Goal: Task Accomplishment & Management: Complete application form

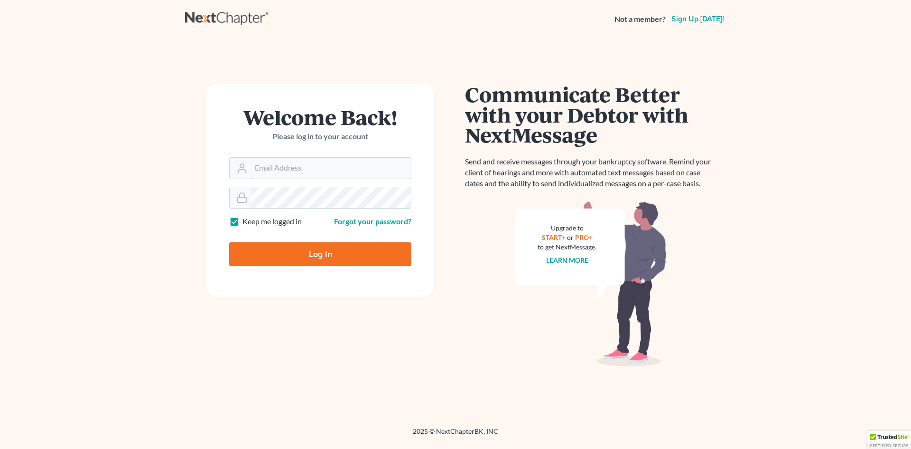
type input "[EMAIL_ADDRESS][DOMAIN_NAME]"
click at [321, 259] on input "Log In" at bounding box center [320, 254] width 182 height 24
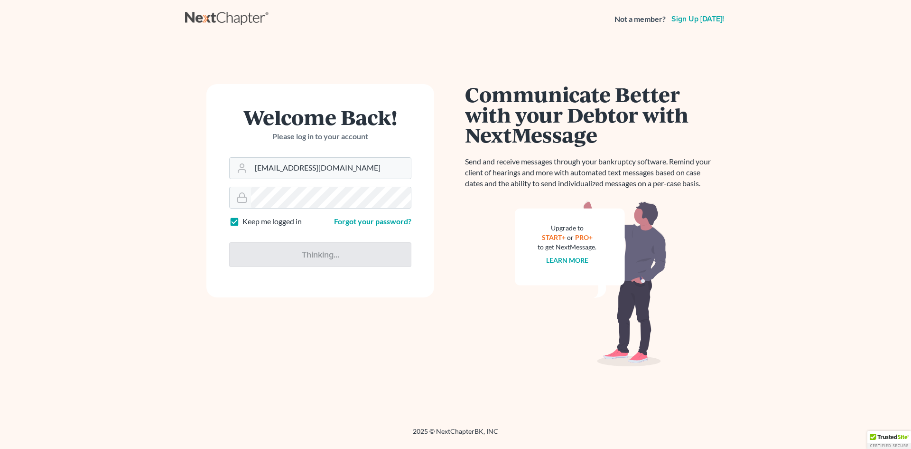
type input "Thinking..."
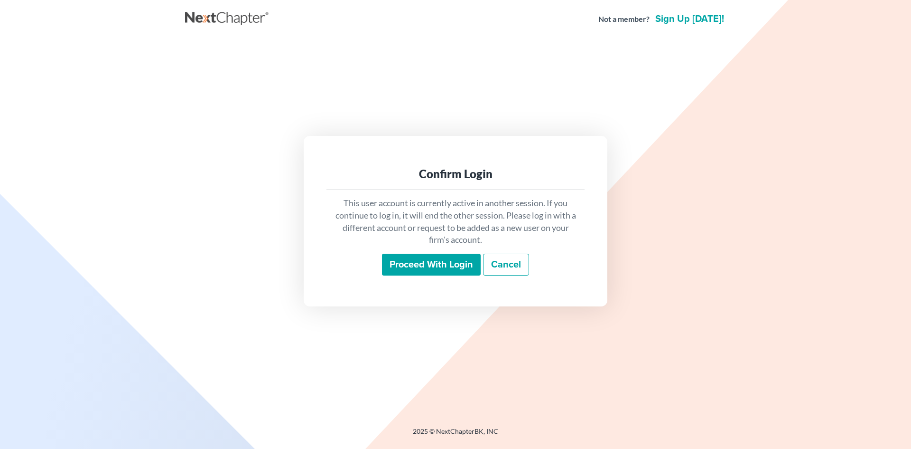
click at [429, 267] on input "Proceed with login" at bounding box center [431, 264] width 99 height 22
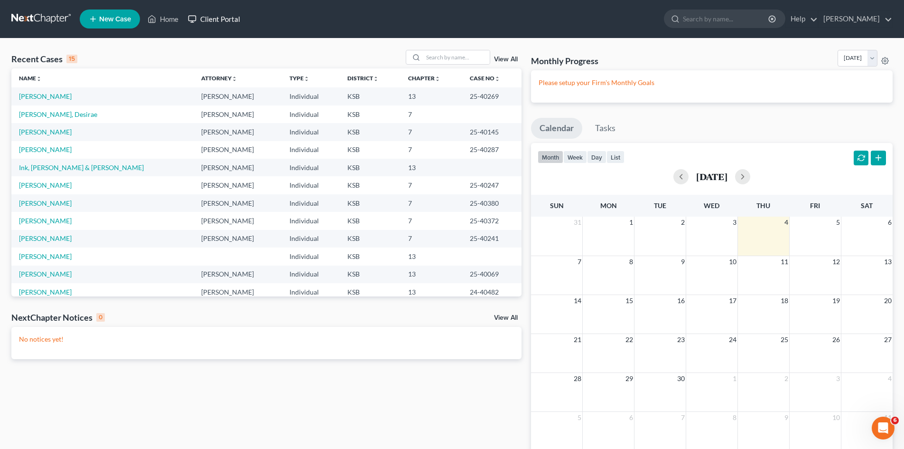
click at [209, 19] on link "Client Portal" at bounding box center [214, 18] width 62 height 17
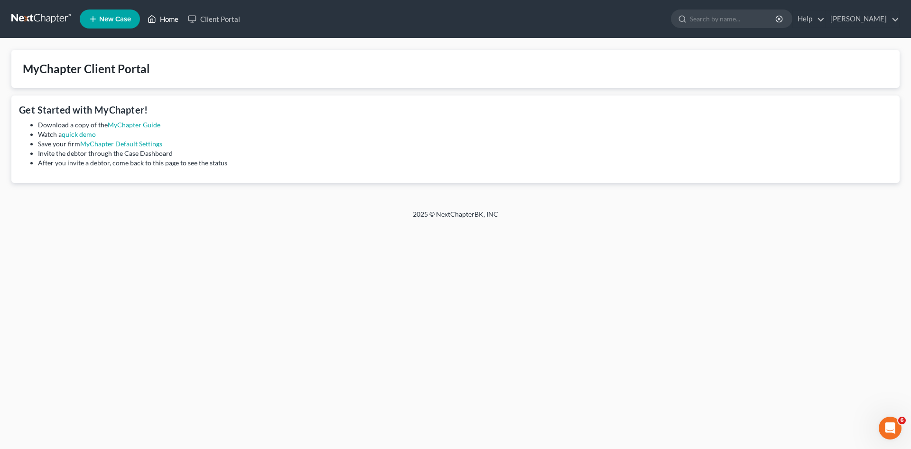
click at [151, 19] on icon at bounding box center [152, 18] width 9 height 11
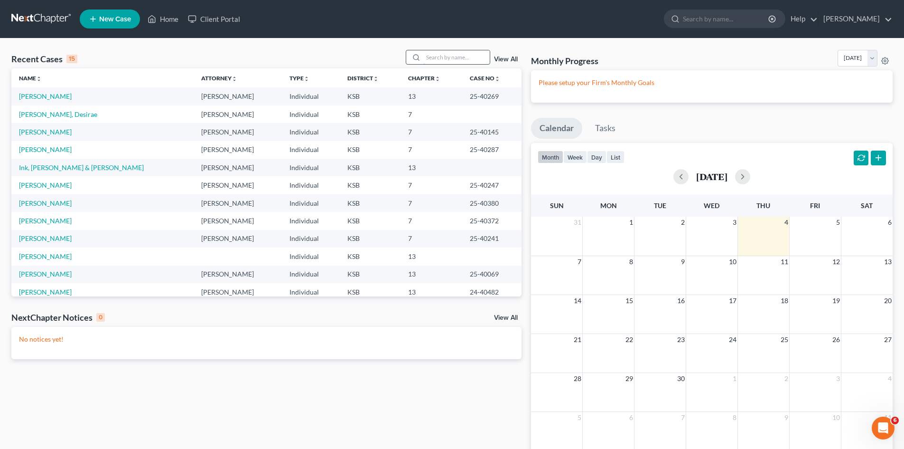
click at [445, 59] on input "search" at bounding box center [456, 57] width 66 height 14
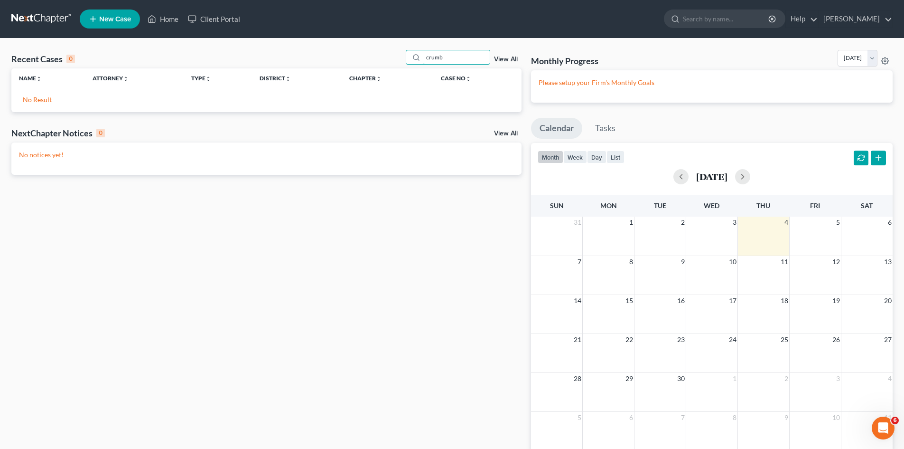
type input "crumb"
click at [507, 57] on link "View All" at bounding box center [506, 59] width 24 height 7
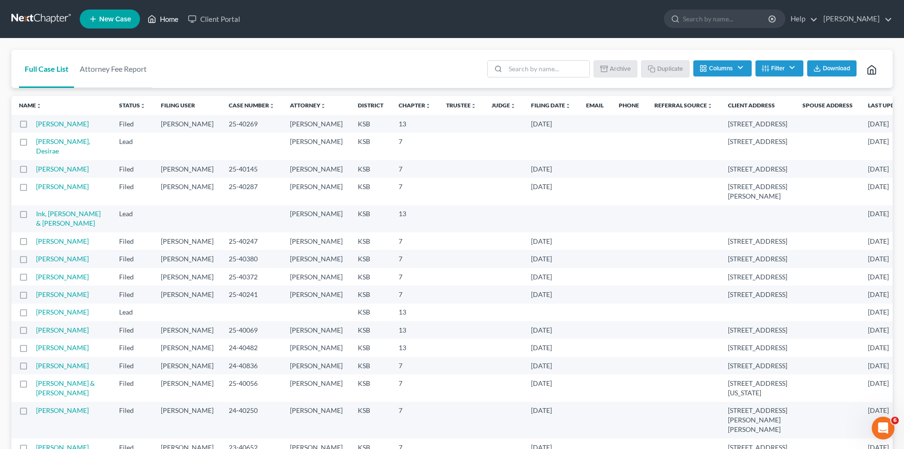
click at [169, 18] on link "Home" at bounding box center [163, 18] width 40 height 17
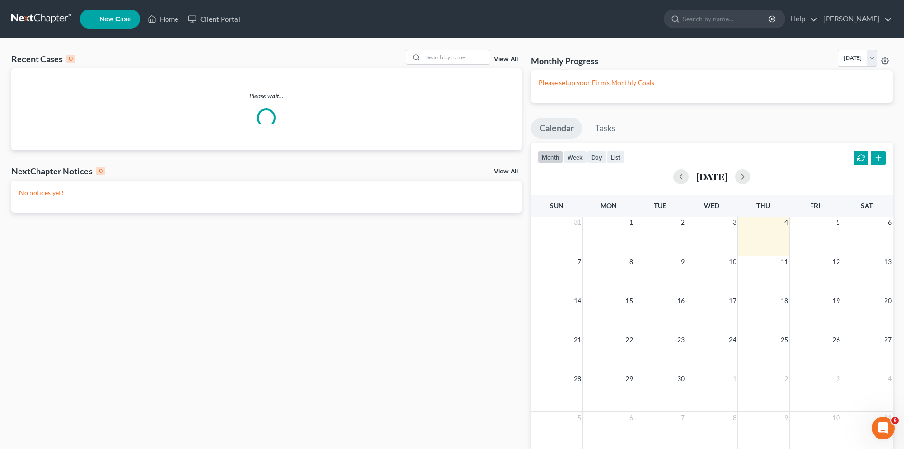
click at [111, 18] on span "New Case" at bounding box center [115, 19] width 32 height 7
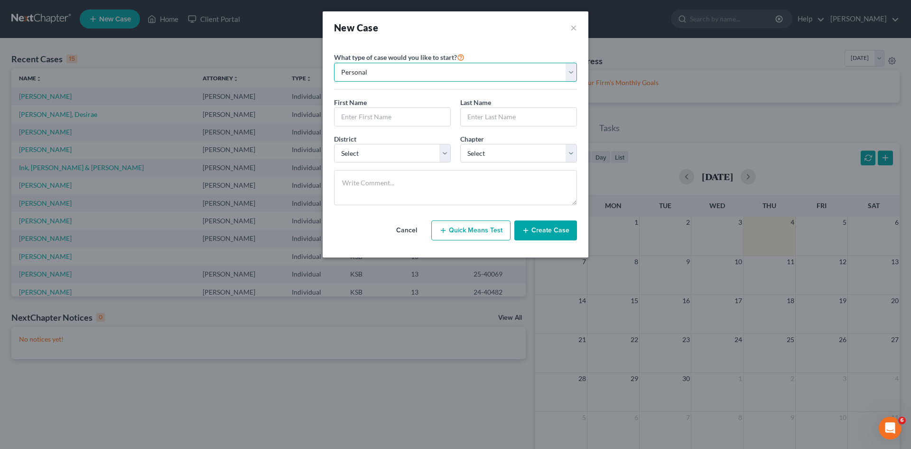
click at [380, 70] on select "Personal Business" at bounding box center [455, 72] width 243 height 19
click at [334, 63] on select "Personal Business" at bounding box center [455, 72] width 243 height 19
click at [369, 114] on input "text" at bounding box center [393, 117] width 116 height 18
type input "[PERSON_NAME]"
click at [470, 112] on input "text" at bounding box center [519, 117] width 116 height 18
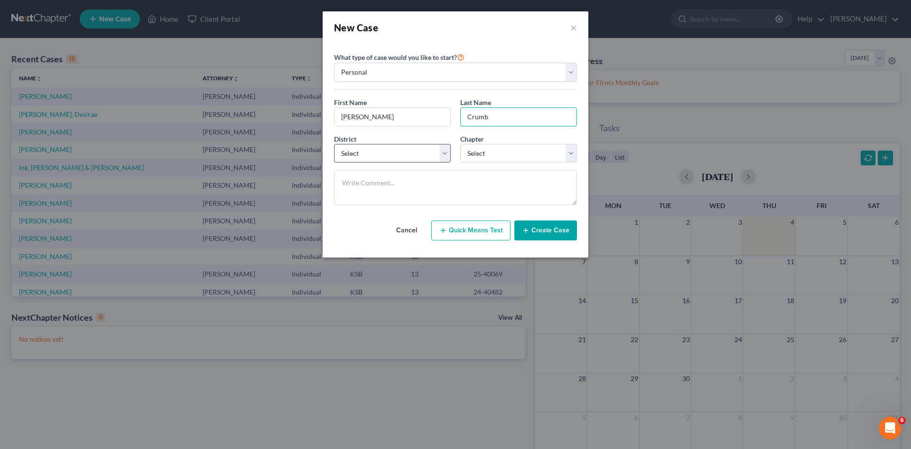
type input "Crumb"
click at [445, 155] on select "Select [US_STATE] - [GEOGRAPHIC_DATA] [US_STATE] - [GEOGRAPHIC_DATA][US_STATE] …" at bounding box center [392, 153] width 117 height 19
select select "31"
click at [334, 144] on select "Select [US_STATE] - [GEOGRAPHIC_DATA] [US_STATE] - [GEOGRAPHIC_DATA][US_STATE] …" at bounding box center [392, 153] width 117 height 19
click at [571, 152] on select "Select 7 11 12 13" at bounding box center [518, 153] width 117 height 19
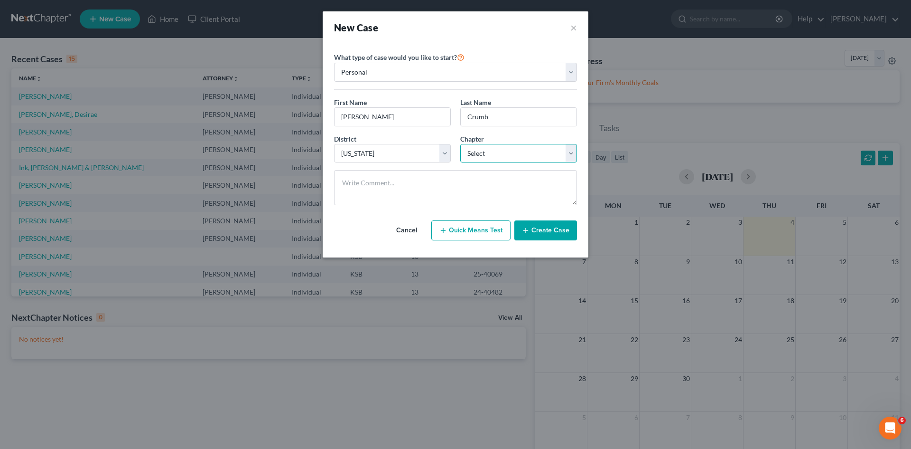
select select "0"
click at [460, 144] on select "Select 7 11 12 13" at bounding box center [518, 153] width 117 height 19
click at [529, 234] on icon "button" at bounding box center [526, 230] width 8 height 8
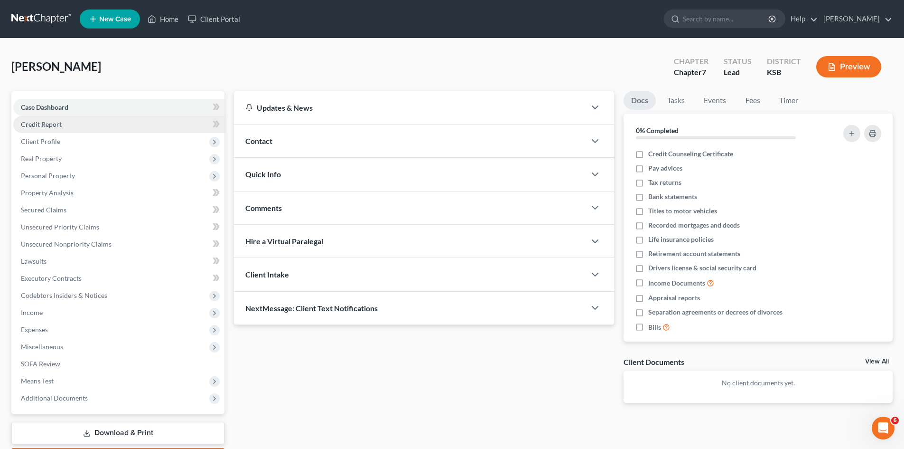
click at [54, 121] on span "Credit Report" at bounding box center [41, 124] width 41 height 8
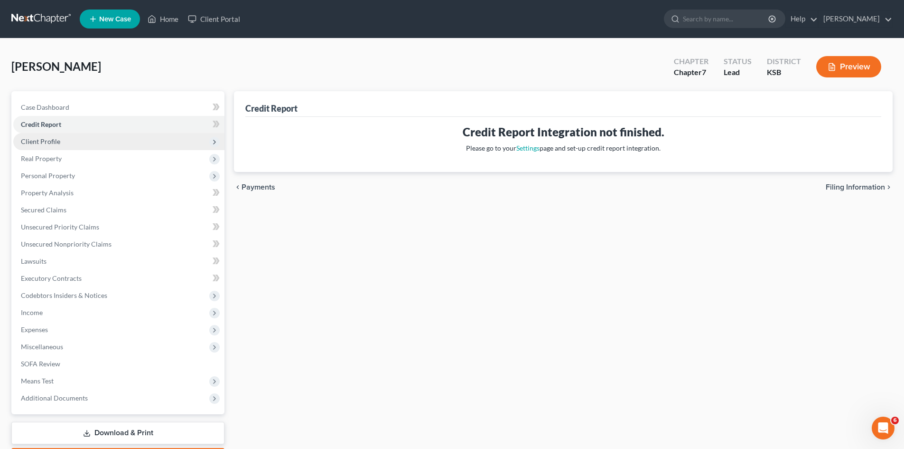
click at [78, 144] on span "Client Profile" at bounding box center [118, 141] width 211 height 17
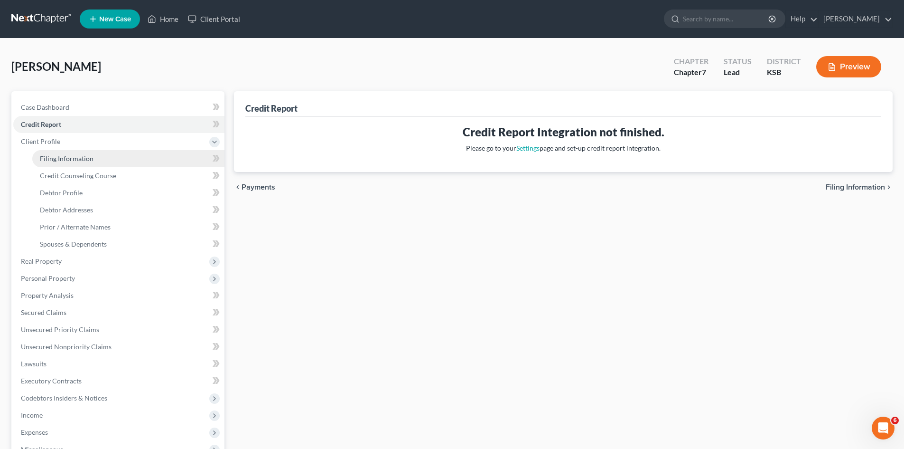
click at [153, 159] on link "Filing Information" at bounding box center [128, 158] width 192 height 17
select select "1"
select select "0"
select select "31"
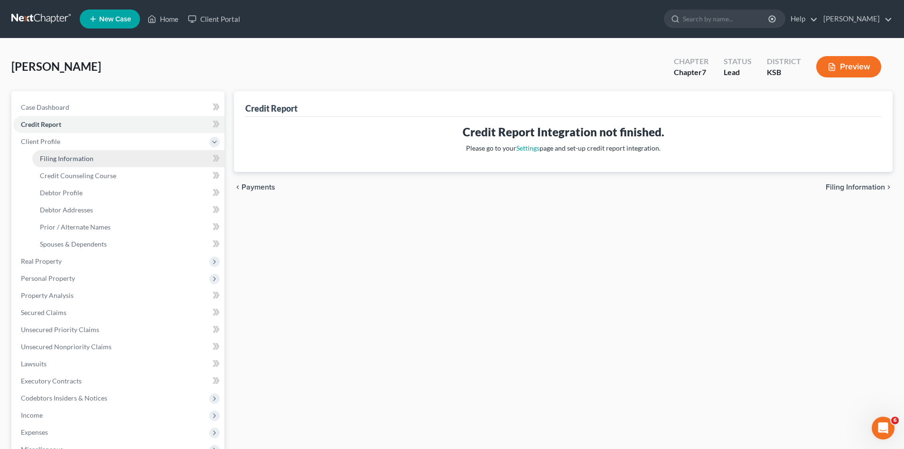
select select "17"
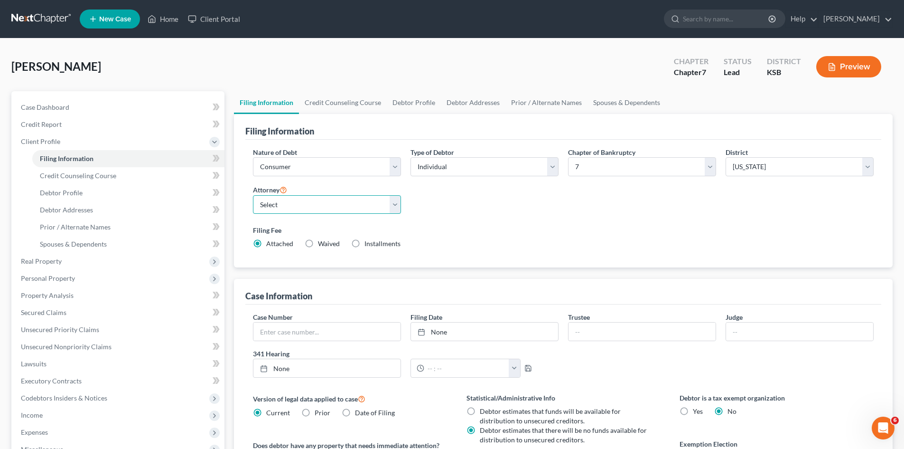
click at [394, 205] on select "Select [PERSON_NAME] - KSB" at bounding box center [327, 204] width 148 height 19
select select "0"
click at [253, 195] on select "Select [PERSON_NAME] - KSB" at bounding box center [327, 204] width 148 height 19
click at [555, 171] on select "Select Individual Joint" at bounding box center [485, 166] width 148 height 19
select select "1"
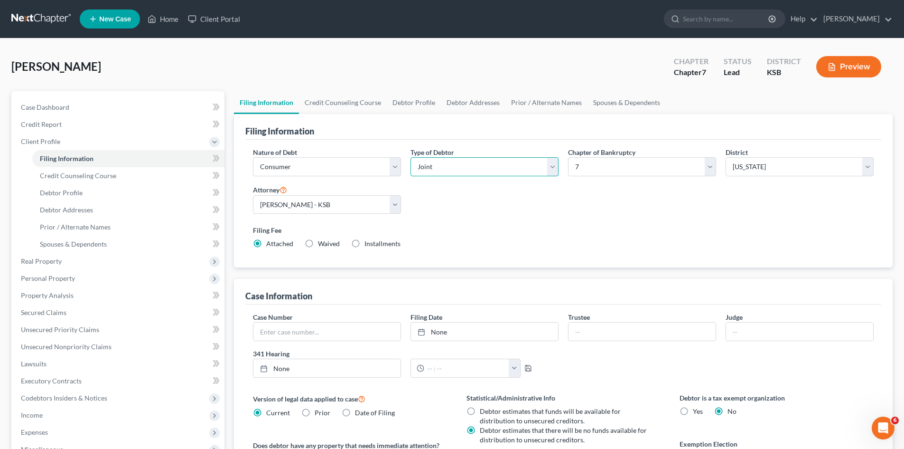
click at [411, 157] on select "Select Individual Joint" at bounding box center [485, 166] width 148 height 19
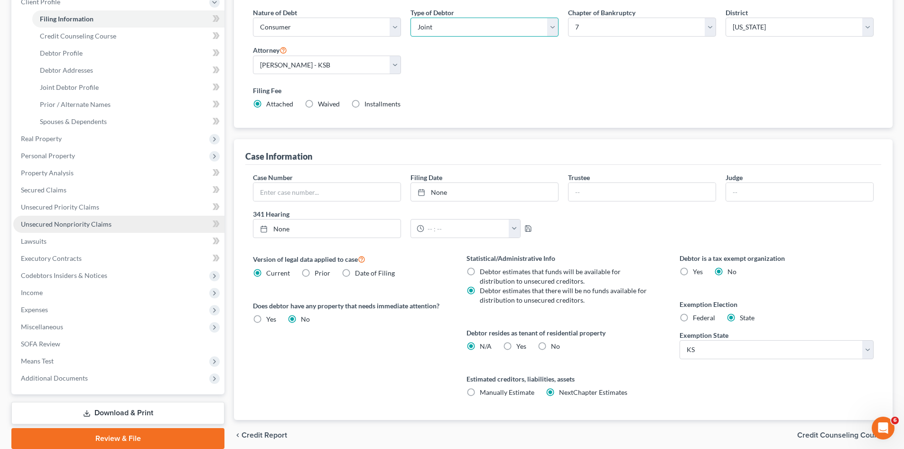
scroll to position [95, 0]
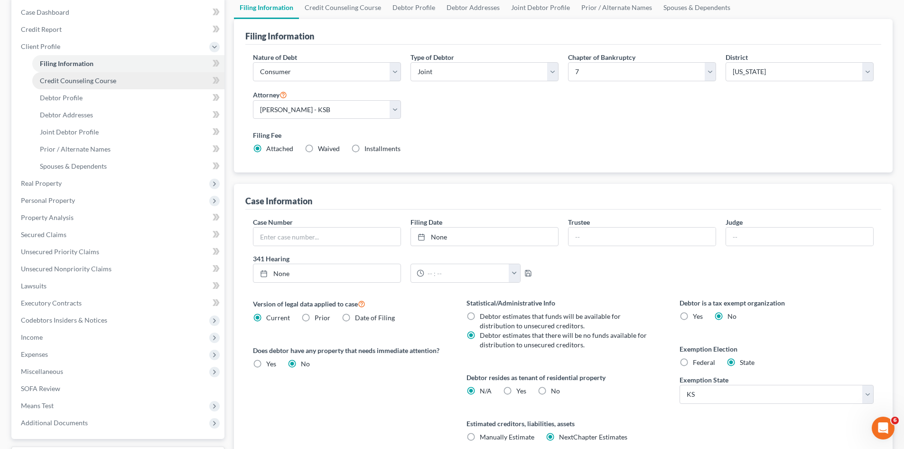
click at [114, 83] on span "Credit Counseling Course" at bounding box center [78, 80] width 76 height 8
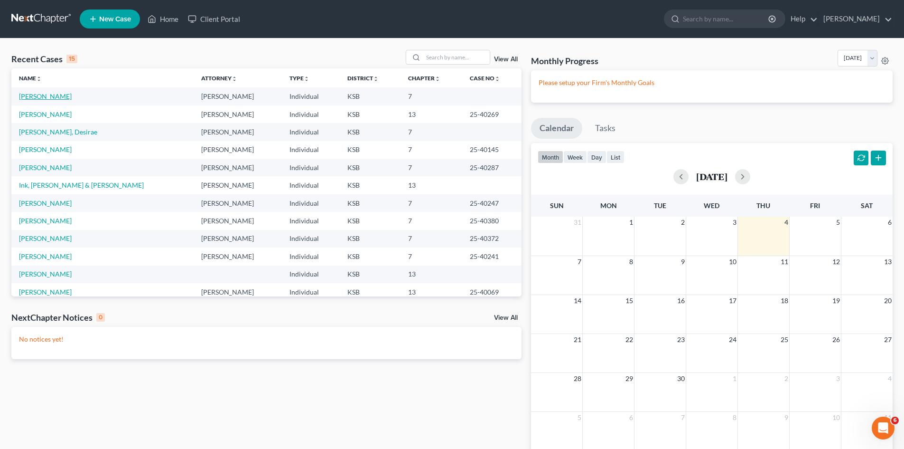
click at [43, 98] on link "[PERSON_NAME]" at bounding box center [45, 96] width 53 height 8
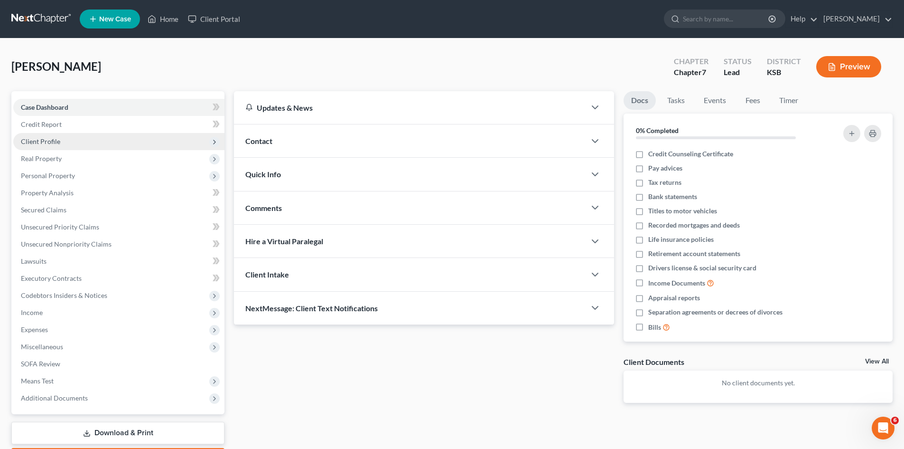
click at [52, 141] on span "Client Profile" at bounding box center [40, 141] width 39 height 8
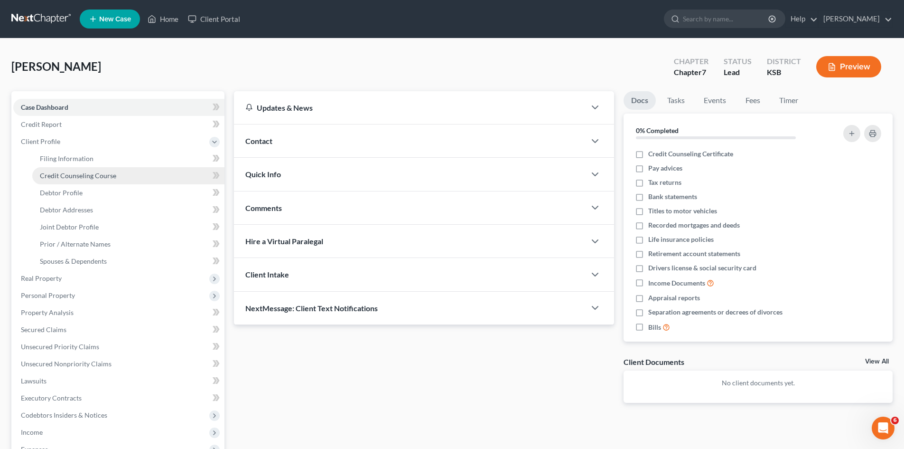
click at [59, 175] on span "Credit Counseling Course" at bounding box center [78, 175] width 76 height 8
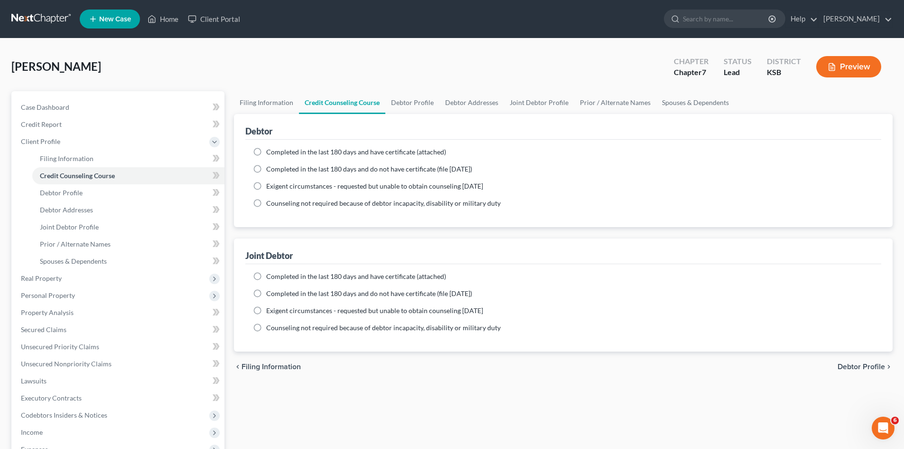
click at [266, 169] on label "Completed in the last 180 days and do not have certificate (file [DATE])" at bounding box center [369, 168] width 206 height 9
click at [270, 169] on input "Completed in the last 180 days and do not have certificate (file [DATE])" at bounding box center [273, 167] width 6 height 6
radio input "true"
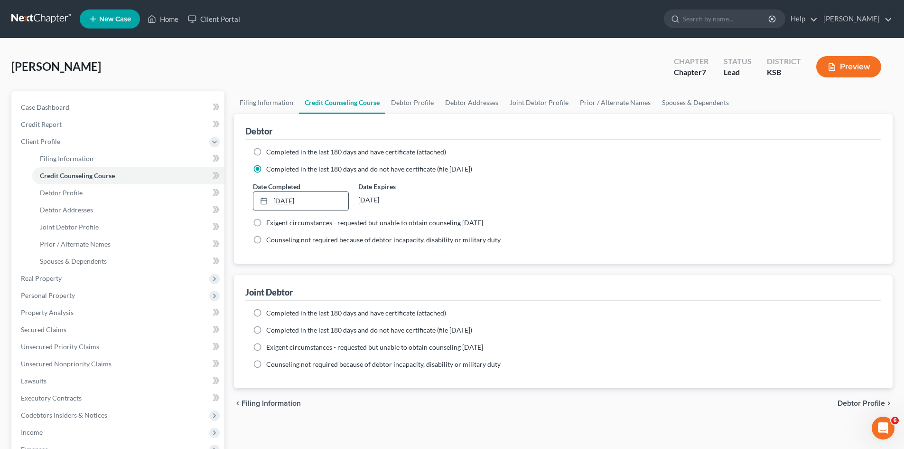
type input "9/4/2025"
click at [283, 201] on link "9/4/2025" at bounding box center [300, 201] width 94 height 18
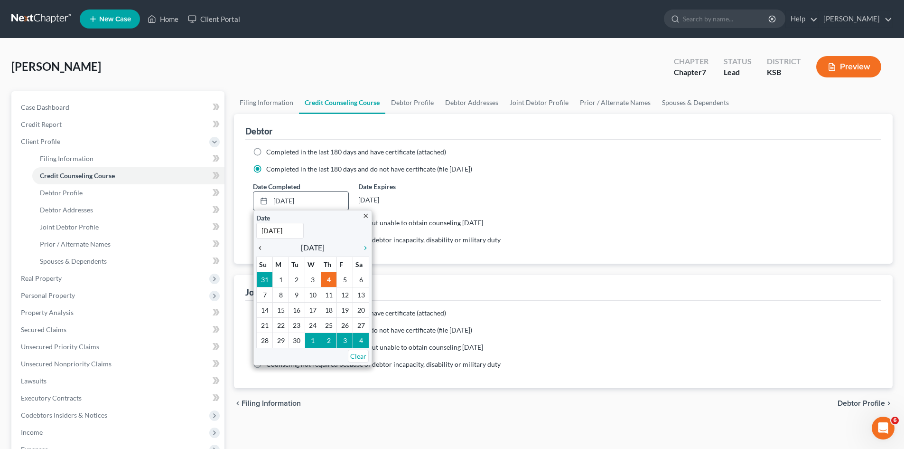
click at [259, 248] on icon "chevron_left" at bounding box center [262, 248] width 12 height 8
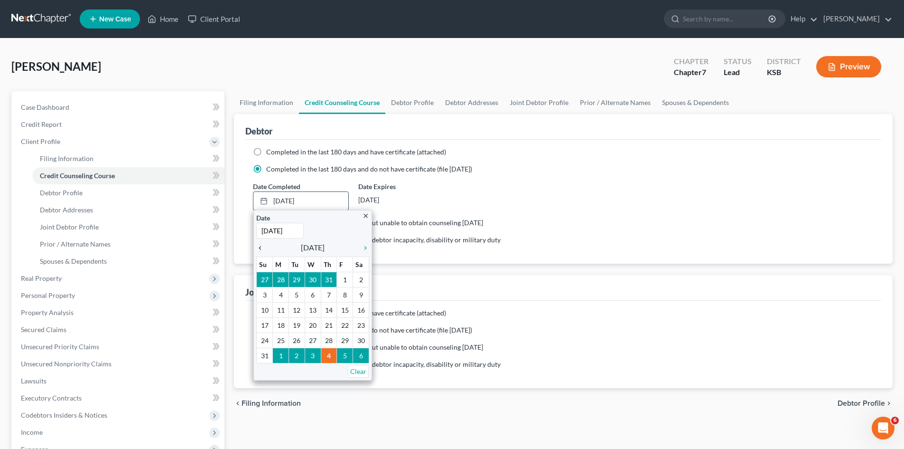
click at [260, 248] on icon "chevron_left" at bounding box center [262, 248] width 12 height 8
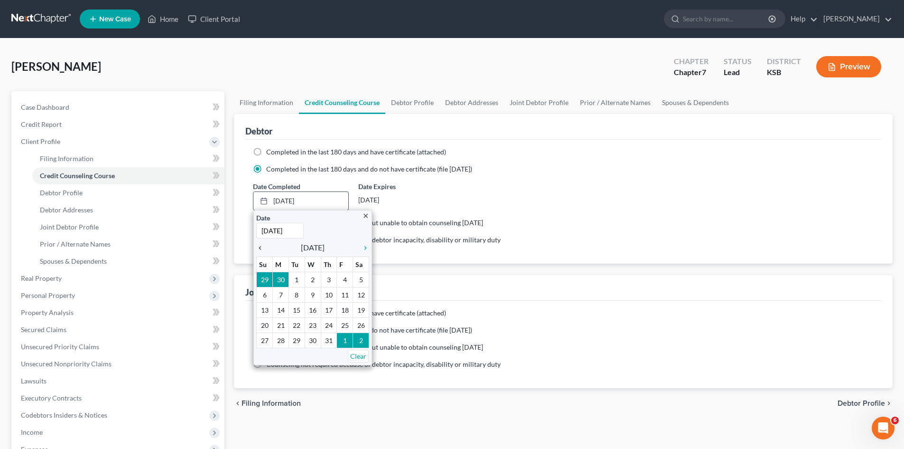
click at [261, 248] on icon "chevron_left" at bounding box center [262, 248] width 12 height 8
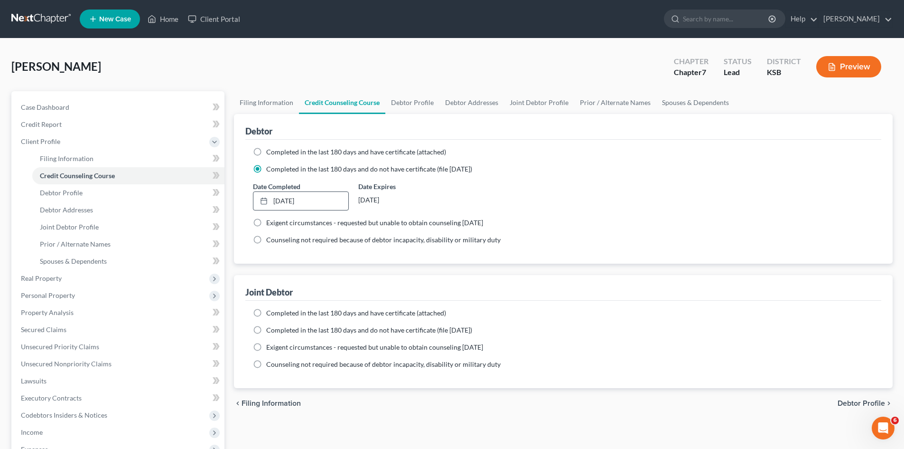
click at [266, 329] on label "Completed in the last 180 days and do not have certificate (file [DATE])" at bounding box center [369, 329] width 206 height 9
click at [270, 329] on input "Completed in the last 180 days and do not have certificate (file [DATE])" at bounding box center [273, 328] width 6 height 6
radio input "true"
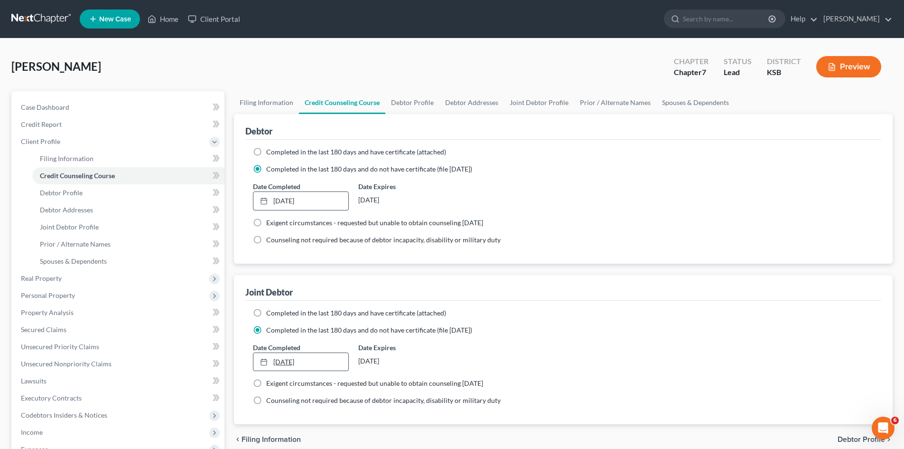
type input "9/4/2025"
click at [287, 368] on link "9/4/2025" at bounding box center [300, 362] width 94 height 18
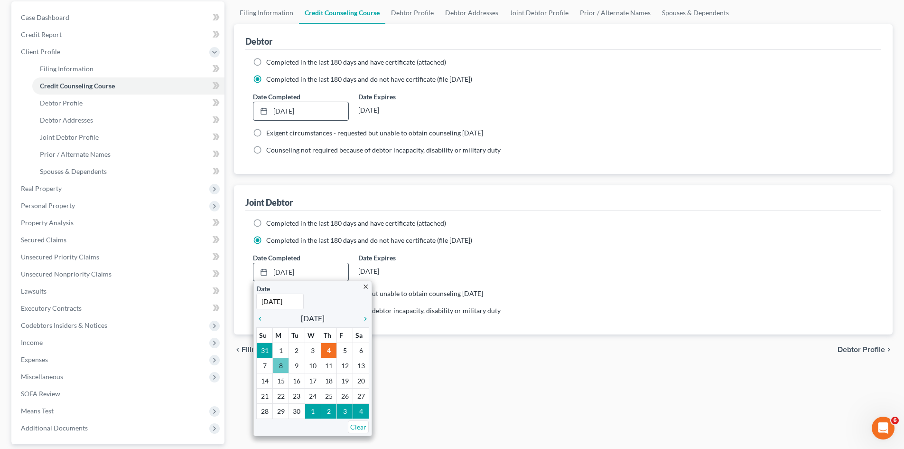
scroll to position [95, 0]
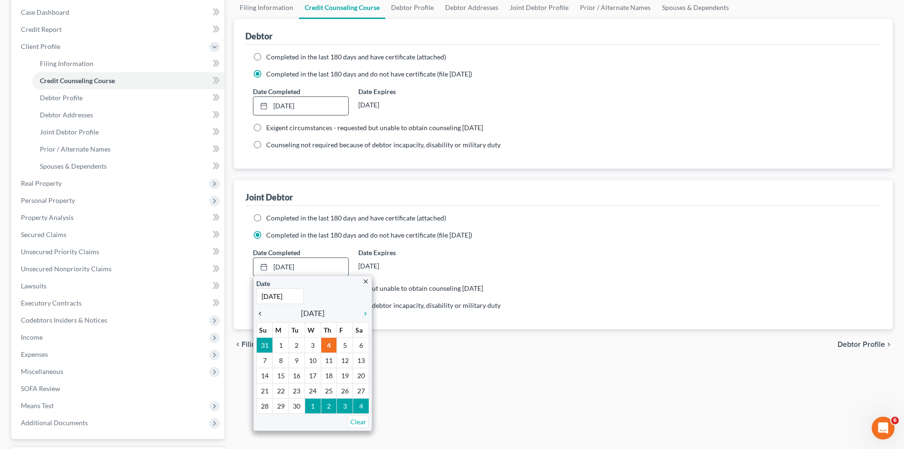
click at [262, 313] on icon "chevron_left" at bounding box center [262, 313] width 12 height 8
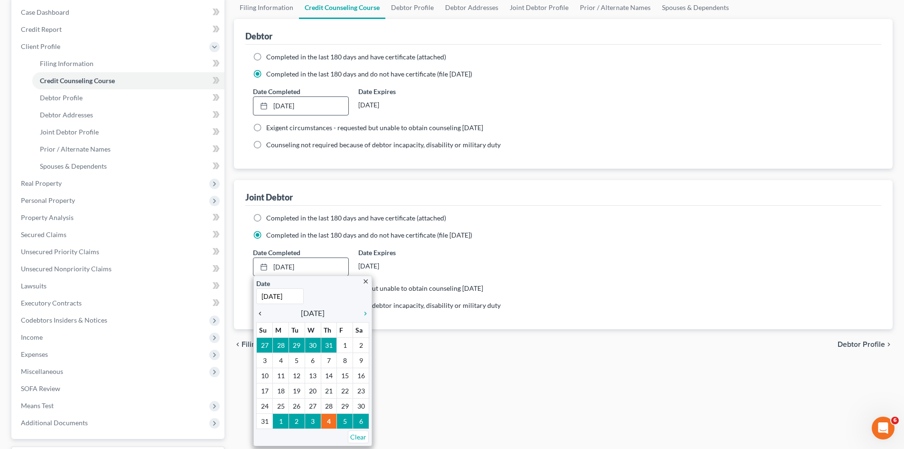
click at [262, 313] on icon "chevron_left" at bounding box center [262, 313] width 12 height 8
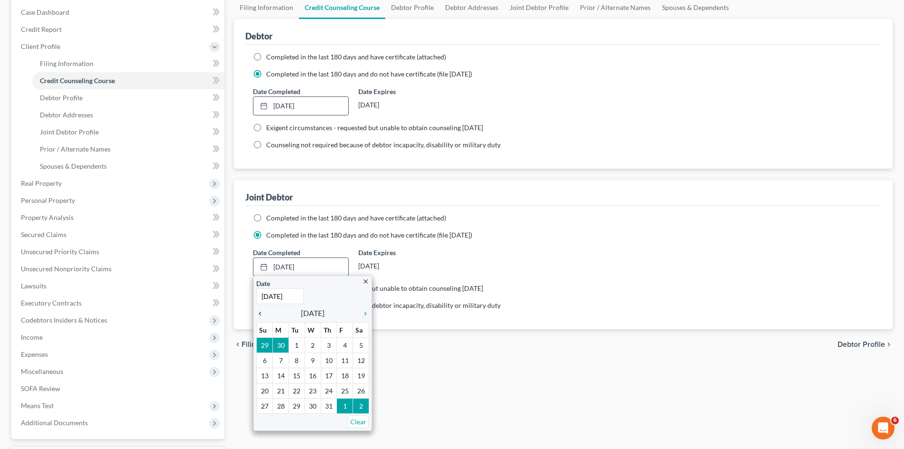
click at [262, 313] on icon "chevron_left" at bounding box center [262, 313] width 12 height 8
click at [262, 314] on icon "chevron_left" at bounding box center [262, 313] width 12 height 8
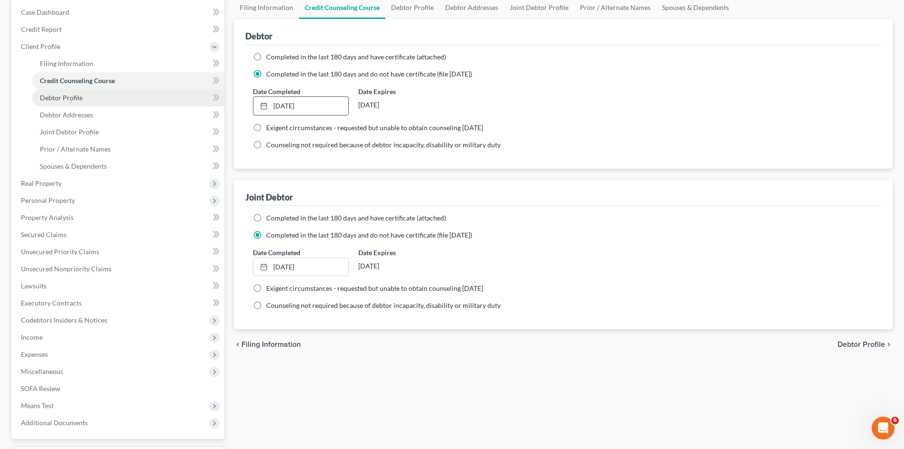
click at [72, 98] on span "Debtor Profile" at bounding box center [61, 98] width 43 height 8
select select "1"
select select "0"
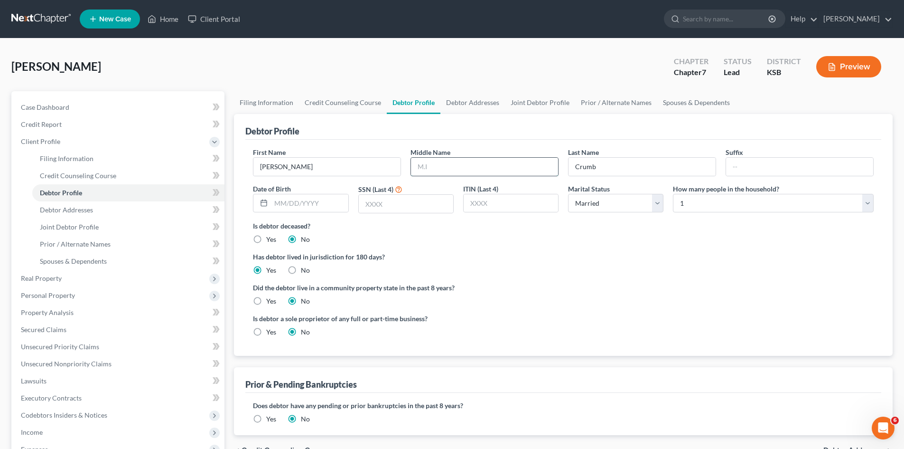
click at [415, 166] on input "text" at bounding box center [484, 167] width 147 height 18
type input "Patrick"
click at [338, 200] on input "text" at bounding box center [309, 203] width 77 height 18
type input "05/08/1987"
click at [377, 205] on input "text" at bounding box center [406, 204] width 94 height 18
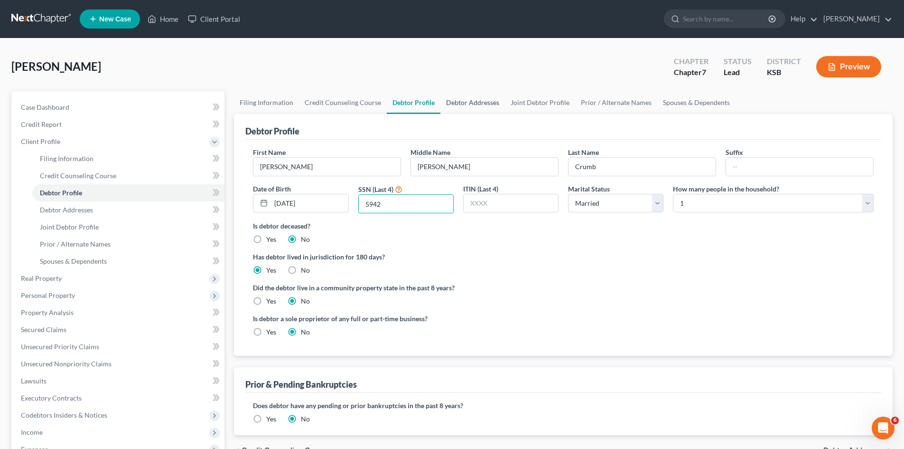
type input "5942"
click at [453, 103] on link "Debtor Addresses" at bounding box center [472, 102] width 65 height 23
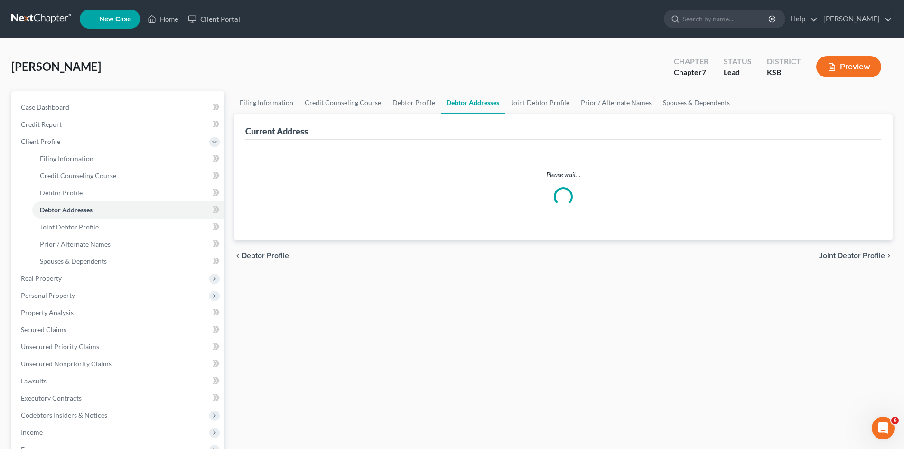
select select "0"
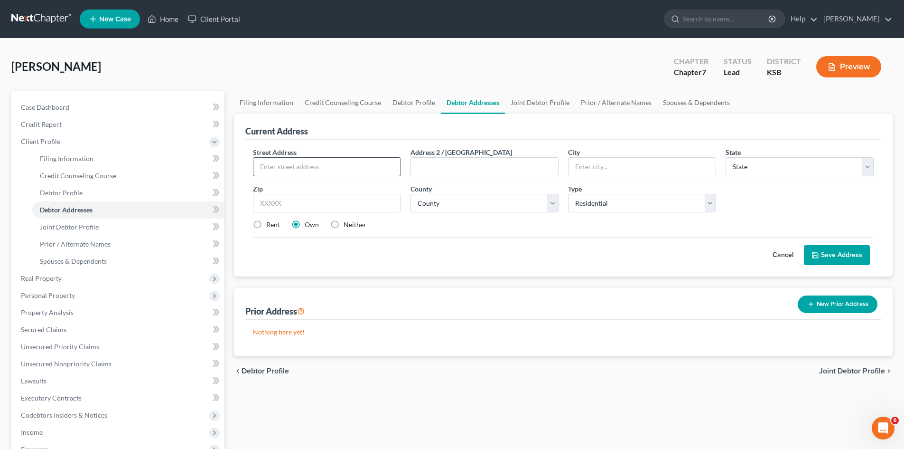
click at [299, 166] on input "text" at bounding box center [326, 167] width 147 height 18
type input "1702 Luther St"
click at [582, 167] on input "text" at bounding box center [642, 167] width 147 height 18
type input "Emporia"
click at [737, 163] on select "State AL AK AR AZ CA CO CT DE DC FL GA GU HI ID IL IN IA KS KY LA ME MD MA MI M…" at bounding box center [800, 166] width 148 height 19
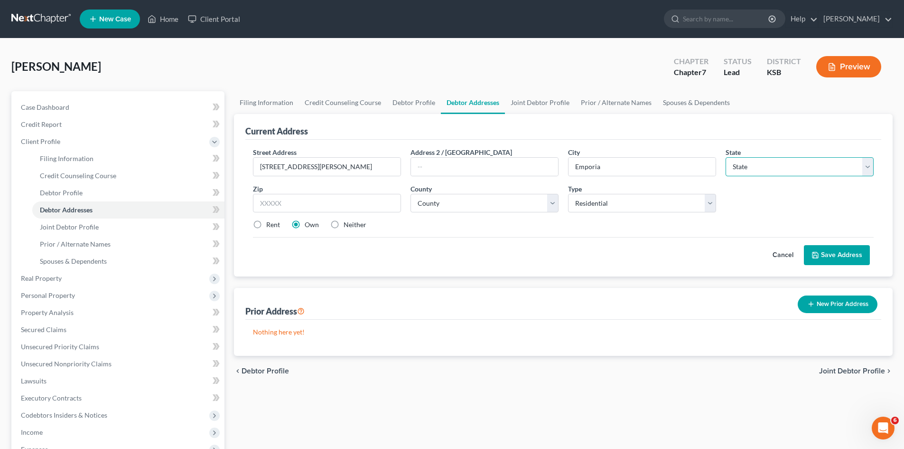
select select "17"
click at [726, 157] on select "State AL AK AR AZ CA CO CT DE DC FL GA GU HI ID IL IN IA KS KY LA ME MD MA MI M…" at bounding box center [800, 166] width 148 height 19
click at [386, 208] on input "text" at bounding box center [327, 203] width 148 height 19
type input "66801"
click at [550, 204] on select "County Allen County Anderson County Atchison County Barber County Barton County…" at bounding box center [485, 203] width 148 height 19
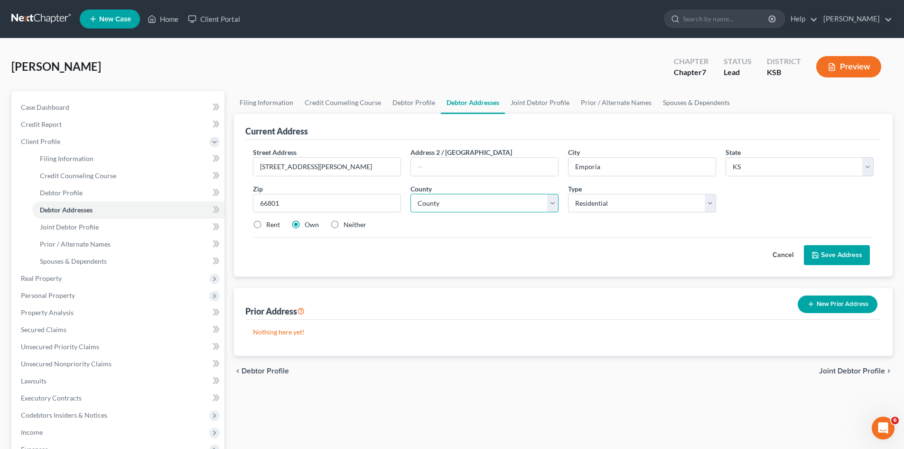
select select "55"
click at [411, 194] on select "County Allen County Anderson County Atchison County Barber County Barton County…" at bounding box center [485, 203] width 148 height 19
click at [535, 105] on link "Joint Debtor Profile" at bounding box center [540, 102] width 70 height 23
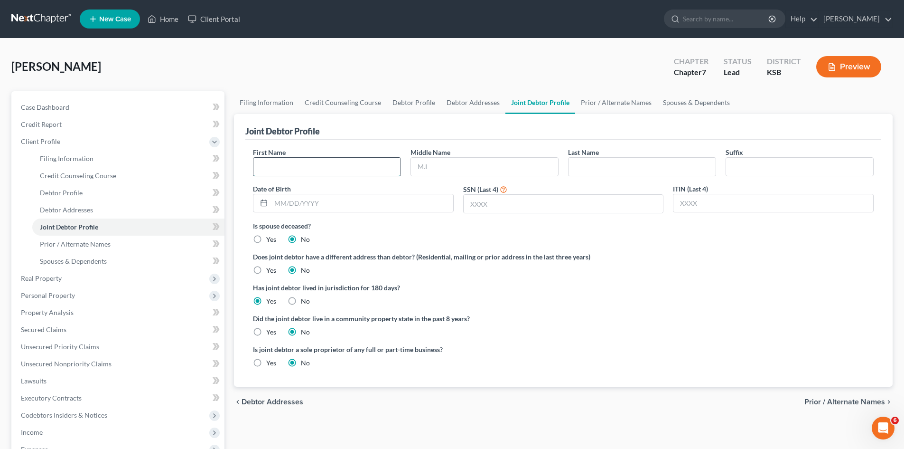
click at [339, 172] on input "text" at bounding box center [326, 167] width 147 height 18
type input "Jessica"
click at [418, 167] on input "text" at bounding box center [484, 167] width 147 height 18
type input "Ann"
click at [571, 167] on input "text" at bounding box center [642, 167] width 147 height 18
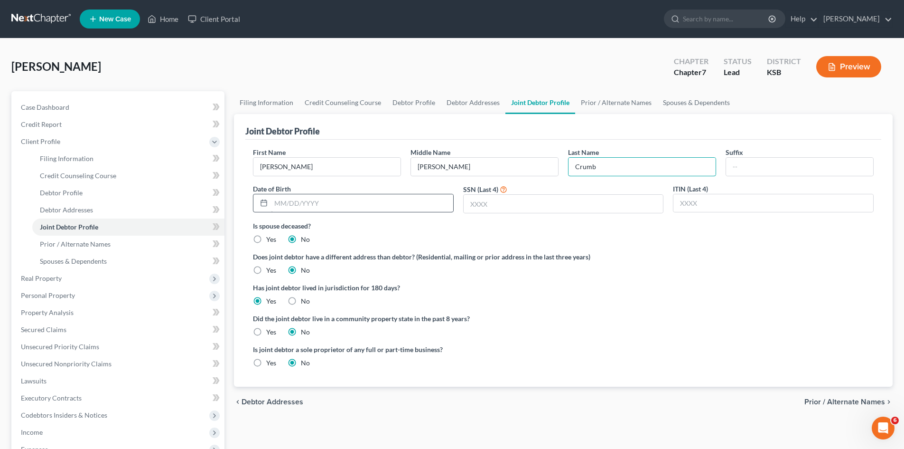
type input "Crumb"
click at [393, 205] on input "text" at bounding box center [362, 203] width 182 height 18
type input "05/05/1980"
click at [502, 209] on input "text" at bounding box center [564, 204] width 200 height 18
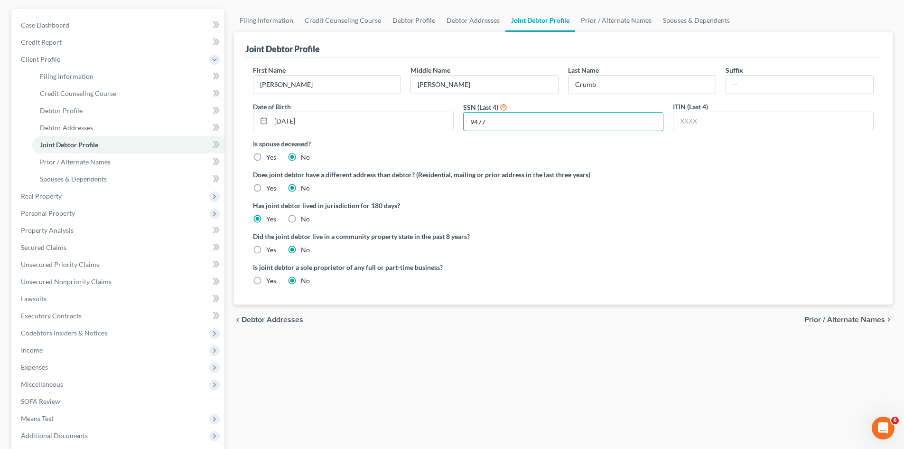
scroll to position [95, 0]
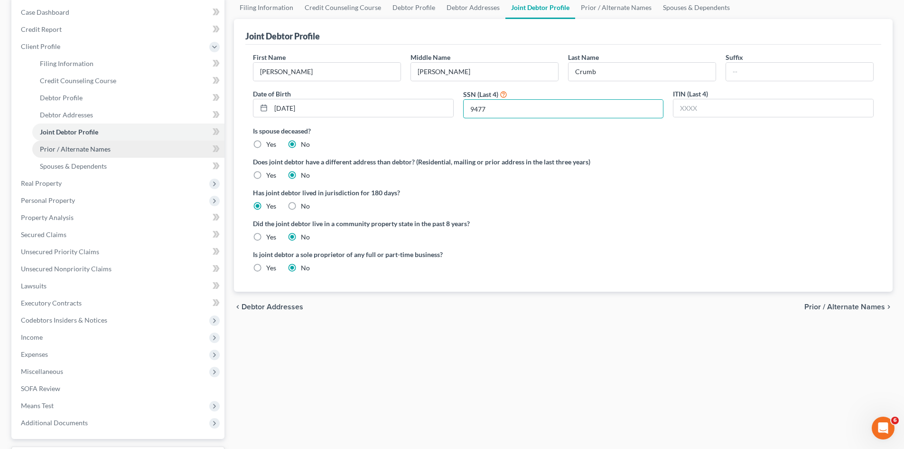
type input "9477"
click at [125, 147] on link "Prior / Alternate Names" at bounding box center [128, 148] width 192 height 17
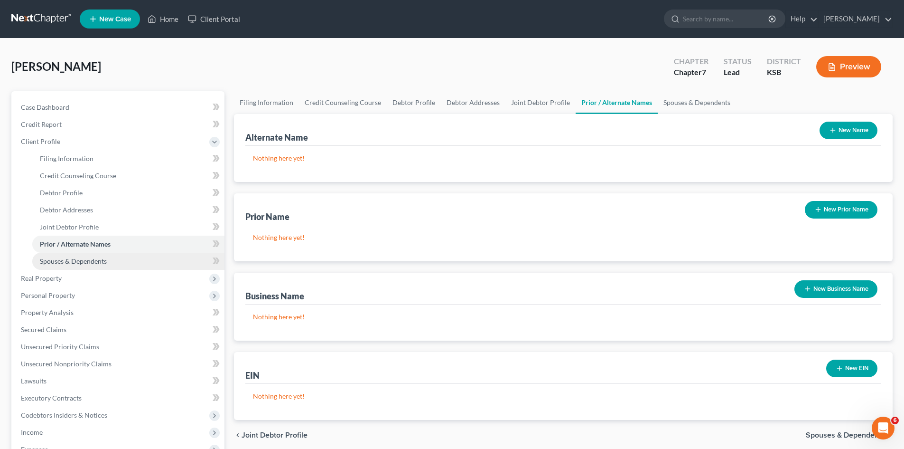
click at [72, 263] on span "Spouses & Dependents" at bounding box center [73, 261] width 67 height 8
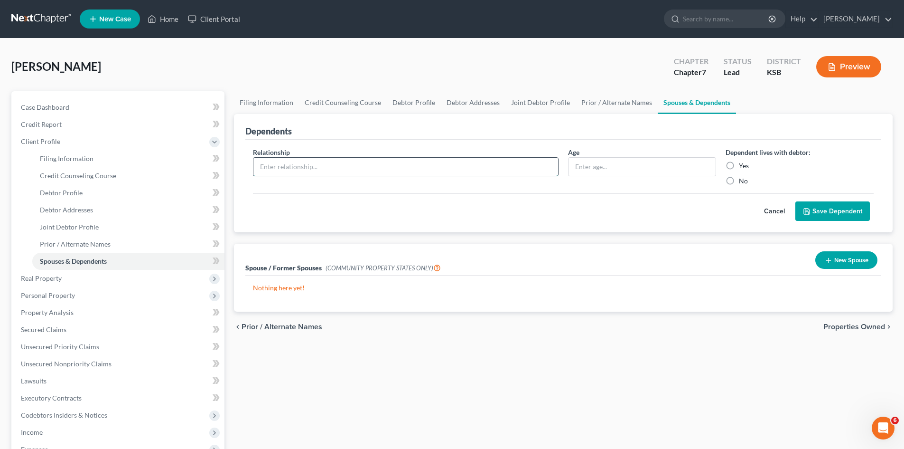
click at [496, 169] on input "text" at bounding box center [405, 167] width 305 height 18
type input "Maci P Crumb"
click at [739, 165] on label "Yes" at bounding box center [744, 165] width 10 height 9
click at [743, 165] on input "Yes" at bounding box center [746, 164] width 6 height 6
radio input "true"
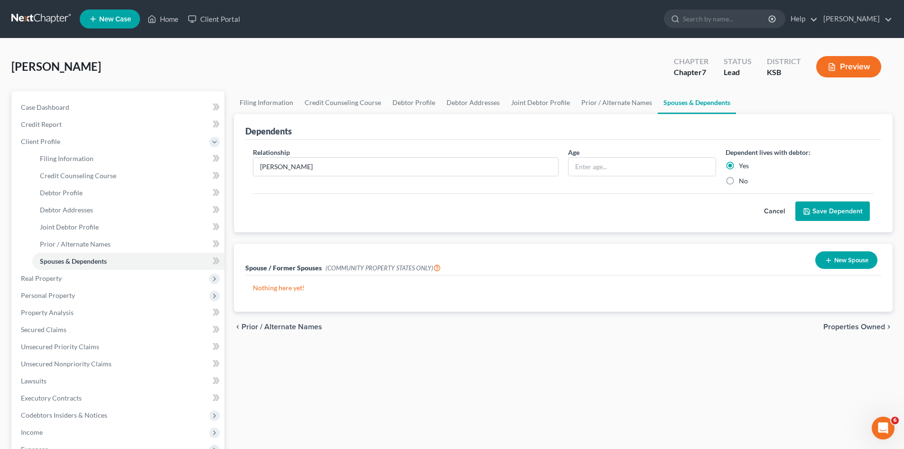
click at [689, 109] on link "Spouses & Dependents" at bounding box center [697, 102] width 78 height 23
click at [821, 213] on button "Save Dependent" at bounding box center [833, 211] width 75 height 20
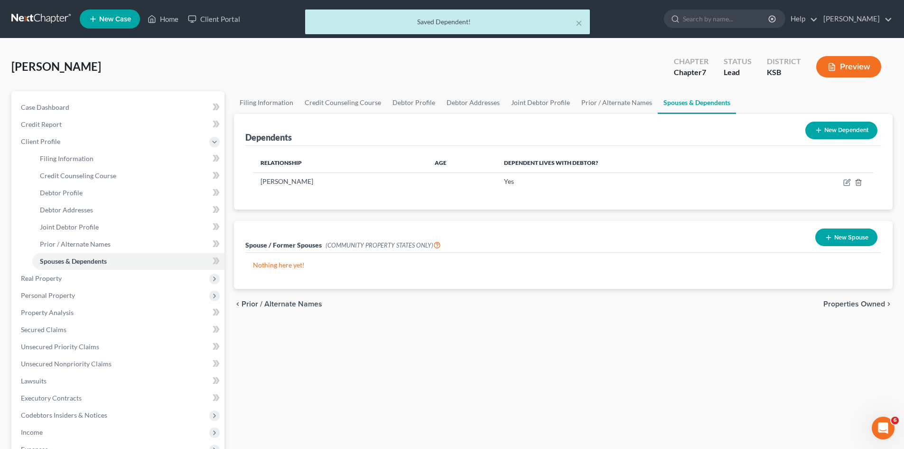
drag, startPoint x: 833, startPoint y: 133, endPoint x: 821, endPoint y: 130, distance: 12.3
click at [828, 132] on button "New Dependent" at bounding box center [841, 131] width 72 height 18
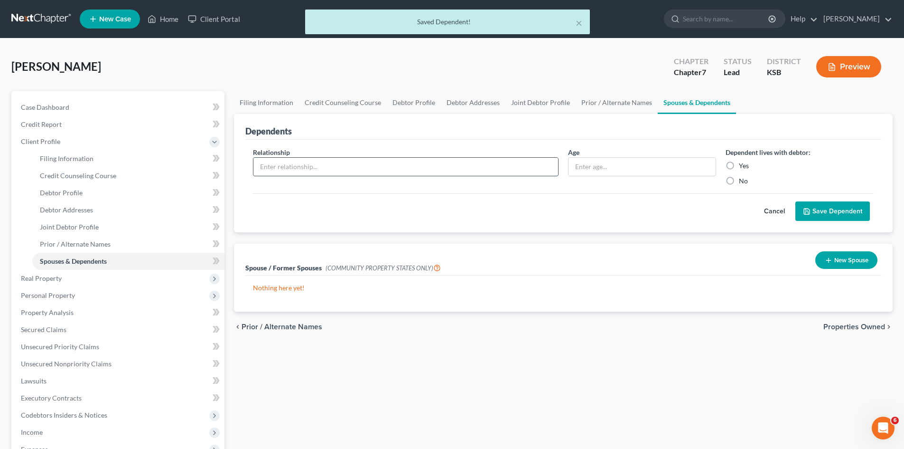
click at [308, 169] on input "text" at bounding box center [405, 167] width 305 height 18
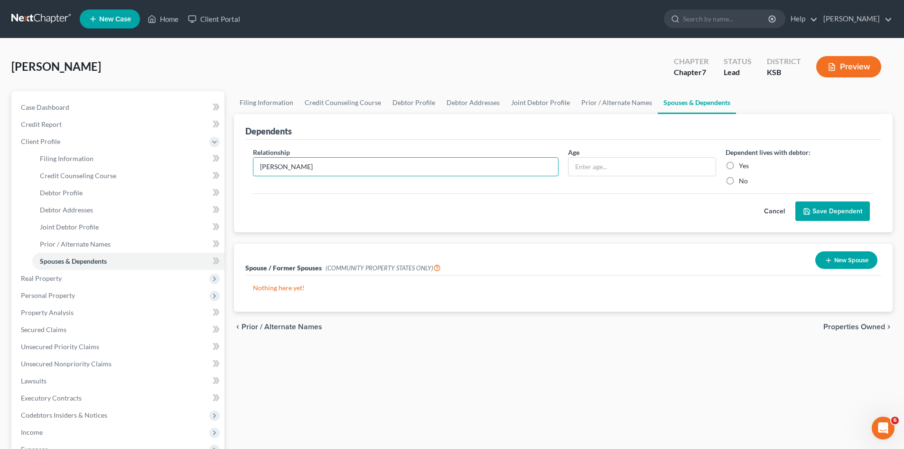
type input "Noah N Crumb"
drag, startPoint x: 730, startPoint y: 167, endPoint x: 737, endPoint y: 164, distance: 8.1
click at [739, 166] on label "Yes" at bounding box center [744, 165] width 10 height 9
click at [743, 166] on input "Yes" at bounding box center [746, 164] width 6 height 6
radio input "true"
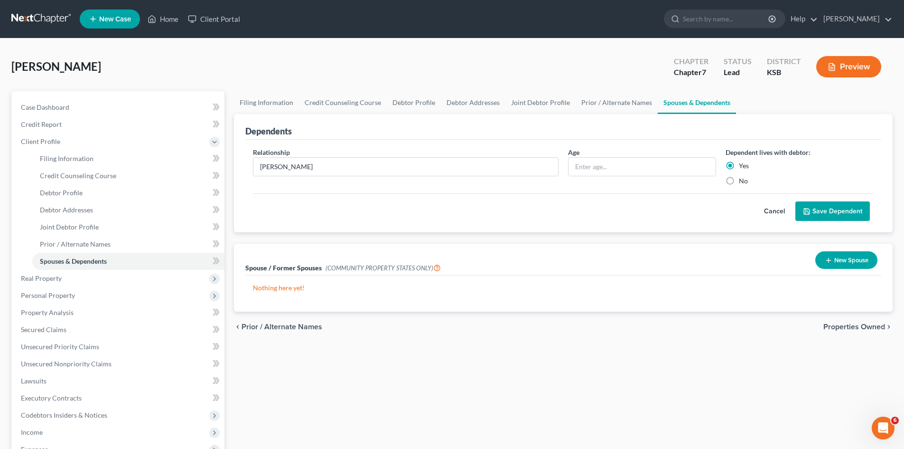
click at [819, 209] on button "Save Dependent" at bounding box center [833, 211] width 75 height 20
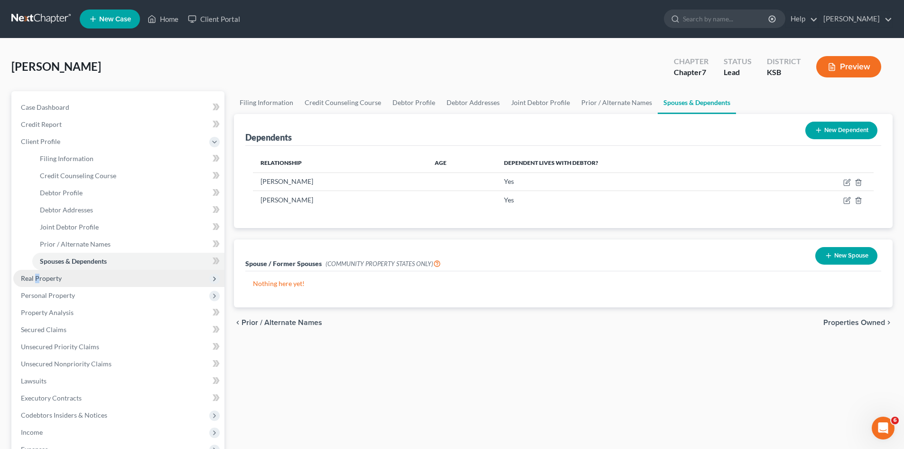
click at [38, 278] on span "Real Property" at bounding box center [41, 278] width 41 height 8
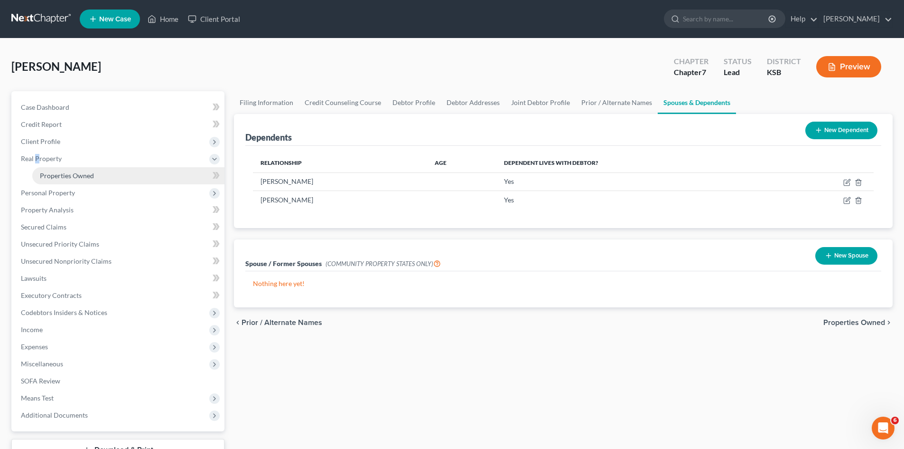
click at [61, 174] on span "Properties Owned" at bounding box center [67, 175] width 54 height 8
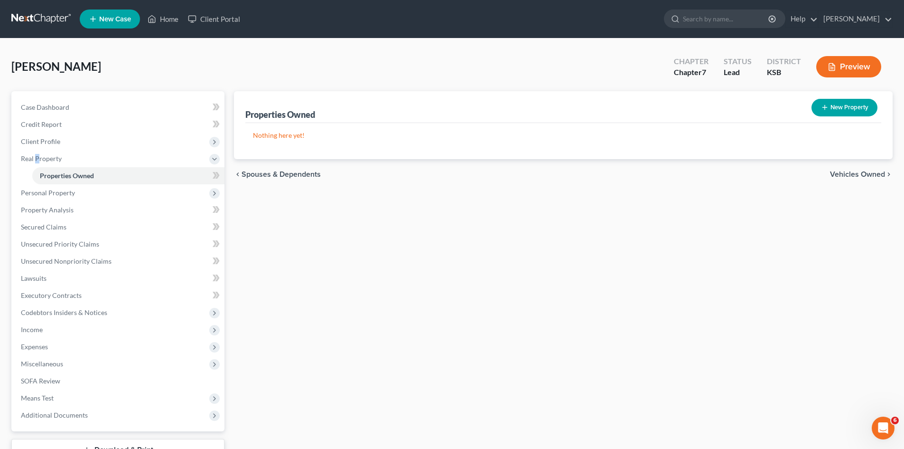
click at [848, 108] on button "New Property" at bounding box center [845, 108] width 66 height 18
select select "2"
select select "0"
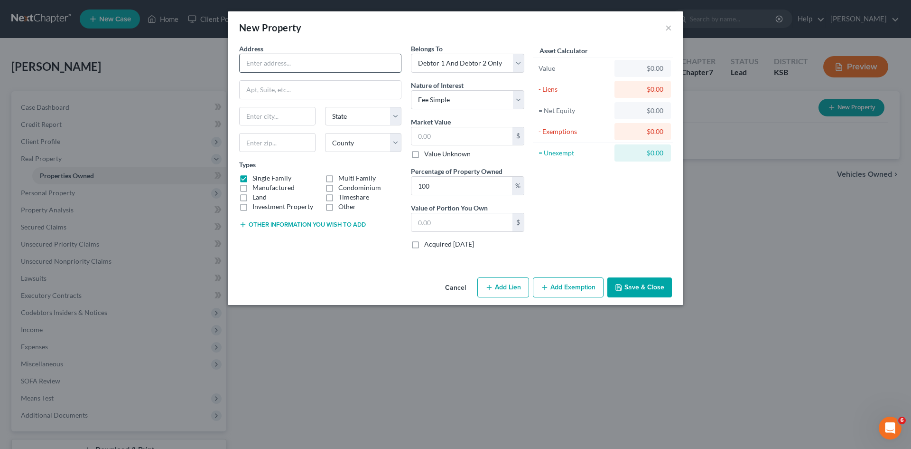
click at [319, 66] on input "text" at bounding box center [320, 63] width 161 height 18
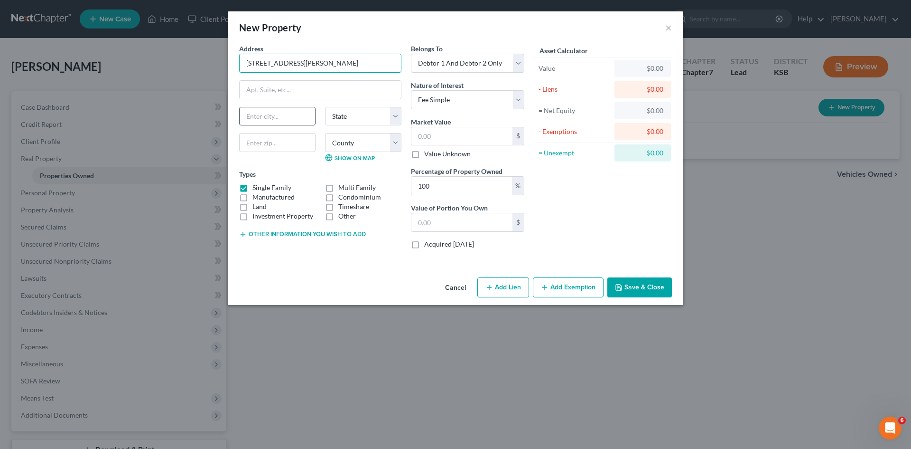
type input "1702 Luther St"
click at [290, 115] on input "text" at bounding box center [277, 116] width 75 height 18
type input "L"
type input "Emporia"
click at [392, 119] on select "State AL AK AR AZ CA CO CT DE DC FL GA GU HI ID IL IN IA KS KY LA ME MD MA MI M…" at bounding box center [363, 116] width 76 height 19
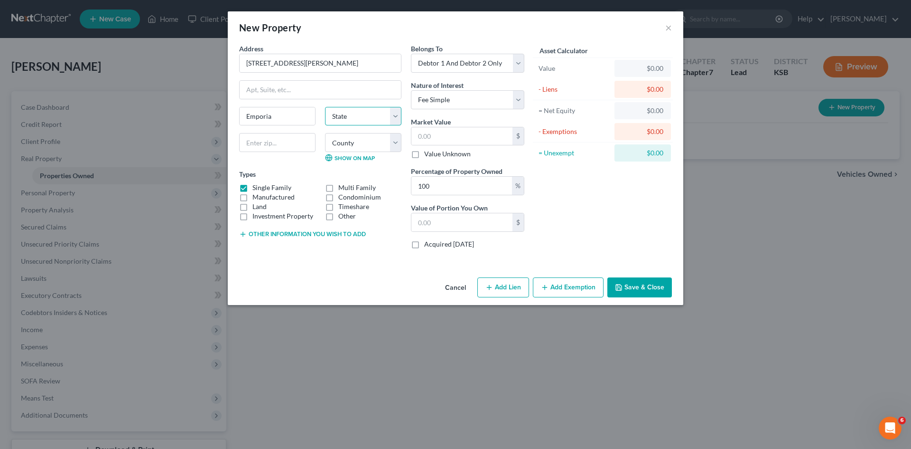
select select "17"
click at [325, 107] on select "State AL AK AR AZ CA CO CT DE DC FL GA GU HI ID IL IN IA KS KY LA ME MD MA MI M…" at bounding box center [363, 116] width 76 height 19
click at [266, 146] on input "text" at bounding box center [277, 142] width 76 height 19
type input "66801"
click at [393, 141] on select "County Allen County Anderson County Atchison County Barber County Barton County…" at bounding box center [363, 142] width 76 height 19
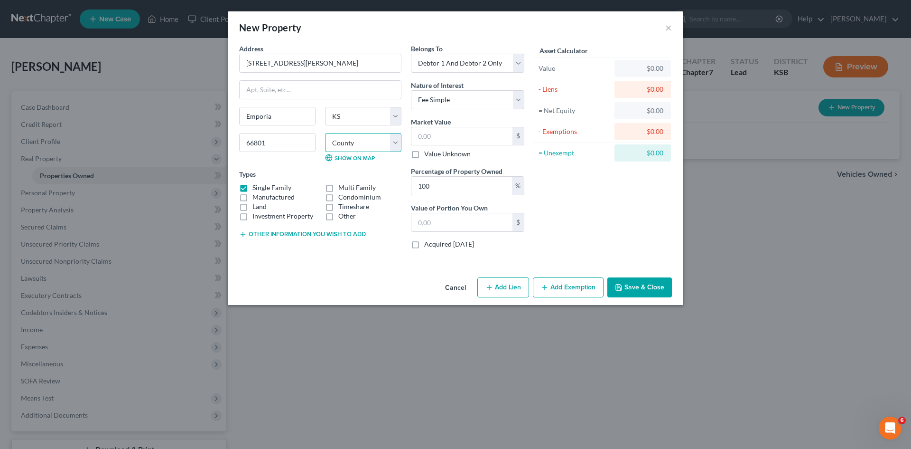
select select "55"
click at [325, 133] on select "County Allen County Anderson County Atchison County Barber County Barton County…" at bounding box center [363, 142] width 76 height 19
click at [518, 102] on select "Select Fee Simple Joint Tenant Life Estate Equitable Interest Future Interest T…" at bounding box center [467, 99] width 113 height 19
click at [519, 97] on select "Select Fee Simple Joint Tenant Life Estate Equitable Interest Future Interest T…" at bounding box center [467, 99] width 113 height 19
click at [442, 133] on input "text" at bounding box center [462, 136] width 101 height 18
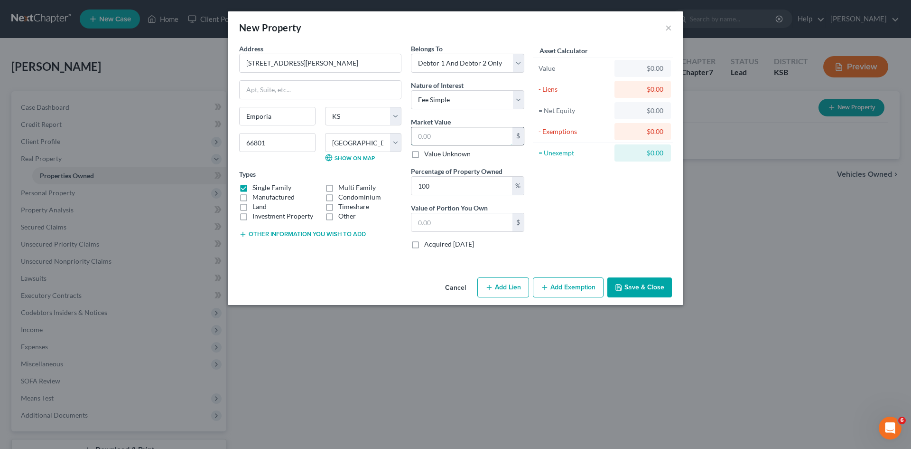
type input "2"
type input "2.00"
type input "26"
type input "26.00"
type input "264"
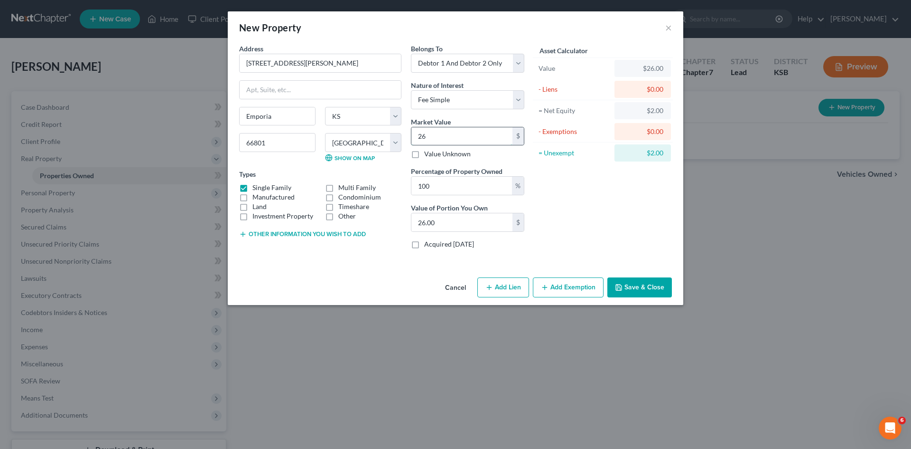
type input "264.00"
type input "2640"
type input "2,640.00"
type input "2,6400"
type input "26,400.00"
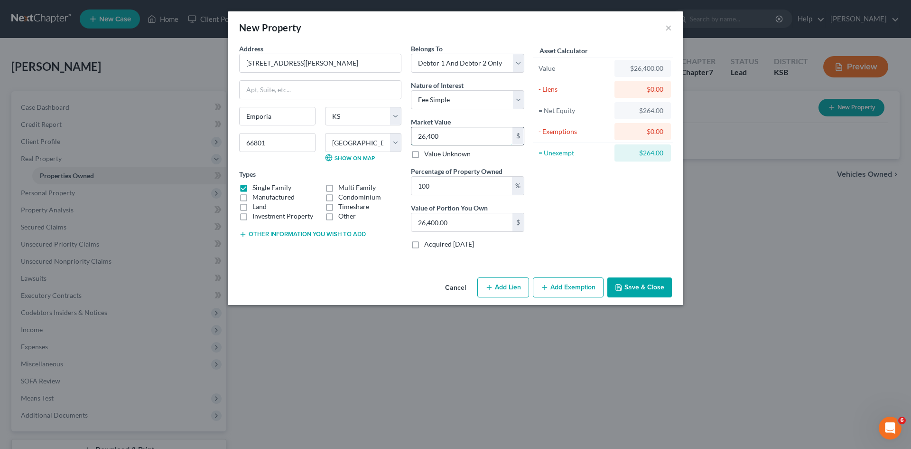
type input "26,4000"
type input "264,000.00"
type input "264,000"
click at [544, 285] on icon "button" at bounding box center [545, 287] width 8 height 8
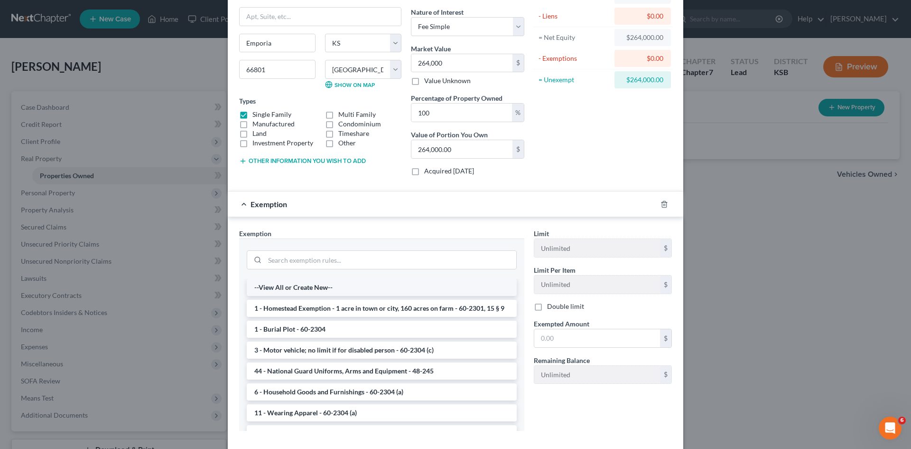
scroll to position [95, 0]
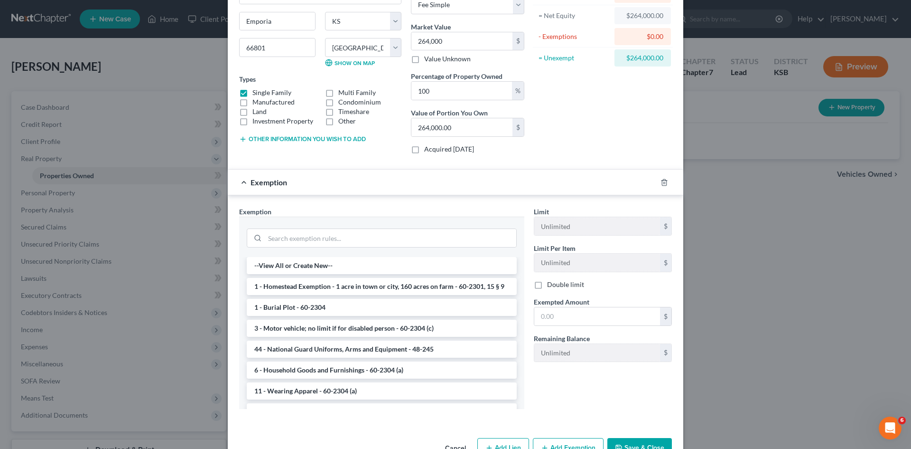
click at [303, 287] on li "1 - Homestead Exemption - 1 acre in town or city, 160 acres on farm - 60-2301, …" at bounding box center [382, 286] width 270 height 17
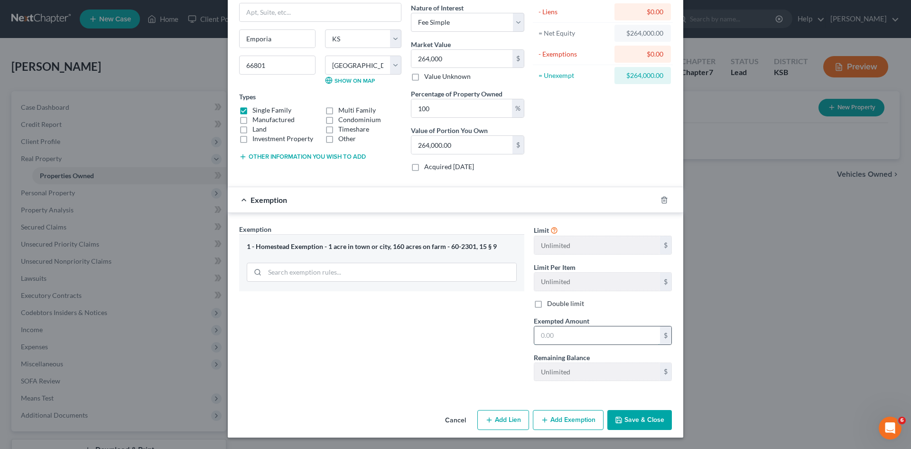
click at [551, 334] on input "text" at bounding box center [597, 335] width 126 height 18
type input "1"
type input "200,000"
click at [494, 417] on button "Add Lien" at bounding box center [504, 420] width 52 height 20
select select "2"
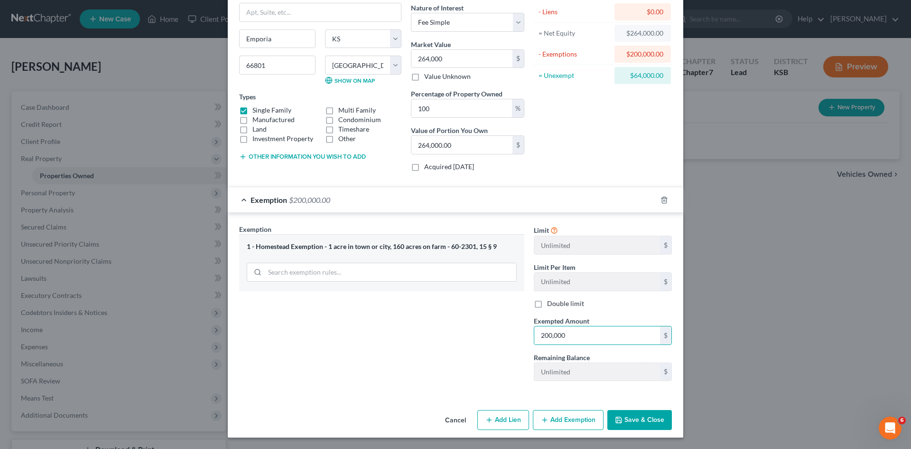
select select "0"
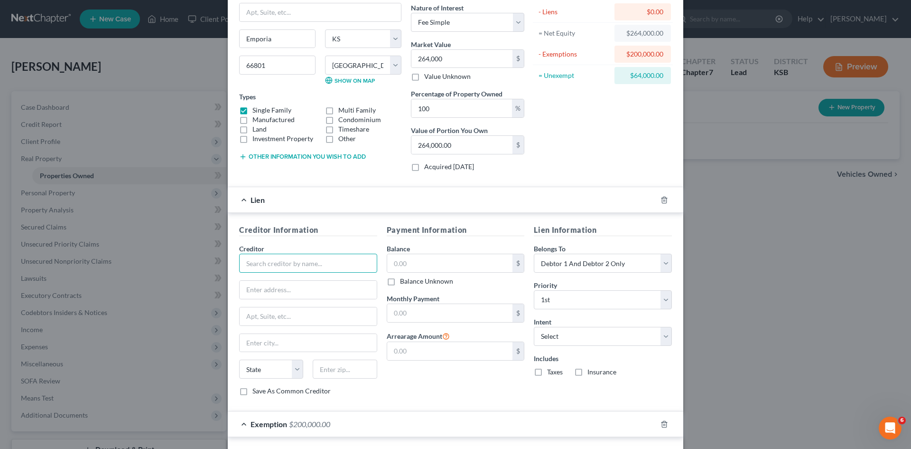
click at [275, 266] on input "text" at bounding box center [308, 262] width 138 height 19
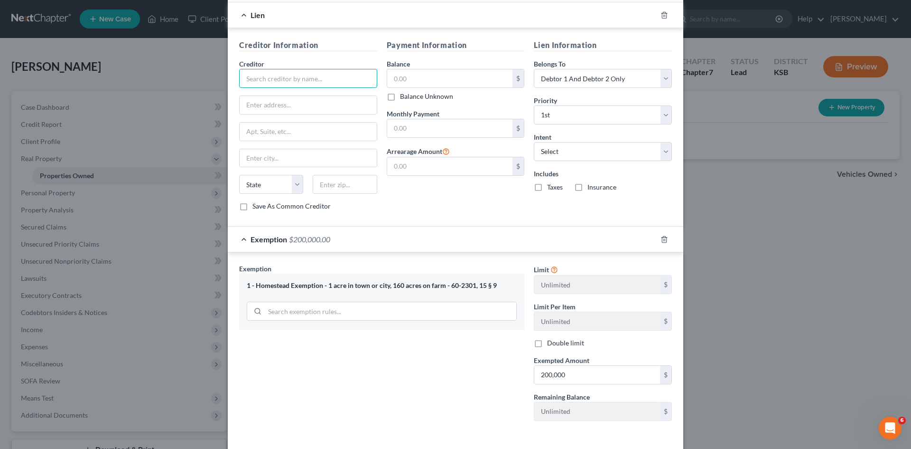
scroll to position [301, 0]
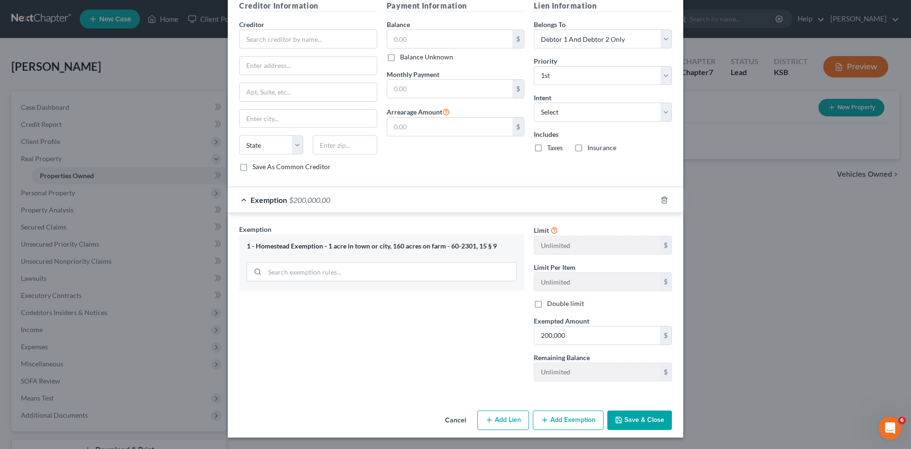
click at [627, 426] on button "Save & Close" at bounding box center [640, 420] width 65 height 20
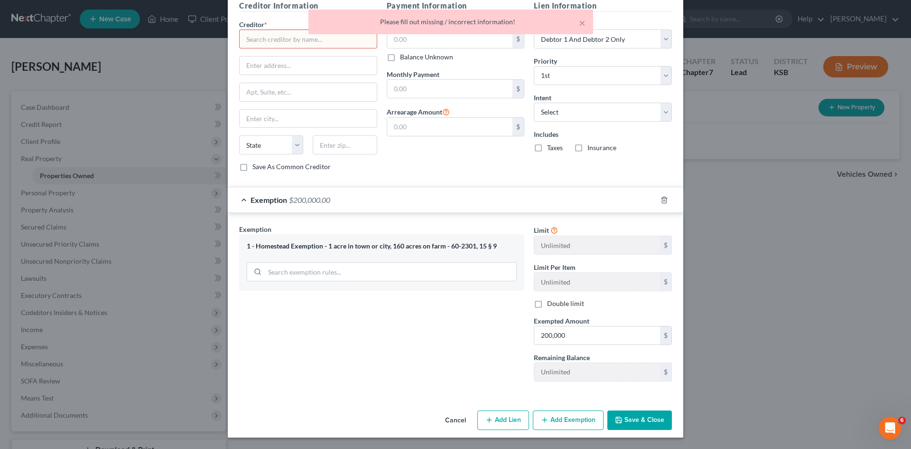
click at [623, 419] on button "Save & Close" at bounding box center [640, 420] width 65 height 20
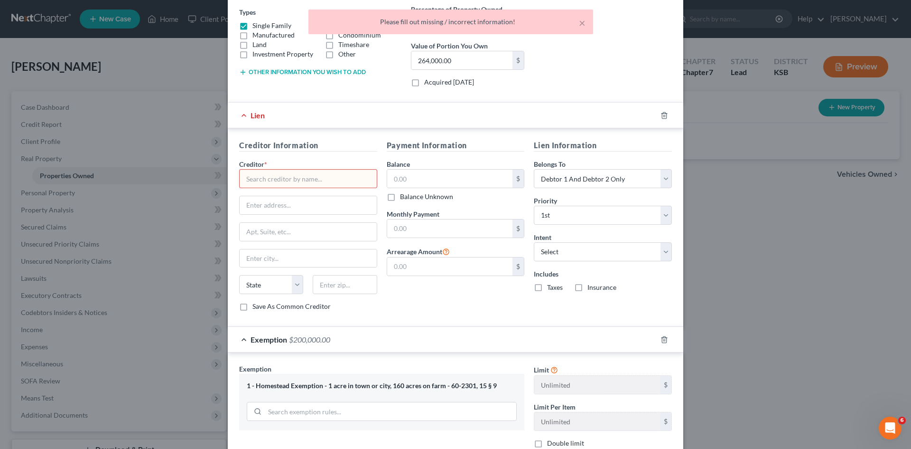
scroll to position [159, 0]
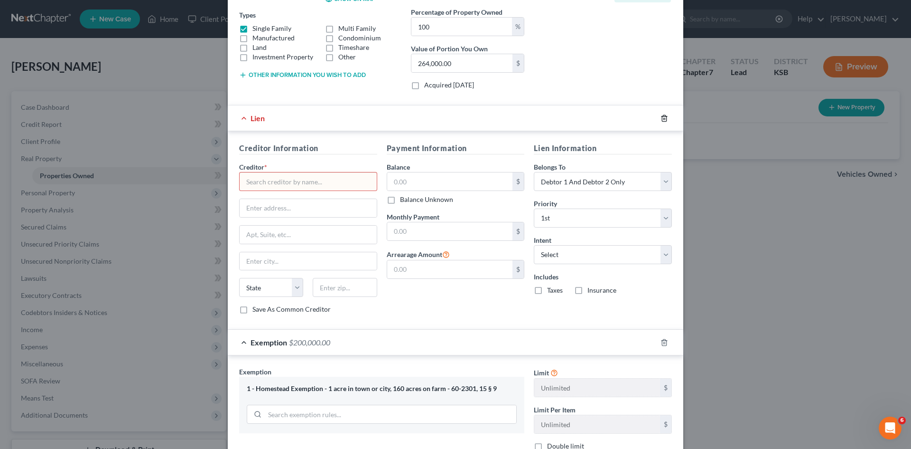
click at [661, 115] on icon "button" at bounding box center [665, 118] width 8 height 8
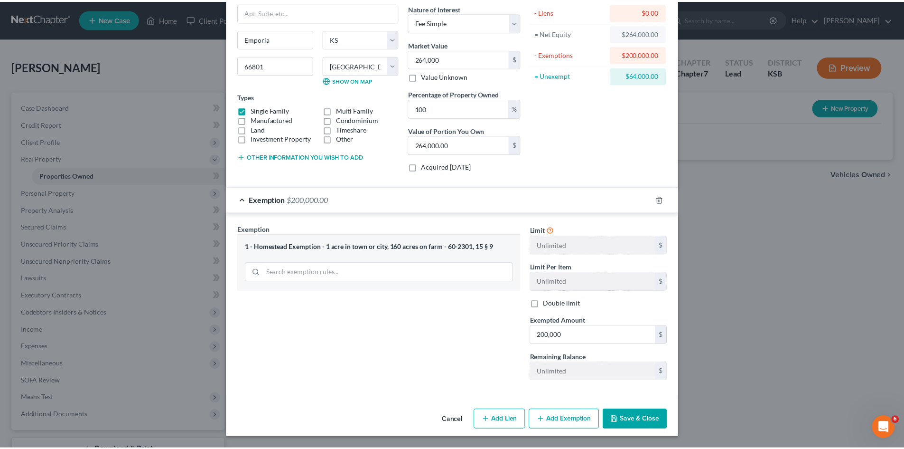
scroll to position [77, 0]
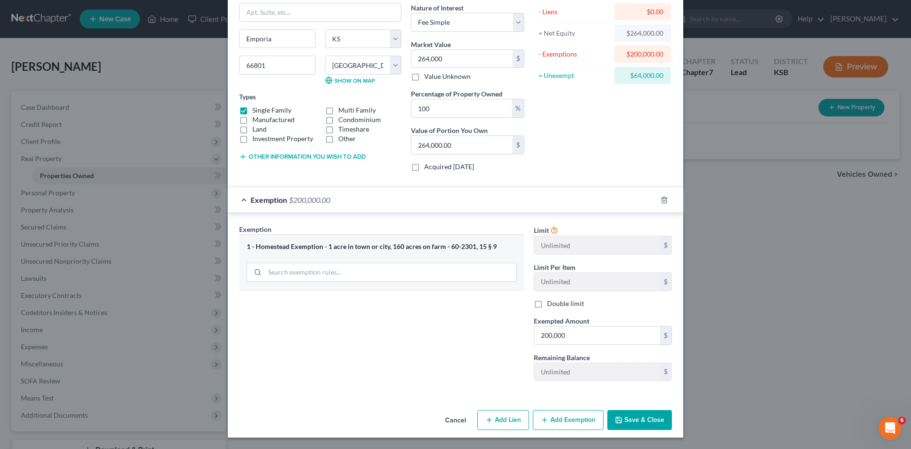
click at [635, 420] on button "Save & Close" at bounding box center [640, 420] width 65 height 20
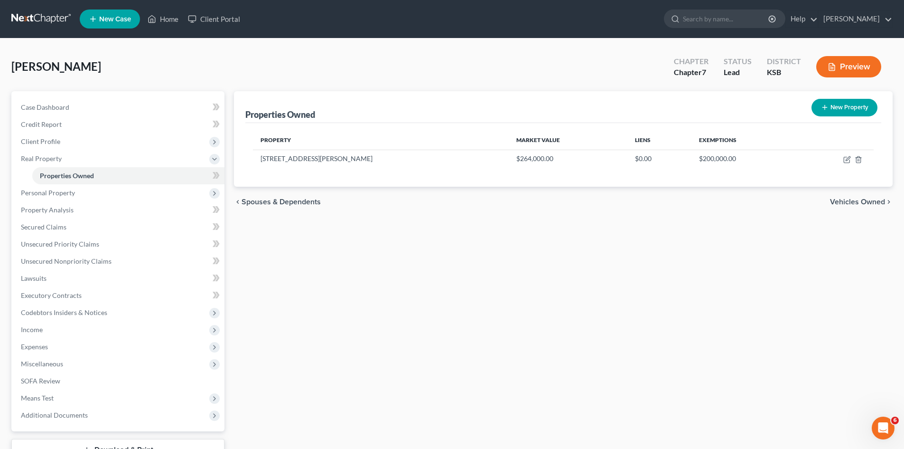
click at [848, 104] on button "New Property" at bounding box center [845, 108] width 66 height 18
select select "2"
select select "0"
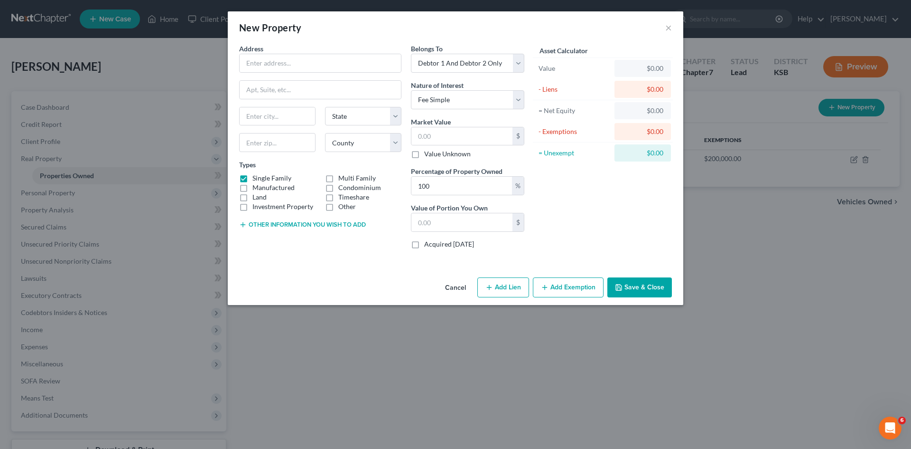
click at [338, 178] on label "Multi Family" at bounding box center [356, 177] width 37 height 9
click at [342, 178] on input "Multi Family" at bounding box center [345, 176] width 6 height 6
checkbox input "true"
click at [253, 183] on label "Manufactured" at bounding box center [274, 187] width 42 height 9
click at [256, 183] on input "Manufactured" at bounding box center [259, 186] width 6 height 6
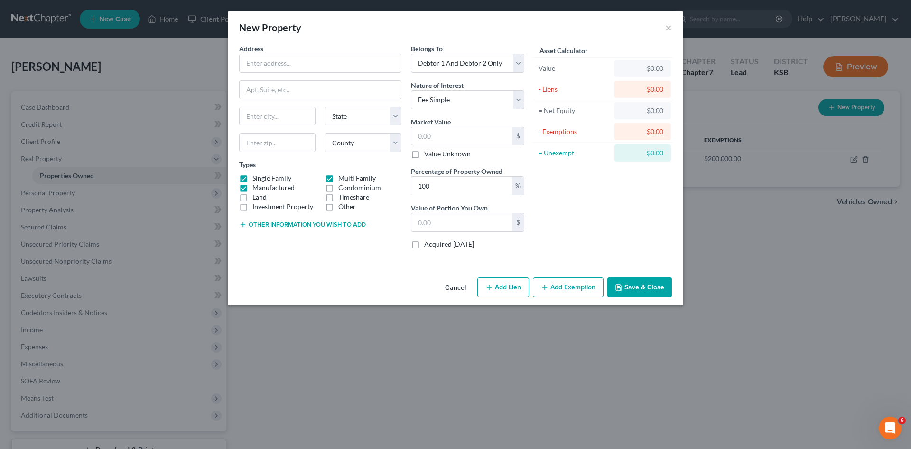
click at [253, 183] on label "Manufactured" at bounding box center [274, 187] width 42 height 9
click at [256, 183] on input "Manufactured" at bounding box center [259, 186] width 6 height 6
checkbox input "false"
click at [253, 179] on label "Single Family" at bounding box center [272, 177] width 39 height 9
click at [256, 179] on input "Single Family" at bounding box center [259, 176] width 6 height 6
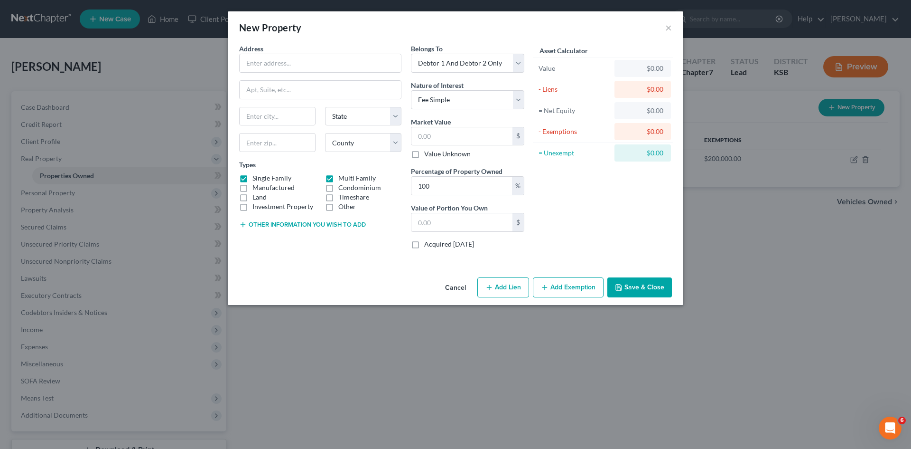
checkbox input "false"
click at [261, 64] on input "text" at bounding box center [320, 63] width 161 height 18
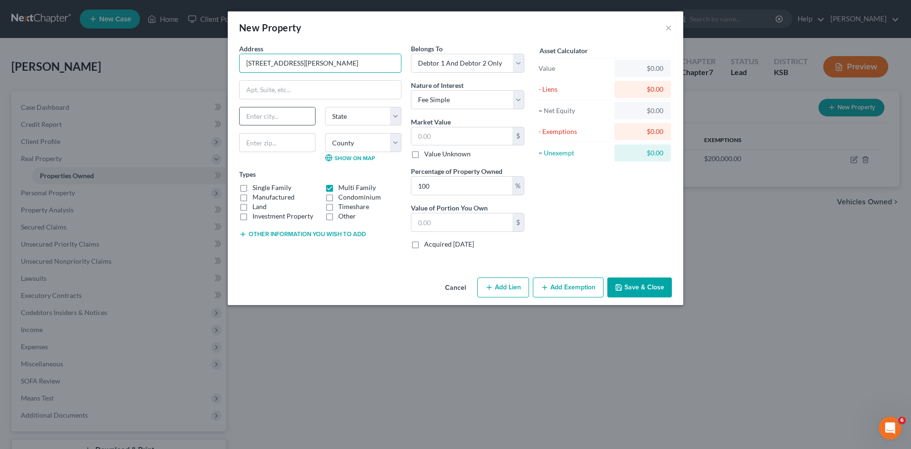
type input "1201 Triplett Dr Apt E51"
click at [246, 113] on input "text" at bounding box center [277, 116] width 75 height 18
type input "Emporia"
click at [394, 113] on select "State AL AK AR AZ CA CO CT DE DC FL GA GU HI ID IL IN IA KS KY LA ME MD MA MI M…" at bounding box center [363, 116] width 76 height 19
select select "17"
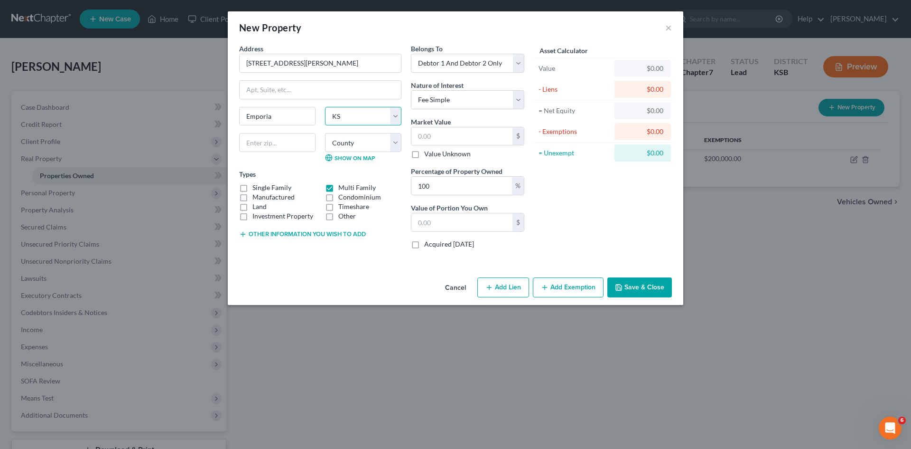
click at [325, 107] on select "State AL AK AR AZ CA CO CT DE DC FL GA GU HI ID IL IN IA KS KY LA ME MD MA MI M…" at bounding box center [363, 116] width 76 height 19
click at [296, 141] on input "text" at bounding box center [277, 142] width 76 height 19
type input "66801"
click at [397, 145] on select "County Allen County Anderson County Atchison County Barber County Barton County…" at bounding box center [363, 142] width 76 height 19
click at [669, 27] on button "×" at bounding box center [668, 27] width 7 height 11
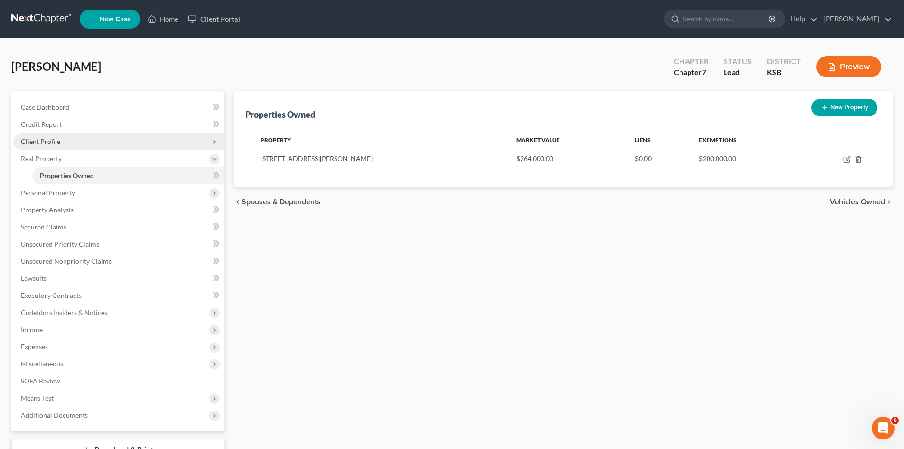
click at [53, 143] on span "Client Profile" at bounding box center [40, 141] width 39 height 8
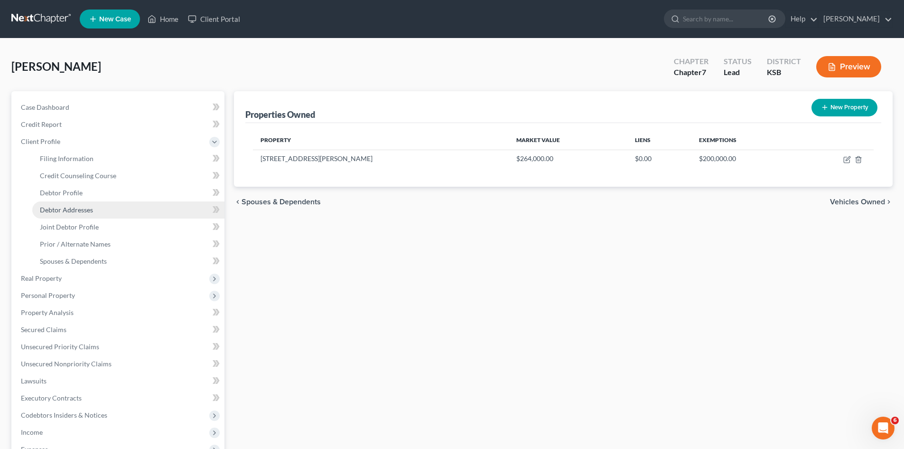
click at [75, 206] on span "Debtor Addresses" at bounding box center [66, 210] width 53 height 8
select select "0"
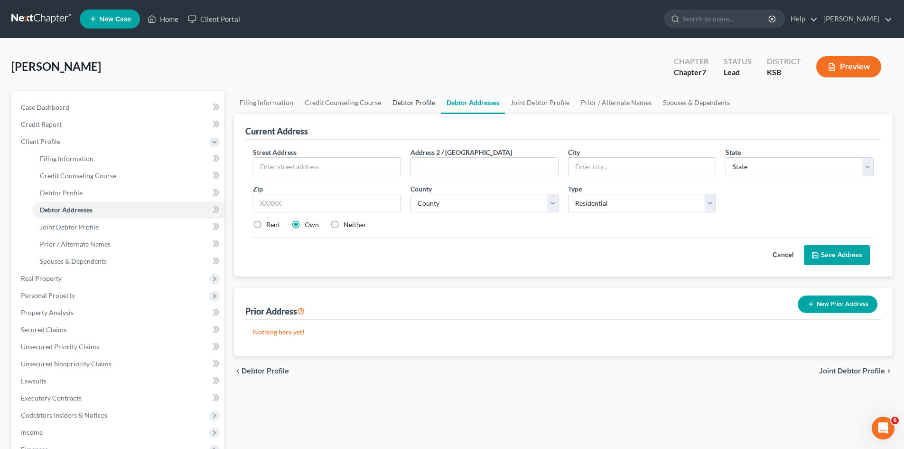
click at [402, 101] on link "Debtor Profile" at bounding box center [414, 102] width 54 height 23
select select "1"
select select "0"
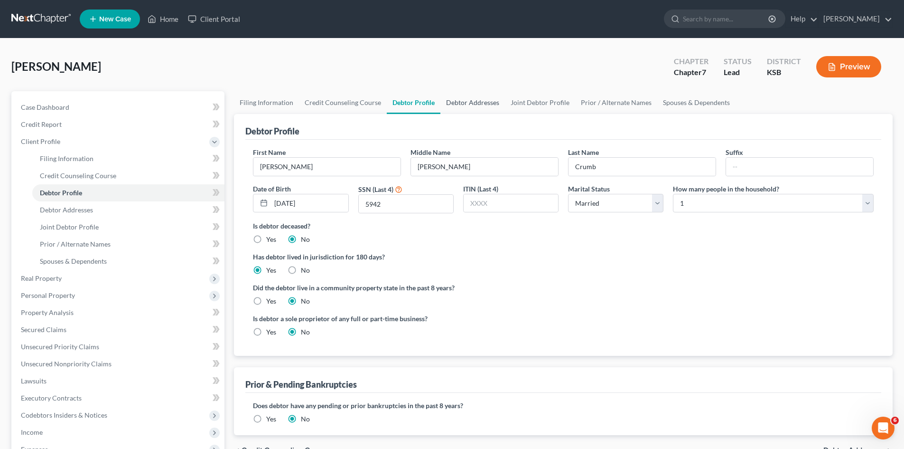
click at [453, 104] on link "Debtor Addresses" at bounding box center [472, 102] width 65 height 23
select select "0"
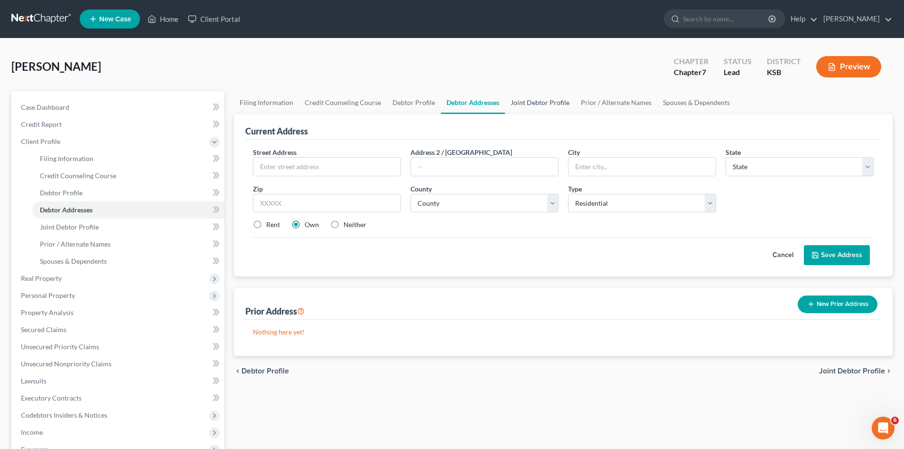
click at [517, 105] on link "Joint Debtor Profile" at bounding box center [540, 102] width 70 height 23
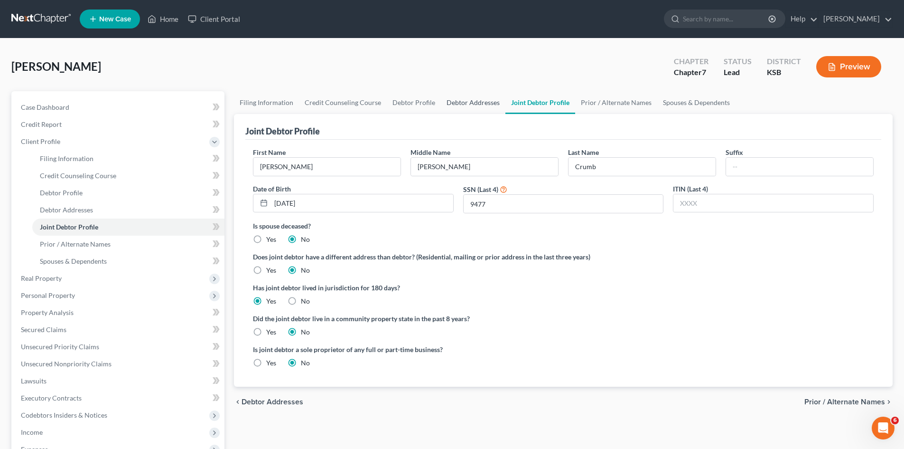
click at [484, 102] on link "Debtor Addresses" at bounding box center [473, 102] width 65 height 23
select select "0"
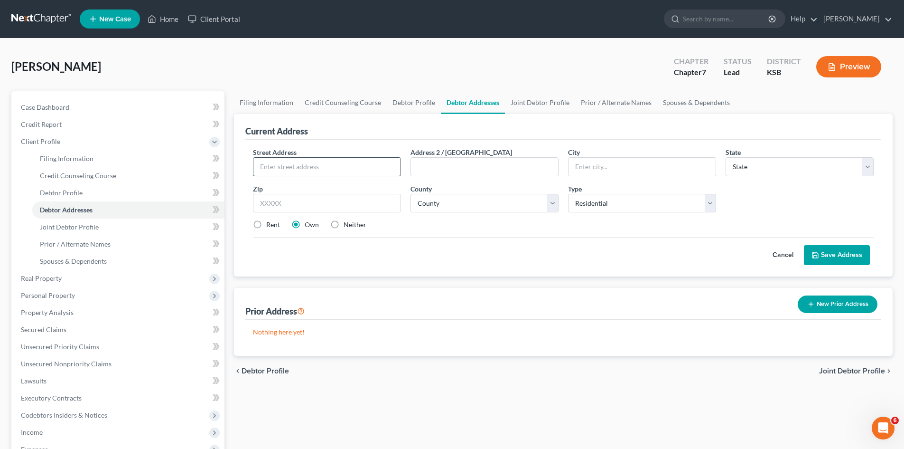
click at [301, 169] on input "text" at bounding box center [326, 167] width 147 height 18
type input "1702 Luther St"
click at [277, 208] on input "text" at bounding box center [327, 203] width 148 height 19
type input "66801"
click at [550, 205] on select "County" at bounding box center [485, 203] width 148 height 19
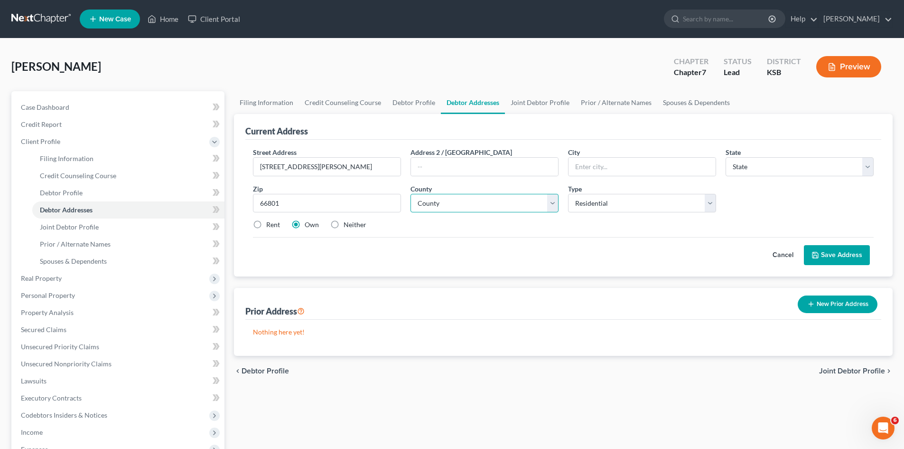
type input "Emporia"
select select "17"
click at [541, 205] on select "County" at bounding box center [485, 203] width 148 height 19
click at [550, 205] on select "County Allen County Anderson County Atchison County Barber County Barton County…" at bounding box center [485, 203] width 148 height 19
select select "55"
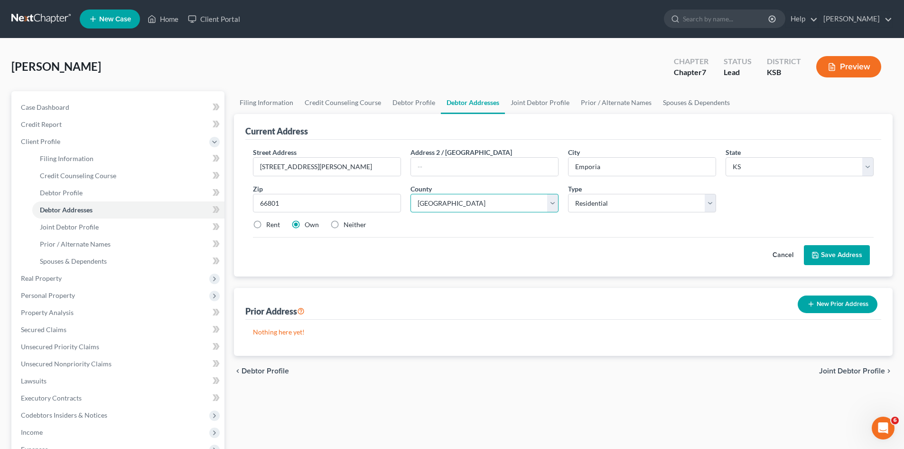
click at [411, 194] on select "County Allen County Anderson County Atchison County Barber County Barton County…" at bounding box center [485, 203] width 148 height 19
click at [710, 205] on select "Select Residential Mailing Rental Business" at bounding box center [642, 203] width 148 height 19
click at [711, 205] on select "Select Residential Mailing Rental Business" at bounding box center [642, 203] width 148 height 19
click at [830, 253] on button "Save Address" at bounding box center [837, 255] width 66 height 20
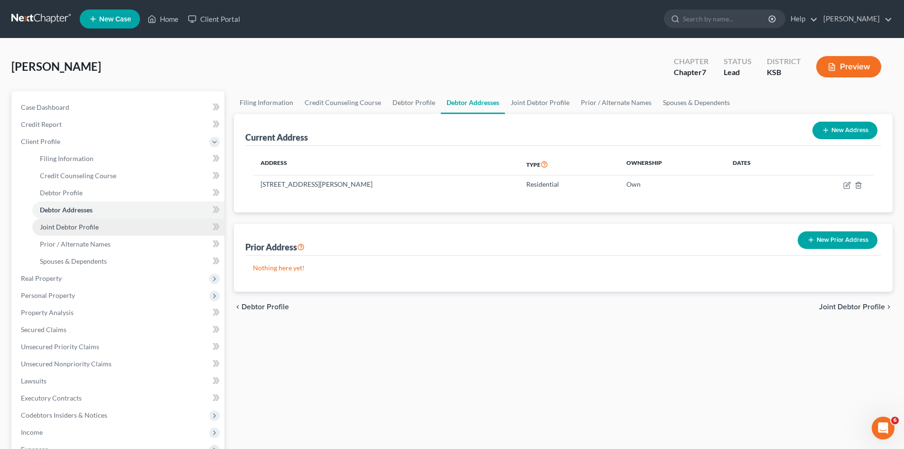
click at [56, 224] on span "Joint Debtor Profile" at bounding box center [69, 227] width 59 height 8
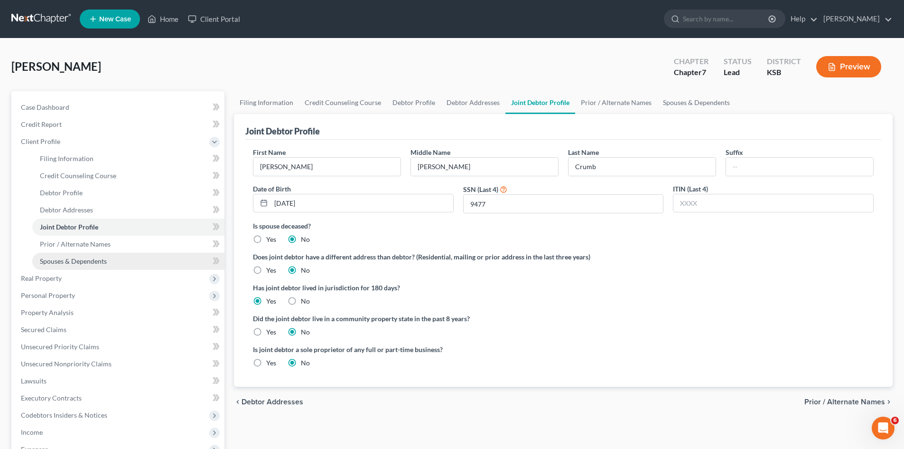
click at [65, 259] on span "Spouses & Dependents" at bounding box center [73, 261] width 67 height 8
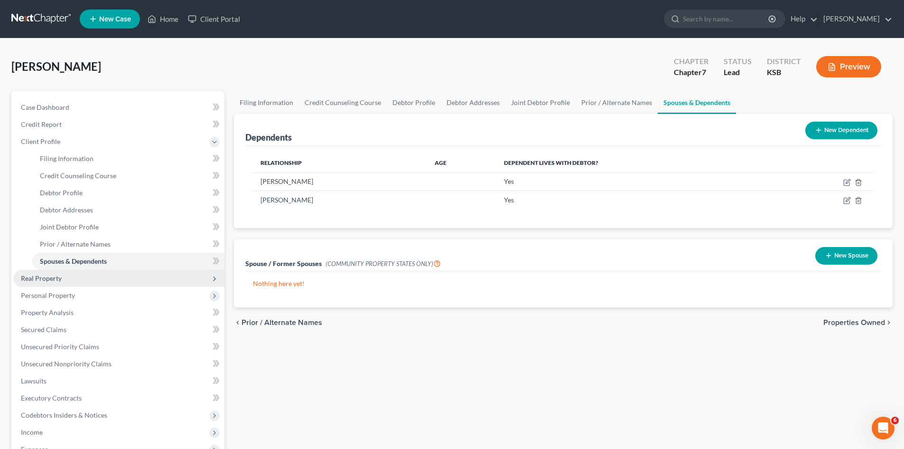
click at [47, 278] on span "Real Property" at bounding box center [41, 278] width 41 height 8
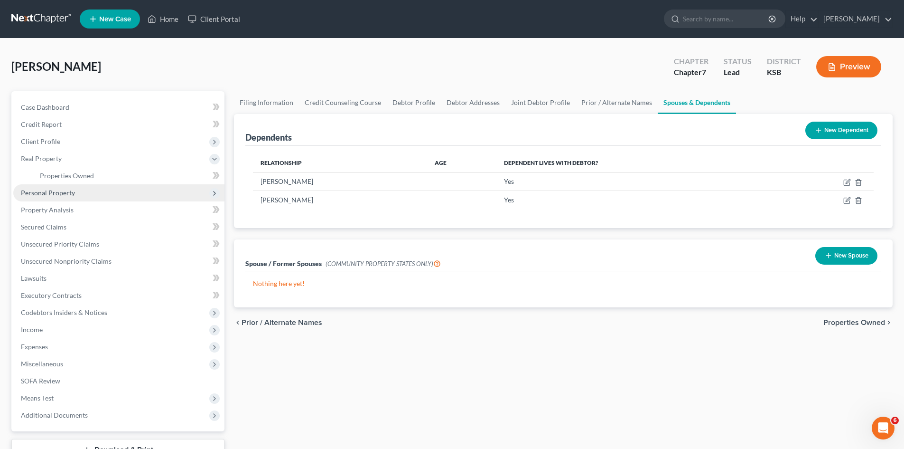
drag, startPoint x: 91, startPoint y: 193, endPoint x: 91, endPoint y: 197, distance: 4.8
click at [91, 197] on span "Personal Property" at bounding box center [118, 192] width 211 height 17
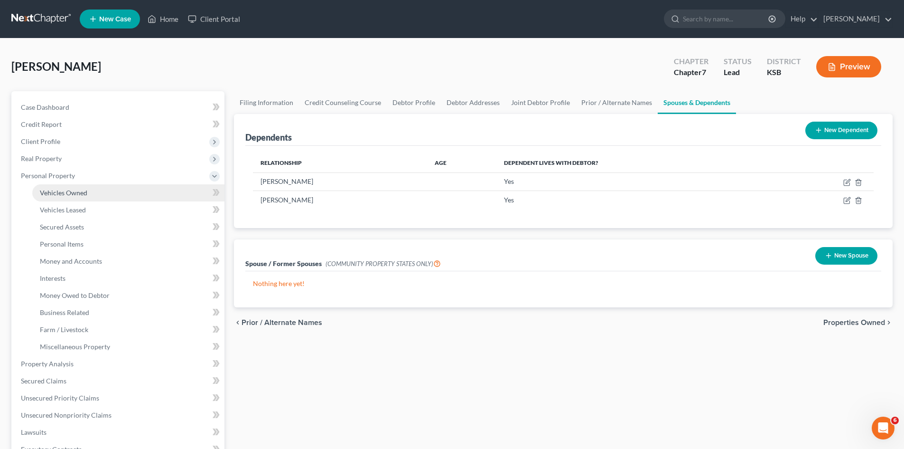
click at [91, 196] on link "Vehicles Owned" at bounding box center [128, 192] width 192 height 17
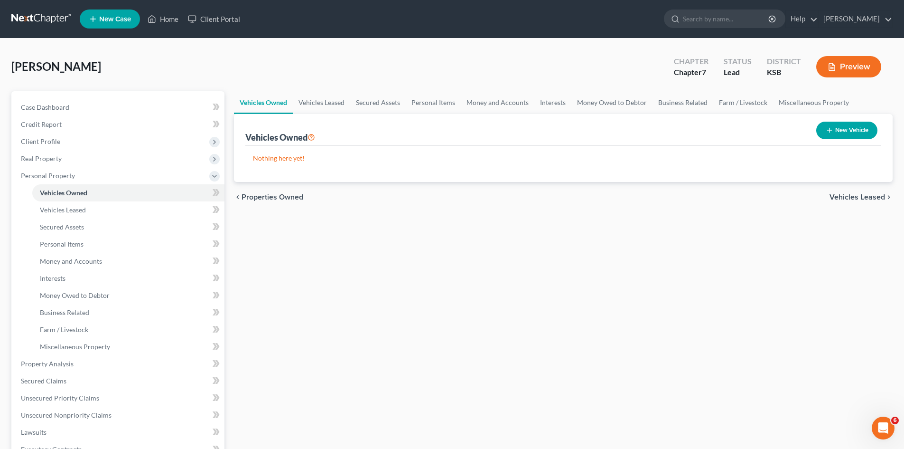
click at [849, 132] on button "New Vehicle" at bounding box center [846, 131] width 61 height 18
select select "0"
select select "2"
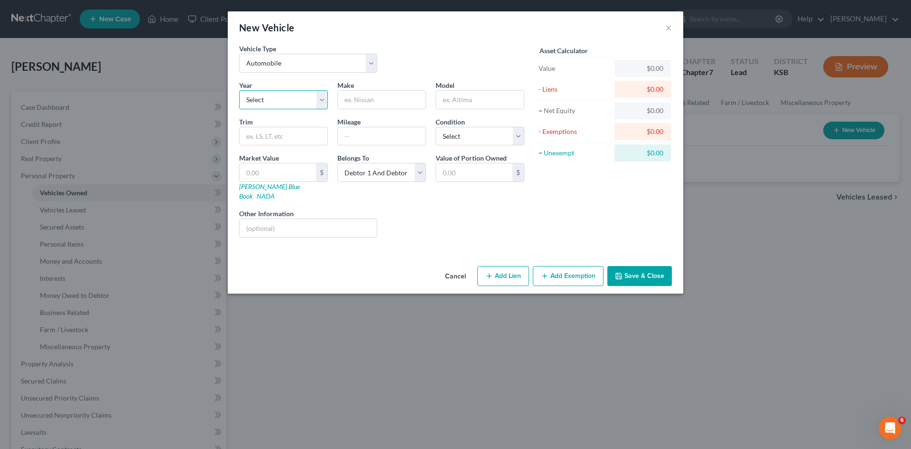
click at [321, 99] on select "Select 2026 2025 2024 2023 2022 2021 2020 2019 2018 2017 2016 2015 2014 2013 20…" at bounding box center [283, 99] width 89 height 19
click at [668, 24] on button "×" at bounding box center [668, 27] width 7 height 11
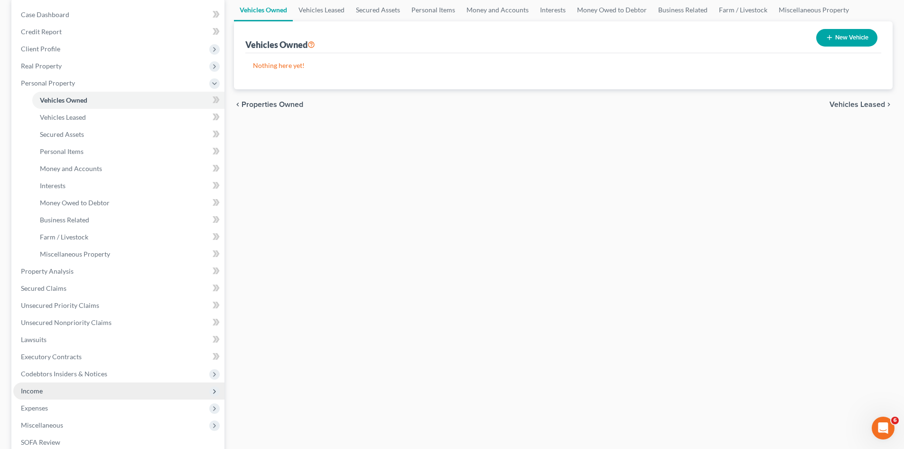
scroll to position [95, 0]
click at [41, 385] on span "Income" at bounding box center [32, 388] width 22 height 8
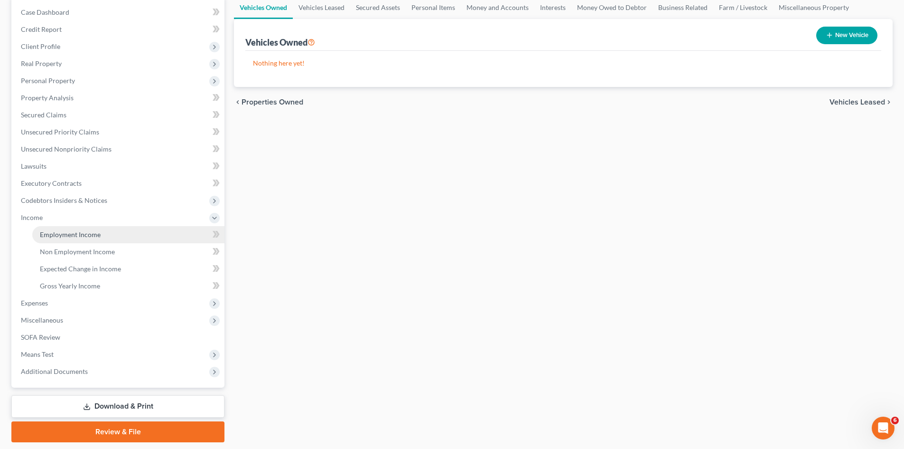
click at [116, 235] on link "Employment Income" at bounding box center [128, 234] width 192 height 17
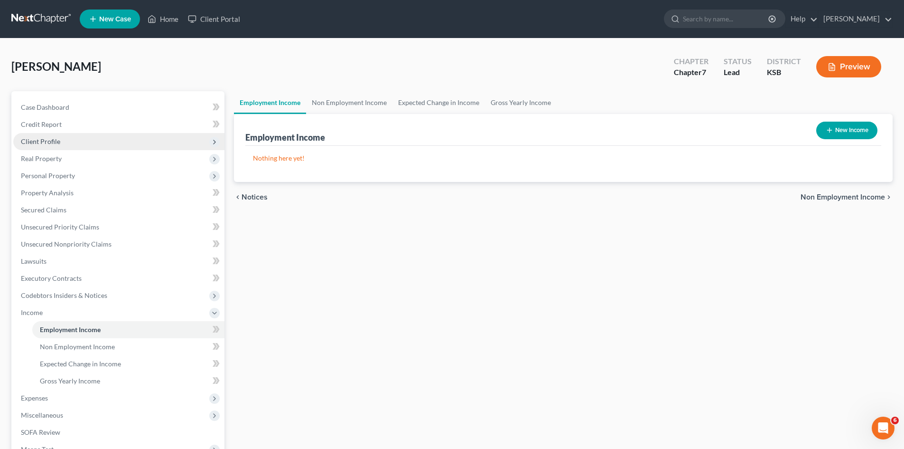
click at [114, 141] on span "Client Profile" at bounding box center [118, 141] width 211 height 17
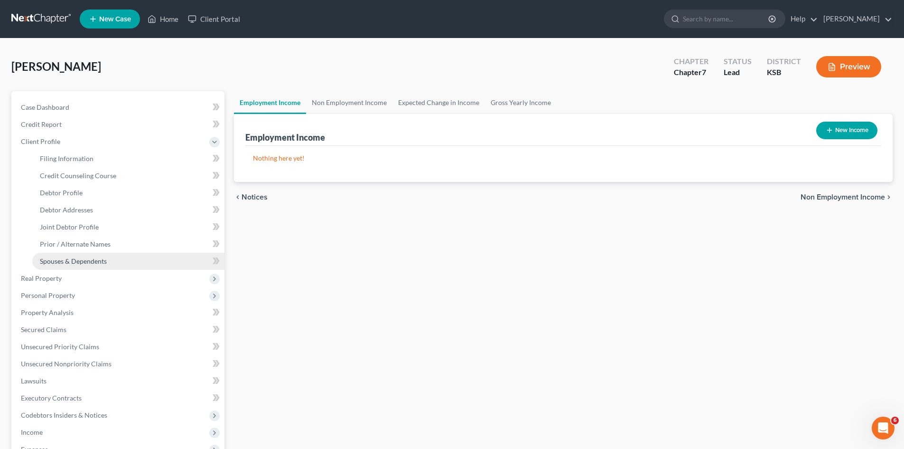
click at [80, 258] on span "Spouses & Dependents" at bounding box center [73, 261] width 67 height 8
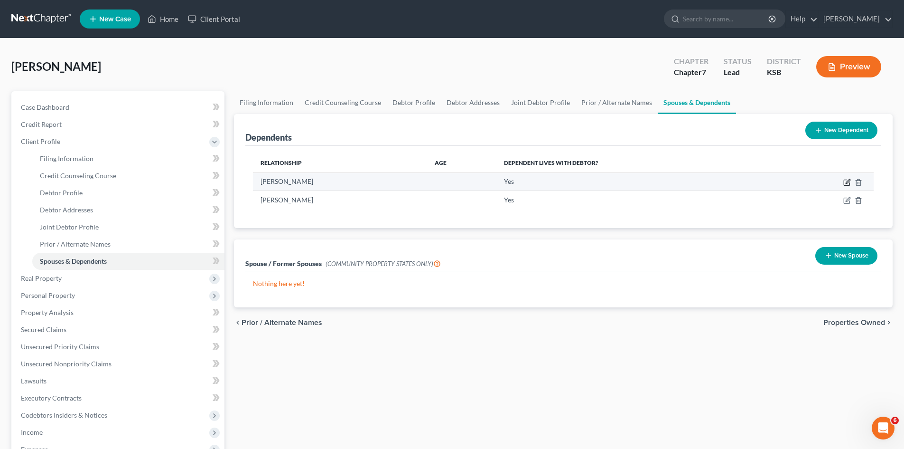
click at [844, 182] on icon "button" at bounding box center [847, 182] width 8 height 8
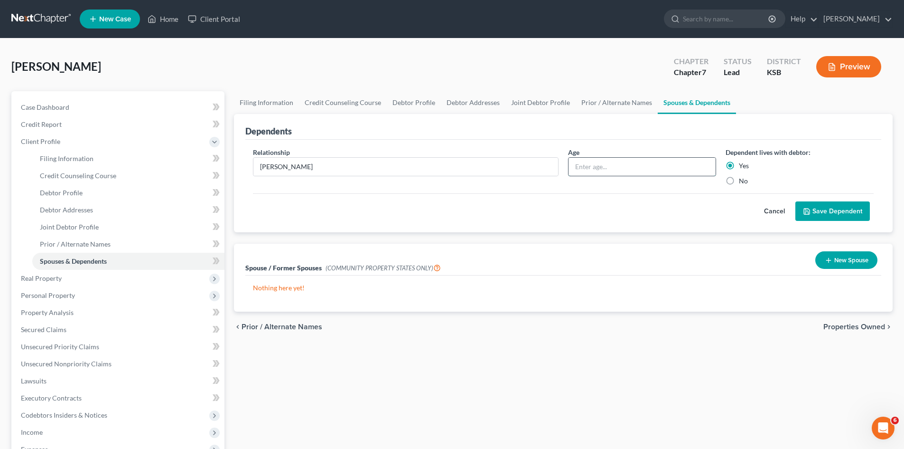
click at [618, 164] on input "text" at bounding box center [642, 167] width 147 height 18
type input "13"
drag, startPoint x: 842, startPoint y: 210, endPoint x: 824, endPoint y: 202, distance: 18.7
click at [842, 209] on button "Save Dependent" at bounding box center [833, 211] width 75 height 20
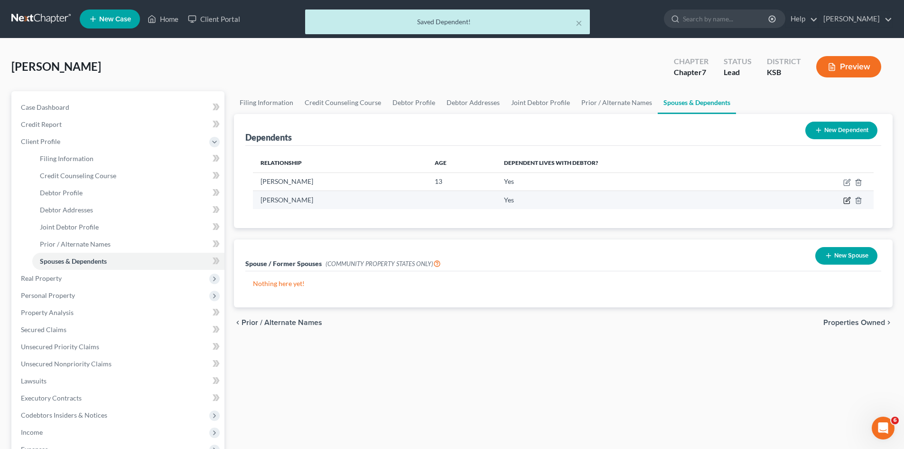
click at [845, 201] on icon "button" at bounding box center [847, 201] width 8 height 8
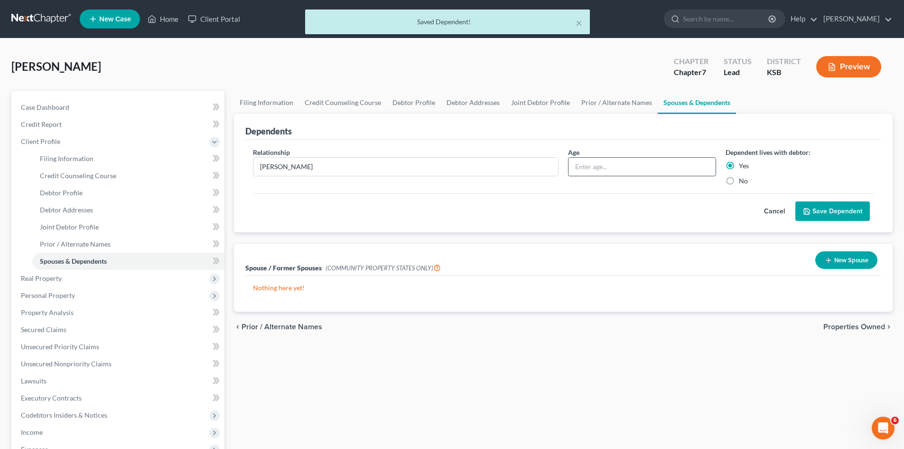
click at [610, 168] on input "text" at bounding box center [642, 167] width 147 height 18
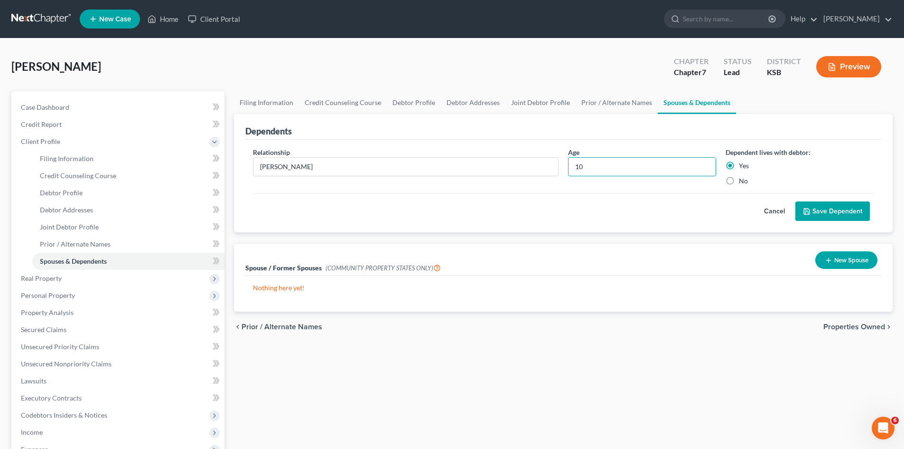
type input "10"
click at [827, 211] on button "Save Dependent" at bounding box center [833, 211] width 75 height 20
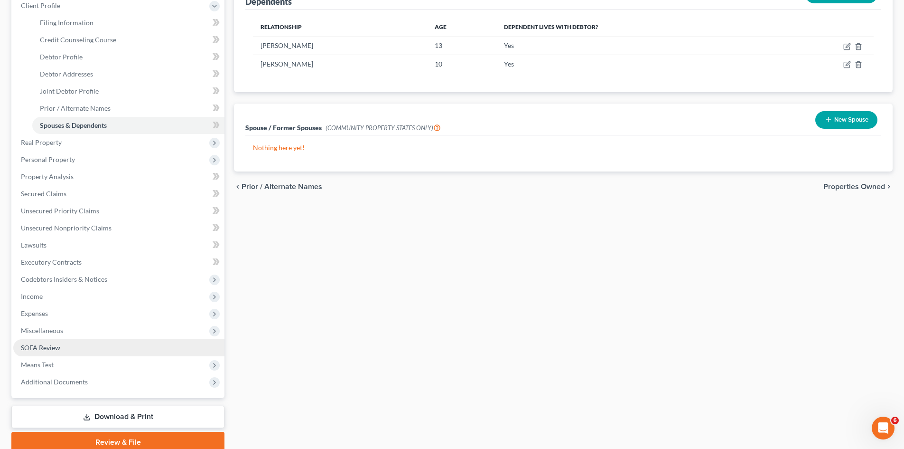
scroll to position [142, 0]
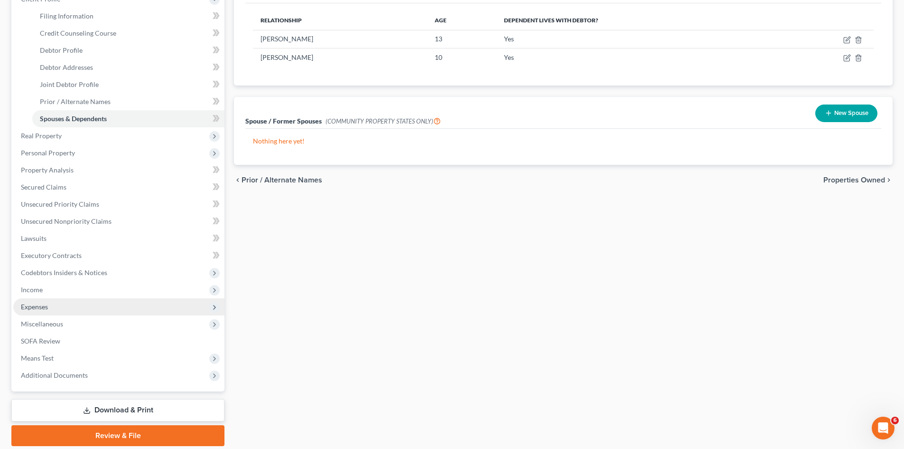
click at [55, 304] on span "Expenses" at bounding box center [118, 306] width 211 height 17
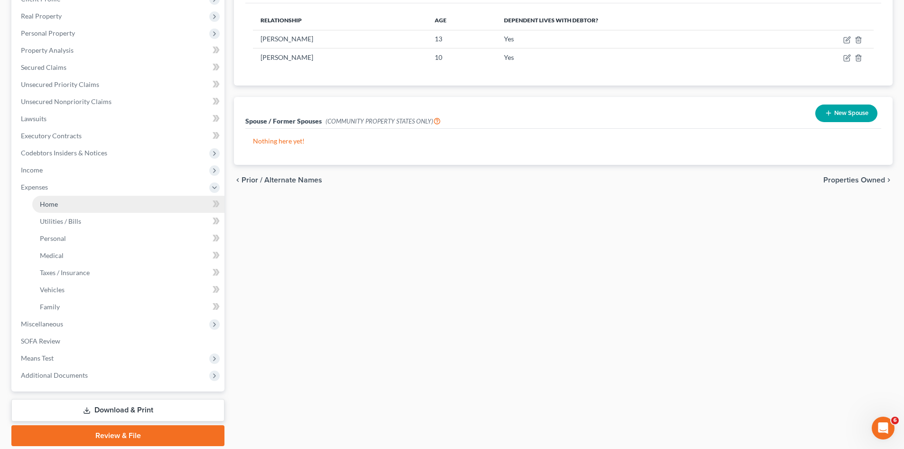
click at [60, 206] on link "Home" at bounding box center [128, 204] width 192 height 17
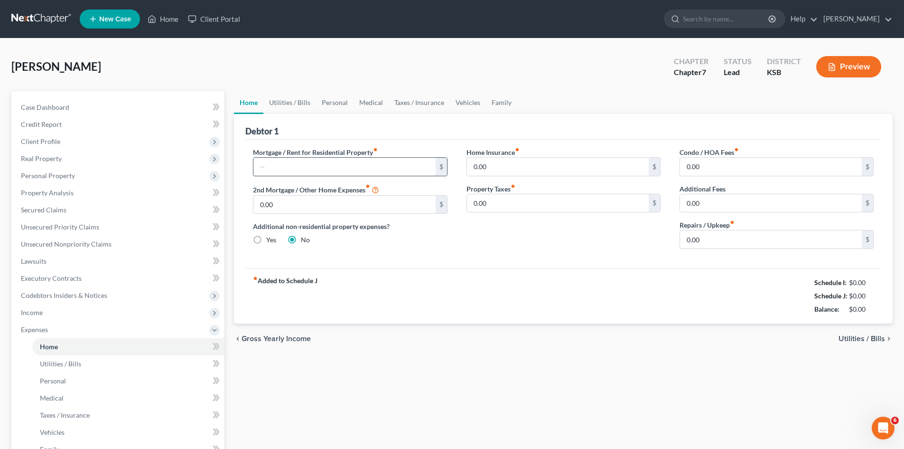
click at [347, 167] on input "text" at bounding box center [344, 167] width 182 height 18
type input "1,049"
click at [718, 242] on input "0.00" at bounding box center [771, 239] width 182 height 18
type input "100"
click at [638, 248] on div "Home Insurance fiber_manual_record 0.00 $ Property Taxes fiber_manual_record 0.…" at bounding box center [563, 201] width 213 height 109
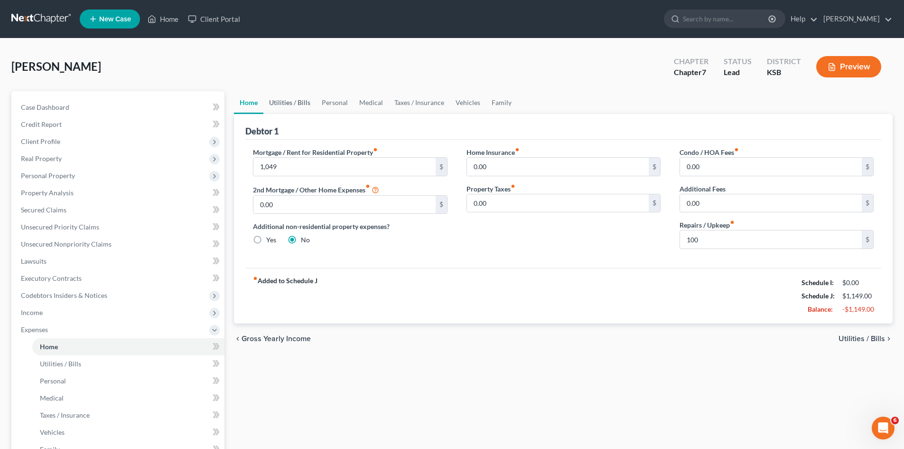
click at [292, 105] on link "Utilities / Bills" at bounding box center [289, 102] width 53 height 23
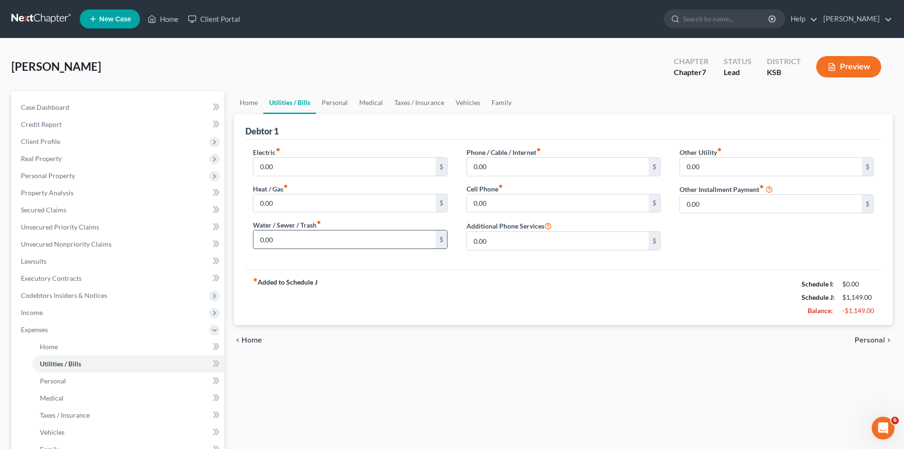
click at [329, 242] on input "0.00" at bounding box center [344, 239] width 182 height 18
type input "130"
click at [335, 202] on input "0.00" at bounding box center [344, 203] width 182 height 18
click at [302, 165] on input "0.00" at bounding box center [344, 167] width 182 height 18
type input "525"
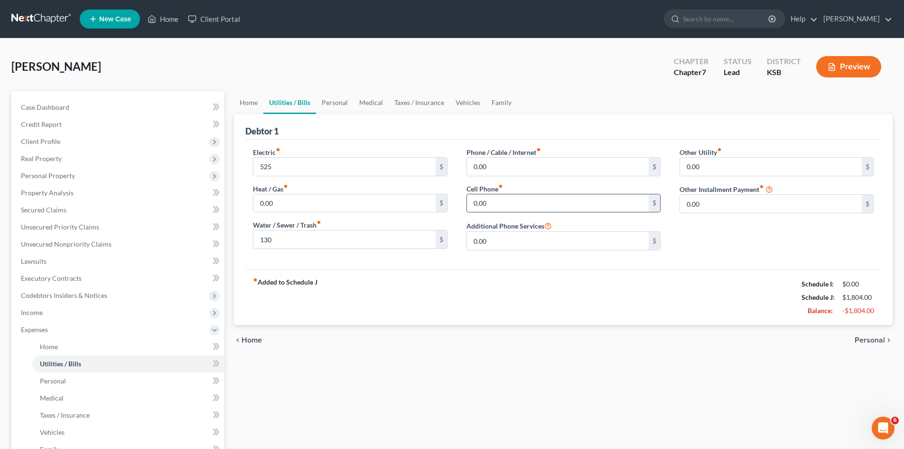
click at [491, 205] on input "0.00" at bounding box center [558, 203] width 182 height 18
click at [506, 206] on input "240.00" at bounding box center [558, 203] width 182 height 18
type input "240.00"
click at [337, 98] on link "Personal" at bounding box center [334, 102] width 37 height 23
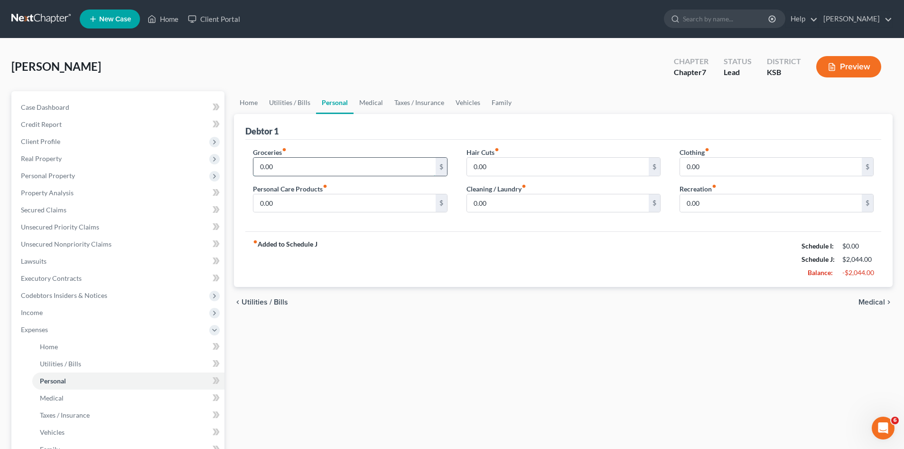
click at [290, 169] on input "0.00" at bounding box center [344, 167] width 182 height 18
type input "900"
click at [510, 203] on input "0.00" at bounding box center [558, 203] width 182 height 18
click at [511, 196] on input "150" at bounding box center [558, 203] width 182 height 18
type input "150"
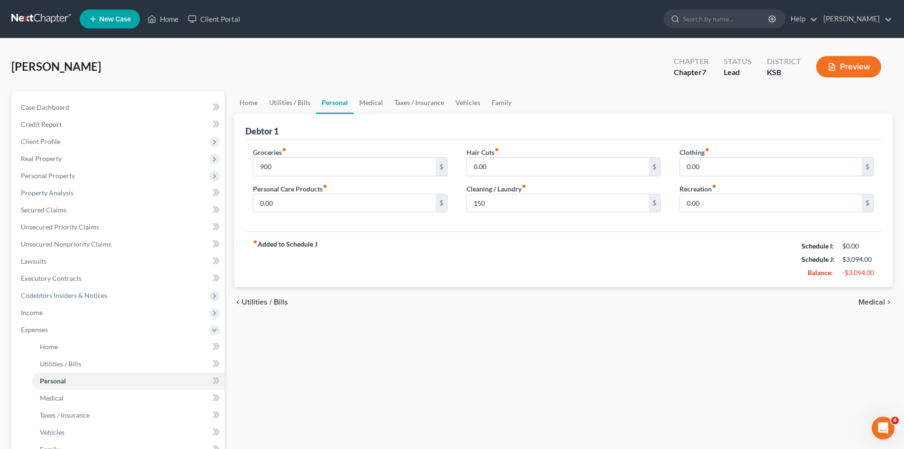
click at [496, 220] on div "Groceries fiber_manual_record 900 $ Personal Care Products fiber_manual_record …" at bounding box center [563, 186] width 636 height 92
click at [273, 204] on input "0.00" at bounding box center [344, 203] width 182 height 18
type input "50"
click at [499, 167] on input "0.00" at bounding box center [558, 167] width 182 height 18
click at [368, 101] on link "Medical" at bounding box center [371, 102] width 35 height 23
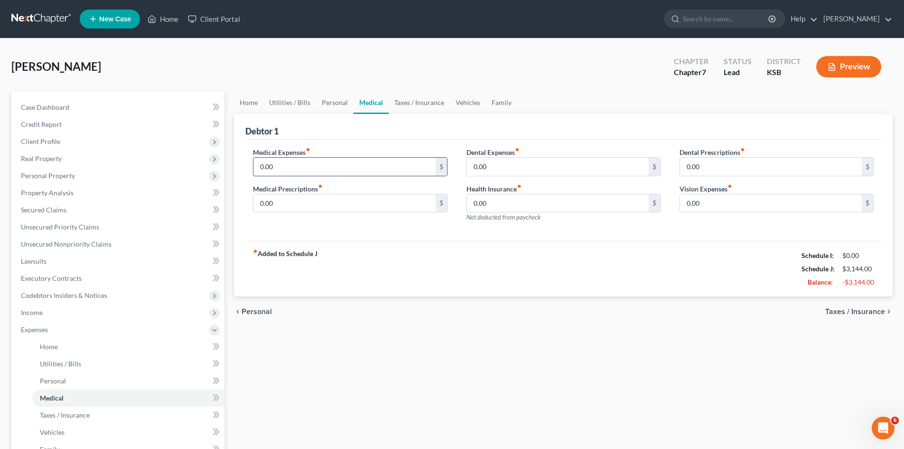
click at [285, 168] on input "0.00" at bounding box center [344, 167] width 182 height 18
type input "50"
click at [413, 101] on link "Taxes / Insurance" at bounding box center [419, 102] width 61 height 23
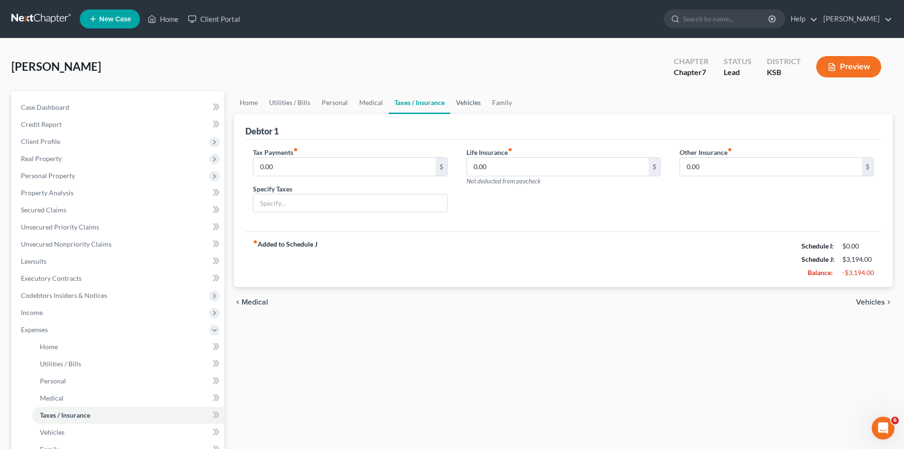
click at [467, 102] on link "Vehicles" at bounding box center [468, 102] width 36 height 23
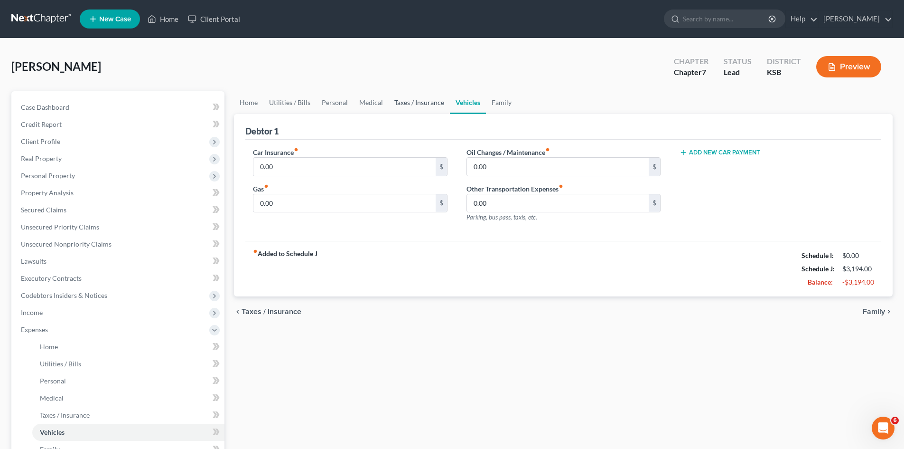
click at [422, 103] on link "Taxes / Insurance" at bounding box center [419, 102] width 61 height 23
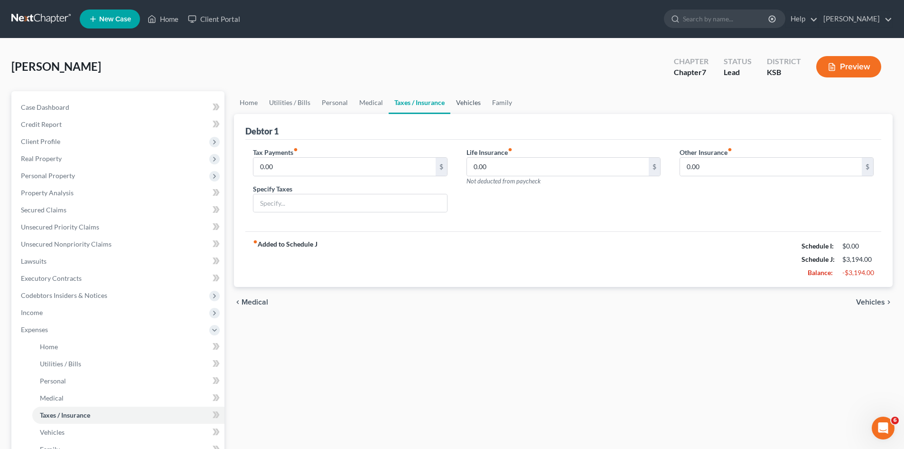
click at [465, 102] on link "Vehicles" at bounding box center [468, 102] width 36 height 23
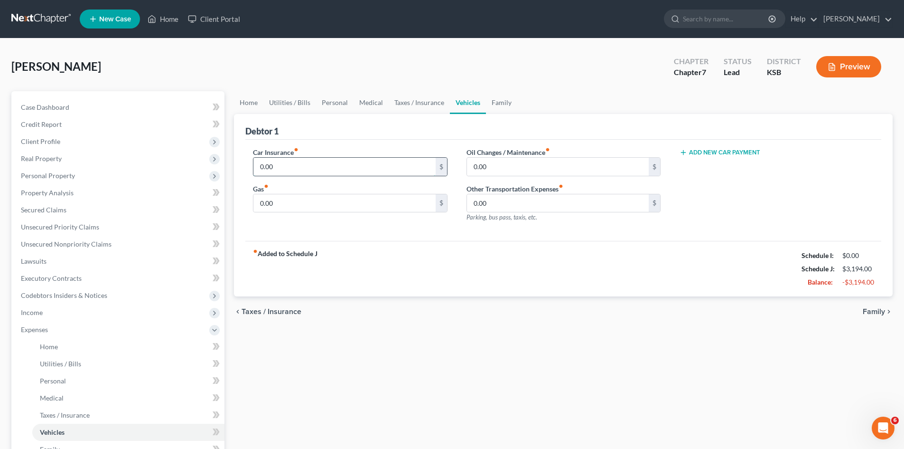
click at [292, 165] on input "0.00" at bounding box center [344, 167] width 182 height 18
click at [290, 165] on input "0.00" at bounding box center [344, 167] width 182 height 18
click at [287, 206] on input "0.00" at bounding box center [344, 203] width 182 height 18
type input "150"
click at [305, 165] on input "0.00" at bounding box center [344, 167] width 182 height 18
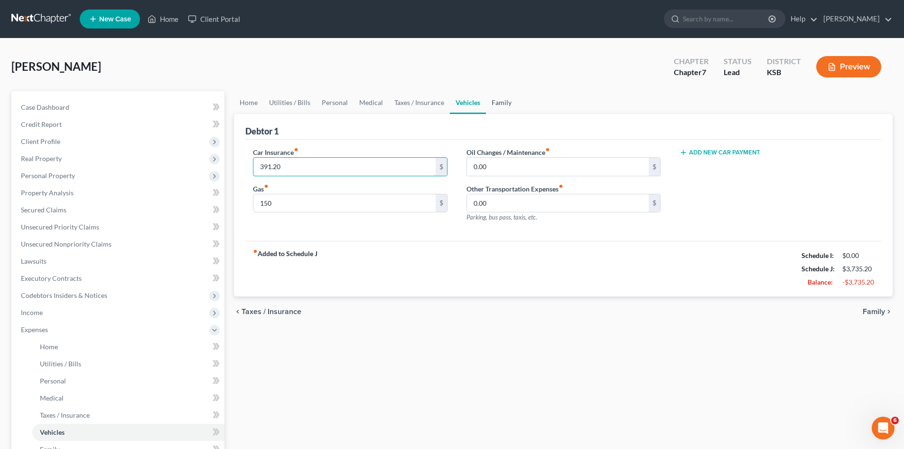
type input "391.20"
click at [499, 101] on link "Family" at bounding box center [501, 102] width 31 height 23
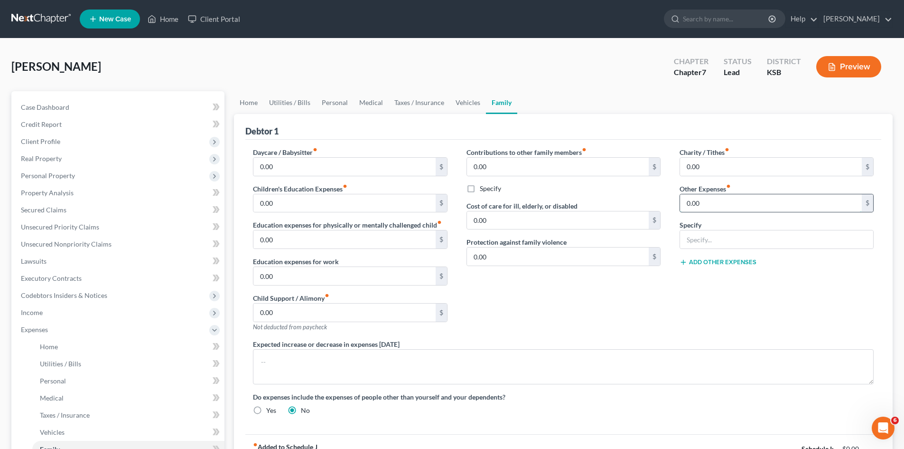
click at [683, 203] on input "0.00" at bounding box center [771, 203] width 182 height 18
type input "100"
click at [690, 240] on input "text" at bounding box center [776, 239] width 193 height 18
drag, startPoint x: 659, startPoint y: 302, endPoint x: 653, endPoint y: 294, distance: 10.3
click at [656, 300] on div "Contributions to other family members fiber_manual_record 0.00 $ Specify Cost o…" at bounding box center [563, 243] width 213 height 192
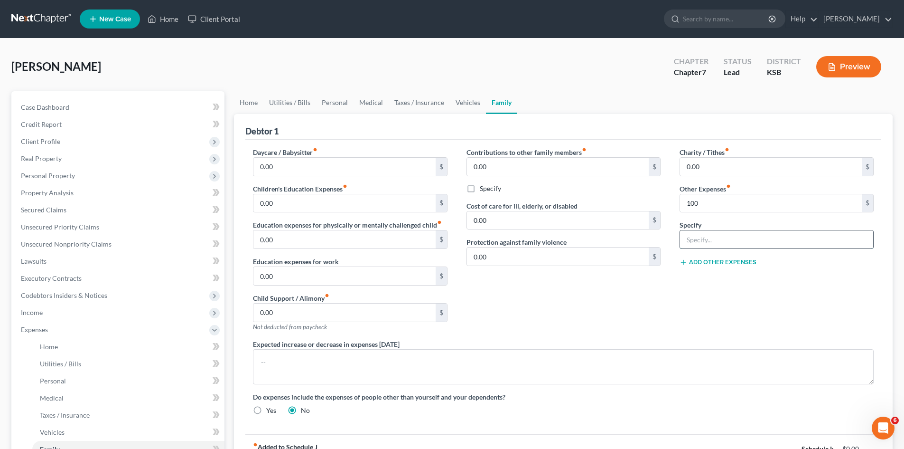
click at [686, 243] on input "text" at bounding box center [776, 239] width 193 height 18
type input "Entertainment Magazines"
click at [462, 101] on link "Vehicles" at bounding box center [468, 102] width 36 height 23
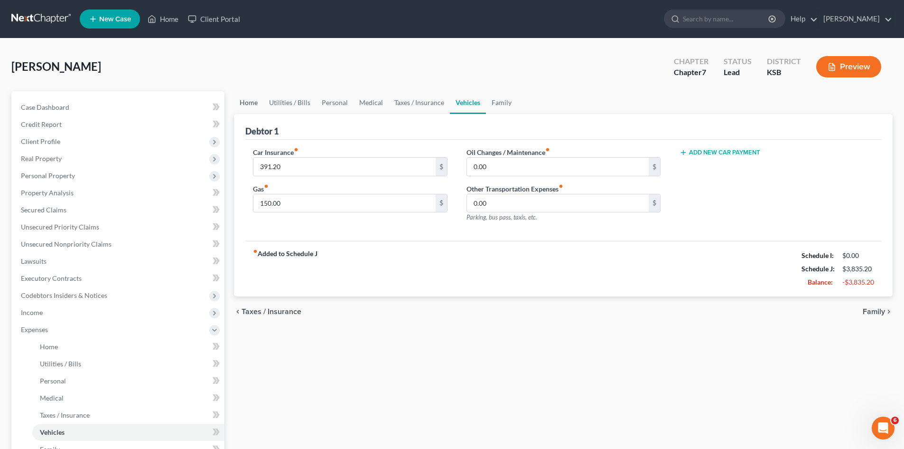
click at [254, 102] on link "Home" at bounding box center [248, 102] width 29 height 23
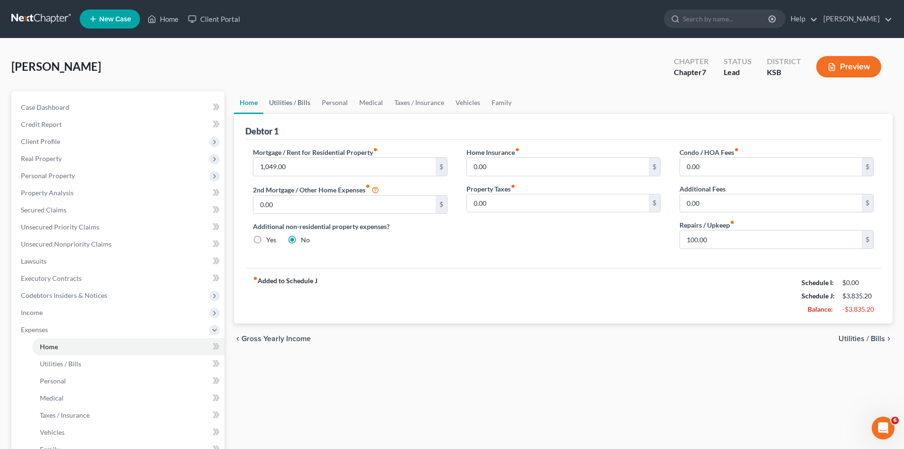
click at [295, 105] on link "Utilities / Bills" at bounding box center [289, 102] width 53 height 23
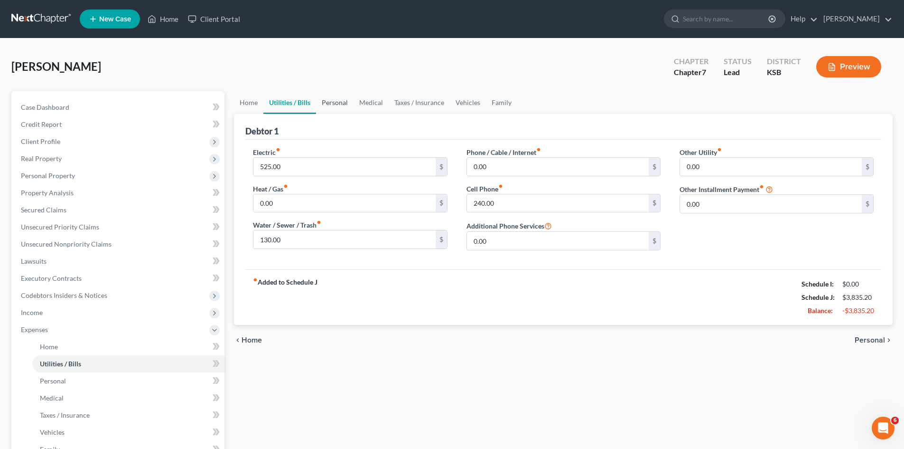
click at [324, 101] on link "Personal" at bounding box center [334, 102] width 37 height 23
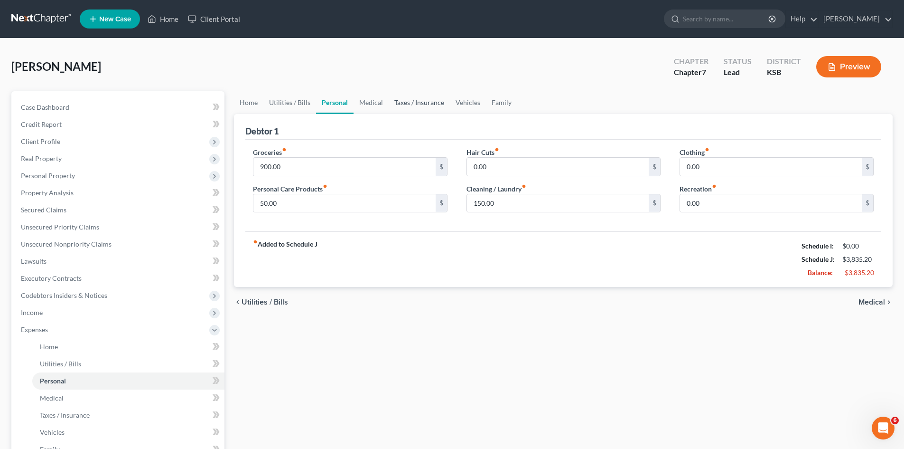
click at [409, 102] on link "Taxes / Insurance" at bounding box center [419, 102] width 61 height 23
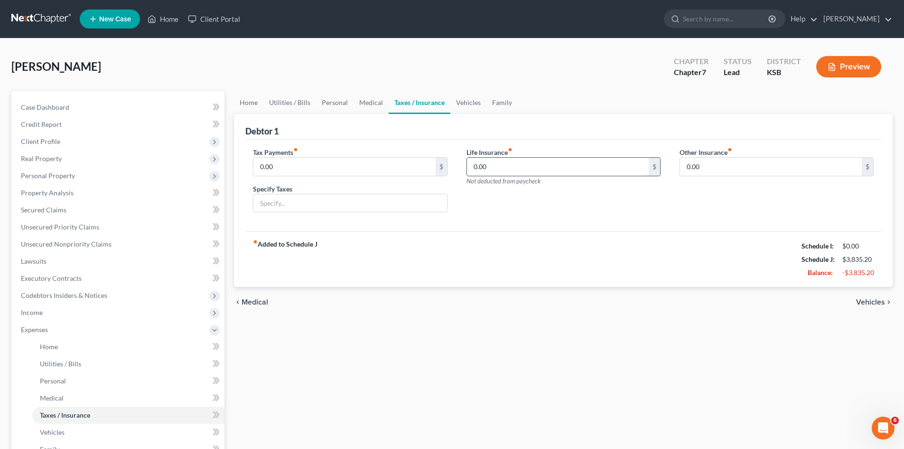
click at [501, 165] on input "0.00" at bounding box center [558, 167] width 182 height 18
type input "54.00"
click at [463, 103] on link "Vehicles" at bounding box center [468, 102] width 36 height 23
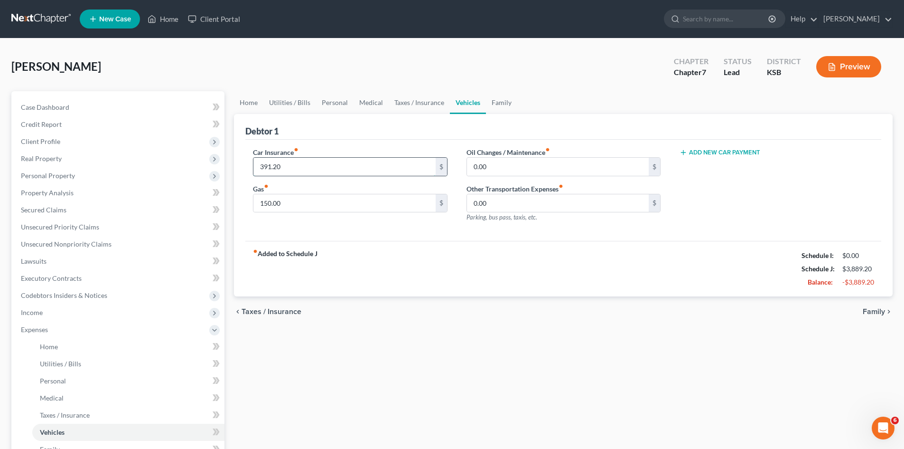
click at [402, 166] on input "391.20" at bounding box center [344, 167] width 182 height 18
click at [485, 208] on input "0.00" at bounding box center [558, 203] width 182 height 18
click at [551, 208] on input "391.20" at bounding box center [558, 203] width 182 height 18
click at [550, 207] on input "391.20" at bounding box center [558, 203] width 182 height 18
type input "3"
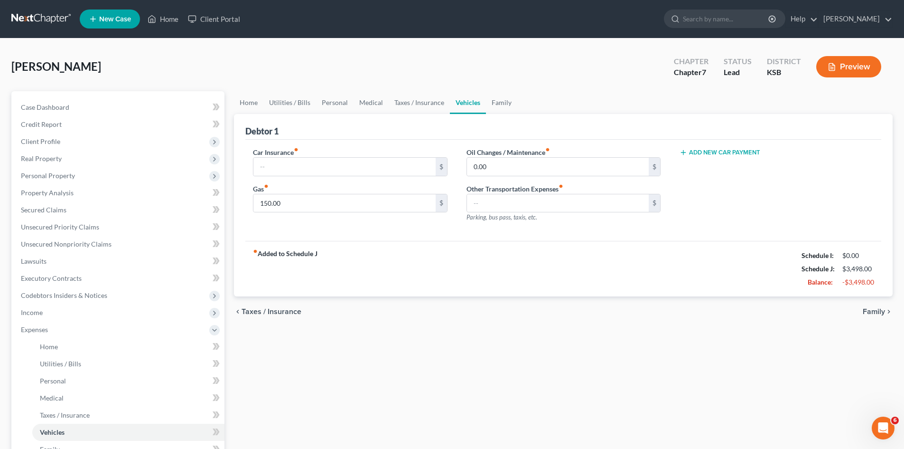
click at [696, 152] on button "Add New Car Payment" at bounding box center [720, 153] width 81 height 8
click at [696, 165] on input "text" at bounding box center [762, 167] width 165 height 18
type input "391.20"
click at [716, 206] on div "Car Payment 1 fiber_manual_record 391.20 $ Add New Car Payment" at bounding box center [776, 188] width 213 height 83
click at [504, 101] on link "Family" at bounding box center [501, 102] width 31 height 23
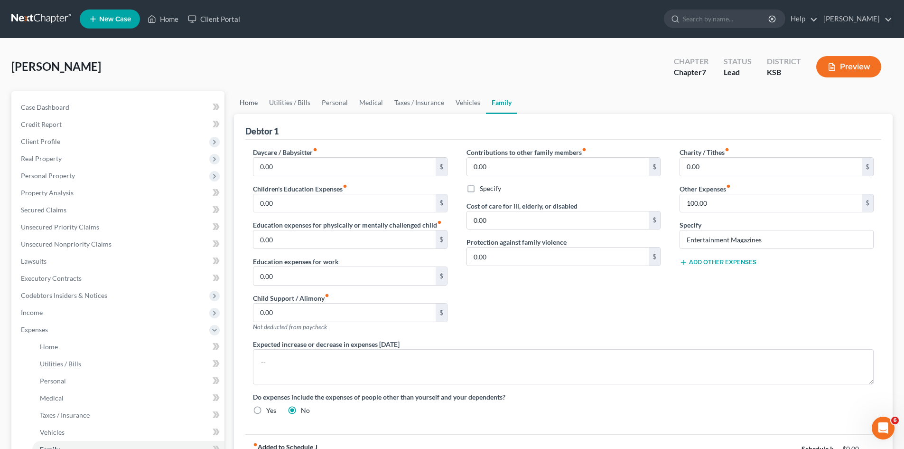
click at [258, 104] on link "Home" at bounding box center [248, 102] width 29 height 23
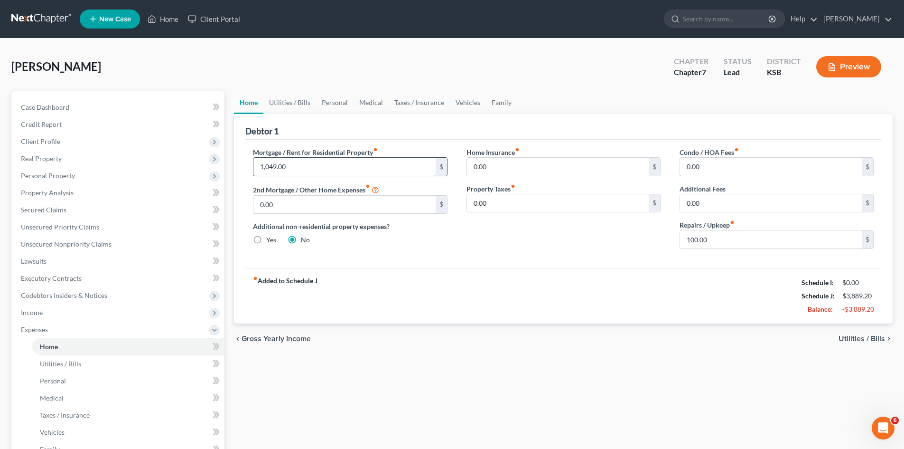
click at [315, 166] on input "1,049.00" at bounding box center [344, 167] width 182 height 18
type input "676"
click at [290, 100] on link "Utilities / Bills" at bounding box center [289, 102] width 53 height 23
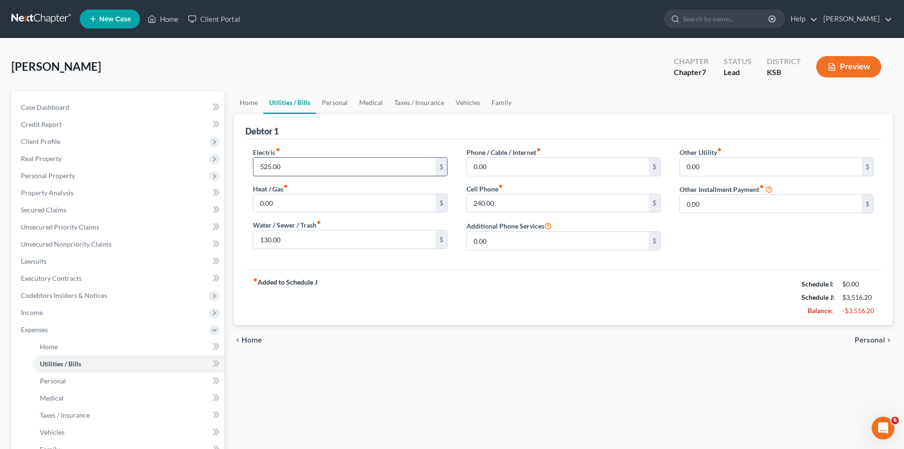
click at [284, 166] on input "525.00" at bounding box center [344, 167] width 182 height 18
click at [288, 246] on input "130.00" at bounding box center [344, 239] width 182 height 18
click at [515, 209] on input "240.00" at bounding box center [558, 203] width 182 height 18
click at [300, 169] on input "text" at bounding box center [344, 167] width 182 height 18
type input "60"
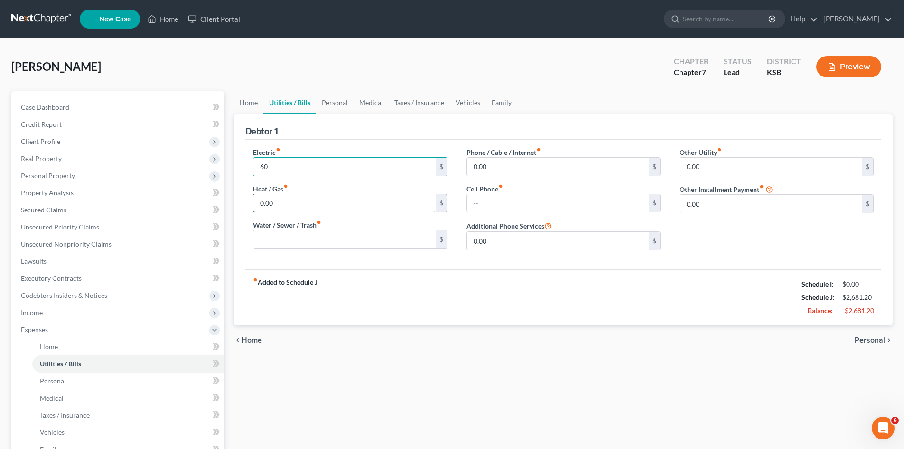
click at [289, 199] on input "0.00" at bounding box center [344, 203] width 182 height 18
click at [281, 235] on input "text" at bounding box center [344, 239] width 182 height 18
type input "50"
click at [373, 263] on div "Electric fiber_manual_record 60 $ Heat / Gas fiber_manual_record 0.00 $ Water /…" at bounding box center [563, 205] width 636 height 130
click at [496, 166] on input "0.00" at bounding box center [558, 167] width 182 height 18
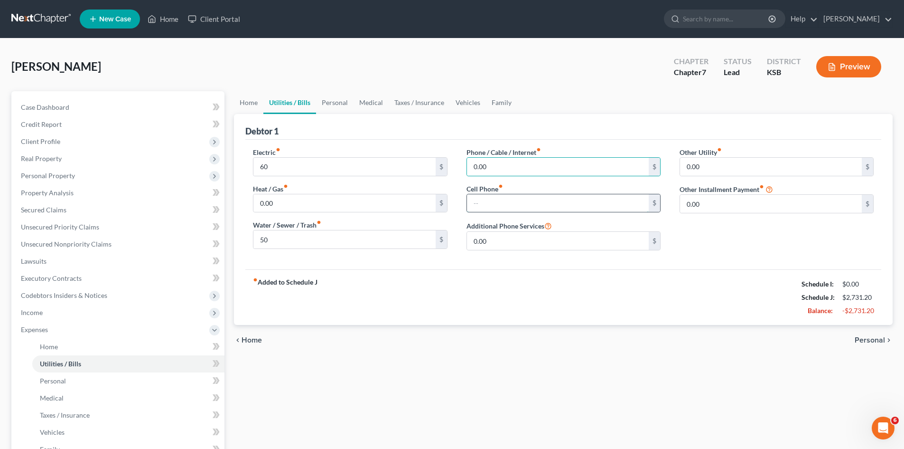
click at [487, 201] on input "text" at bounding box center [558, 203] width 182 height 18
type input "70"
click at [327, 103] on link "Personal" at bounding box center [334, 102] width 37 height 23
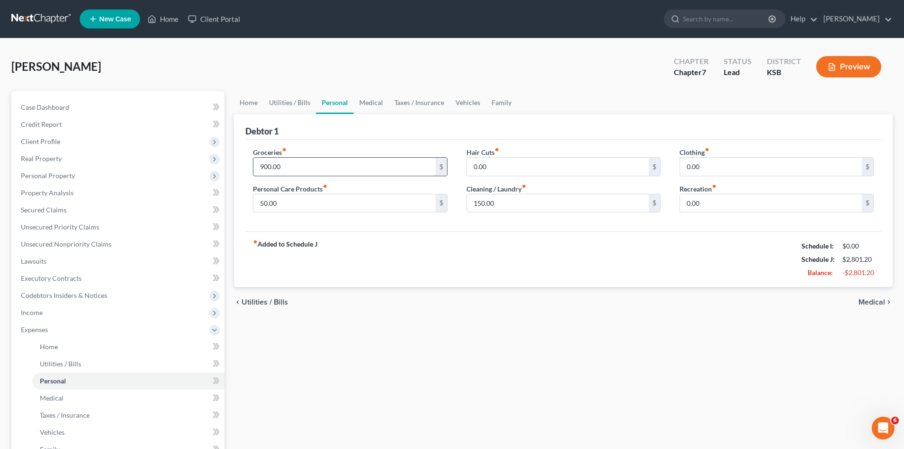
click at [290, 163] on input "900.00" at bounding box center [344, 167] width 182 height 18
type input "400"
click at [391, 187] on div "Personal Care Products fiber_manual_record 50.00 $" at bounding box center [350, 198] width 194 height 29
type input "50"
click at [380, 102] on link "Medical" at bounding box center [371, 102] width 35 height 23
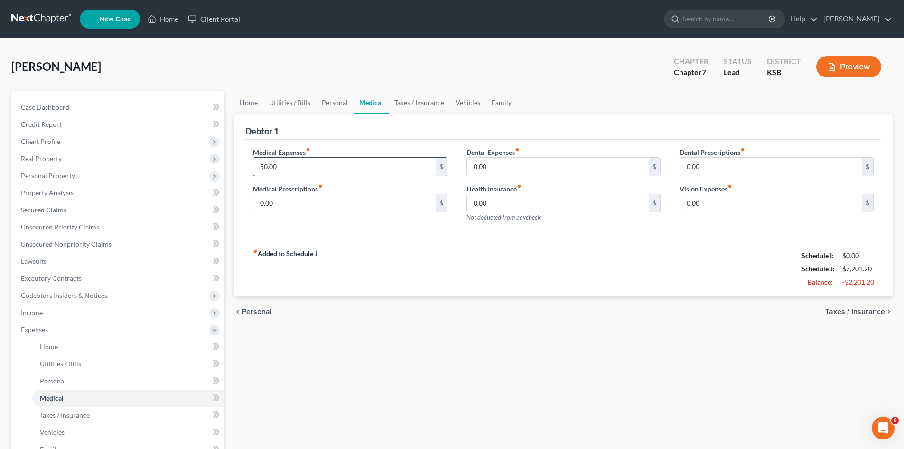
click at [381, 166] on input "50.00" at bounding box center [344, 167] width 182 height 18
click at [404, 103] on link "Taxes / Insurance" at bounding box center [419, 102] width 61 height 23
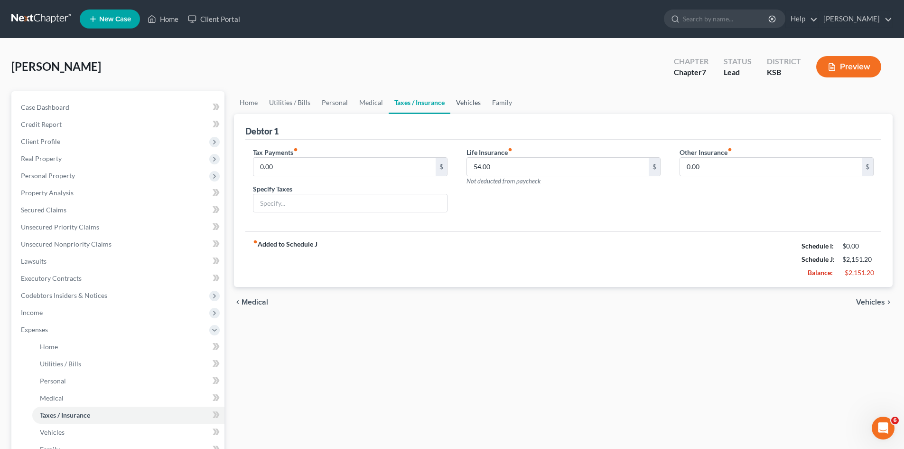
click at [468, 106] on link "Vehicles" at bounding box center [468, 102] width 36 height 23
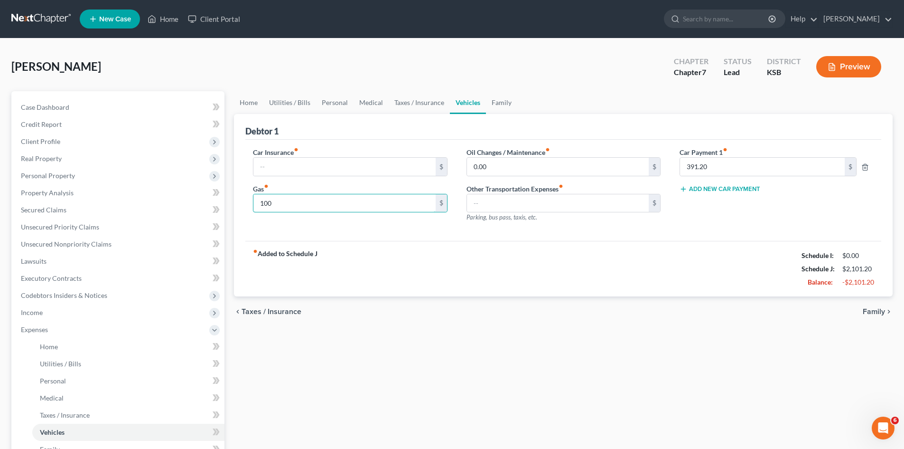
type input "100"
click at [444, 186] on div "Gas fiber_manual_record 100 $" at bounding box center [350, 198] width 194 height 29
click at [386, 169] on input "text" at bounding box center [344, 167] width 182 height 18
type input "75.00"
click at [711, 167] on input "391.20" at bounding box center [762, 167] width 165 height 18
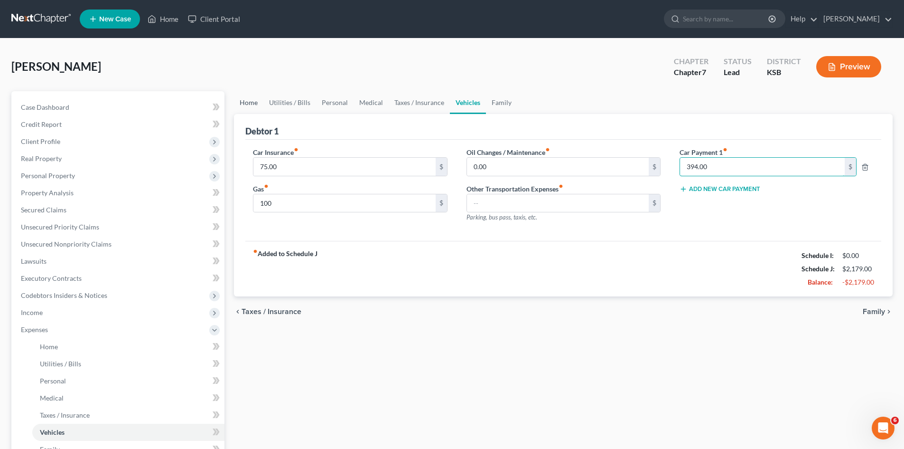
type input "394.00"
click at [279, 103] on link "Utilities / Bills" at bounding box center [289, 102] width 53 height 23
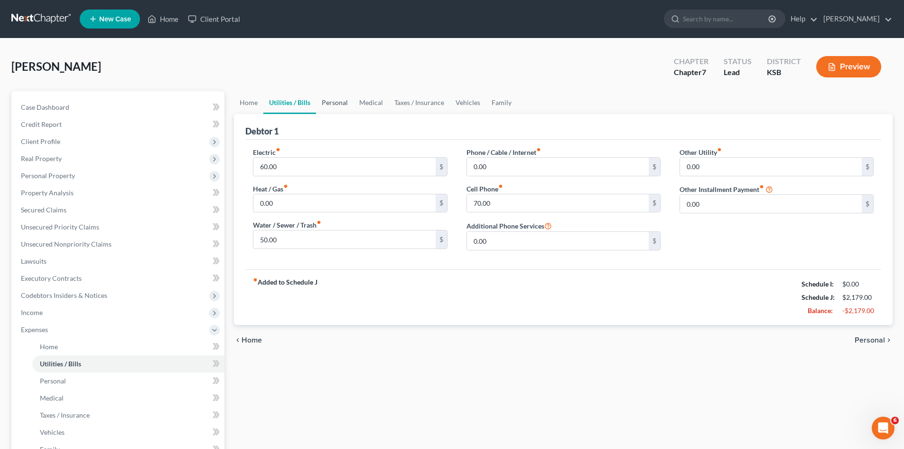
click at [330, 103] on link "Personal" at bounding box center [334, 102] width 37 height 23
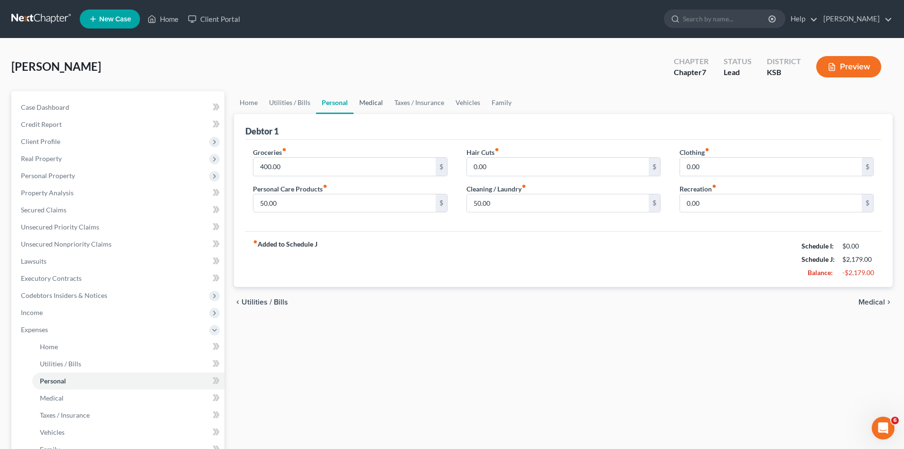
click at [370, 107] on link "Medical" at bounding box center [371, 102] width 35 height 23
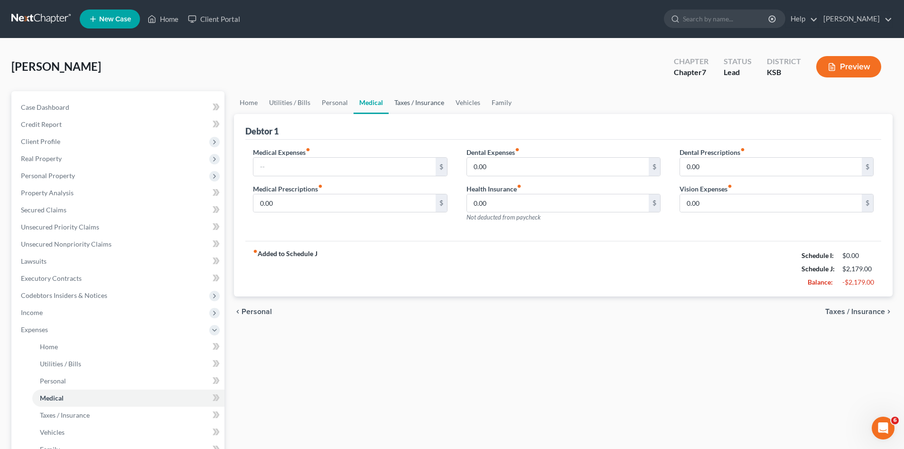
drag, startPoint x: 411, startPoint y: 104, endPoint x: 471, endPoint y: 102, distance: 60.8
click at [412, 104] on link "Taxes / Insurance" at bounding box center [419, 102] width 61 height 23
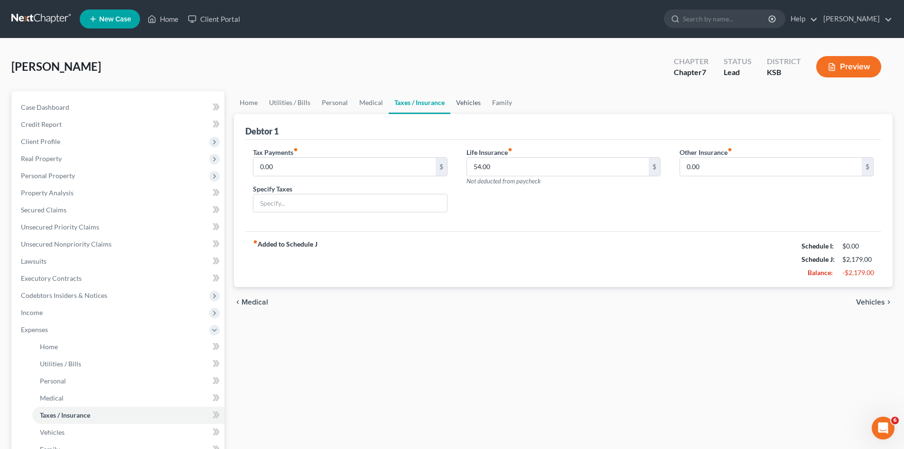
drag, startPoint x: 472, startPoint y: 101, endPoint x: 496, endPoint y: 104, distance: 23.4
click at [473, 101] on link "Vehicles" at bounding box center [468, 102] width 36 height 23
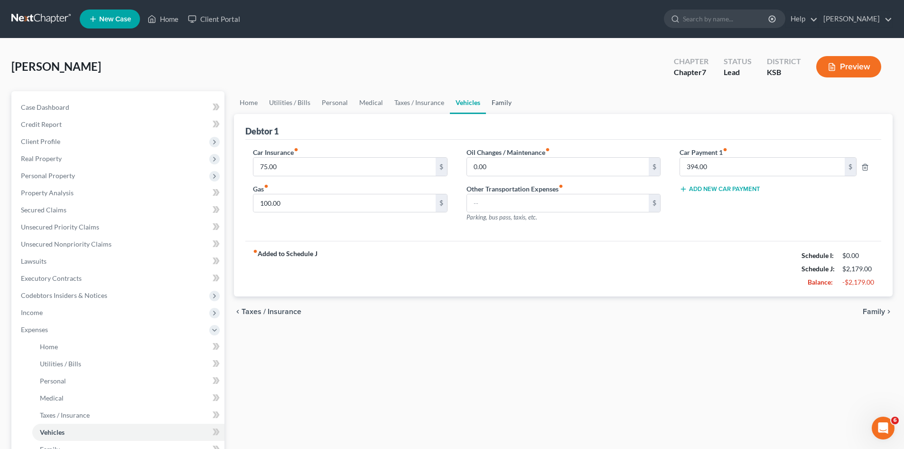
drag, startPoint x: 496, startPoint y: 104, endPoint x: 498, endPoint y: 108, distance: 4.9
click at [496, 104] on link "Family" at bounding box center [501, 102] width 31 height 23
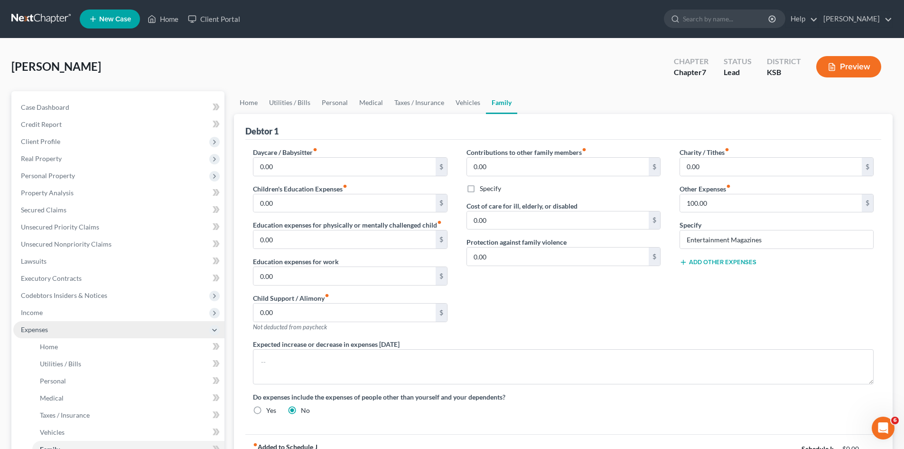
click at [146, 330] on span "Expenses" at bounding box center [118, 329] width 211 height 17
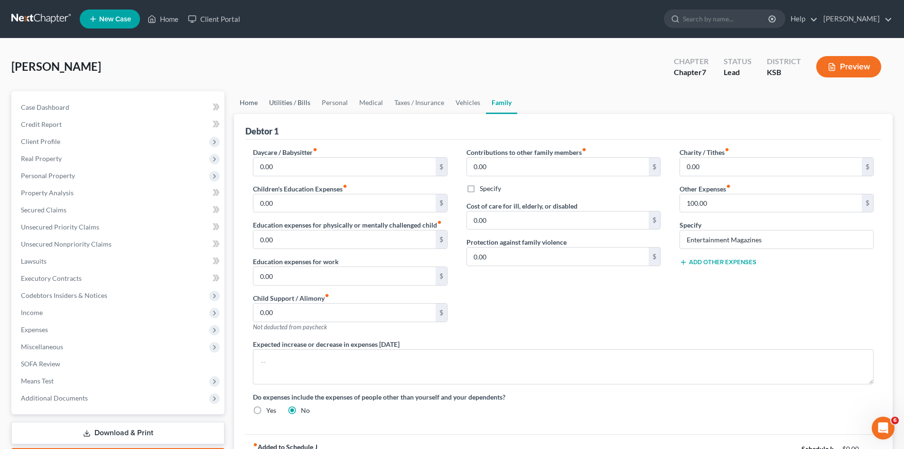
drag, startPoint x: 254, startPoint y: 102, endPoint x: 282, endPoint y: 108, distance: 28.7
click at [254, 103] on link "Home" at bounding box center [248, 102] width 29 height 23
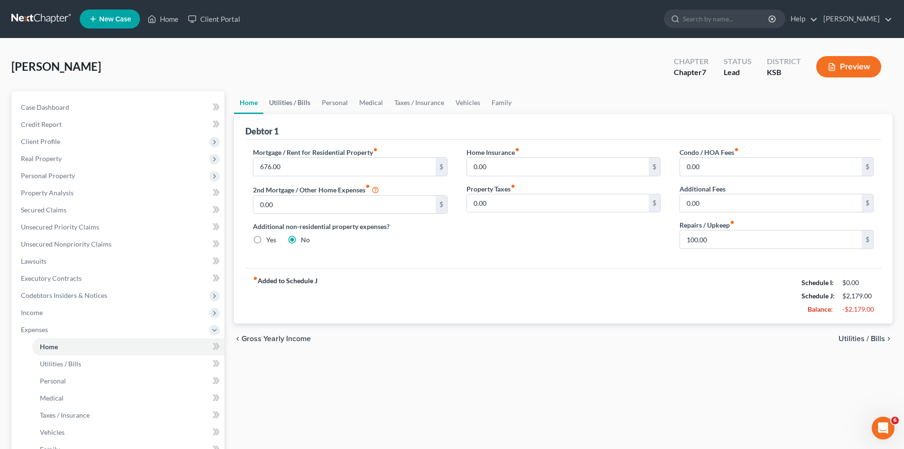
click at [283, 98] on link "Utilities / Bills" at bounding box center [289, 102] width 53 height 23
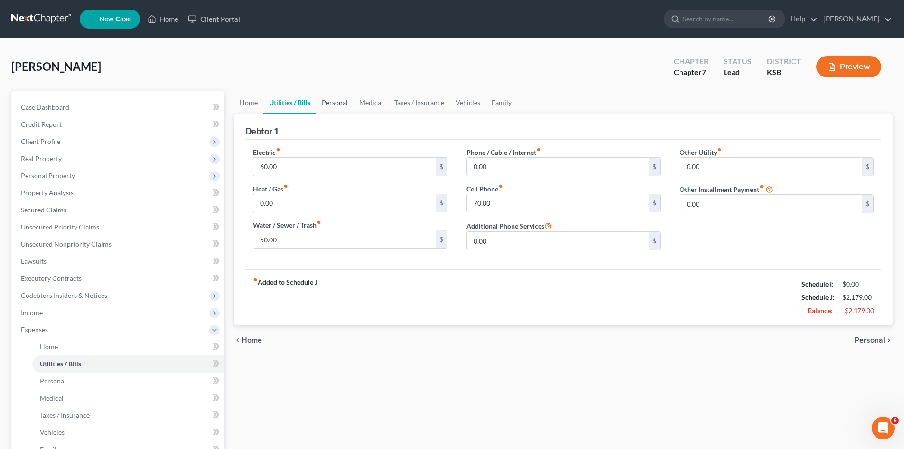
click at [337, 105] on link "Personal" at bounding box center [334, 102] width 37 height 23
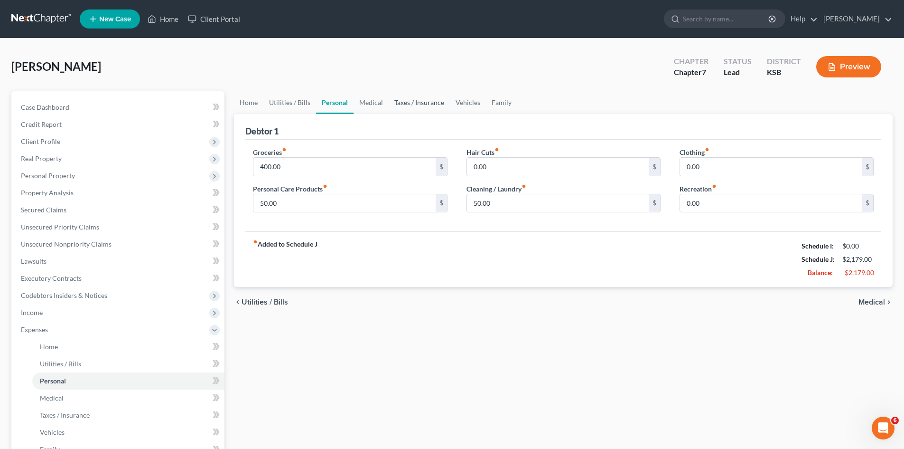
click at [399, 103] on link "Taxes / Insurance" at bounding box center [419, 102] width 61 height 23
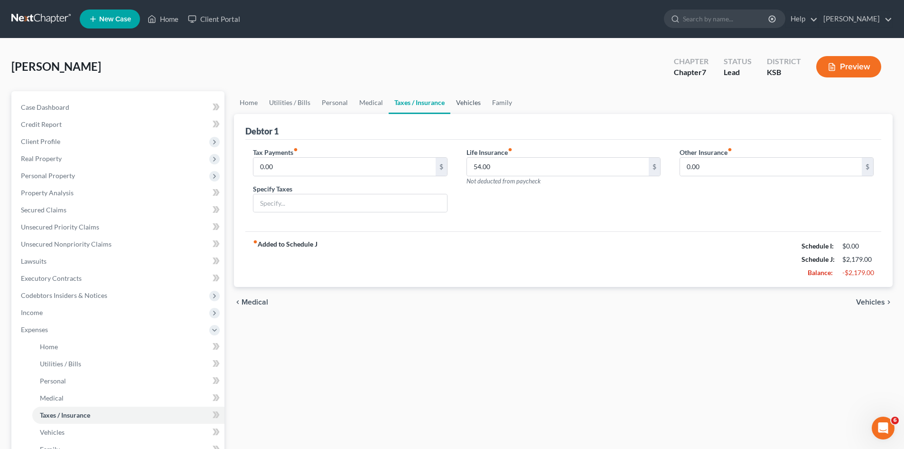
click at [466, 106] on link "Vehicles" at bounding box center [468, 102] width 36 height 23
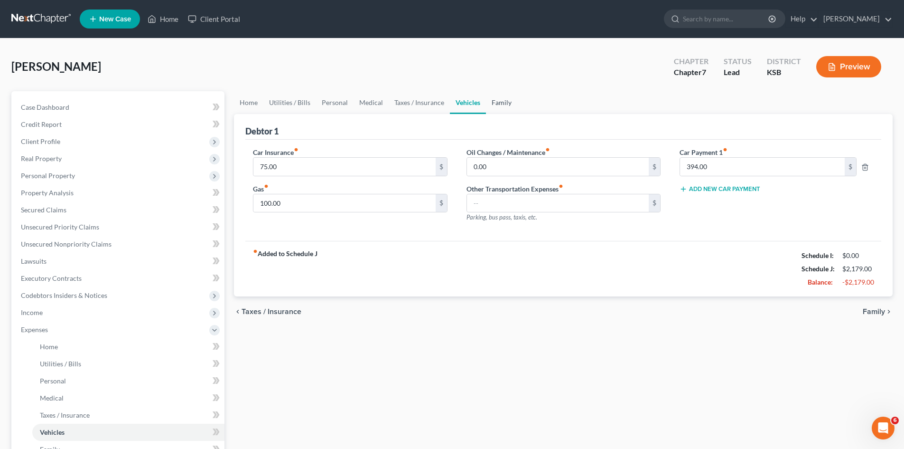
click at [500, 103] on link "Family" at bounding box center [501, 102] width 31 height 23
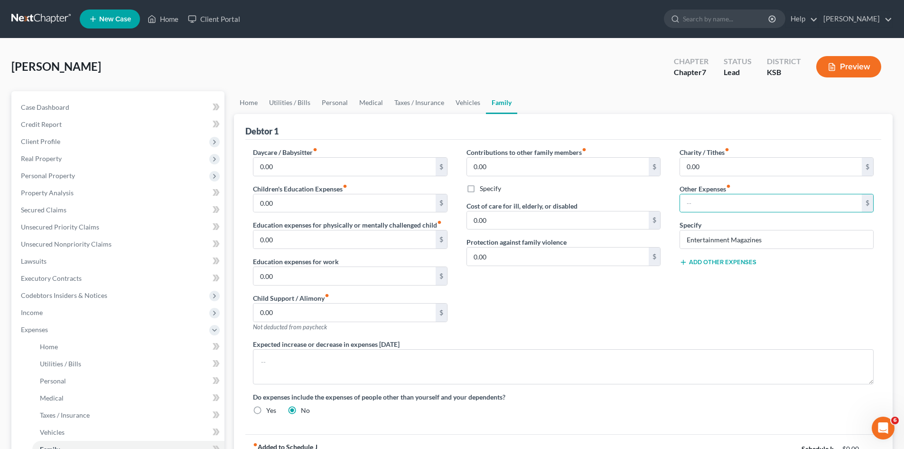
click at [482, 338] on div "Contributions to other family members fiber_manual_record 0.00 $ Specify Cost o…" at bounding box center [563, 243] width 213 height 192
click at [57, 330] on span "Expenses" at bounding box center [118, 329] width 211 height 17
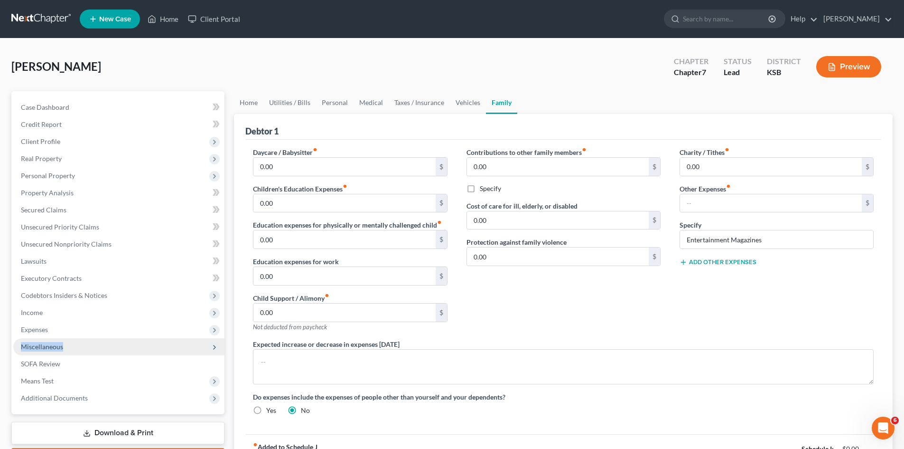
drag, startPoint x: 56, startPoint y: 328, endPoint x: 67, endPoint y: 351, distance: 25.3
click at [67, 351] on ul "Case Dashboard Payments Invoices Payments Payments Credit Report Client Profile" at bounding box center [118, 253] width 211 height 308
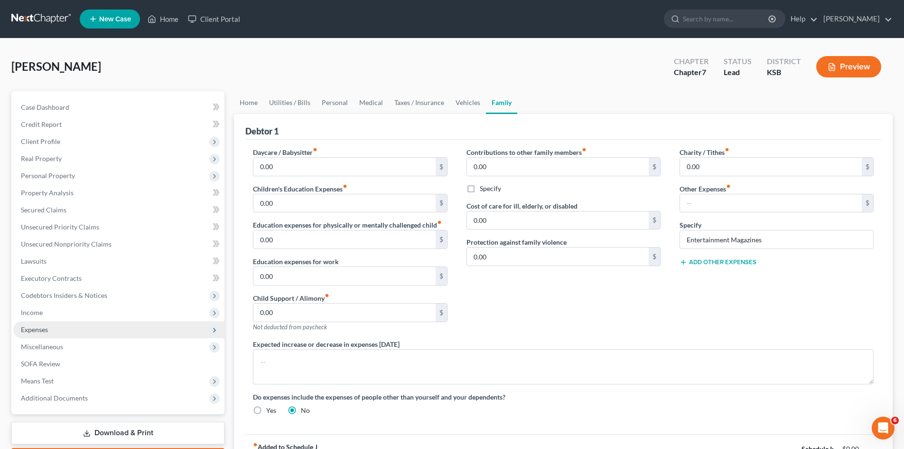
click at [46, 328] on span "Expenses" at bounding box center [34, 329] width 27 height 8
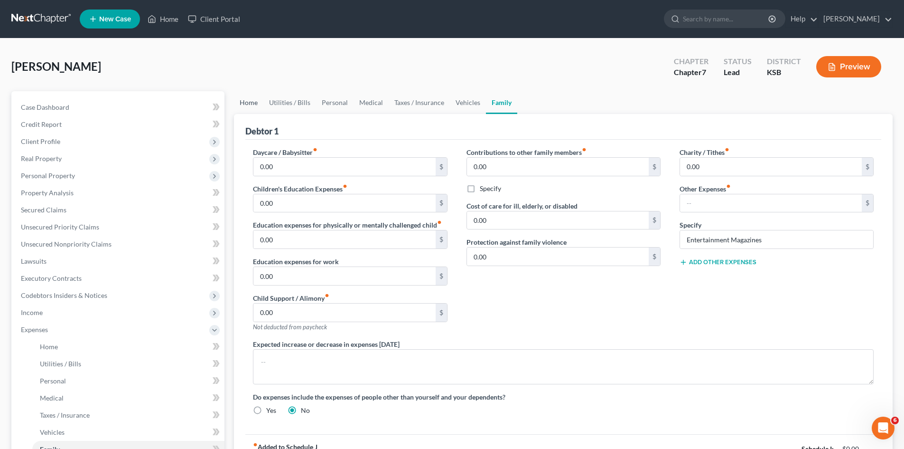
click at [248, 97] on link "Home" at bounding box center [248, 102] width 29 height 23
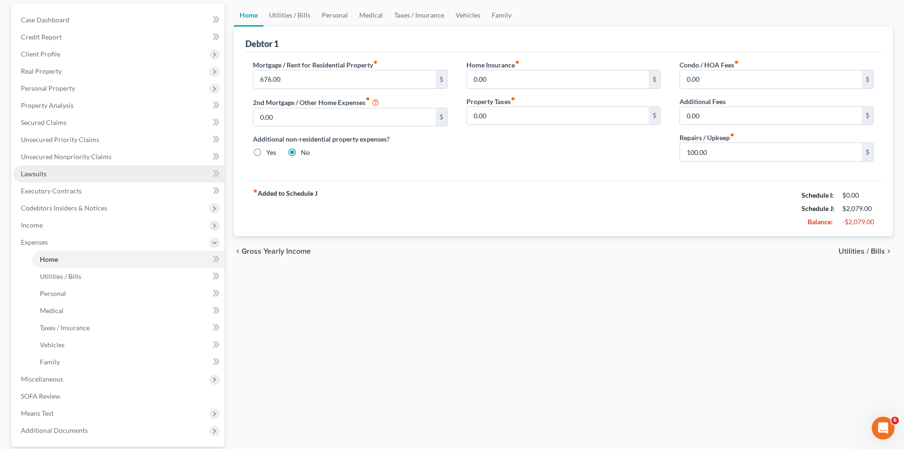
scroll to position [95, 0]
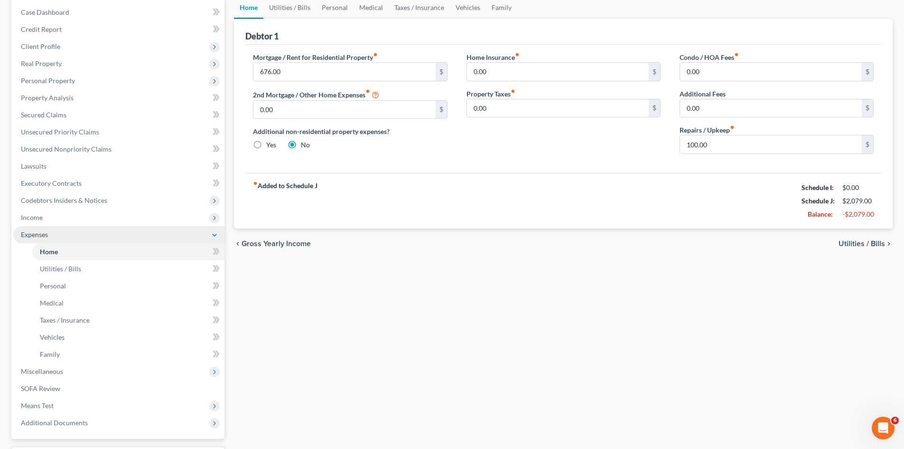
click at [207, 233] on span "Expenses" at bounding box center [118, 234] width 211 height 17
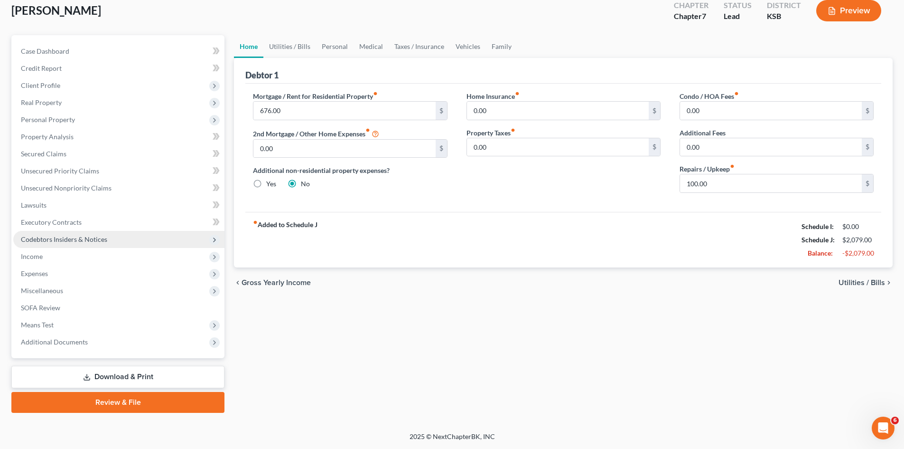
scroll to position [56, 0]
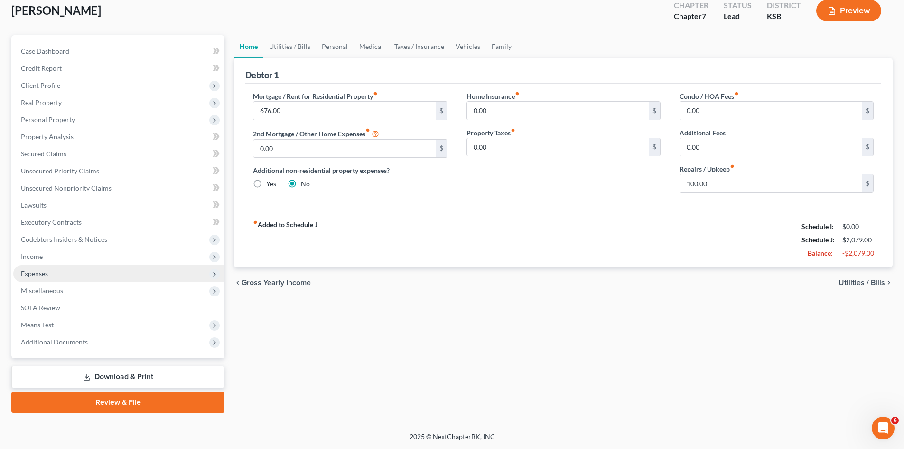
click at [52, 272] on span "Expenses" at bounding box center [118, 273] width 211 height 17
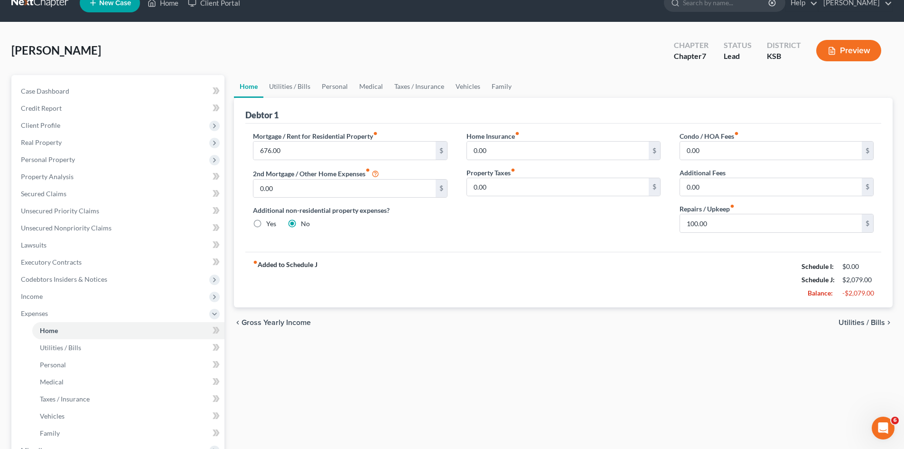
scroll to position [0, 0]
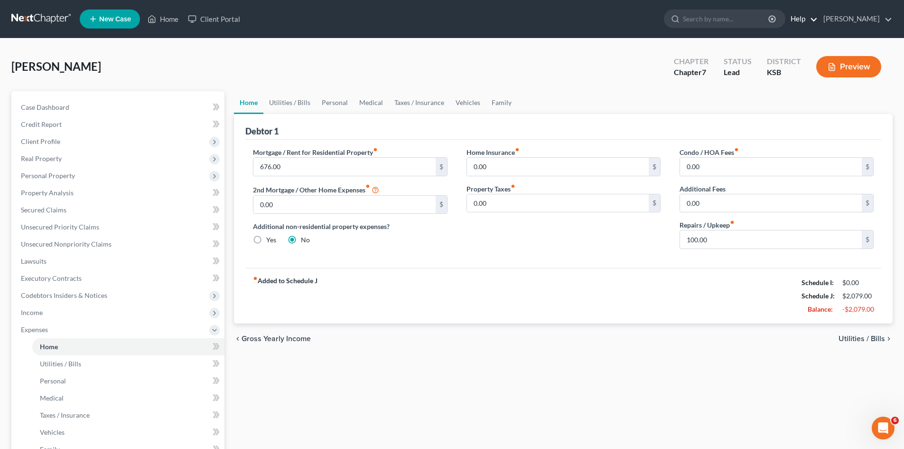
click at [813, 17] on link "Help" at bounding box center [802, 18] width 32 height 17
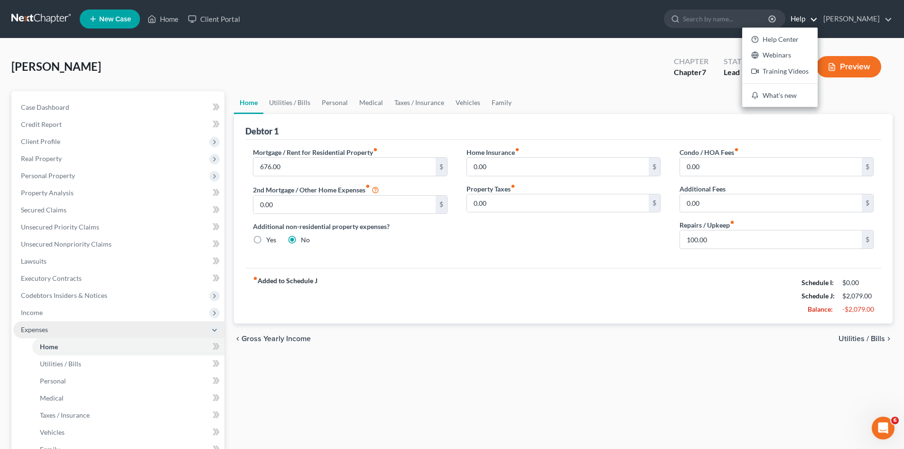
click at [130, 328] on span "Expenses" at bounding box center [118, 329] width 211 height 17
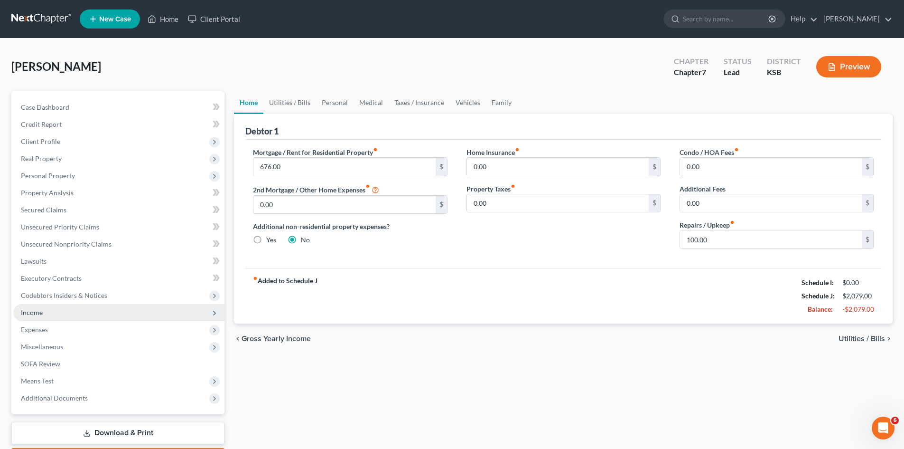
click at [126, 309] on span "Income" at bounding box center [118, 312] width 211 height 17
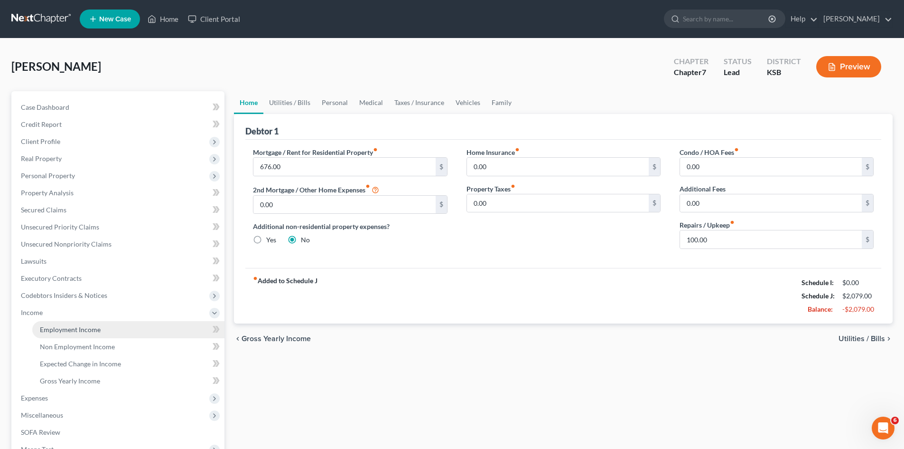
click at [127, 327] on link "Employment Income" at bounding box center [128, 329] width 192 height 17
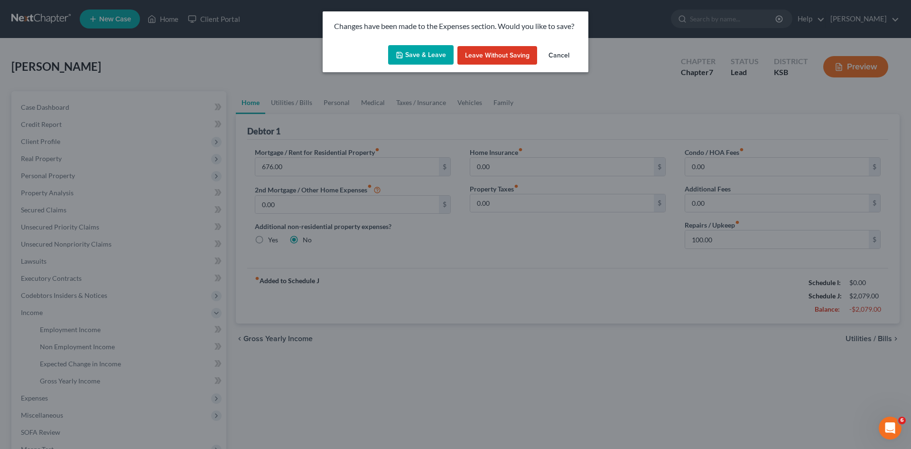
click at [420, 51] on button "Save & Leave" at bounding box center [421, 55] width 66 height 20
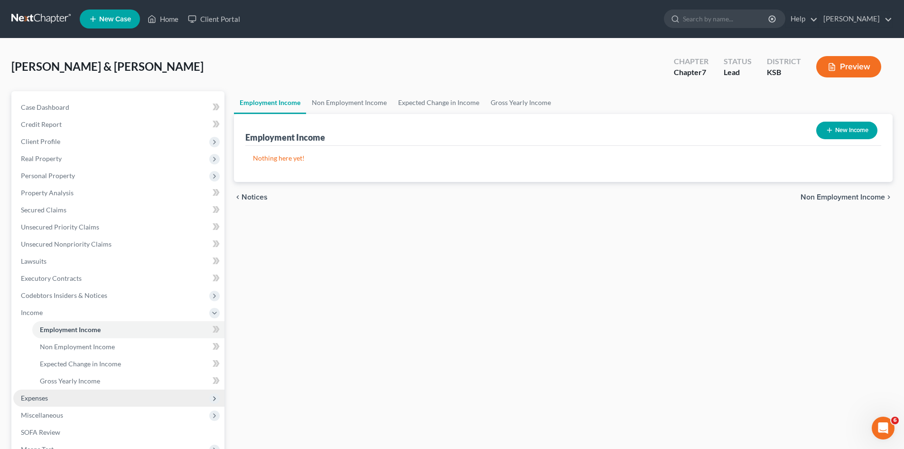
drag, startPoint x: 40, startPoint y: 398, endPoint x: 45, endPoint y: 378, distance: 20.5
click at [40, 397] on span "Expenses" at bounding box center [34, 397] width 27 height 8
click at [42, 329] on span "Expenses" at bounding box center [34, 329] width 27 height 8
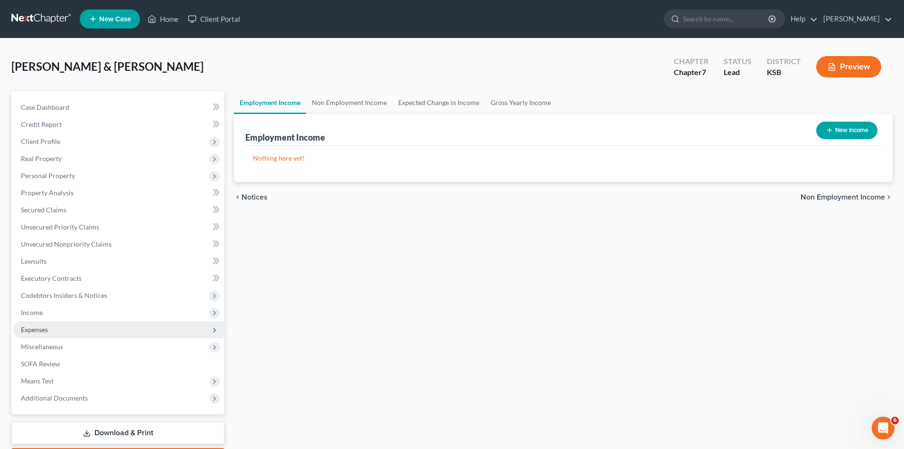
click at [35, 326] on span "Expenses" at bounding box center [34, 329] width 27 height 8
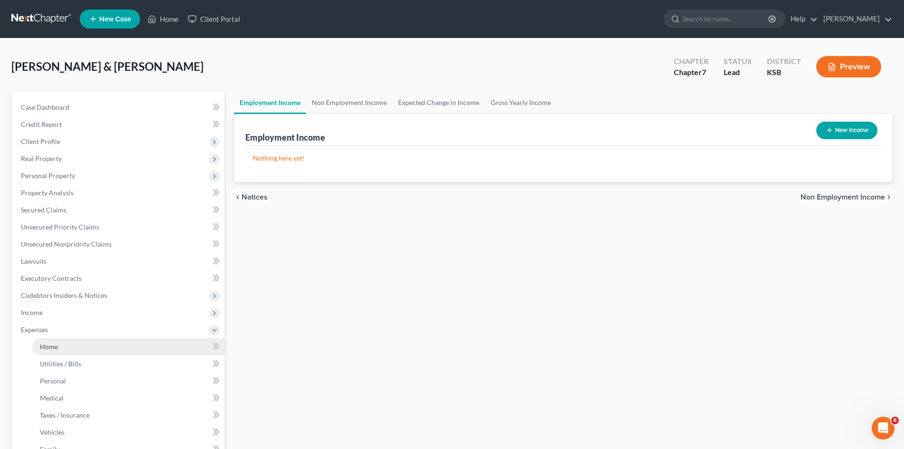
click at [44, 343] on span "Home" at bounding box center [49, 346] width 18 height 8
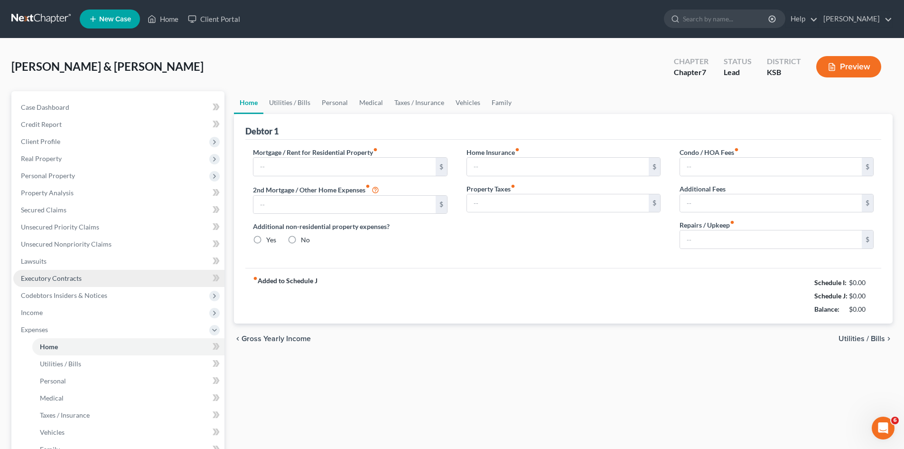
type input "676.00"
type input "0.00"
radio input "true"
type input "0.00"
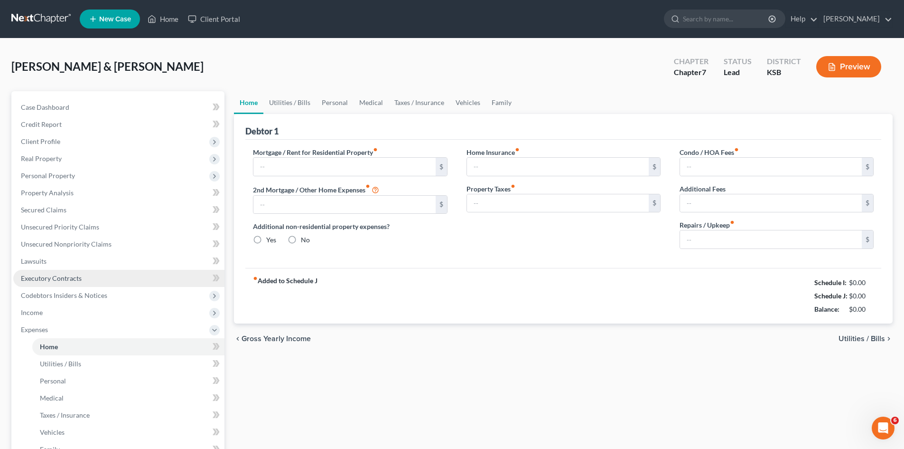
type input "0.00"
type input "100.00"
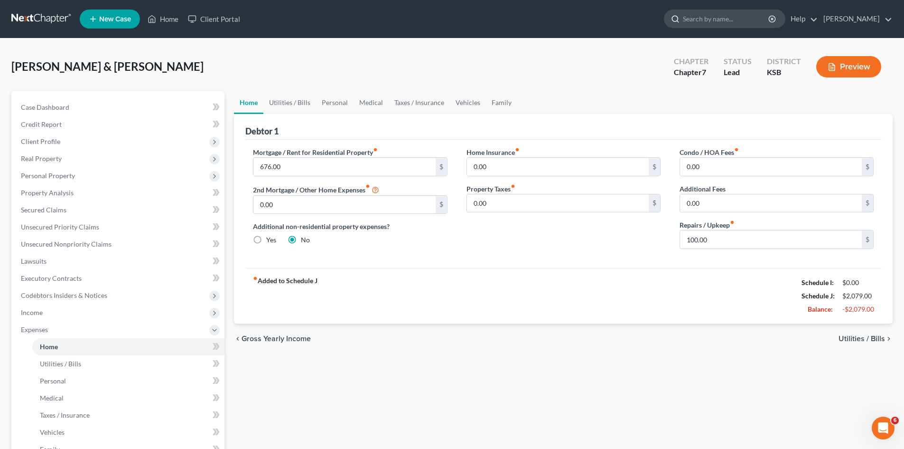
click at [683, 18] on div at bounding box center [674, 19] width 19 height 18
click at [691, 21] on input "search" at bounding box center [726, 19] width 87 height 18
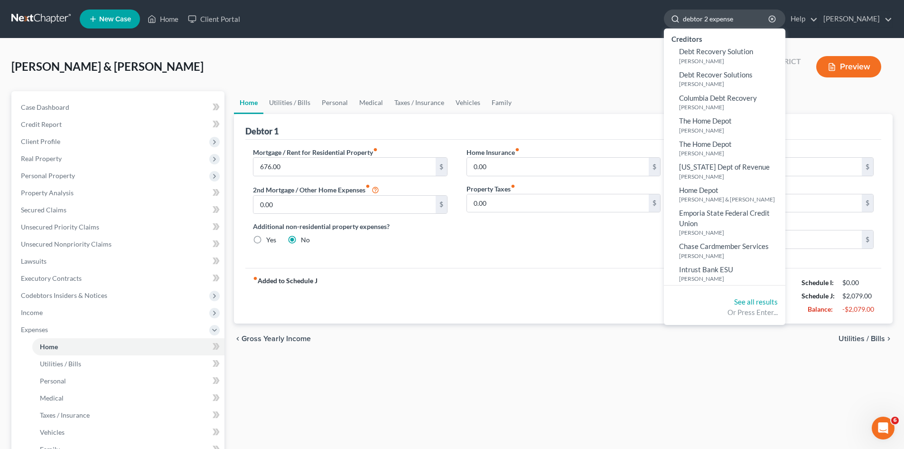
type input "debtor 2 expenses"
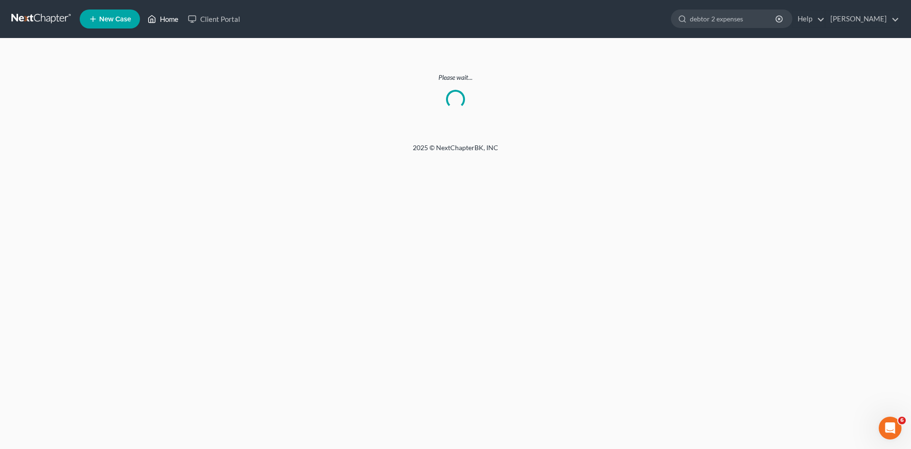
click at [175, 21] on link "Home" at bounding box center [163, 18] width 40 height 17
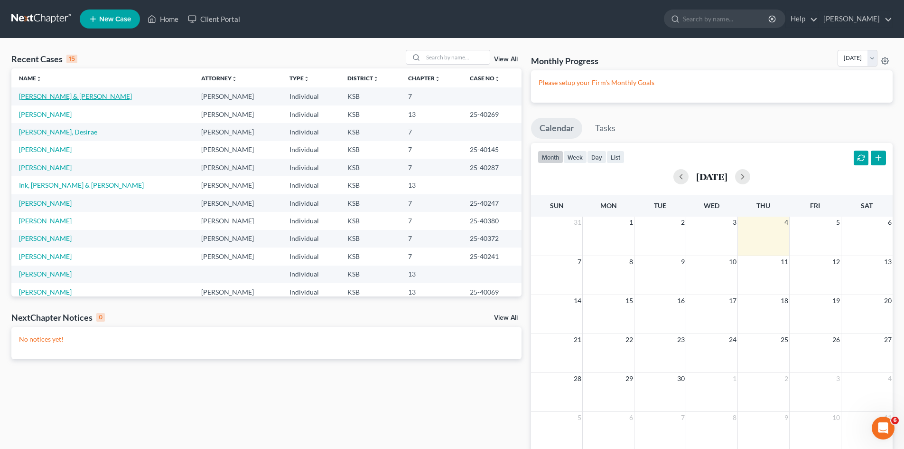
click at [78, 96] on link "Crumb, Jason & Jessica" at bounding box center [75, 96] width 113 height 8
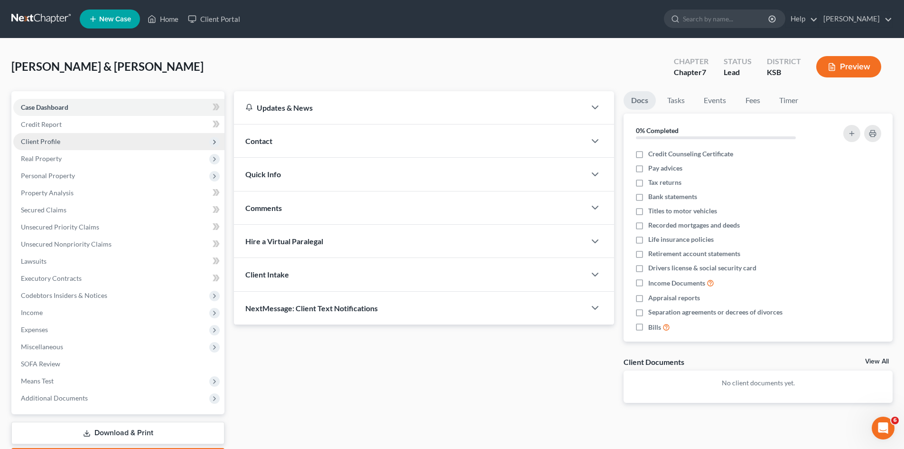
click at [53, 139] on span "Client Profile" at bounding box center [40, 141] width 39 height 8
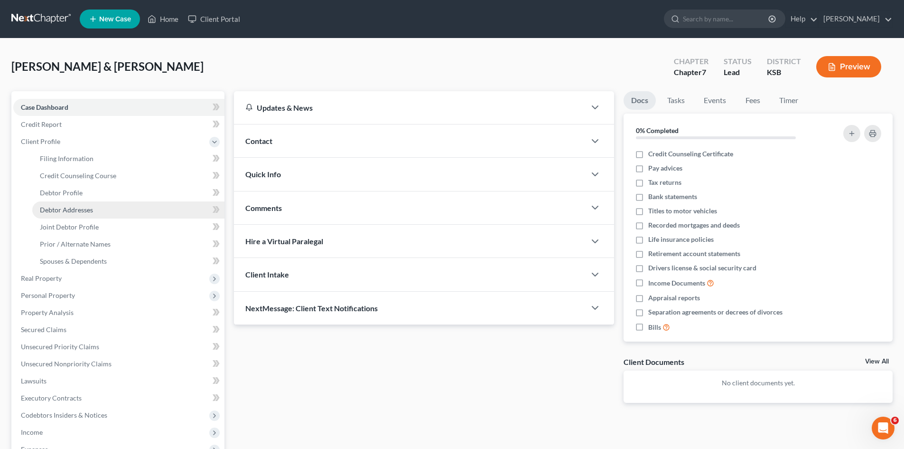
click at [88, 207] on span "Debtor Addresses" at bounding box center [66, 210] width 53 height 8
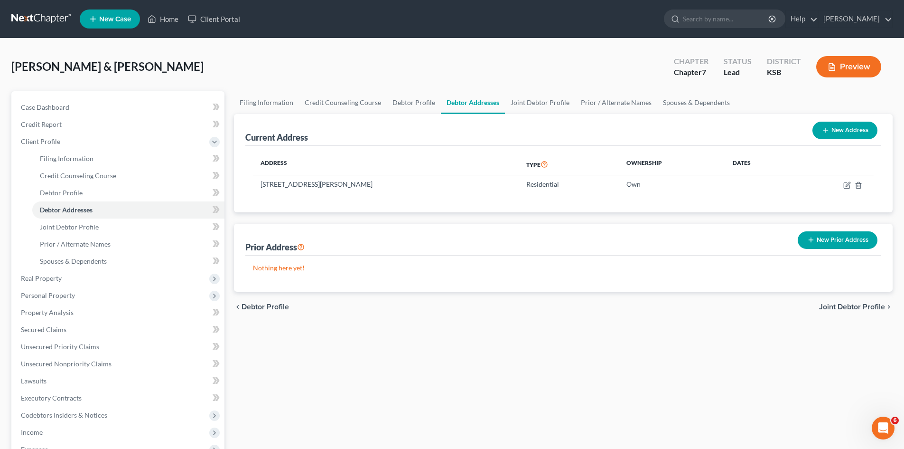
click at [844, 129] on button "New Address" at bounding box center [845, 131] width 65 height 18
select select "0"
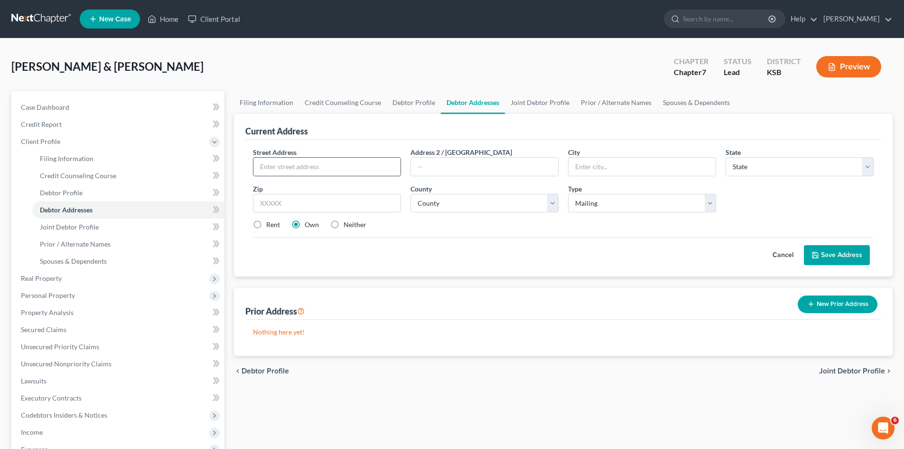
click at [314, 167] on input "text" at bounding box center [326, 167] width 147 height 18
type input "1201 Triplett Dr Apt E51"
click at [572, 165] on input "text" at bounding box center [642, 167] width 147 height 18
type input "Emporia"
click at [382, 203] on input "text" at bounding box center [327, 203] width 148 height 19
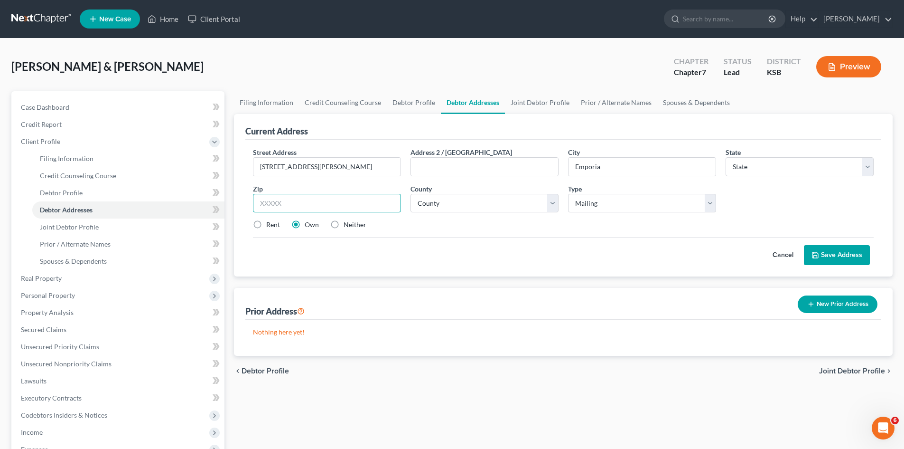
type input "66801"
click at [436, 201] on select "County" at bounding box center [485, 203] width 148 height 19
select select "17"
select select "55"
click at [411, 194] on select "County Allen County Anderson County Atchison County Barber County Barton County…" at bounding box center [485, 203] width 148 height 19
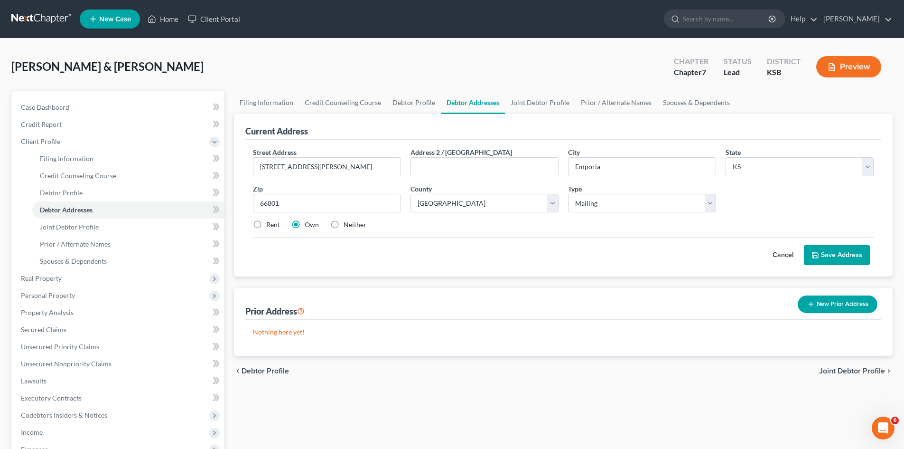
click at [266, 225] on label "Rent" at bounding box center [273, 224] width 14 height 9
click at [270, 225] on input "Rent" at bounding box center [273, 223] width 6 height 6
radio input "true"
click at [838, 247] on button "Save Address" at bounding box center [837, 255] width 66 height 20
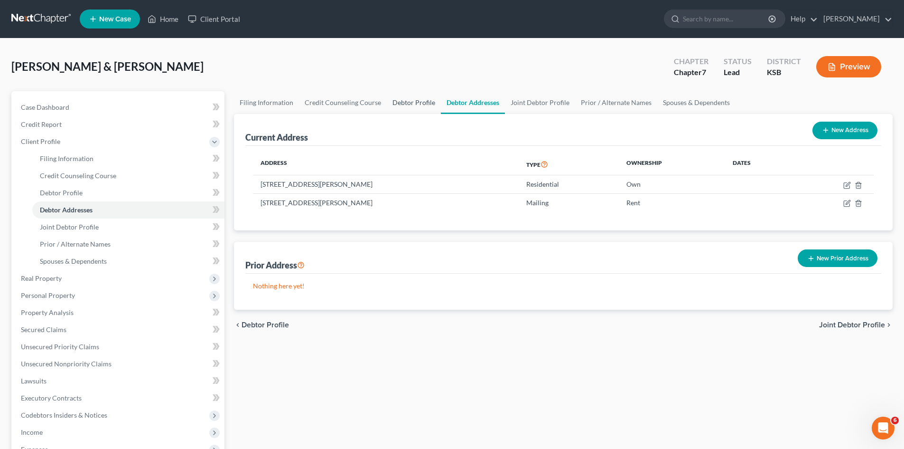
click at [406, 103] on link "Debtor Profile" at bounding box center [414, 102] width 54 height 23
select select "1"
select select "0"
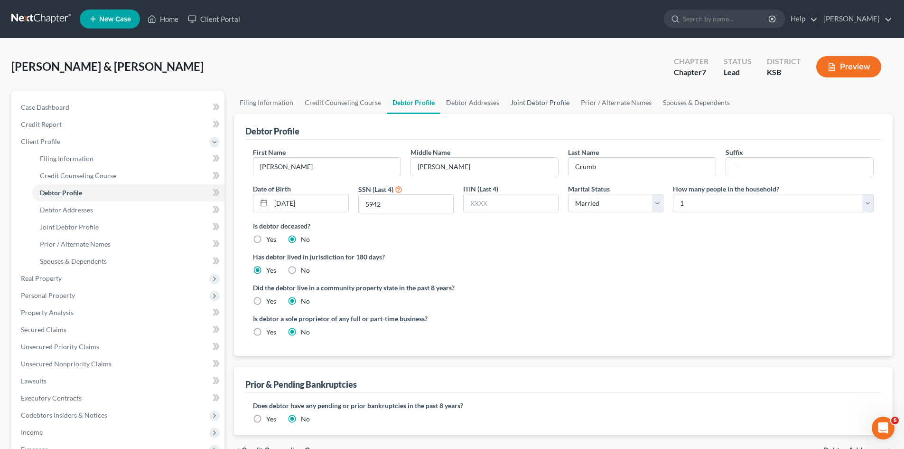
click at [529, 106] on link "Joint Debtor Profile" at bounding box center [540, 102] width 70 height 23
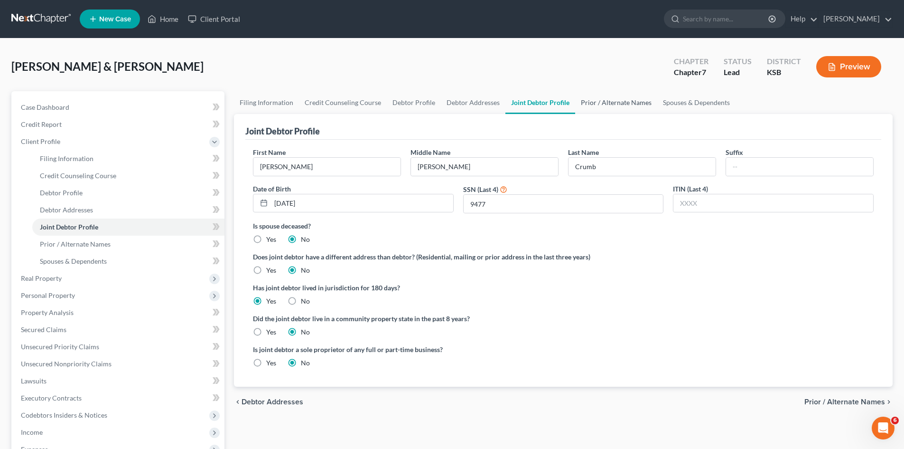
click at [604, 105] on link "Prior / Alternate Names" at bounding box center [616, 102] width 82 height 23
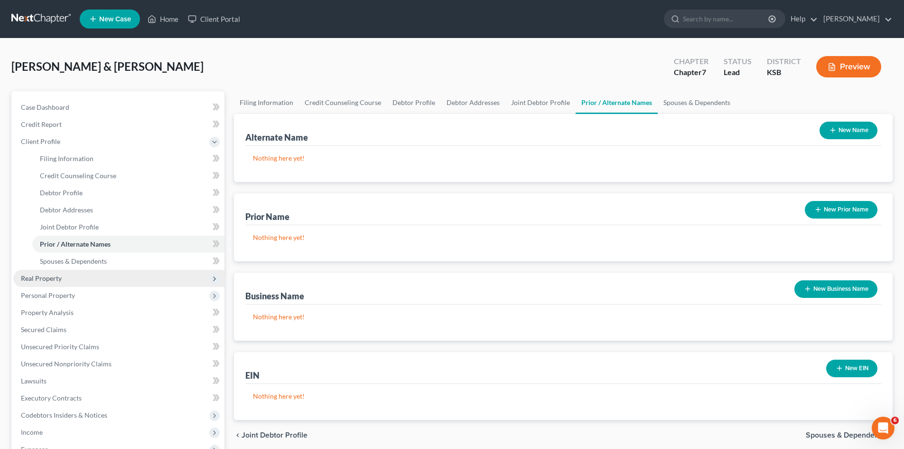
click at [37, 281] on span "Real Property" at bounding box center [41, 278] width 41 height 8
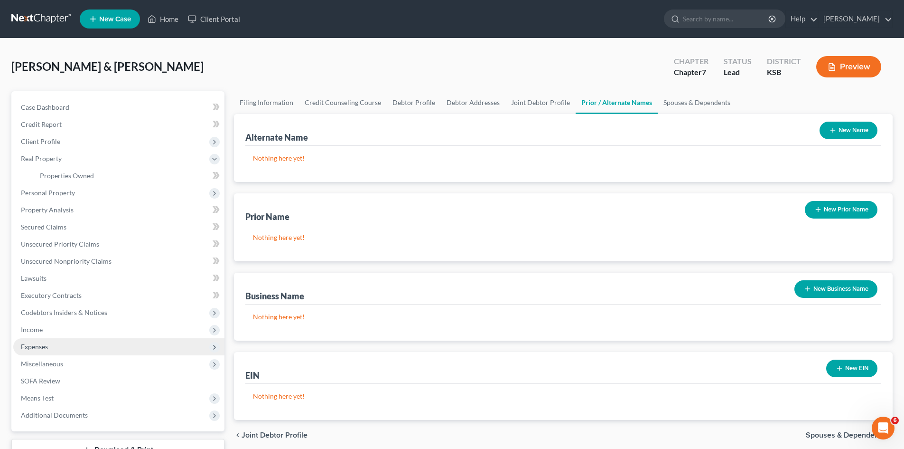
click at [38, 346] on span "Expenses" at bounding box center [34, 346] width 27 height 8
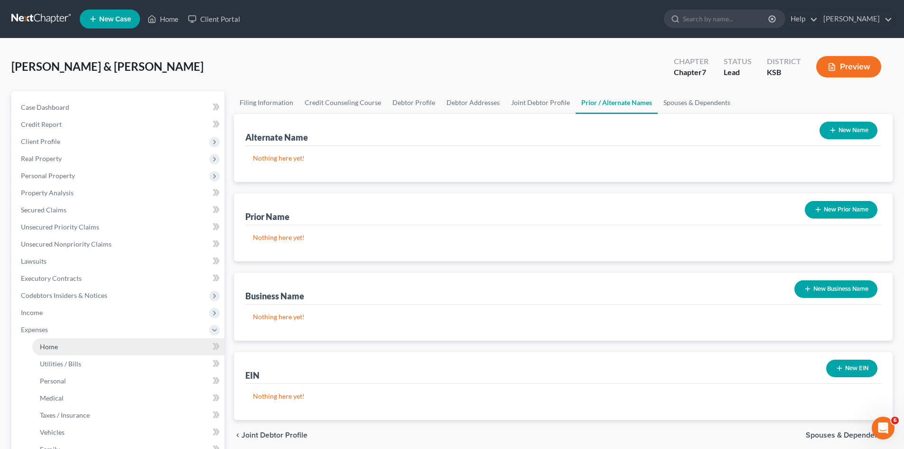
click at [73, 349] on link "Home" at bounding box center [128, 346] width 192 height 17
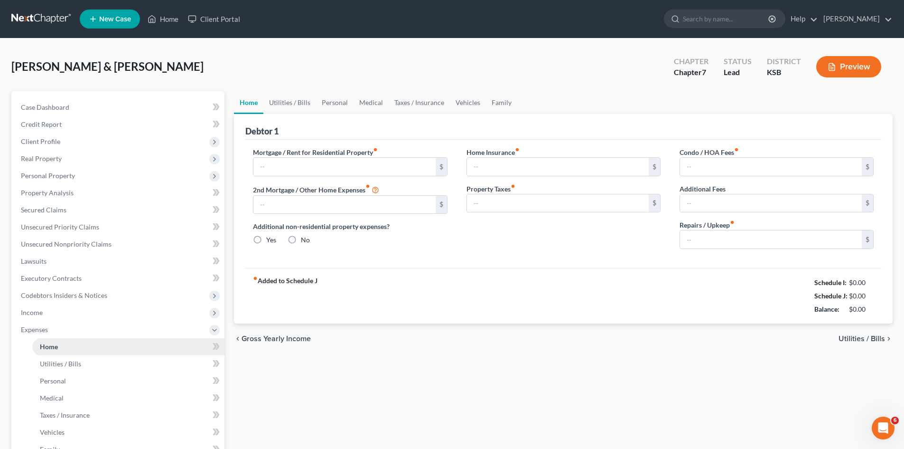
type input "676.00"
type input "0.00"
radio input "true"
type input "0.00"
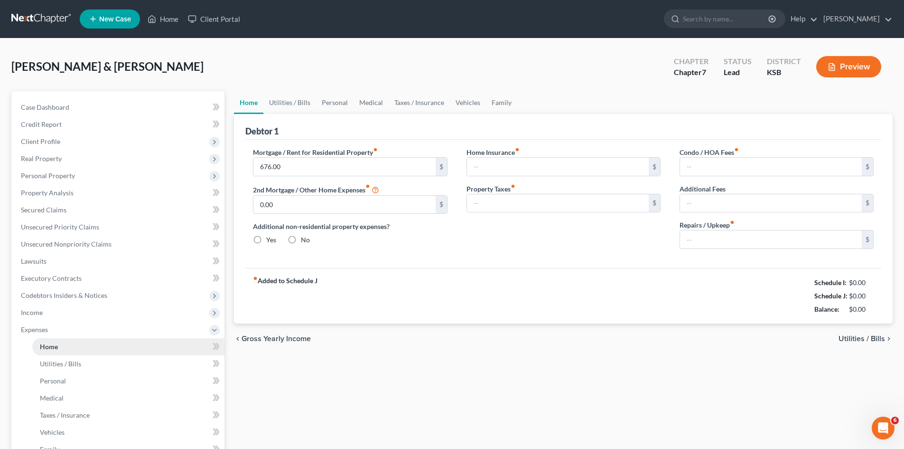
type input "0.00"
type input "100.00"
click at [266, 237] on label "Yes" at bounding box center [271, 239] width 10 height 9
click at [270, 237] on input "Yes" at bounding box center [273, 238] width 6 height 6
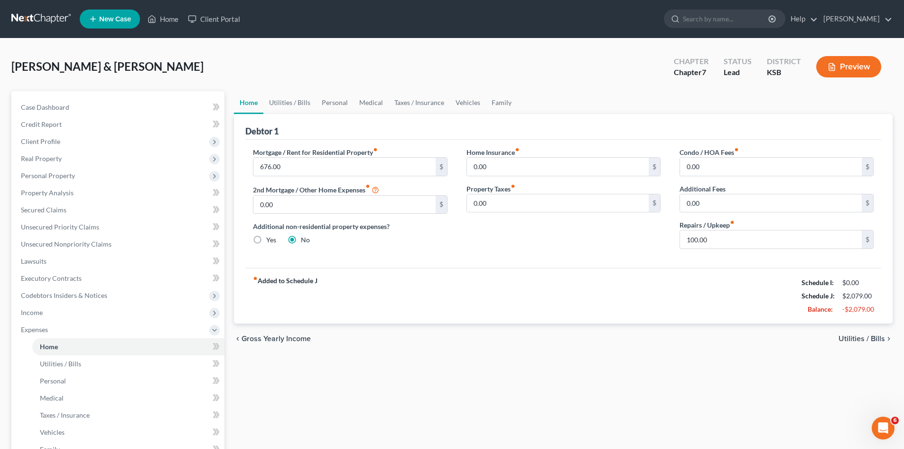
radio input "true"
click at [301, 238] on label "No" at bounding box center [305, 239] width 9 height 9
click at [305, 238] on input "No" at bounding box center [308, 238] width 6 height 6
radio input "true"
radio input "false"
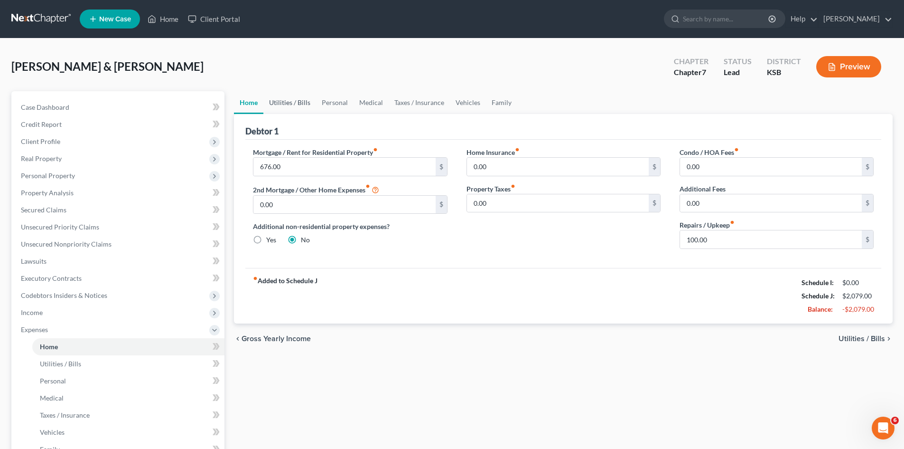
click at [280, 103] on link "Utilities / Bills" at bounding box center [289, 102] width 53 height 23
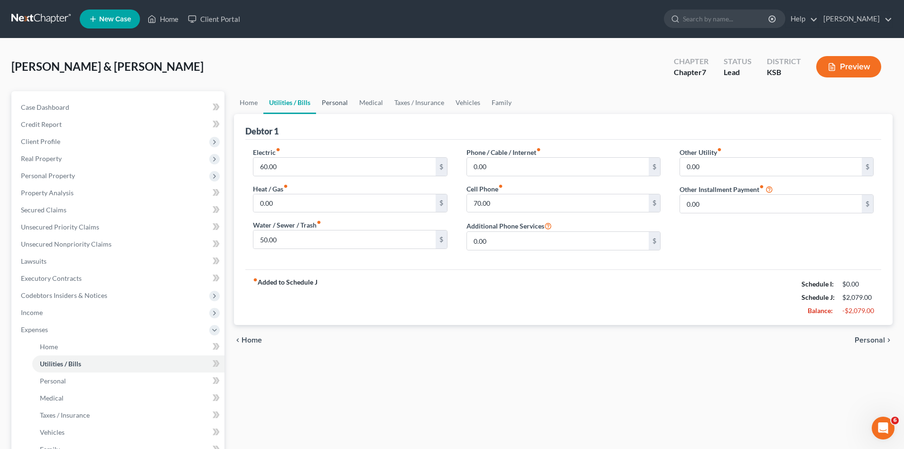
click at [329, 103] on link "Personal" at bounding box center [334, 102] width 37 height 23
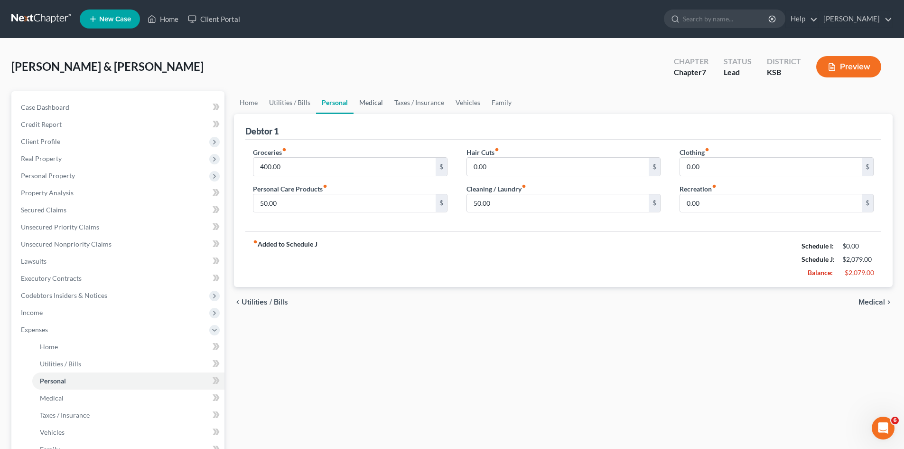
click at [373, 103] on link "Medical" at bounding box center [371, 102] width 35 height 23
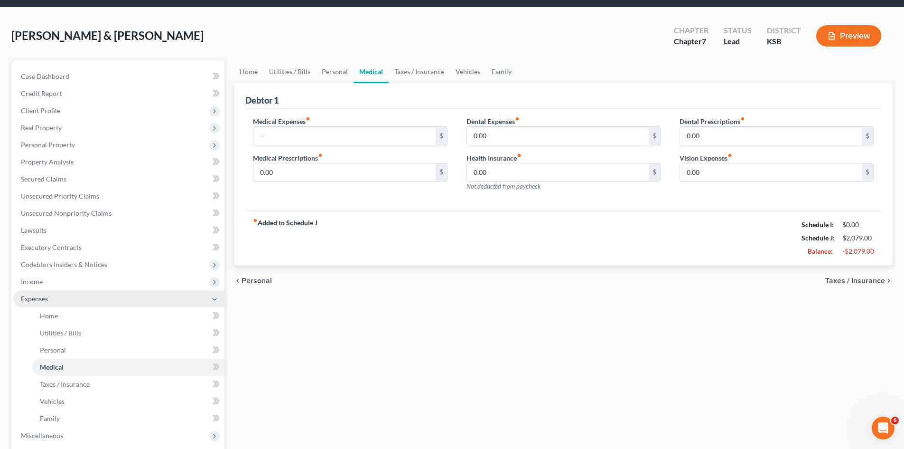
scroll to position [47, 0]
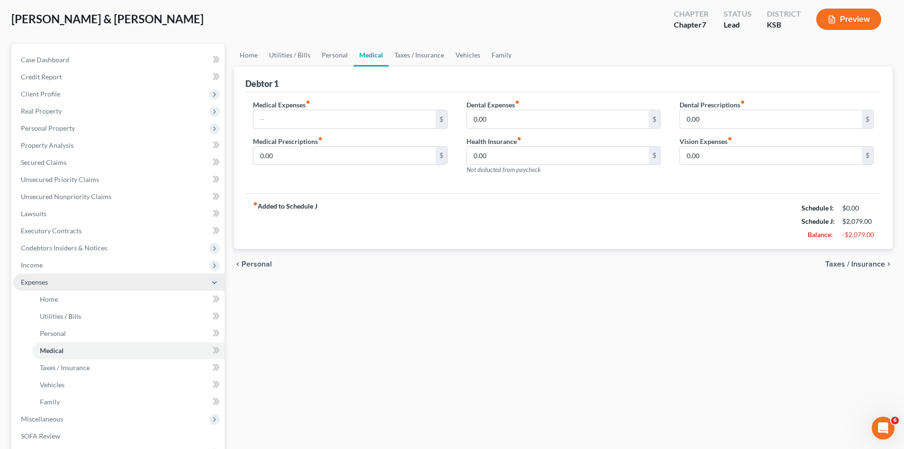
click at [104, 287] on span "Expenses" at bounding box center [118, 281] width 211 height 17
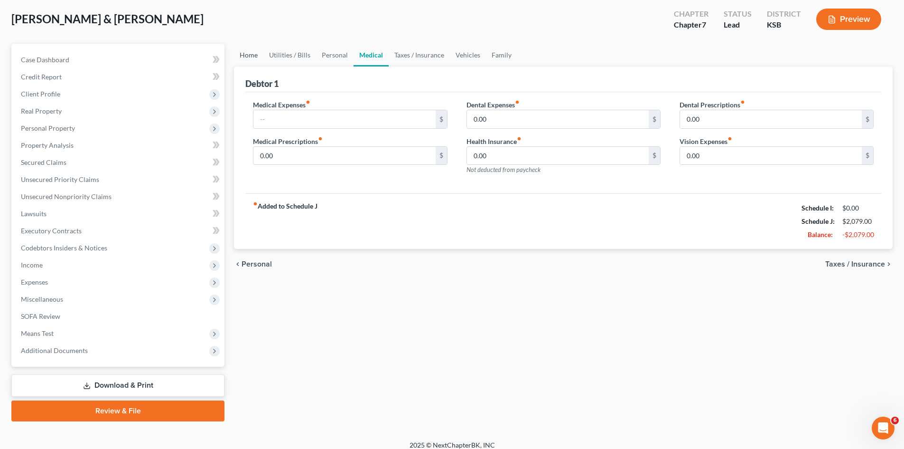
click at [252, 57] on link "Home" at bounding box center [248, 55] width 29 height 23
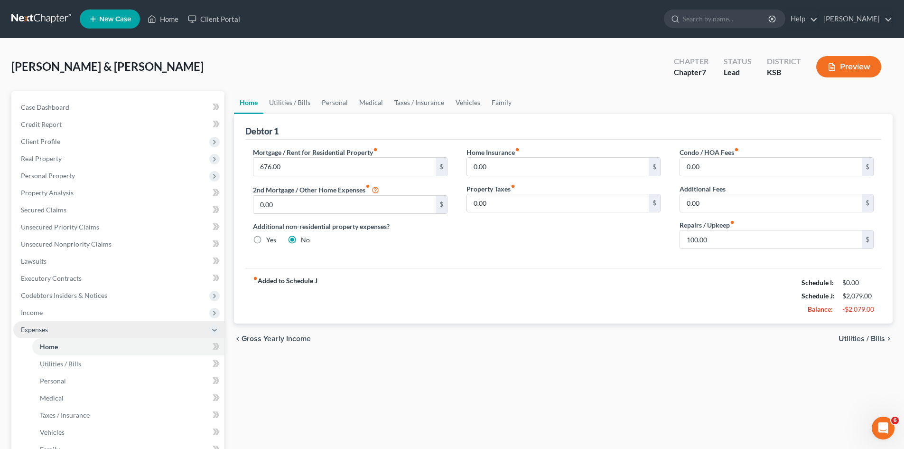
click at [62, 325] on span "Expenses" at bounding box center [118, 329] width 211 height 17
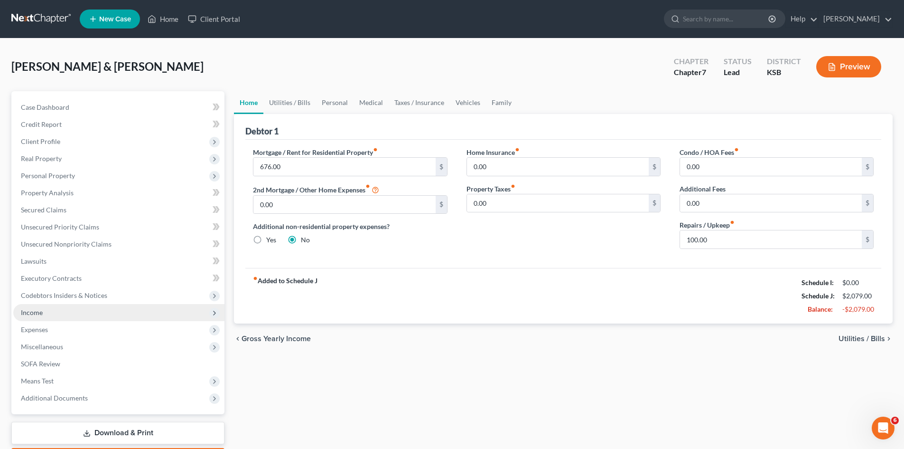
click at [54, 314] on span "Income" at bounding box center [118, 312] width 211 height 17
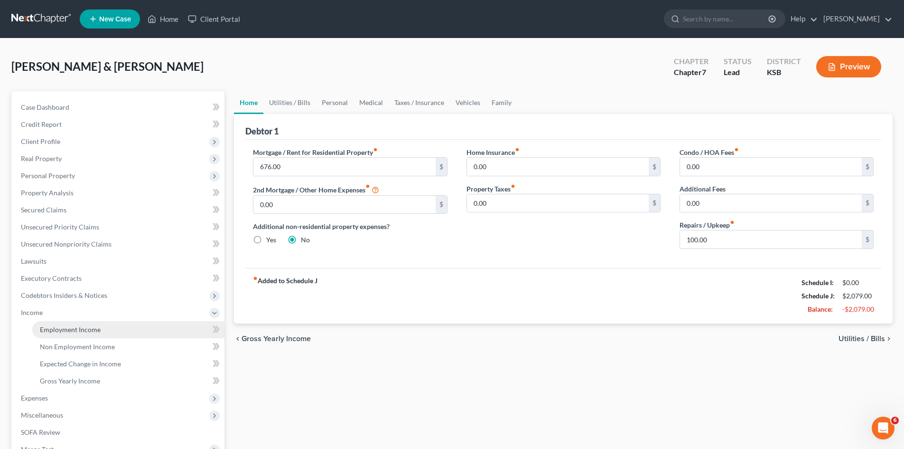
click at [60, 328] on span "Employment Income" at bounding box center [70, 329] width 61 height 8
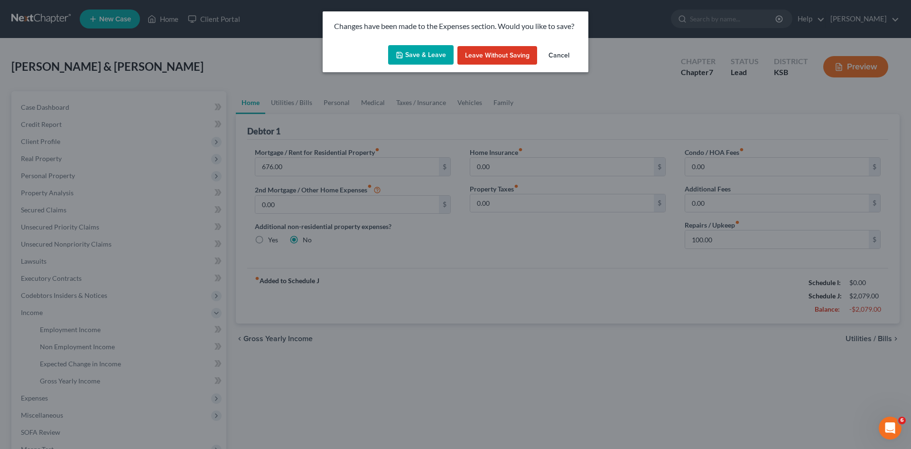
click at [441, 58] on button "Save & Leave" at bounding box center [421, 55] width 66 height 20
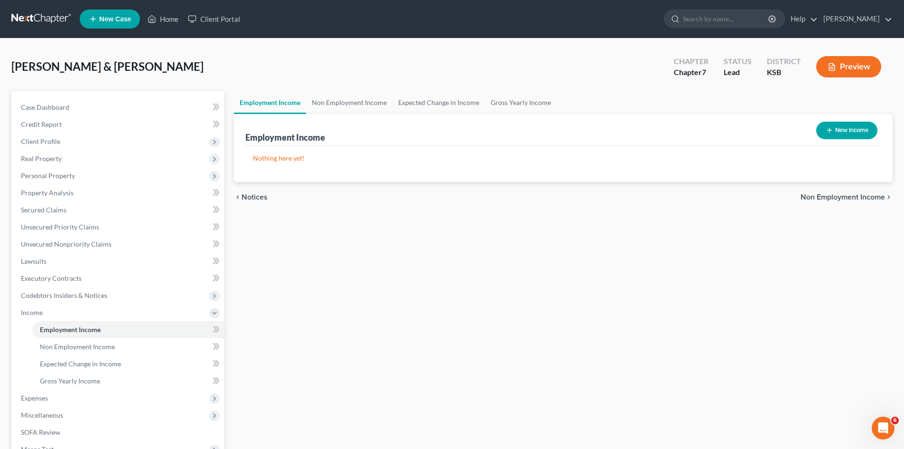
click at [842, 126] on button "New Income" at bounding box center [846, 131] width 61 height 18
select select "0"
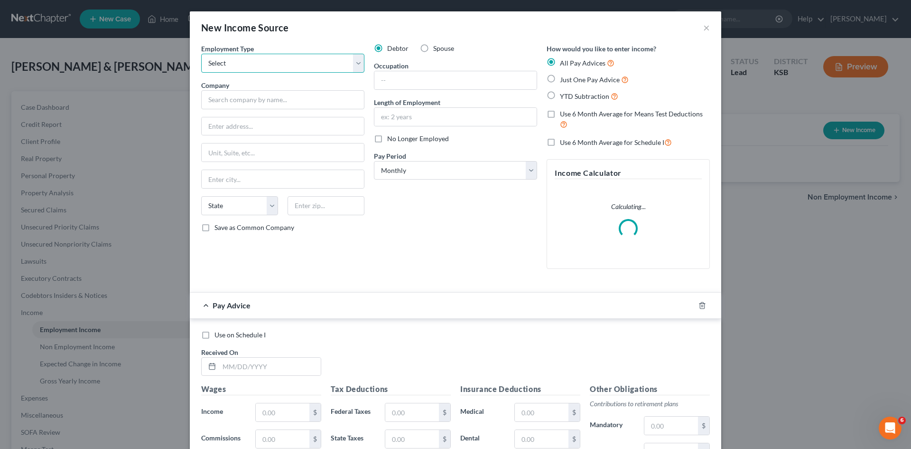
drag, startPoint x: 352, startPoint y: 64, endPoint x: 357, endPoint y: 63, distance: 4.8
click at [356, 63] on select "Select Full or Part Time Employment Self Employment" at bounding box center [282, 63] width 163 height 19
select select "0"
click at [201, 54] on select "Select Full or Part Time Employment Self Employment" at bounding box center [282, 63] width 163 height 19
click at [389, 84] on input "text" at bounding box center [456, 80] width 162 height 18
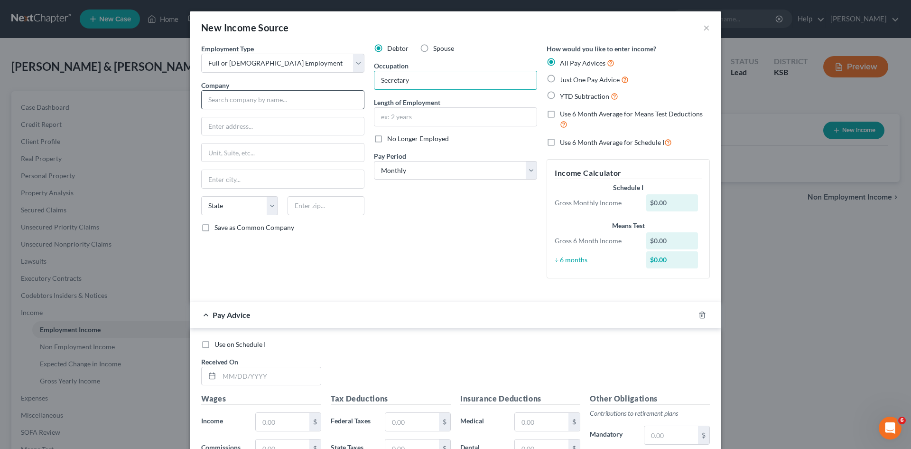
type input "Secretary"
click at [268, 95] on input "text" at bounding box center [282, 99] width 163 height 19
type input "Thurstons Plus Autobody"
click at [217, 129] on input "text" at bounding box center [283, 126] width 162 height 18
type input "708 Lantern Lane"
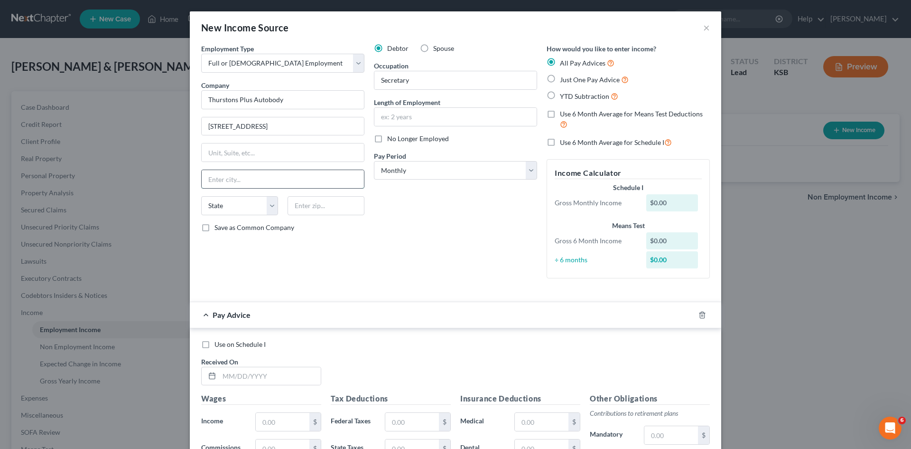
drag, startPoint x: 212, startPoint y: 178, endPoint x: 208, endPoint y: 182, distance: 5.7
click at [209, 181] on input "text" at bounding box center [283, 179] width 162 height 18
type input "Emporia"
click at [268, 206] on select "State AL AK AR AZ CA CO CT DE DC FL GA GU HI ID IL IN IA KS KY LA ME MD MA MI M…" at bounding box center [239, 205] width 77 height 19
select select "17"
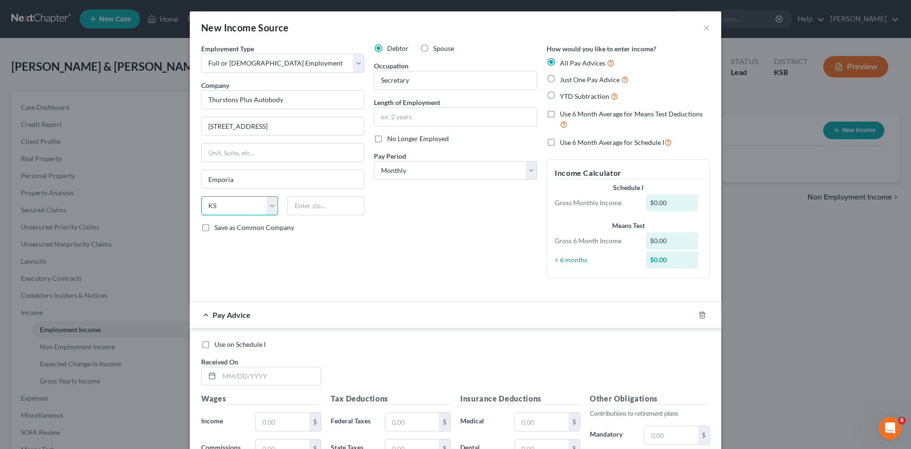
click at [201, 196] on select "State AL AK AR AZ CA CO CT DE DC FL GA GU HI ID IL IN IA KS KY LA ME MD MA MI M…" at bounding box center [239, 205] width 77 height 19
click at [290, 204] on input "text" at bounding box center [326, 205] width 77 height 19
type input "66801"
click at [409, 116] on input "text" at bounding box center [456, 117] width 162 height 18
type input "1 month"
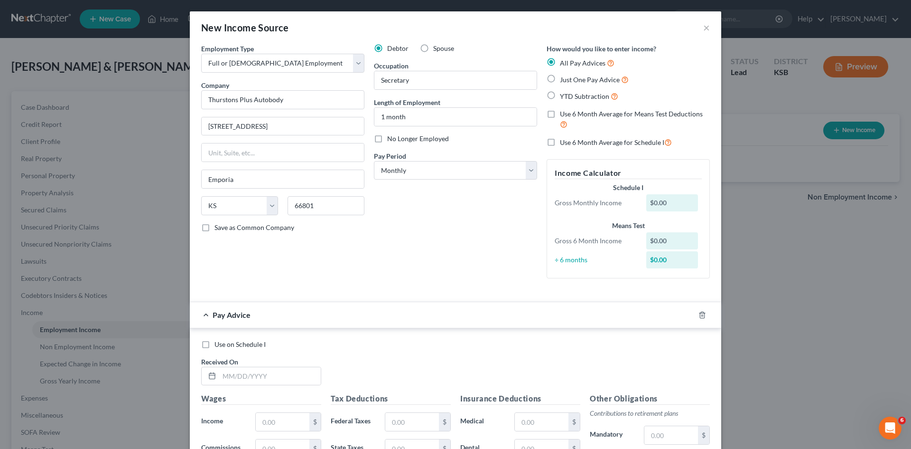
click at [413, 194] on div "Debtor Spouse Occupation Secretary Length of Employment 1 month No Longer Emplo…" at bounding box center [455, 165] width 173 height 242
click at [560, 79] on label "Just One Pay Advice" at bounding box center [594, 79] width 69 height 11
click at [564, 79] on input "Just One Pay Advice" at bounding box center [567, 77] width 6 height 6
radio input "true"
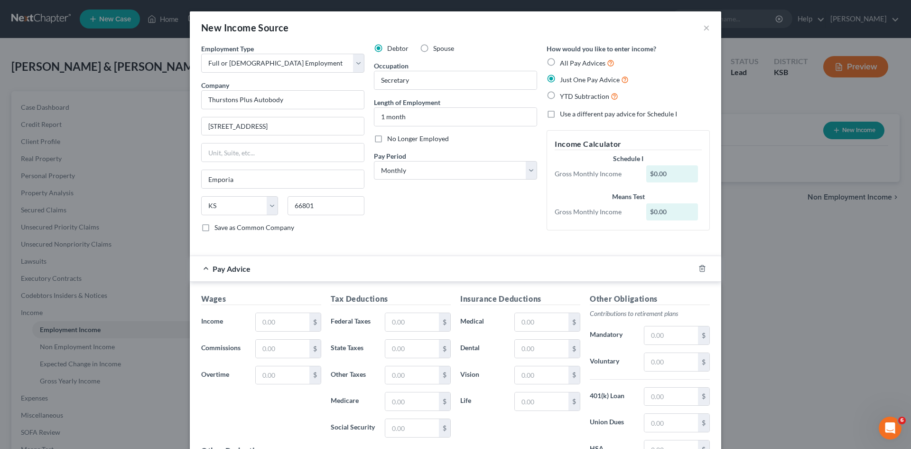
click at [281, 337] on div "Wages Income * $ Commissions $ Overtime $" at bounding box center [262, 369] width 130 height 152
click at [283, 328] on input "text" at bounding box center [283, 322] width 54 height 18
type input "2,880"
click at [401, 330] on input "text" at bounding box center [412, 322] width 54 height 18
click at [493, 355] on label "Dental" at bounding box center [483, 348] width 54 height 19
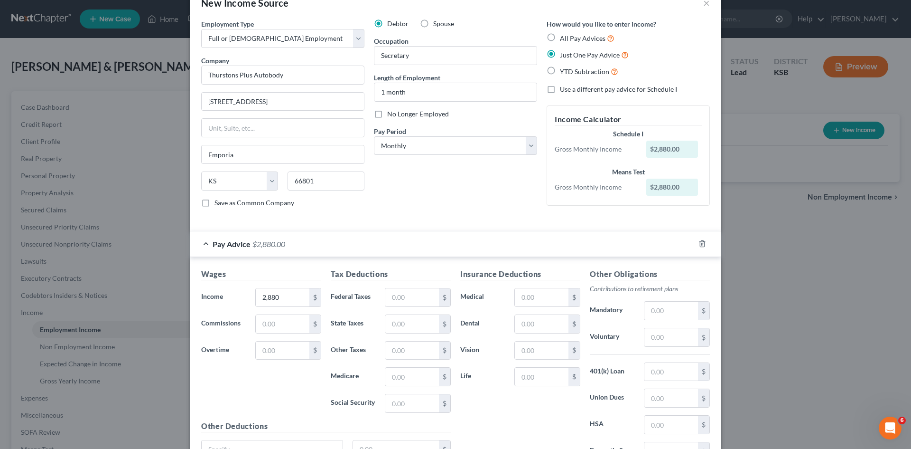
scroll to position [95, 0]
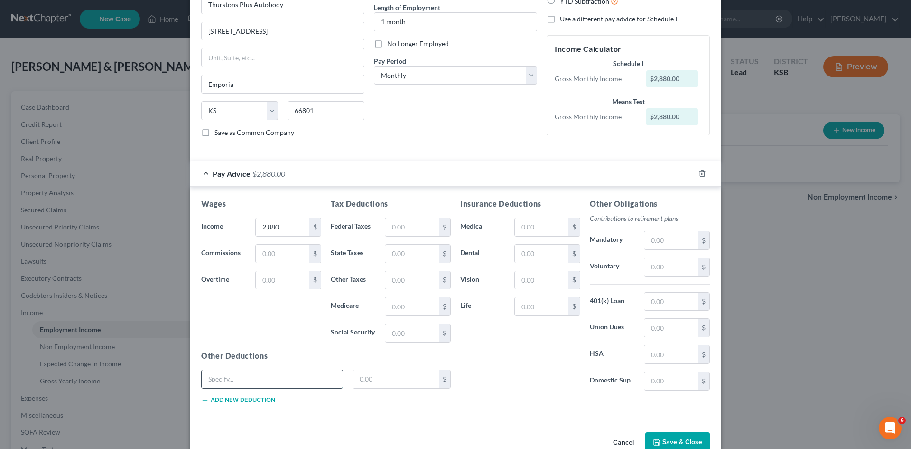
click at [293, 377] on input "text" at bounding box center [272, 379] width 141 height 18
type input "tax Medicare social Security"
click at [374, 381] on input "text" at bounding box center [396, 379] width 86 height 18
type input "414.82"
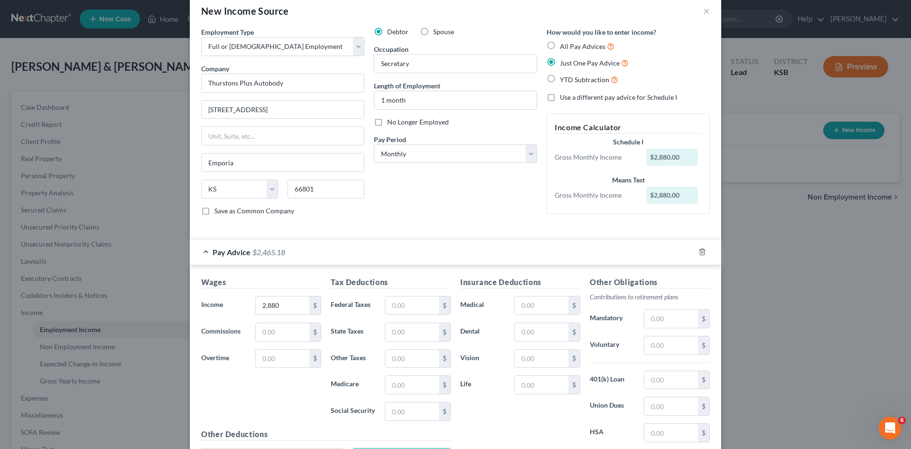
scroll to position [0, 0]
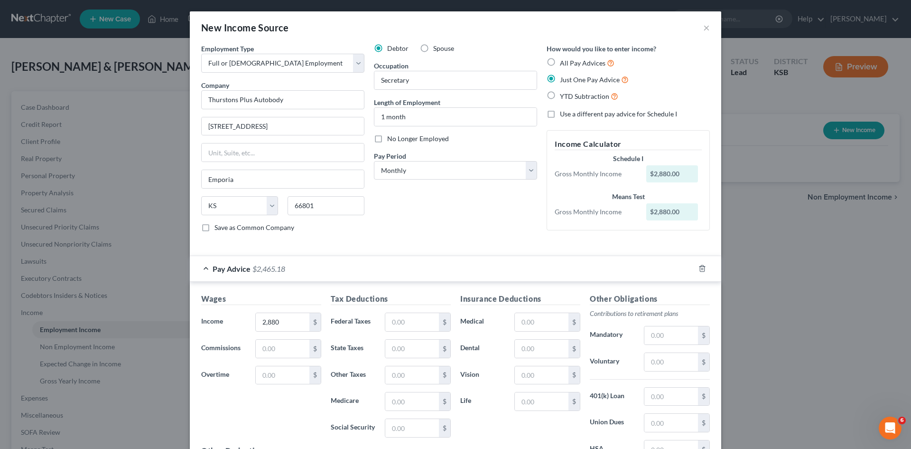
click at [433, 47] on label "Spouse" at bounding box center [443, 48] width 21 height 9
click at [437, 47] on input "Spouse" at bounding box center [440, 47] width 6 height 6
radio input "true"
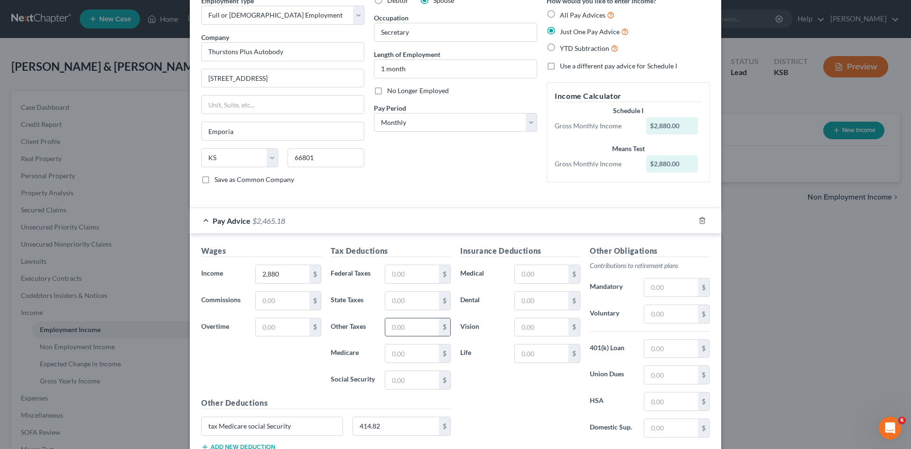
scroll to position [117, 0]
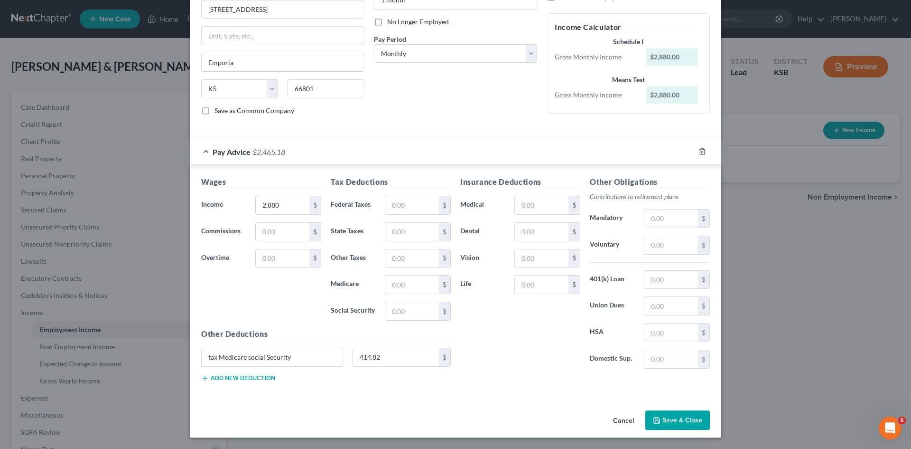
click at [680, 420] on button "Save & Close" at bounding box center [678, 420] width 65 height 20
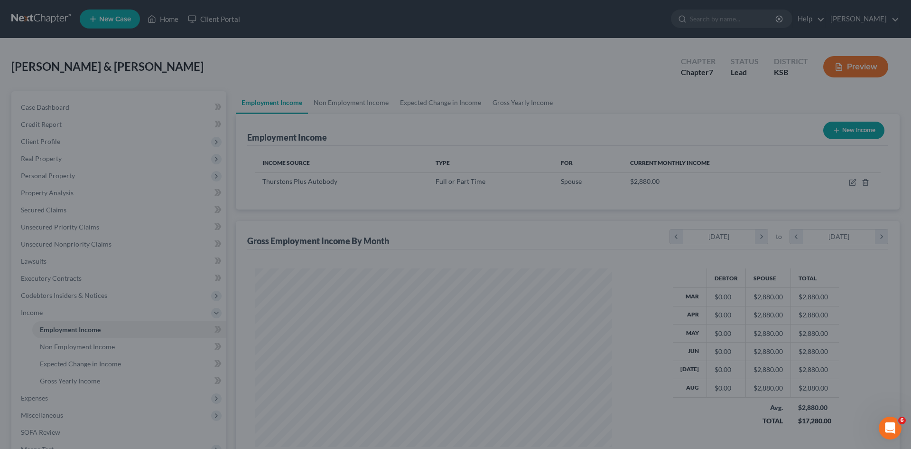
scroll to position [177, 373]
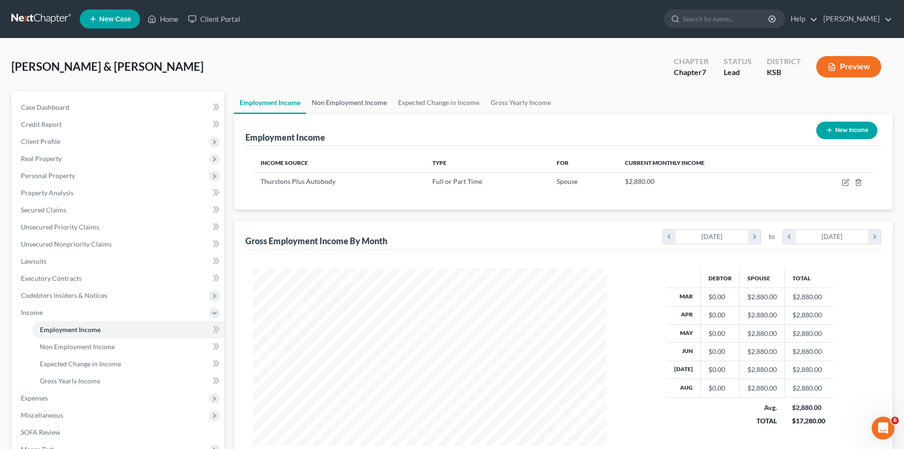
click at [351, 104] on link "Non Employment Income" at bounding box center [349, 102] width 86 height 23
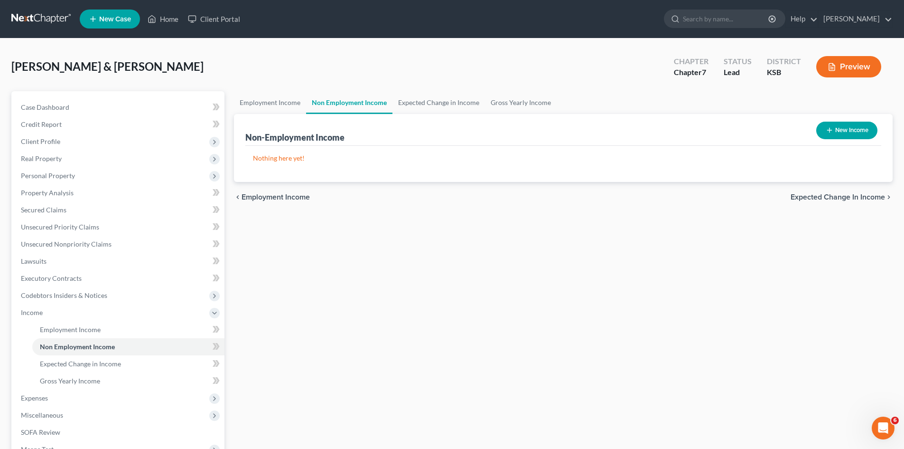
click at [836, 131] on button "New Income" at bounding box center [846, 131] width 61 height 18
select select "0"
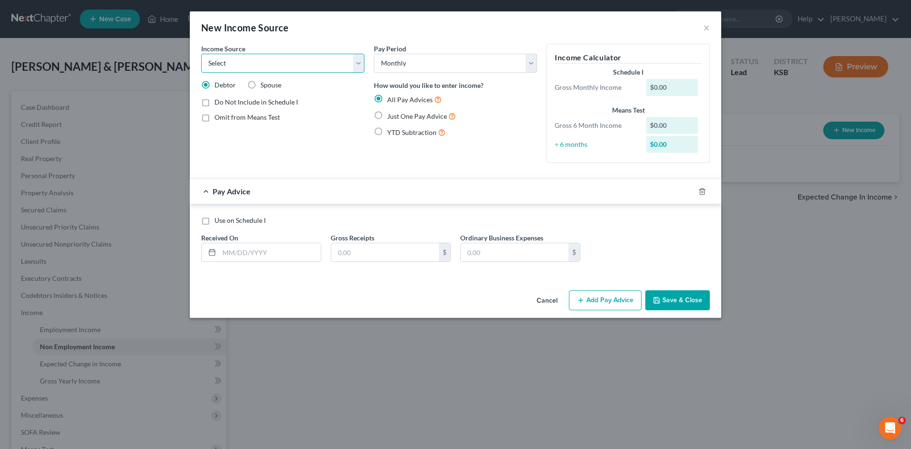
click at [356, 63] on select "Select Unemployment Disability (from employer) Pension Retirement Social Securi…" at bounding box center [282, 63] width 163 height 19
select select "5"
click at [201, 54] on select "Select Unemployment Disability (from employer) Pension Retirement Social Securi…" at bounding box center [282, 63] width 163 height 19
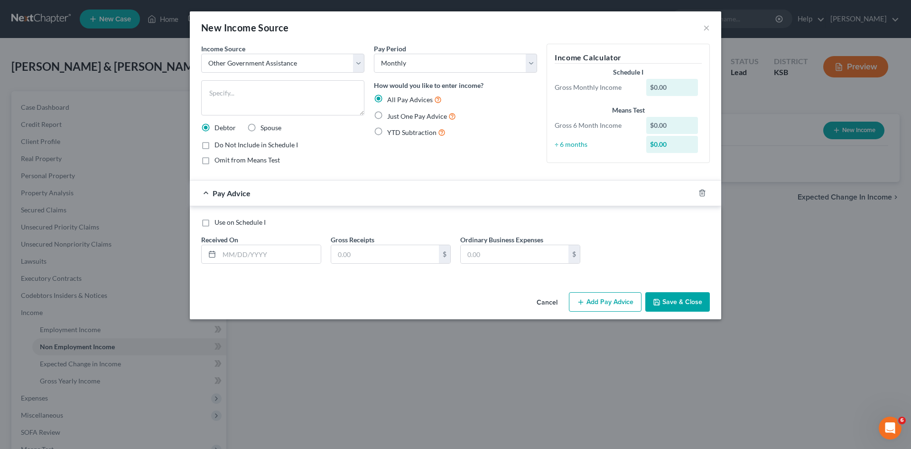
click at [261, 130] on label "Spouse" at bounding box center [271, 127] width 21 height 9
click at [264, 129] on input "Spouse" at bounding box center [267, 126] width 6 height 6
radio input "true"
click at [680, 90] on div "$0.00" at bounding box center [672, 87] width 52 height 17
click at [675, 87] on div "$0.00" at bounding box center [672, 87] width 52 height 17
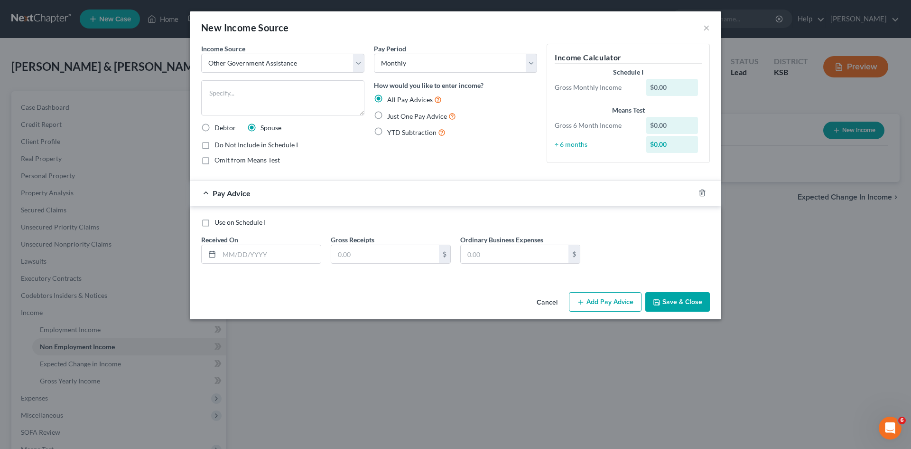
click at [669, 91] on div "$0.00" at bounding box center [672, 87] width 52 height 17
click at [387, 113] on label "Just One Pay Advice" at bounding box center [421, 116] width 69 height 11
click at [391, 113] on input "Just One Pay Advice" at bounding box center [394, 114] width 6 height 6
radio input "true"
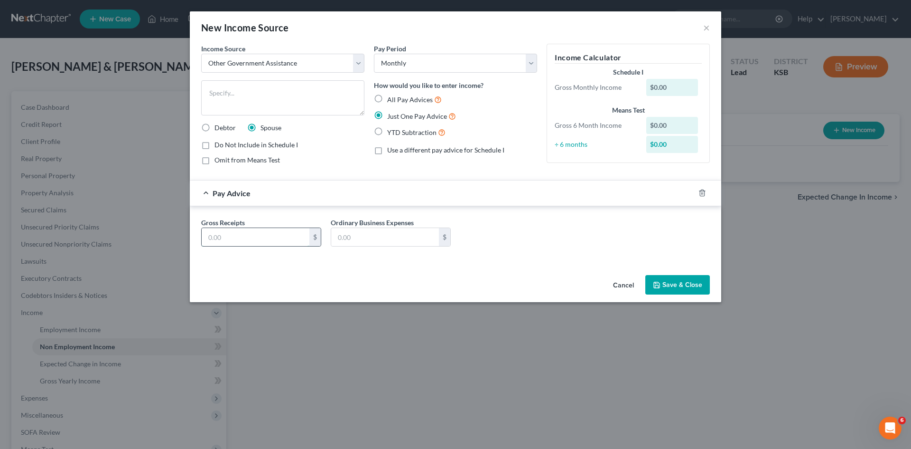
click at [292, 237] on input "text" at bounding box center [256, 237] width 108 height 18
type input "700"
click at [375, 235] on input "text" at bounding box center [385, 237] width 108 height 18
click at [521, 265] on div "Income Source * Select Unemployment Disability (from employer) Pension Retireme…" at bounding box center [456, 157] width 532 height 227
click at [662, 282] on button "Save & Close" at bounding box center [678, 285] width 65 height 20
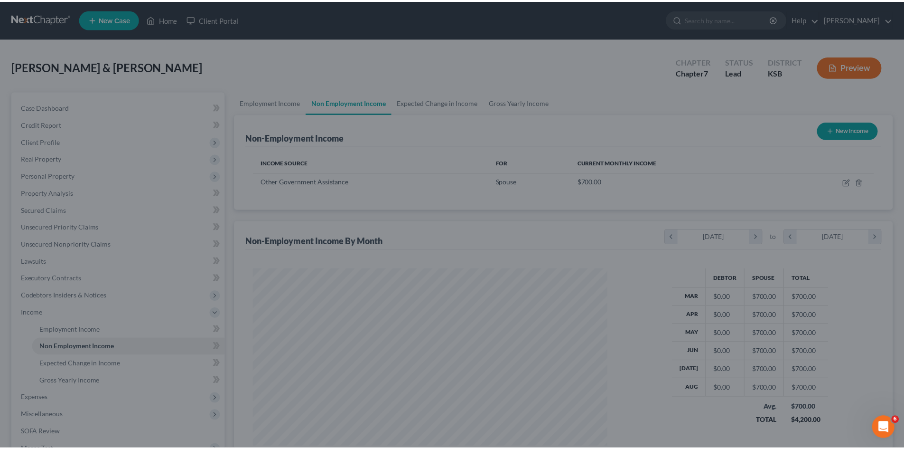
scroll to position [177, 373]
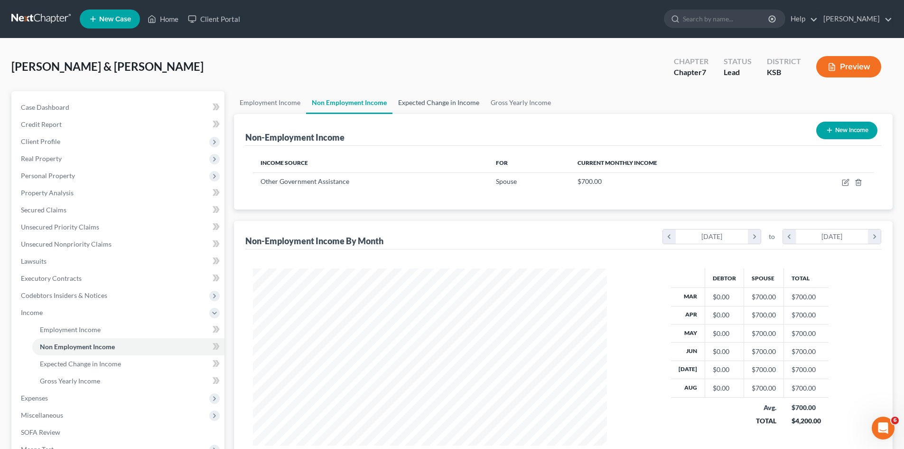
click at [416, 102] on link "Expected Change in Income" at bounding box center [439, 102] width 93 height 23
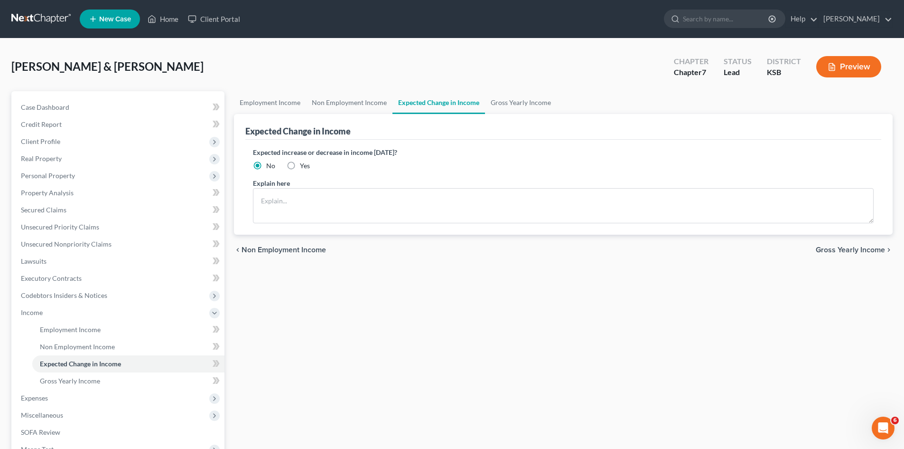
click at [300, 167] on label "Yes" at bounding box center [305, 165] width 10 height 9
click at [304, 167] on input "Yes" at bounding box center [307, 164] width 6 height 6
radio input "true"
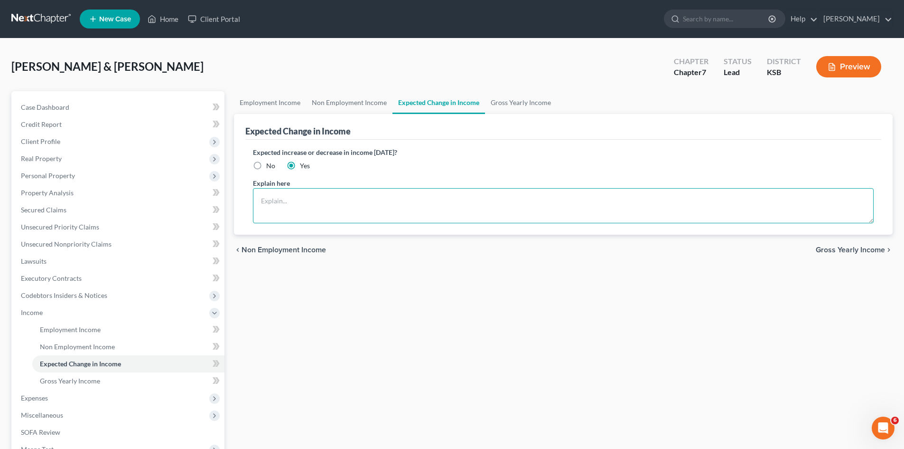
drag, startPoint x: 282, startPoint y: 200, endPoint x: 287, endPoint y: 194, distance: 7.8
click at [283, 199] on textarea at bounding box center [563, 205] width 621 height 35
type textarea "Jason Crumb getting a employment"
click at [523, 106] on link "Gross Yearly Income" at bounding box center [521, 102] width 72 height 23
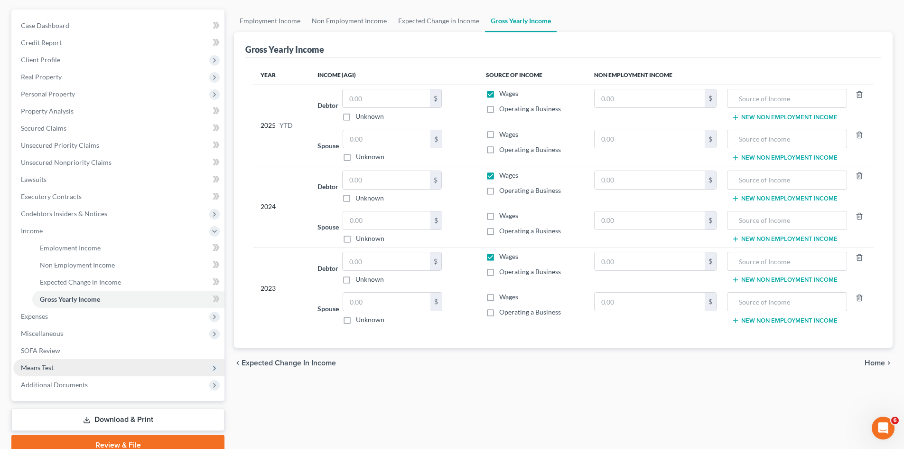
scroll to position [95, 0]
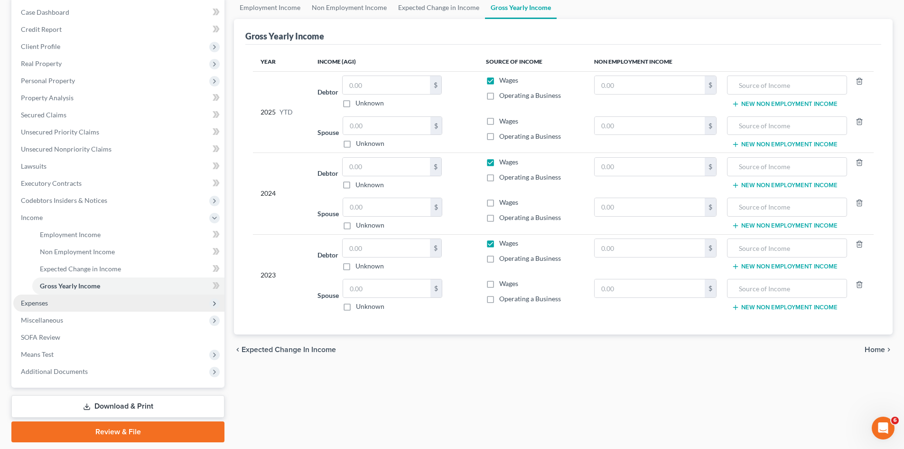
click at [59, 303] on span "Expenses" at bounding box center [118, 302] width 211 height 17
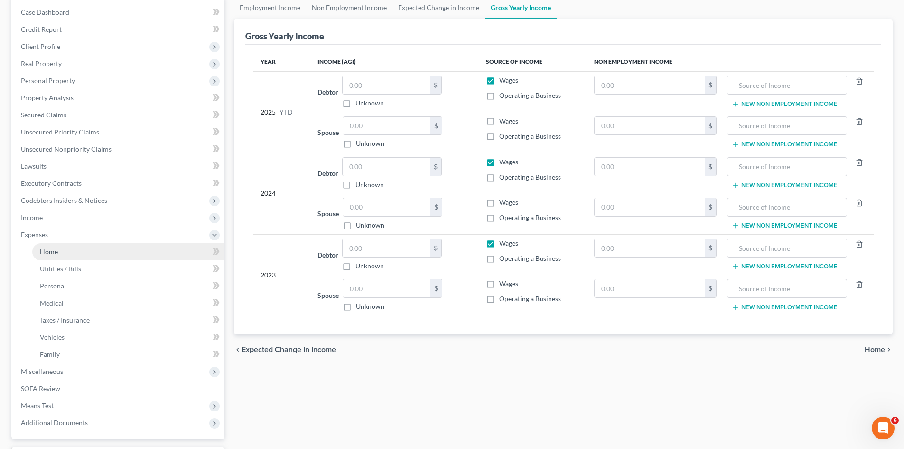
click at [94, 250] on link "Home" at bounding box center [128, 251] width 192 height 17
click at [95, 244] on link "Home" at bounding box center [128, 251] width 192 height 17
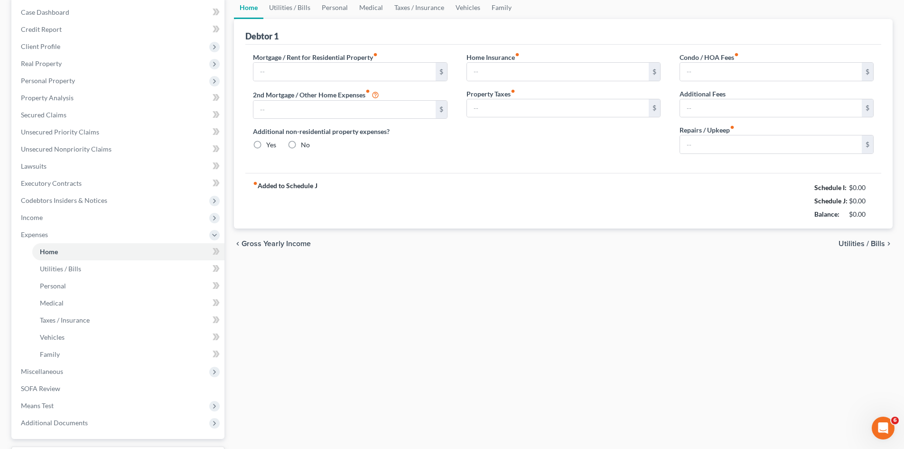
scroll to position [13, 0]
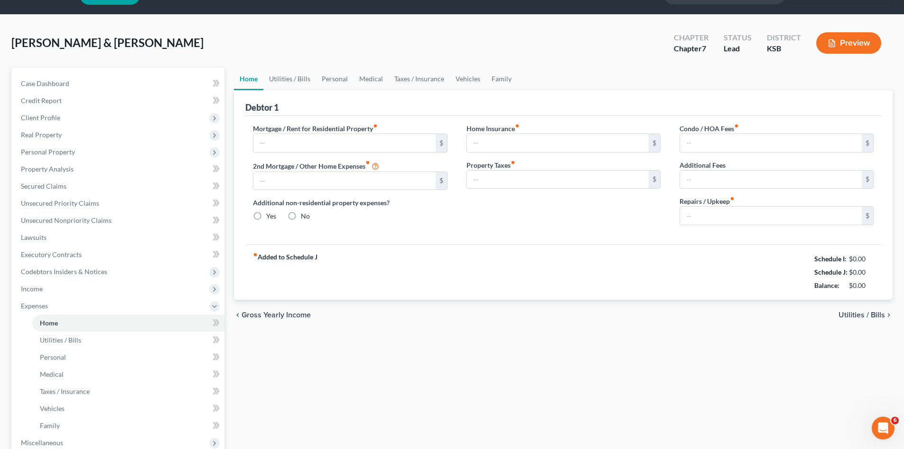
type input "676.00"
type input "0.00"
radio input "true"
type input "0.00"
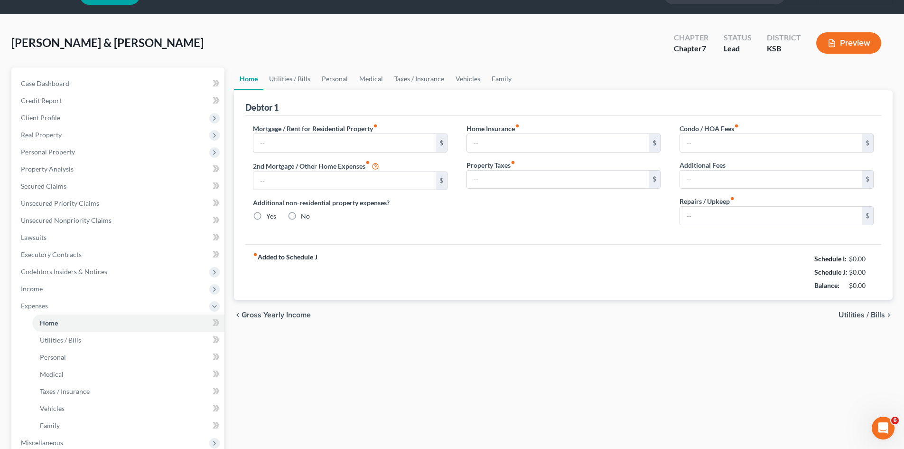
type input "0.00"
type input "100.00"
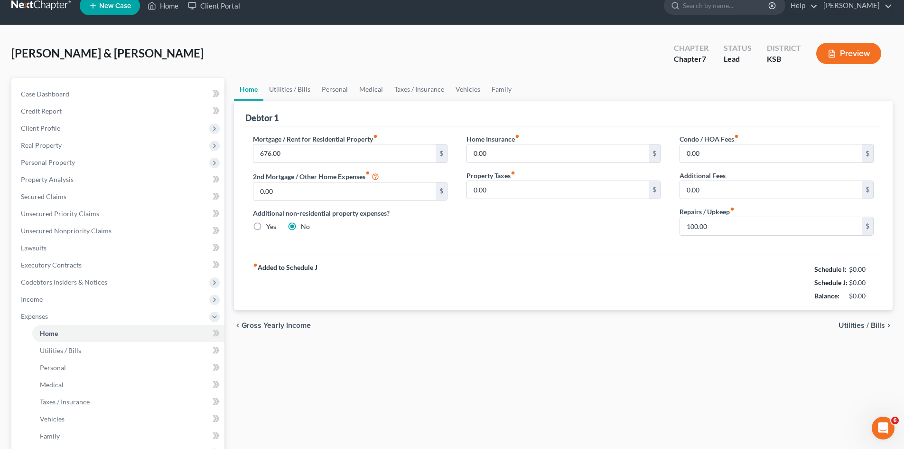
scroll to position [0, 0]
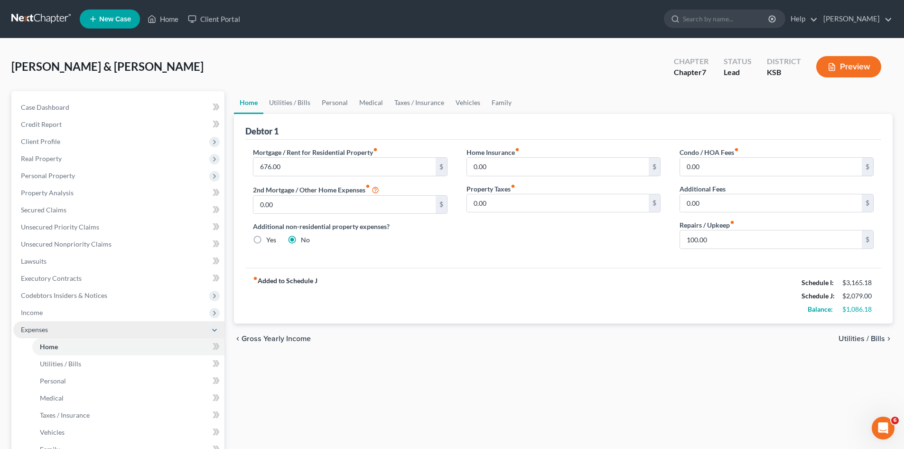
click at [103, 324] on span "Expenses" at bounding box center [118, 329] width 211 height 17
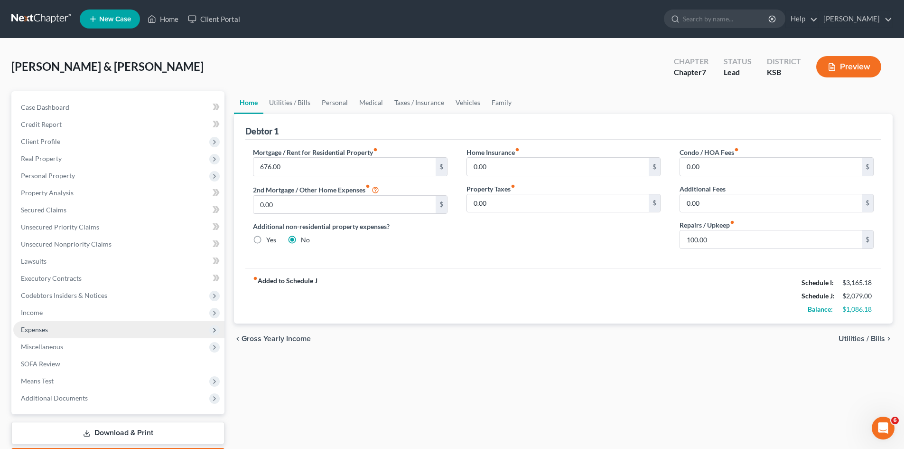
click at [105, 333] on span "Expenses" at bounding box center [118, 329] width 211 height 17
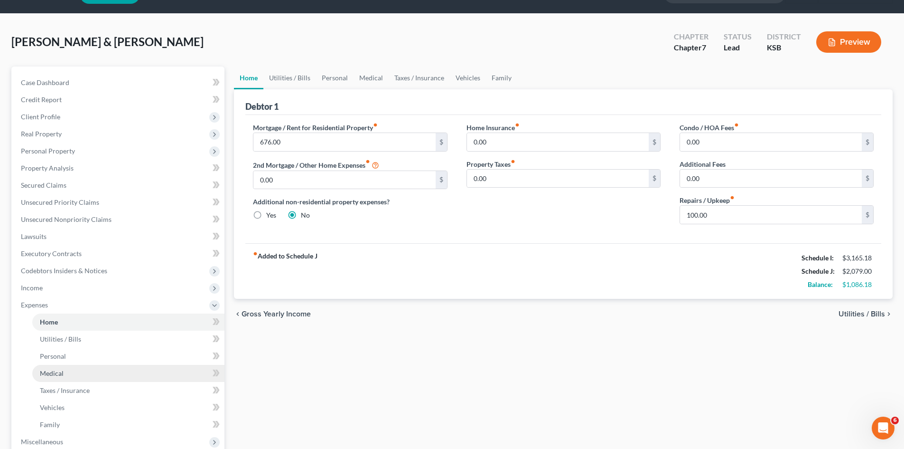
scroll to position [47, 0]
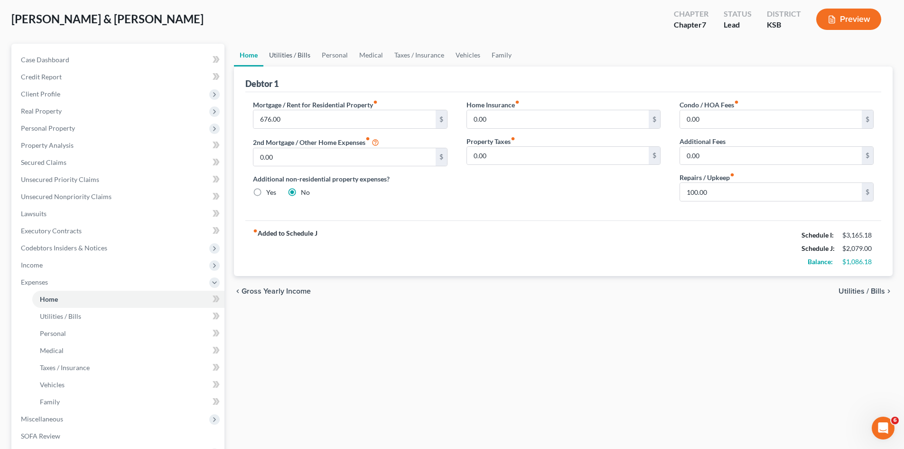
click at [306, 53] on link "Utilities / Bills" at bounding box center [289, 55] width 53 height 23
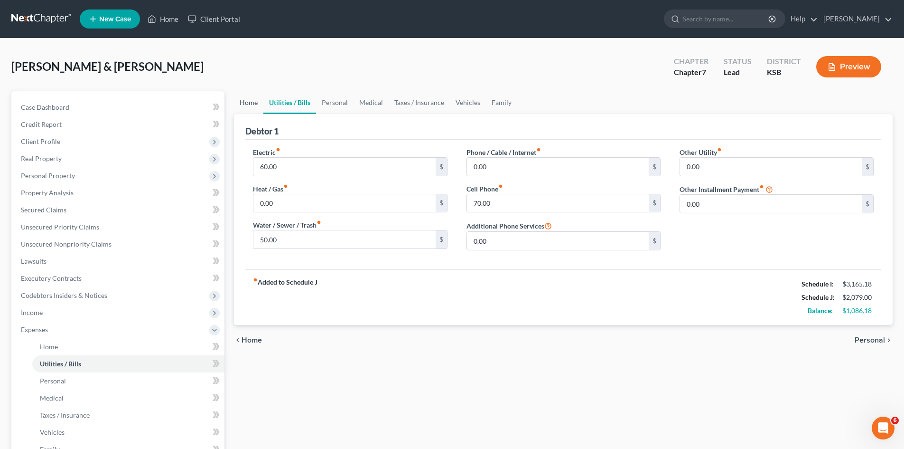
click at [250, 104] on link "Home" at bounding box center [248, 102] width 29 height 23
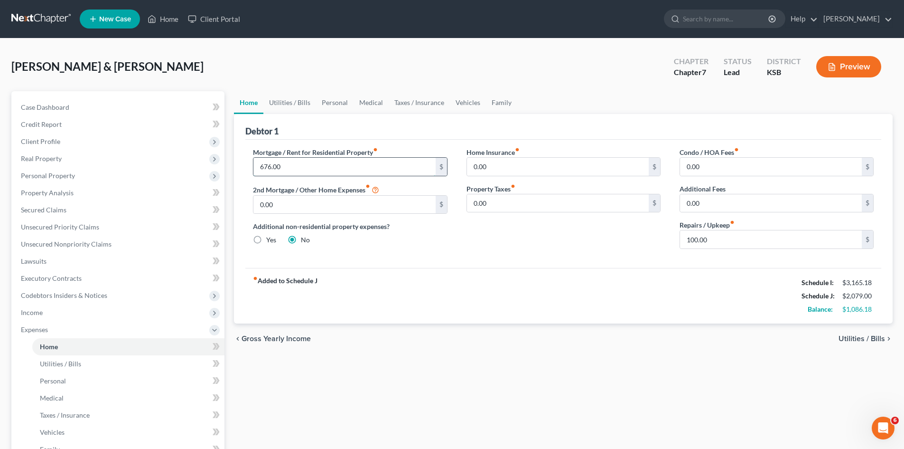
click at [321, 167] on input "676.00" at bounding box center [344, 167] width 182 height 18
type input "1,725"
click at [288, 105] on link "Utilities / Bills" at bounding box center [289, 102] width 53 height 23
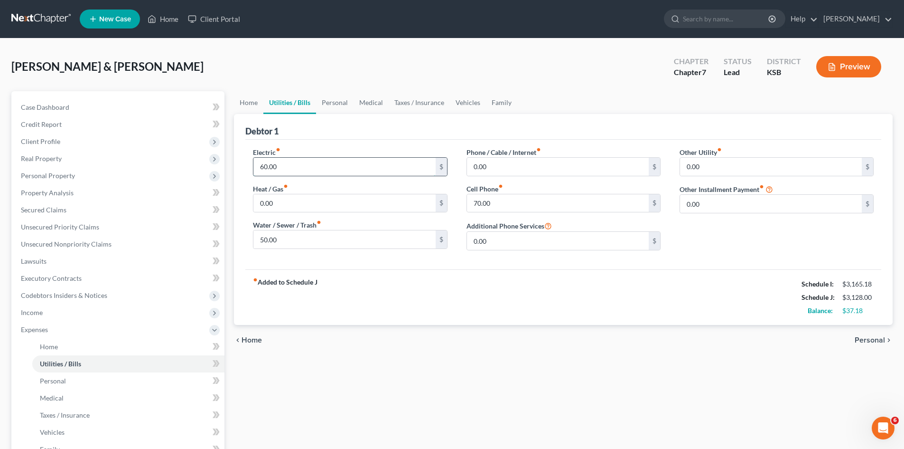
click at [281, 167] on input "60.00" at bounding box center [344, 167] width 182 height 18
click at [287, 245] on input "50.00" at bounding box center [344, 239] width 182 height 18
type input "5"
click at [271, 165] on input "text" at bounding box center [344, 167] width 182 height 18
type input "585"
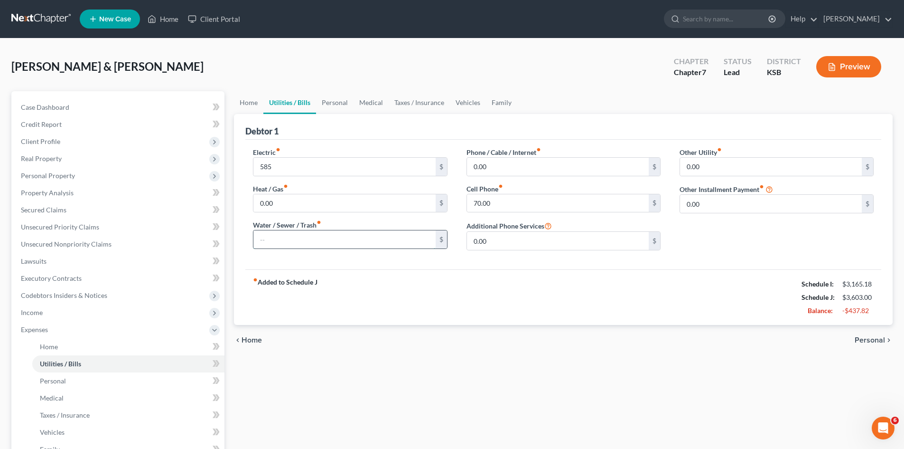
click at [285, 241] on input "text" at bounding box center [344, 239] width 182 height 18
type input "110"
click at [503, 204] on input "70.00" at bounding box center [558, 203] width 182 height 18
type input "310"
click at [333, 104] on link "Personal" at bounding box center [334, 102] width 37 height 23
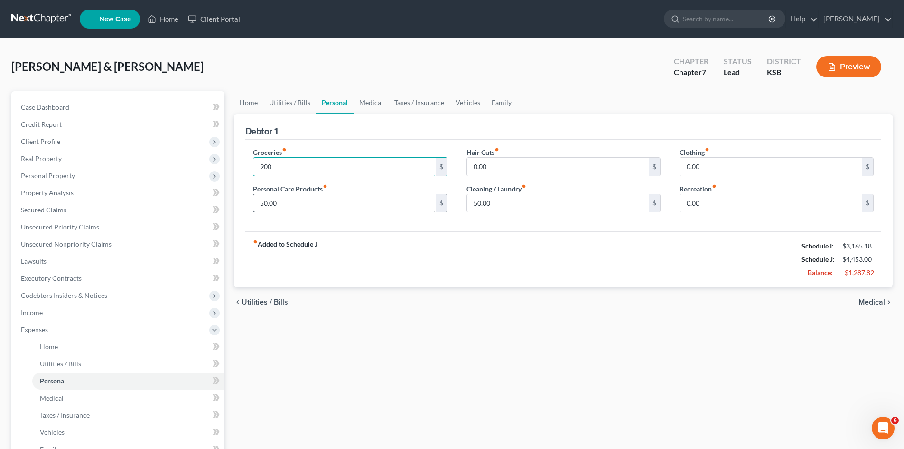
type input "900"
click at [297, 206] on input "50.00" at bounding box center [344, 203] width 182 height 18
click at [307, 167] on input "900" at bounding box center [344, 167] width 182 height 18
type input "1,300"
click at [295, 203] on input "50.00" at bounding box center [344, 203] width 182 height 18
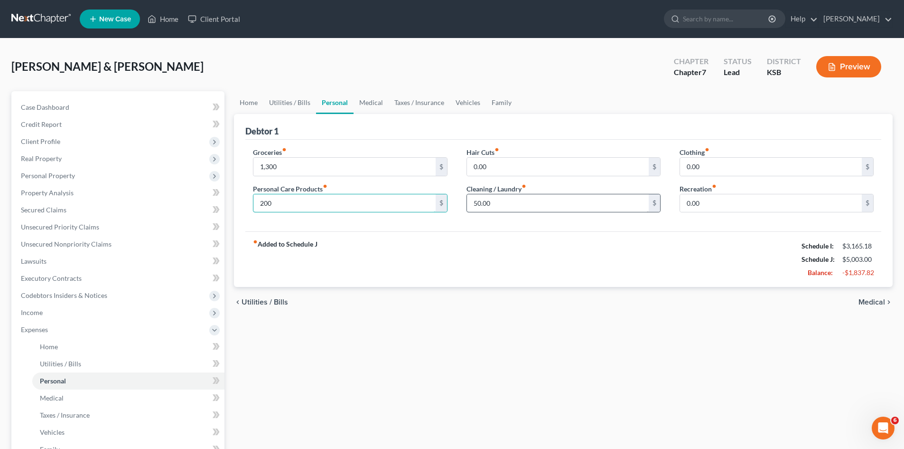
type input "200"
click at [498, 205] on input "50.00" at bounding box center [558, 203] width 182 height 18
click at [334, 203] on input "200" at bounding box center [344, 203] width 182 height 18
type input "100"
click at [498, 204] on input "50.00" at bounding box center [558, 203] width 182 height 18
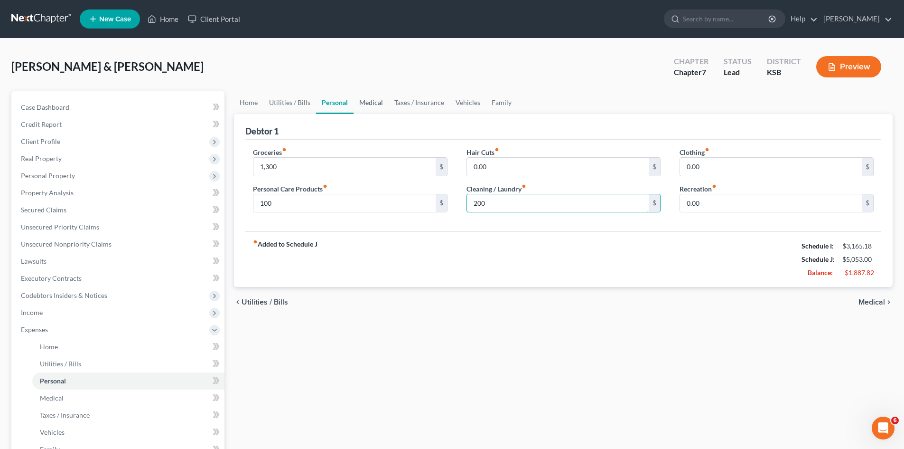
type input "200"
drag, startPoint x: 373, startPoint y: 105, endPoint x: 372, endPoint y: 101, distance: 5.0
click at [373, 105] on link "Medical" at bounding box center [371, 102] width 35 height 23
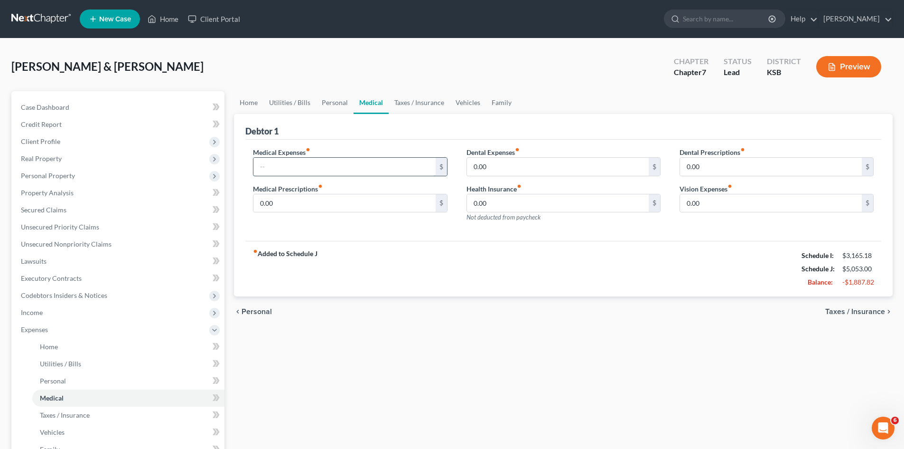
click at [325, 172] on input "text" at bounding box center [344, 167] width 182 height 18
type input "50"
click at [417, 106] on link "Taxes / Insurance" at bounding box center [419, 102] width 61 height 23
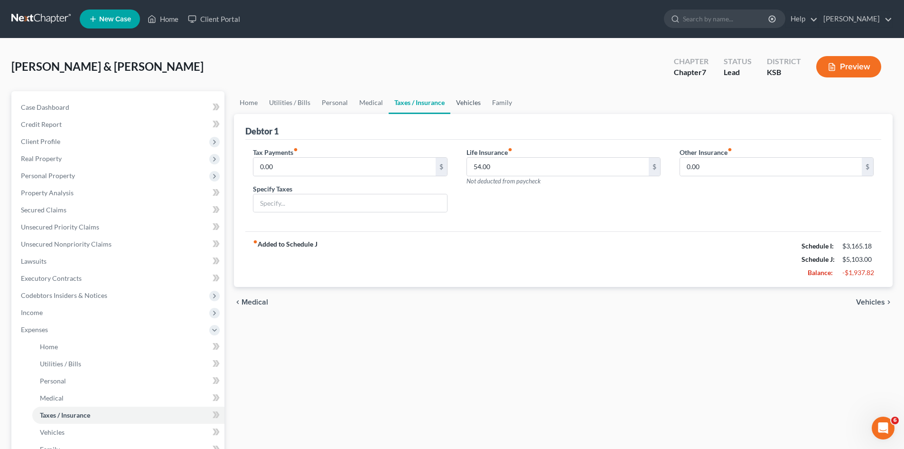
click at [463, 102] on link "Vehicles" at bounding box center [468, 102] width 36 height 23
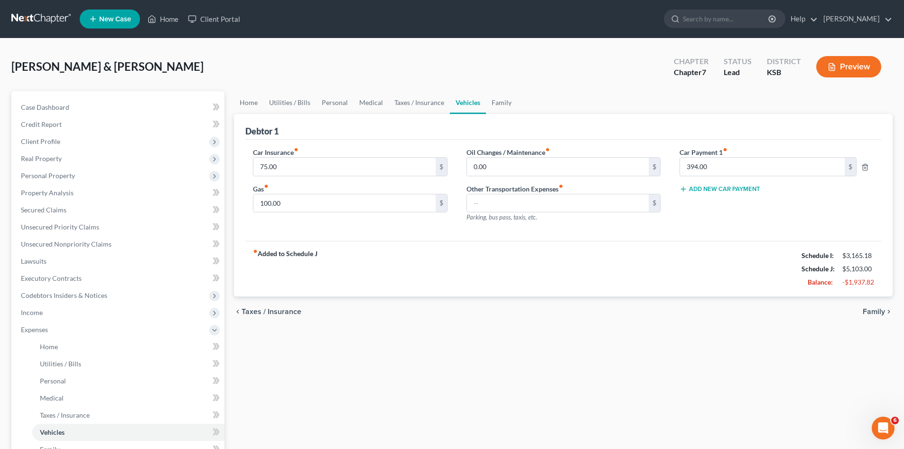
click at [748, 191] on button "Add New Car Payment" at bounding box center [720, 189] width 81 height 8
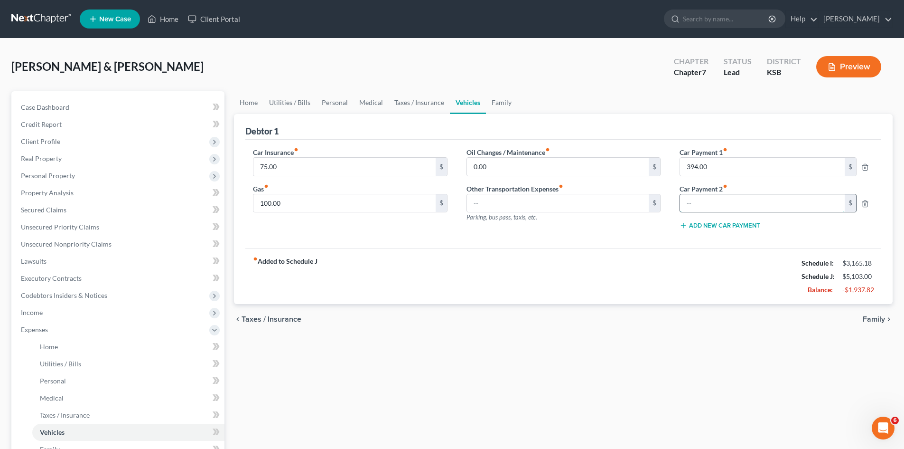
click at [730, 202] on input "text" at bounding box center [762, 203] width 165 height 18
type input "391.20"
click at [393, 201] on input "250" at bounding box center [344, 203] width 182 height 18
type input "250"
click at [435, 229] on div "Car Insurance fiber_manual_record 75.00 $ Gas fiber_manual_record 250 $" at bounding box center [349, 192] width 213 height 90
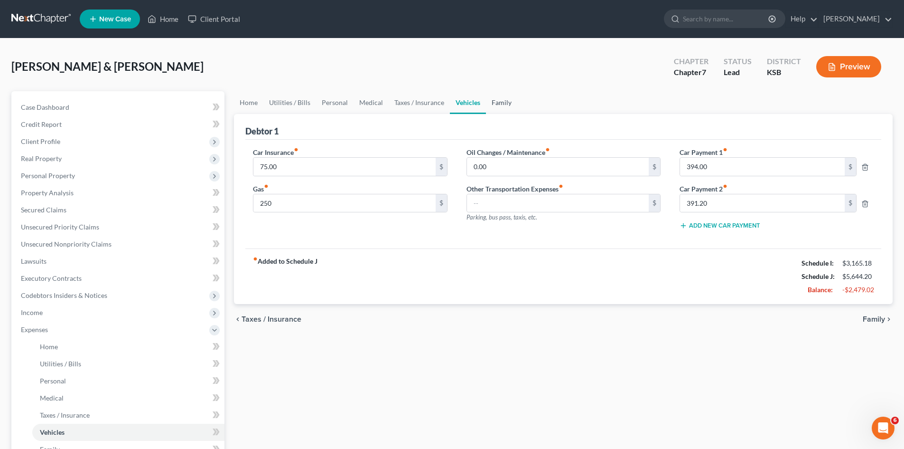
click at [507, 105] on link "Family" at bounding box center [501, 102] width 31 height 23
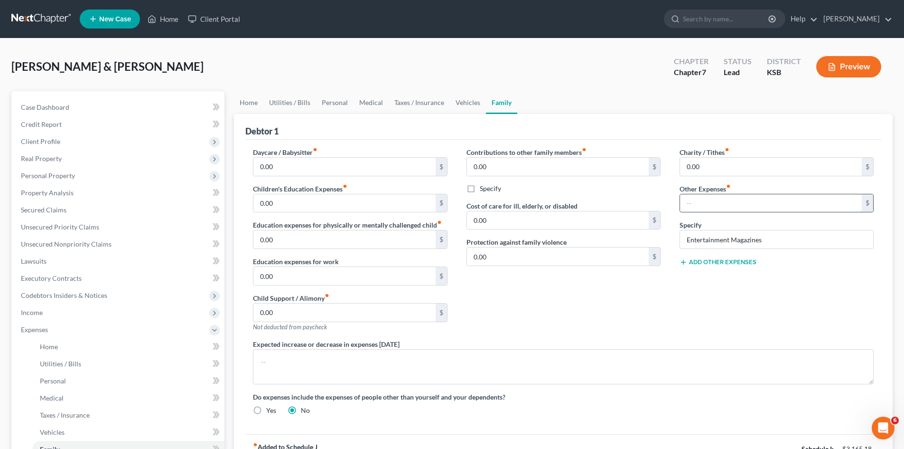
click at [706, 207] on input "text" at bounding box center [771, 203] width 182 height 18
click at [740, 242] on input "Entertainment Magazines" at bounding box center [776, 239] width 193 height 18
click at [793, 244] on input "Entertainment Magazines" at bounding box center [776, 239] width 193 height 18
click at [702, 314] on div "Charity / Tithes fiber_manual_record 0.00 $ Other Expenses fiber_manual_record …" at bounding box center [776, 243] width 213 height 192
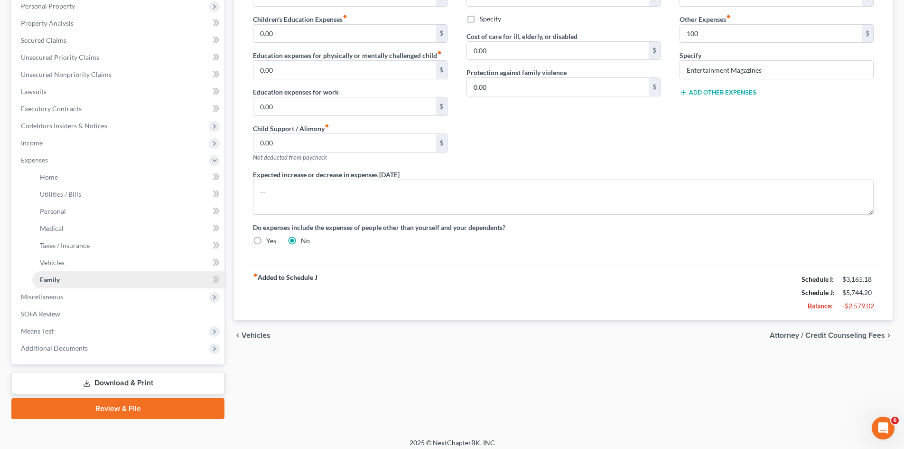
scroll to position [176, 0]
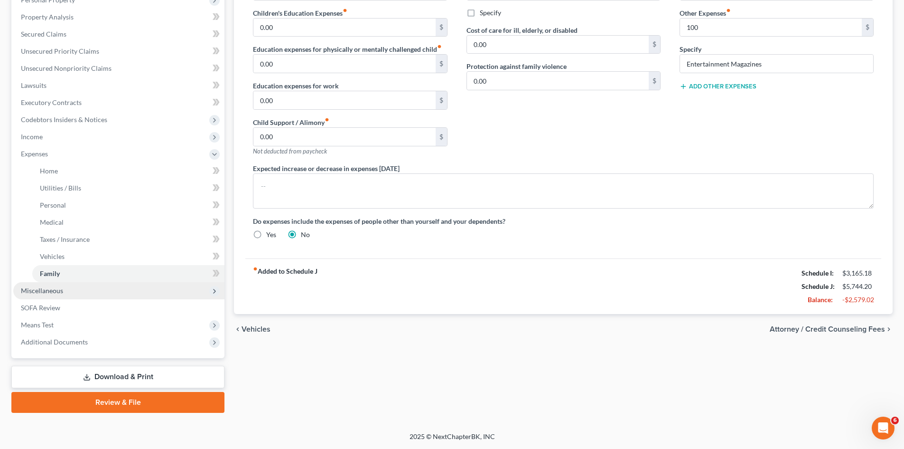
click at [56, 293] on span "Miscellaneous" at bounding box center [42, 290] width 42 height 8
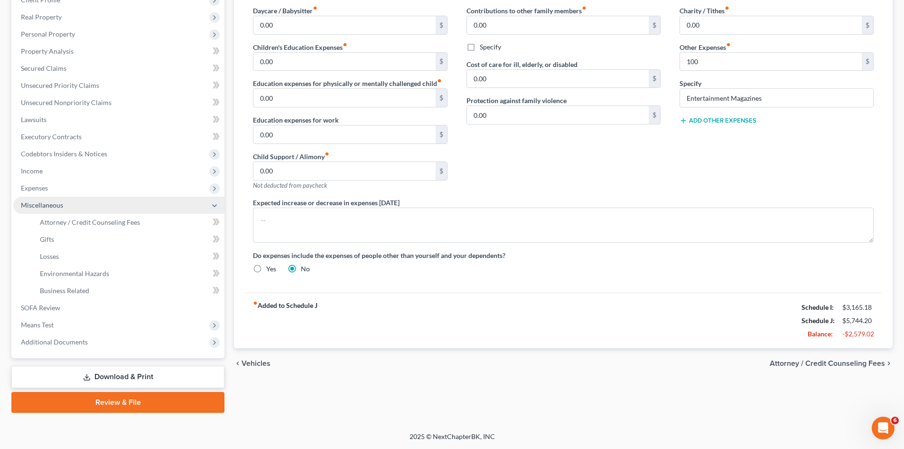
scroll to position [141, 0]
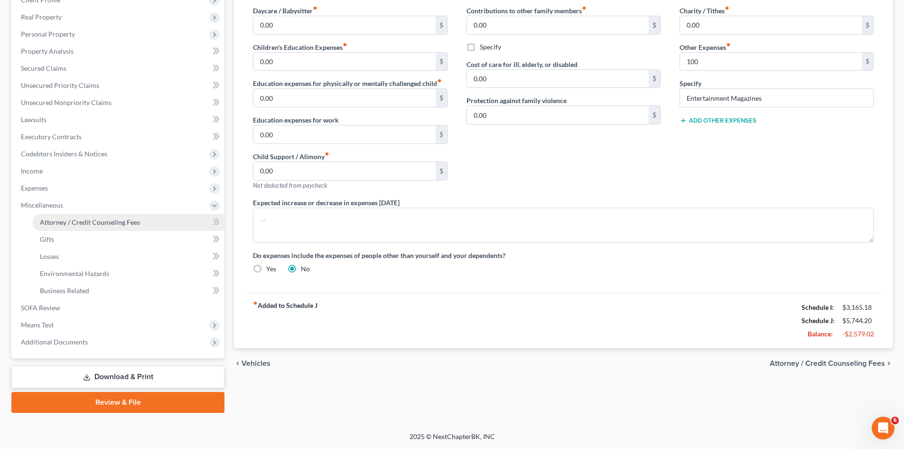
click at [90, 224] on span "Attorney / Credit Counseling Fees" at bounding box center [90, 222] width 100 height 8
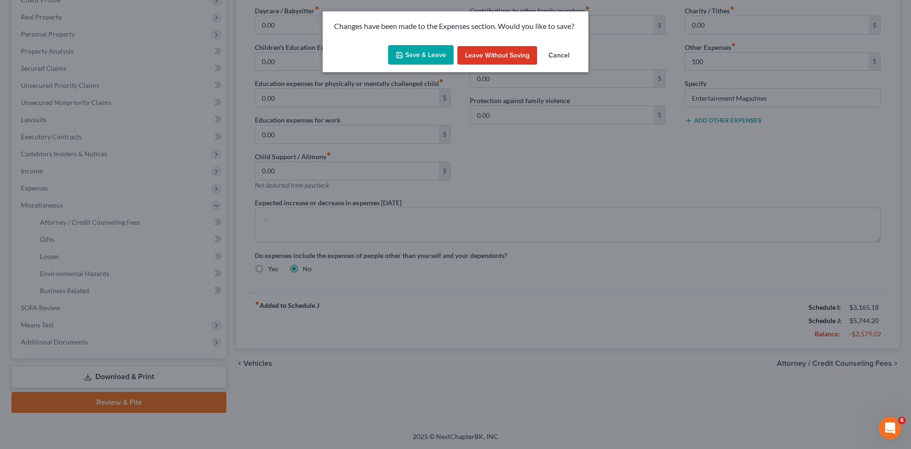
click at [438, 58] on button "Save & Leave" at bounding box center [421, 55] width 66 height 20
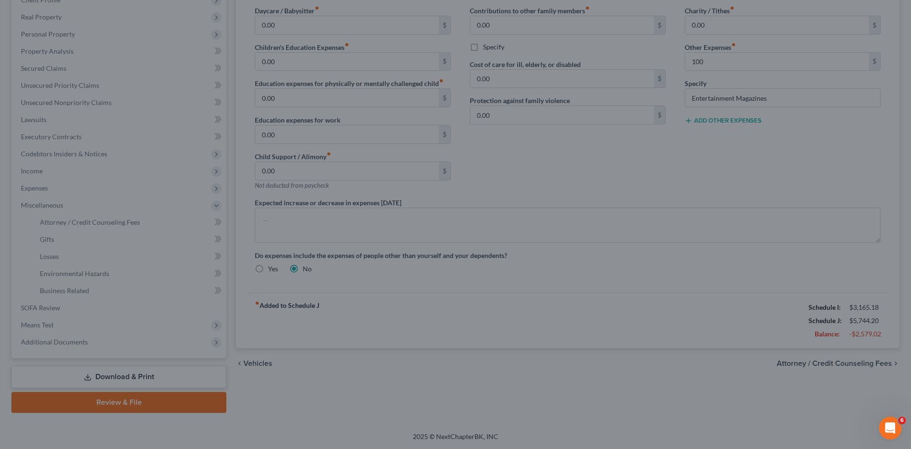
type input "100.00"
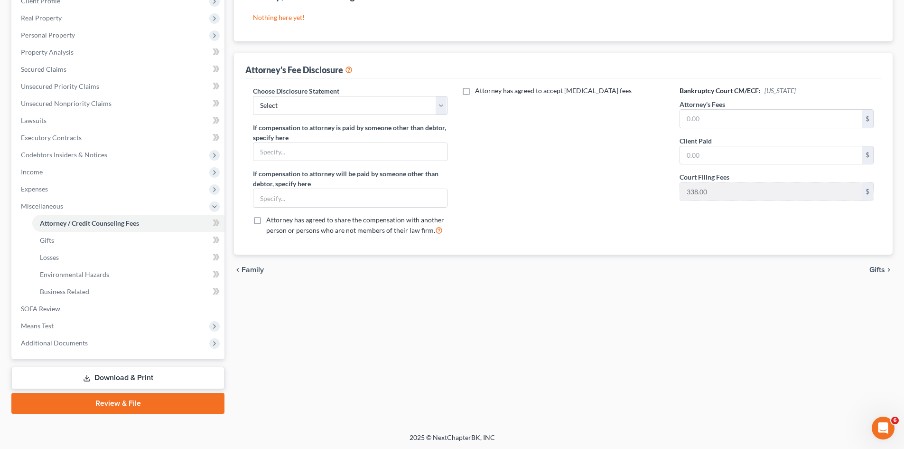
scroll to position [141, 0]
click at [442, 109] on select "Select Disclosure of Compensation for Attorney of Debtor" at bounding box center [350, 104] width 194 height 19
select select "0"
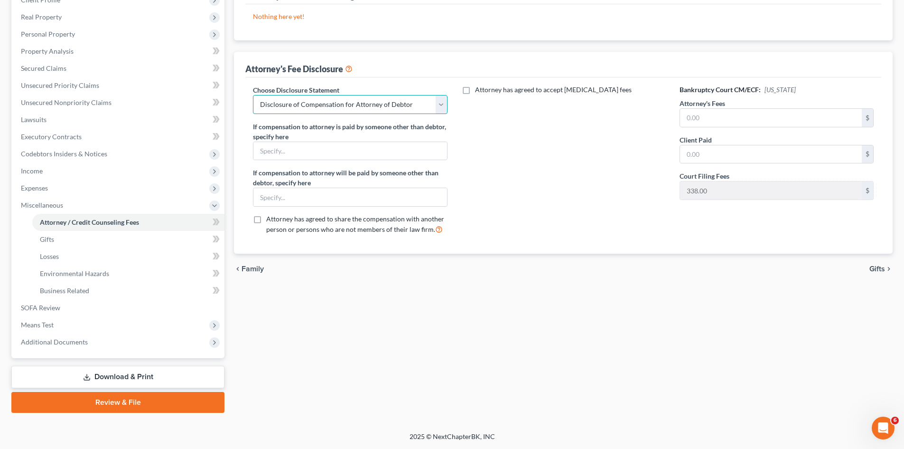
click at [253, 95] on select "Select Disclosure of Compensation for Attorney of Debtor" at bounding box center [350, 104] width 194 height 19
click at [723, 122] on input "text" at bounding box center [771, 118] width 182 height 18
type input "3,000"
click at [712, 156] on input "text" at bounding box center [771, 154] width 182 height 18
type input "3,000"
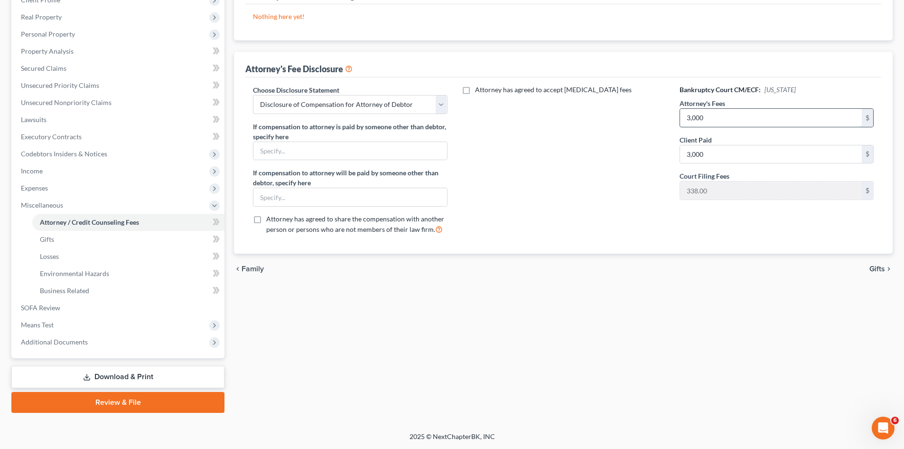
click at [712, 120] on input "3,000" at bounding box center [771, 118] width 182 height 18
type input "2,662.00"
drag, startPoint x: 646, startPoint y: 171, endPoint x: 580, endPoint y: 185, distance: 68.0
click at [645, 172] on div "Attorney has agreed to accept retainer fees" at bounding box center [563, 163] width 213 height 157
drag, startPoint x: 351, startPoint y: 156, endPoint x: 354, endPoint y: 160, distance: 5.0
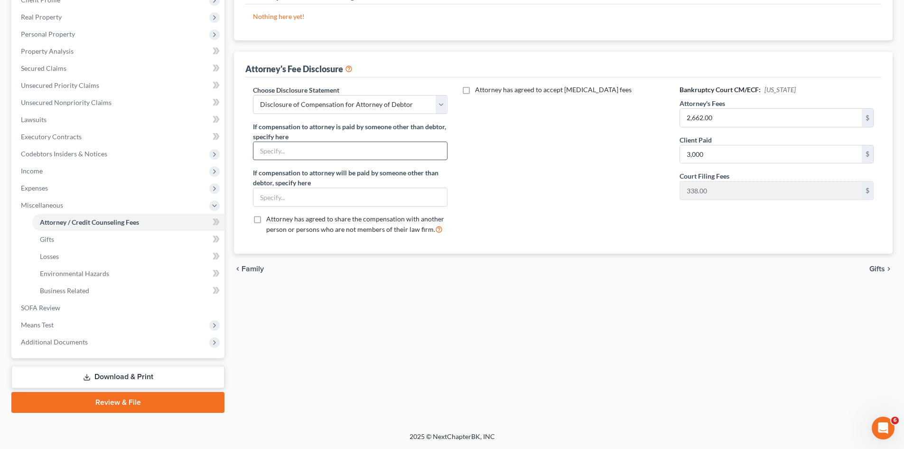
click at [351, 157] on input "text" at bounding box center [349, 151] width 193 height 18
click at [508, 219] on div "Attorney has agreed to accept retainer fees" at bounding box center [563, 163] width 213 height 157
drag, startPoint x: 94, startPoint y: 236, endPoint x: 85, endPoint y: 256, distance: 21.7
click at [93, 237] on link "Gifts" at bounding box center [128, 239] width 192 height 17
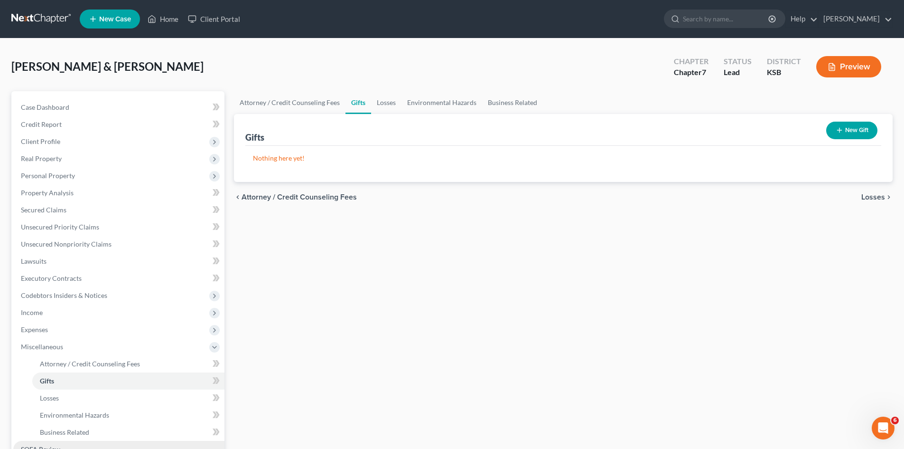
scroll to position [47, 0]
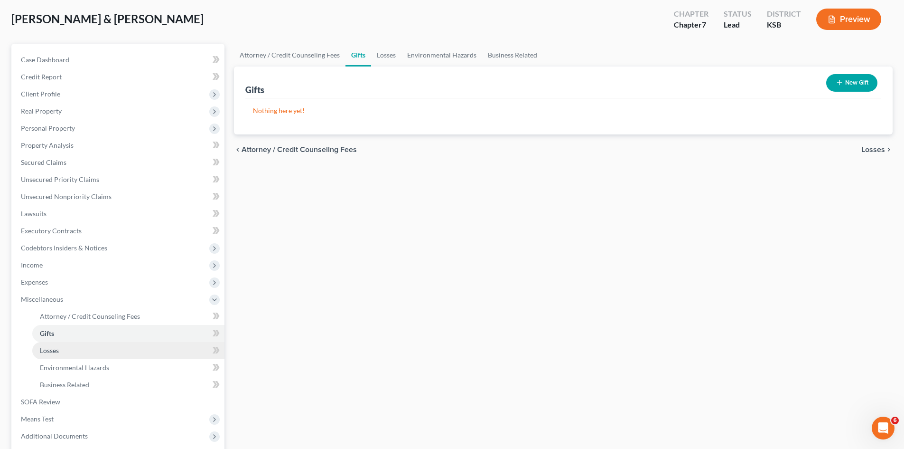
click at [77, 349] on link "Losses" at bounding box center [128, 350] width 192 height 17
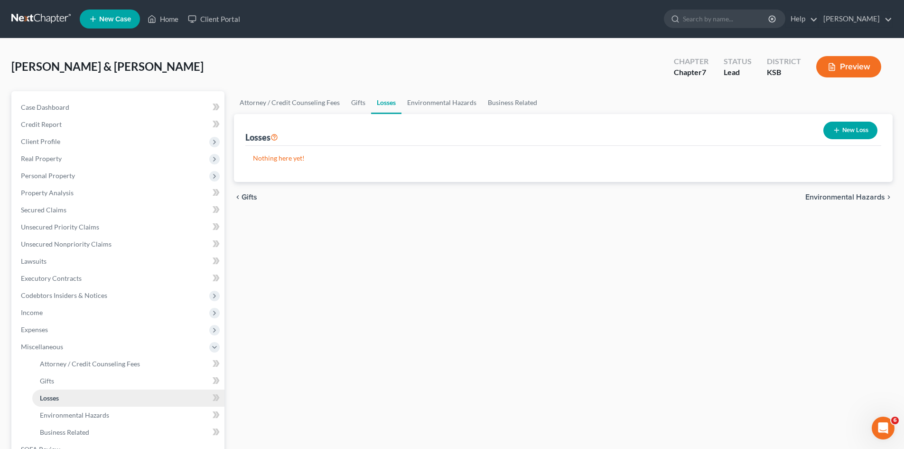
scroll to position [47, 0]
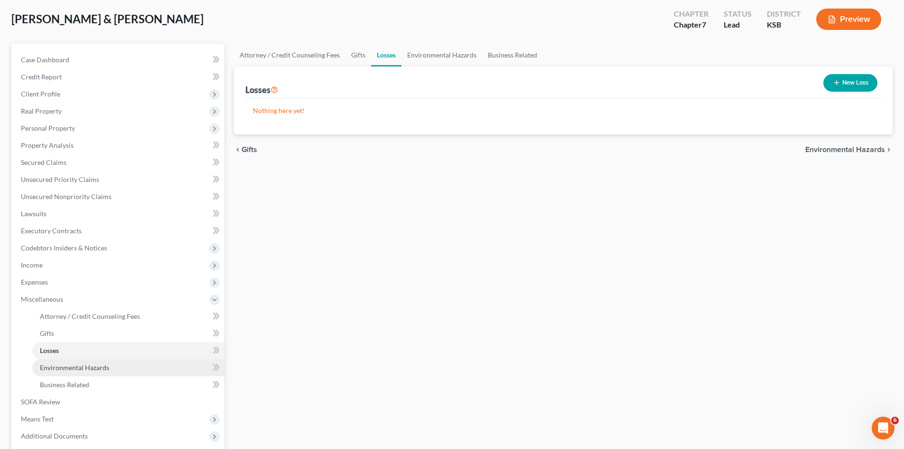
click at [105, 368] on span "Environmental Hazards" at bounding box center [74, 367] width 69 height 8
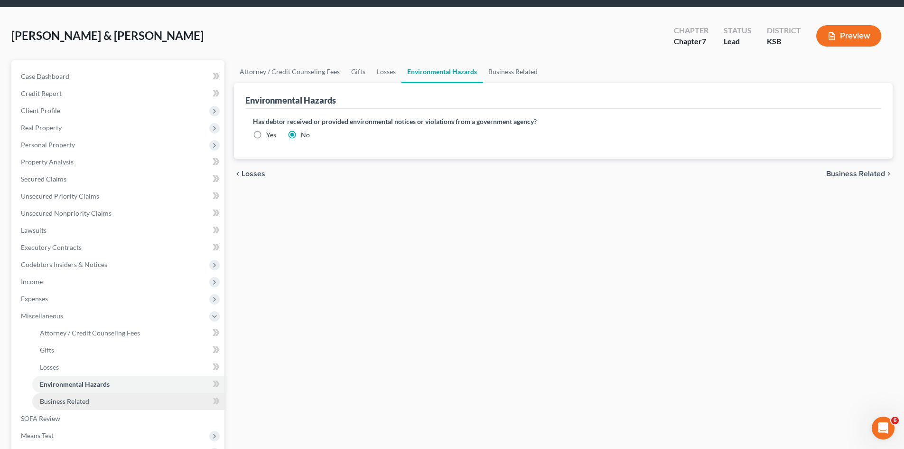
scroll to position [47, 0]
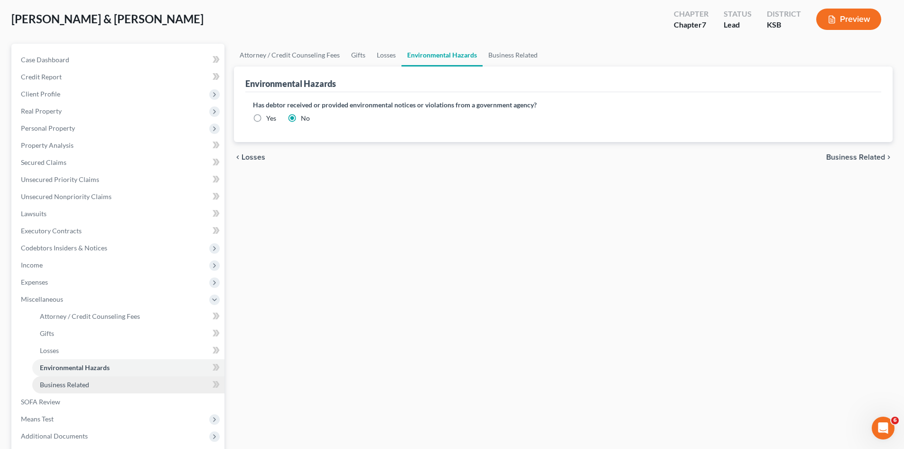
click at [91, 387] on link "Business Related" at bounding box center [128, 384] width 192 height 17
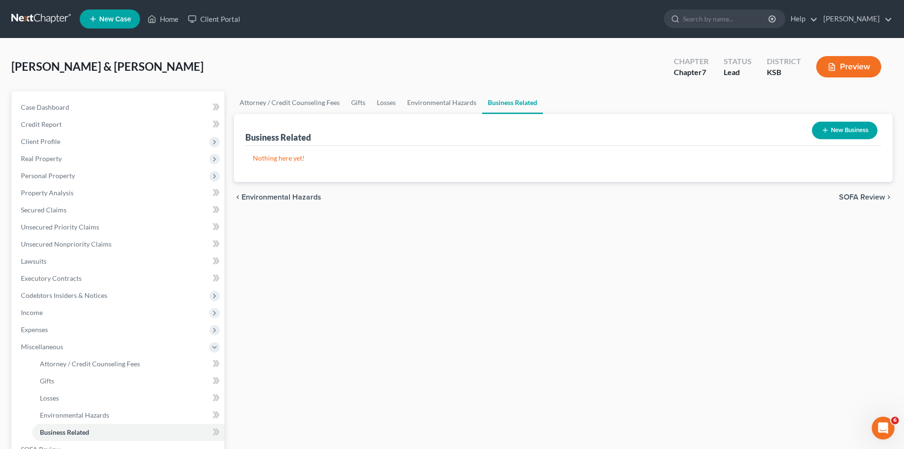
click at [842, 131] on button "New Business" at bounding box center [845, 131] width 66 height 18
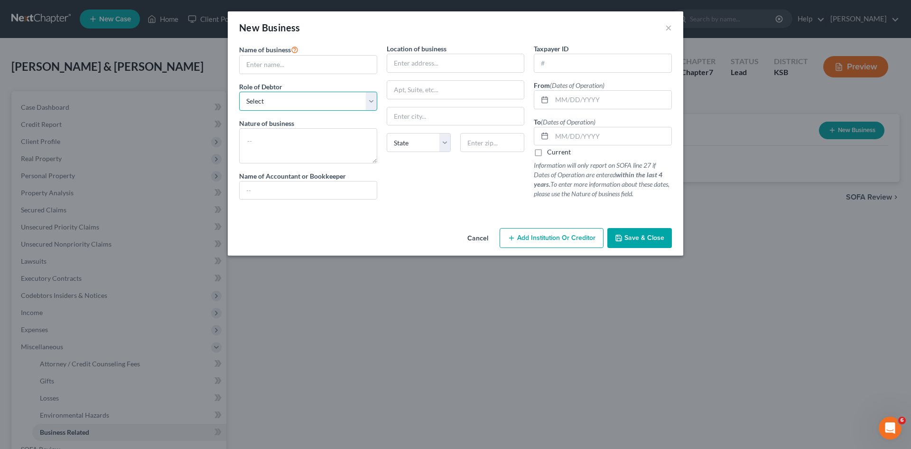
click at [375, 104] on select "Select A member of a limited liability company (LLC) or limited liability partn…" at bounding box center [308, 101] width 138 height 19
select select "member"
click at [239, 92] on select "Select A member of a limited liability company (LLC) or limited liability partn…" at bounding box center [308, 101] width 138 height 19
click at [311, 66] on input "text" at bounding box center [308, 65] width 137 height 18
type input "L and L Pets LLC"
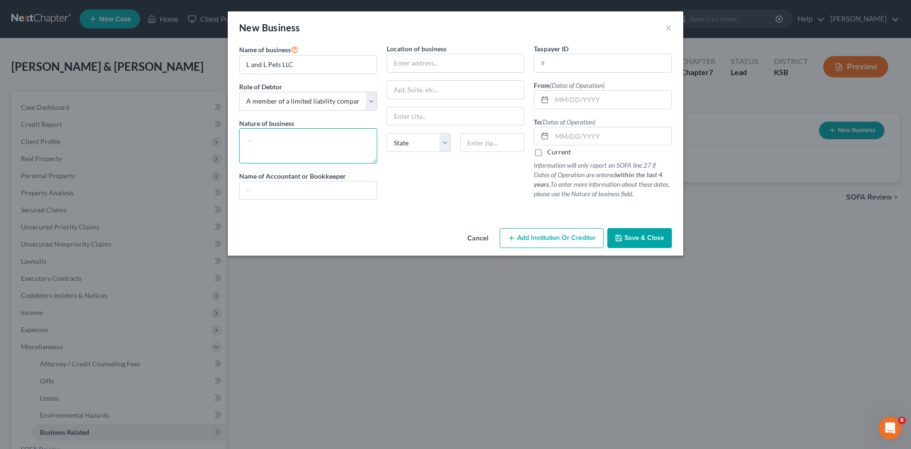
click at [313, 137] on textarea at bounding box center [308, 145] width 138 height 35
type textarea "Pet Store"
click at [410, 67] on input "text" at bounding box center [455, 63] width 137 height 18
type input "621 Commercial St"
click at [405, 119] on input "text" at bounding box center [455, 116] width 137 height 18
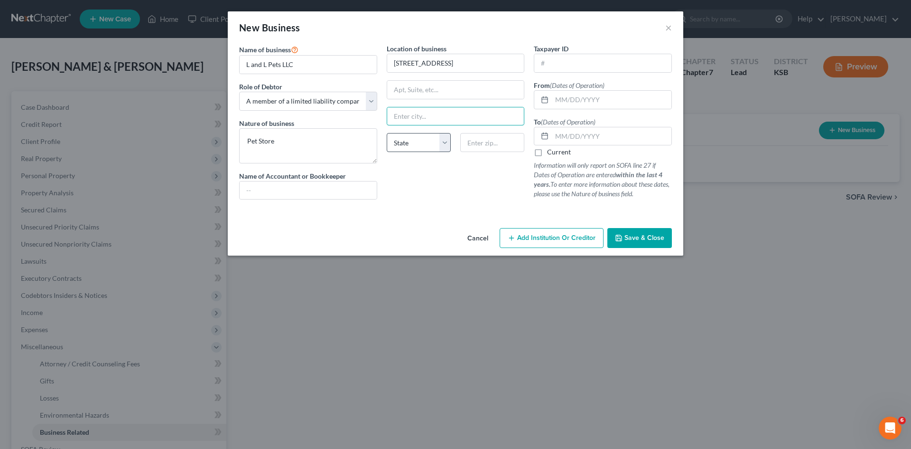
type input "Emporia"
click at [444, 144] on select "State AL AK AR AZ CA CO CT DE DC FL GA GU HI ID IL IN IA KS KY LA ME MD MA MI M…" at bounding box center [419, 142] width 64 height 19
click at [387, 133] on select "State AL AK AR AZ CA CO CT DE DC FL GA GU HI ID IL IN IA KS KY LA ME MD MA MI M…" at bounding box center [419, 142] width 64 height 19
click at [444, 140] on select "State AL AK AR AZ CA CO CT DE DC FL GA GU HI ID IL IN IA KS KY LA ME MD MA MI M…" at bounding box center [419, 142] width 64 height 19
select select "17"
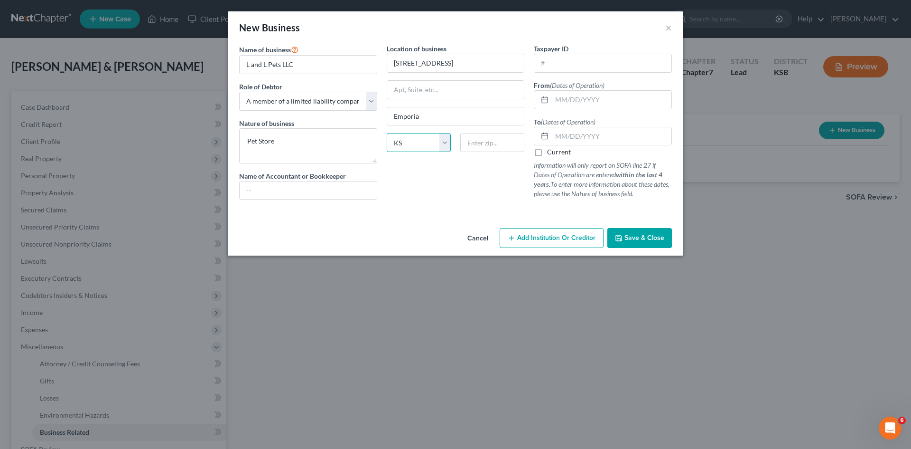
click at [387, 133] on select "State AL AK AR AZ CA CO CT DE DC FL GA GU HI ID IL IN IA KS KY LA ME MD MA MI M…" at bounding box center [419, 142] width 64 height 19
click at [496, 147] on input "text" at bounding box center [492, 142] width 64 height 19
type input "66801"
click at [558, 100] on input "text" at bounding box center [612, 100] width 120 height 18
click at [556, 139] on input "text" at bounding box center [612, 136] width 120 height 18
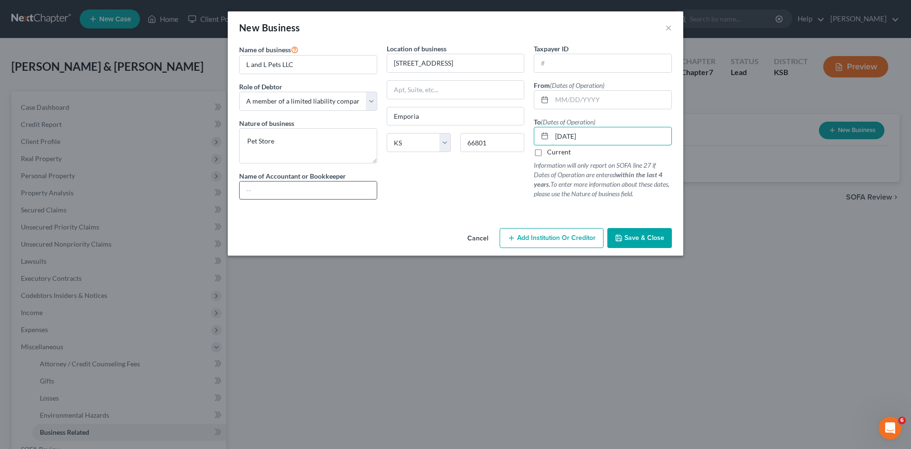
type input "08/31/2025"
click at [345, 196] on input "text" at bounding box center [308, 190] width 137 height 18
type input "Jason Crumb"
click at [633, 242] on button "Save & Close" at bounding box center [640, 238] width 65 height 20
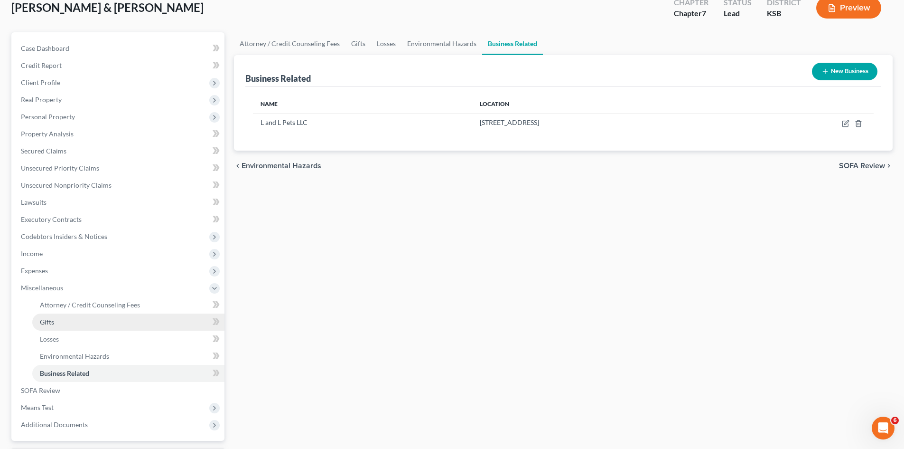
scroll to position [47, 0]
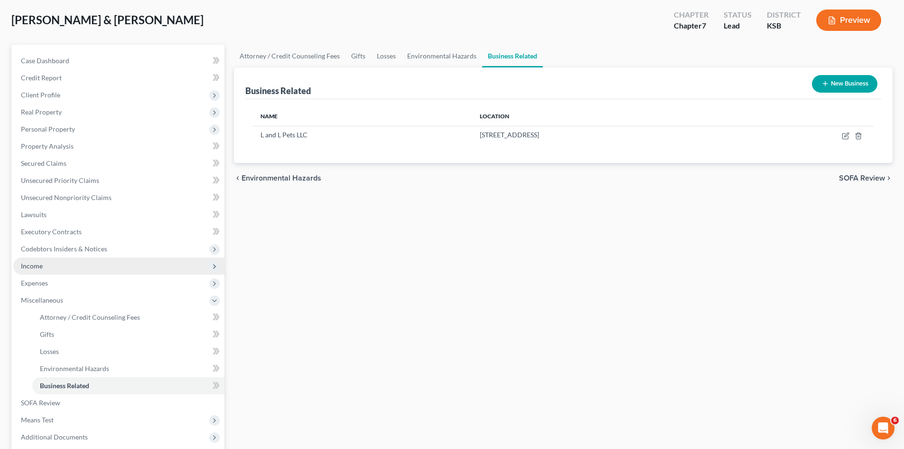
drag, startPoint x: 99, startPoint y: 266, endPoint x: 94, endPoint y: 269, distance: 5.9
click at [99, 267] on span "Income" at bounding box center [118, 265] width 211 height 17
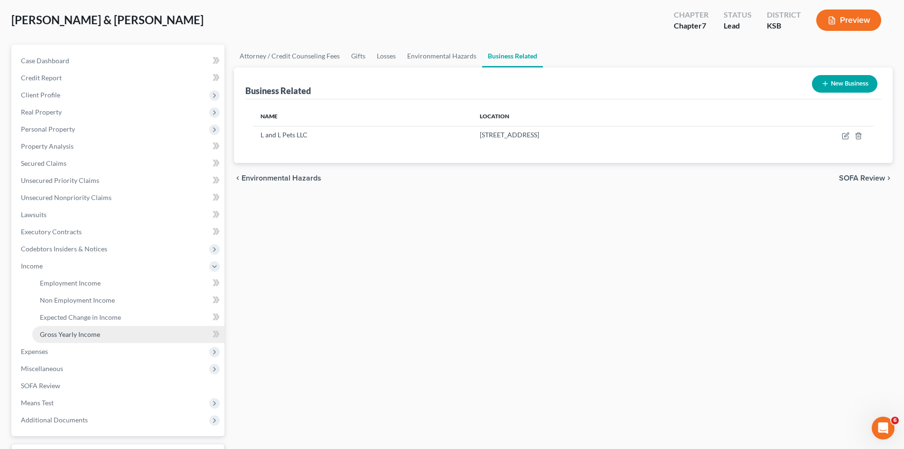
click at [77, 334] on span "Gross Yearly Income" at bounding box center [70, 334] width 60 height 8
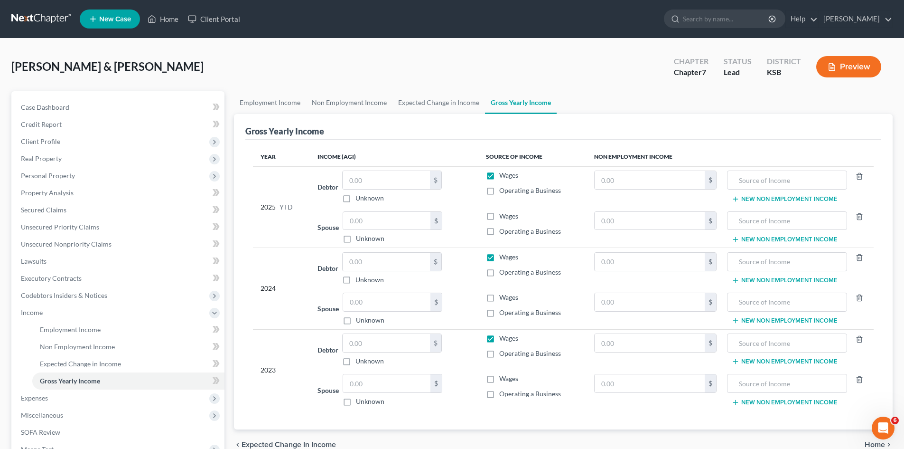
click at [499, 271] on label "Operating a Business" at bounding box center [530, 271] width 62 height 9
click at [503, 271] on input "Operating a Business" at bounding box center [506, 270] width 6 height 6
checkbox input "true"
click at [499, 256] on label "Wages" at bounding box center [508, 256] width 19 height 9
click at [503, 256] on input "Wages" at bounding box center [506, 255] width 6 height 6
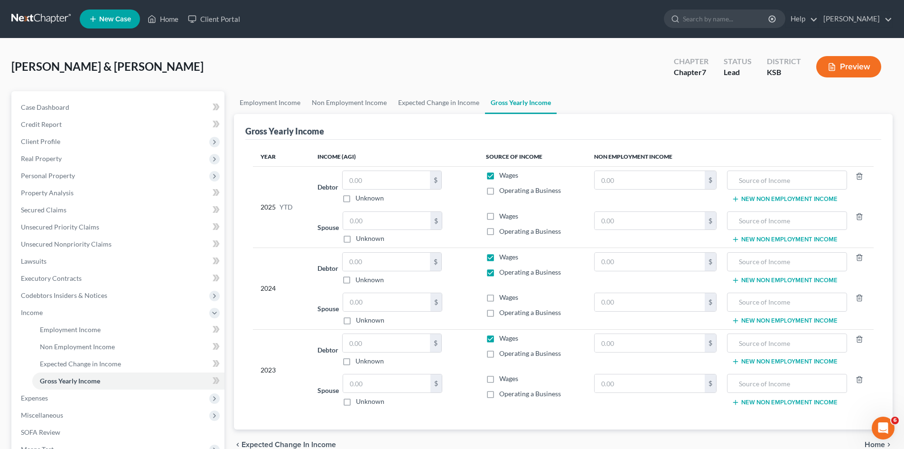
checkbox input "false"
click at [415, 264] on input "text" at bounding box center [386, 262] width 87 height 18
type input "5,000"
click at [382, 302] on input "text" at bounding box center [386, 302] width 87 height 18
type input "19,399"
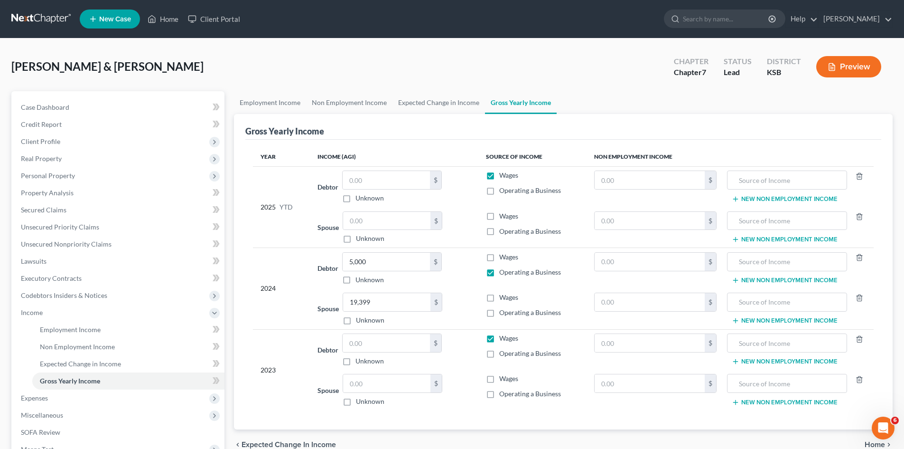
drag, startPoint x: 491, startPoint y: 295, endPoint x: 462, endPoint y: 333, distance: 48.0
click at [499, 294] on label "Wages" at bounding box center [508, 296] width 19 height 9
click at [503, 294] on input "Wages" at bounding box center [506, 295] width 6 height 6
checkbox input "true"
click at [356, 400] on label "Unknown" at bounding box center [370, 400] width 28 height 9
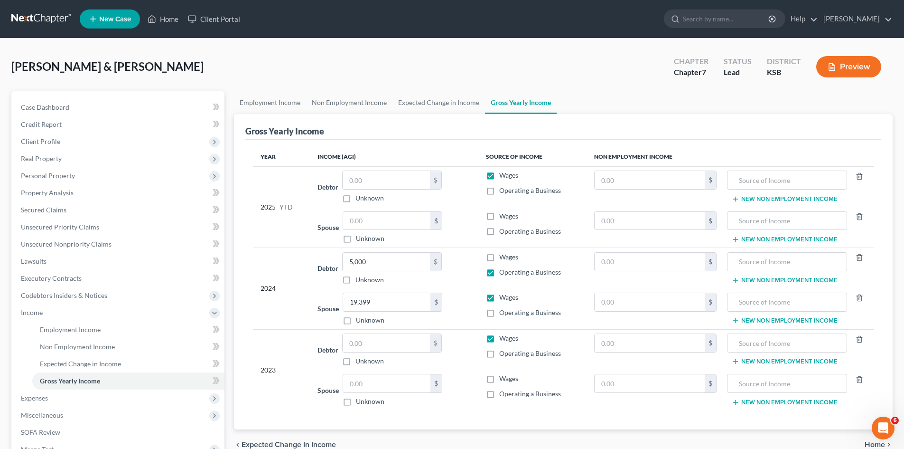
click at [360, 400] on input "Unknown" at bounding box center [363, 399] width 6 height 6
checkbox input "true"
type input "0.00"
click at [356, 398] on label "Unknown" at bounding box center [370, 400] width 28 height 9
click at [360, 398] on input "Unknown" at bounding box center [363, 399] width 6 height 6
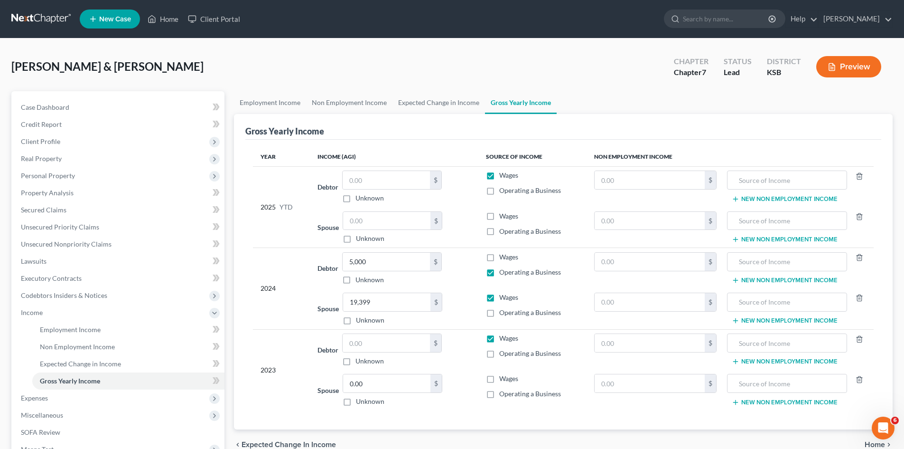
click at [499, 376] on label "Wages" at bounding box center [508, 378] width 19 height 9
click at [503, 376] on input "Wages" at bounding box center [506, 377] width 6 height 6
click at [377, 381] on input "0.00" at bounding box center [386, 383] width 87 height 18
click at [372, 340] on input "text" at bounding box center [386, 343] width 87 height 18
click at [499, 355] on label "Operating a Business" at bounding box center [530, 352] width 62 height 9
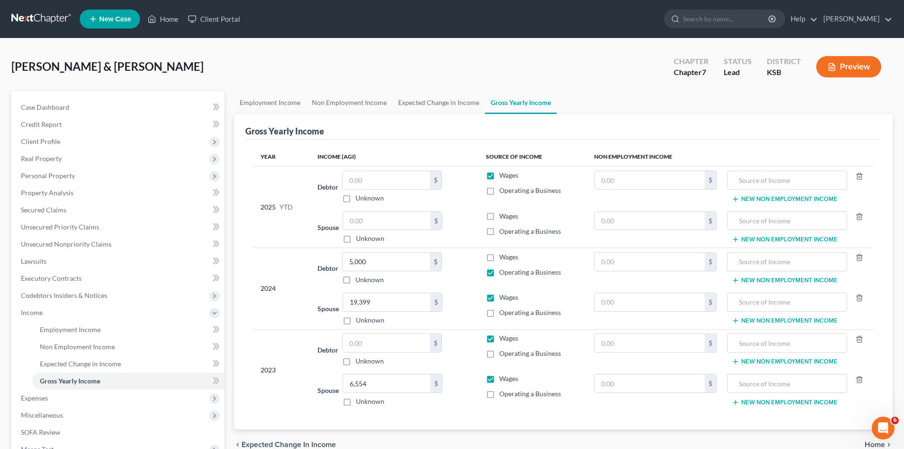
click at [503, 355] on input "Operating a Business" at bounding box center [506, 351] width 6 height 6
click at [373, 343] on input "text" at bounding box center [386, 343] width 87 height 18
click at [499, 338] on label "Wages" at bounding box center [508, 337] width 19 height 9
click at [503, 338] on input "Wages" at bounding box center [506, 336] width 6 height 6
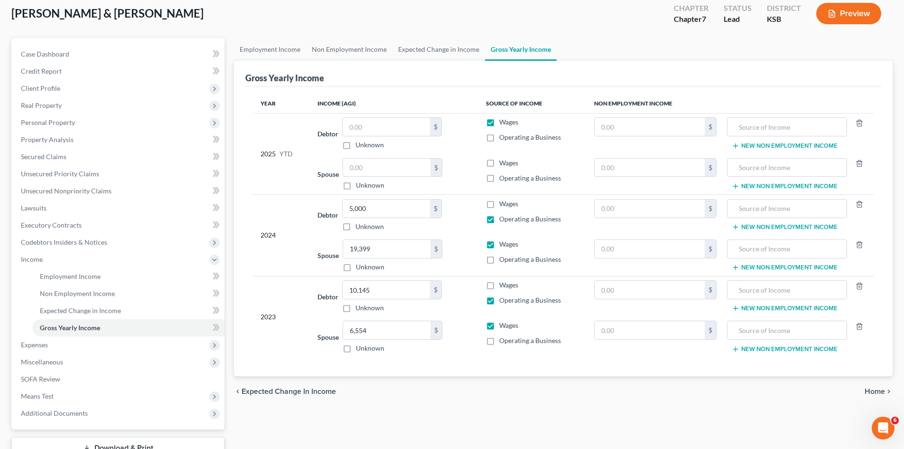
scroll to position [124, 0]
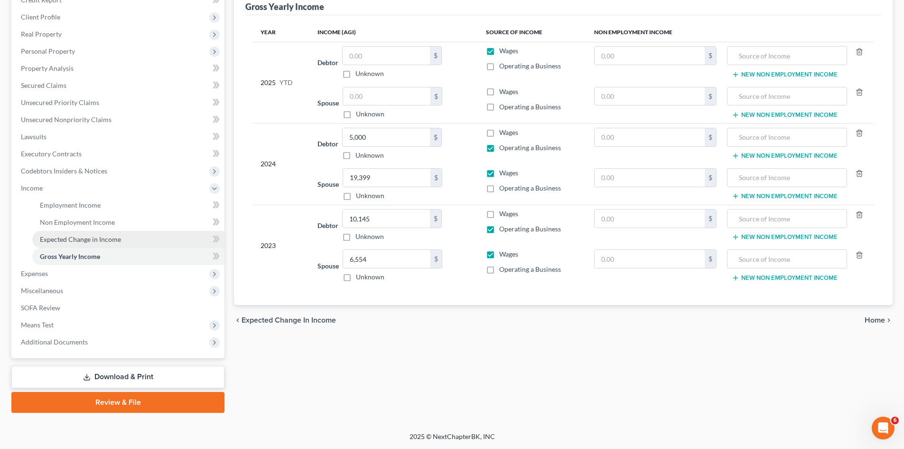
click at [94, 240] on span "Expected Change in Income" at bounding box center [80, 239] width 81 height 8
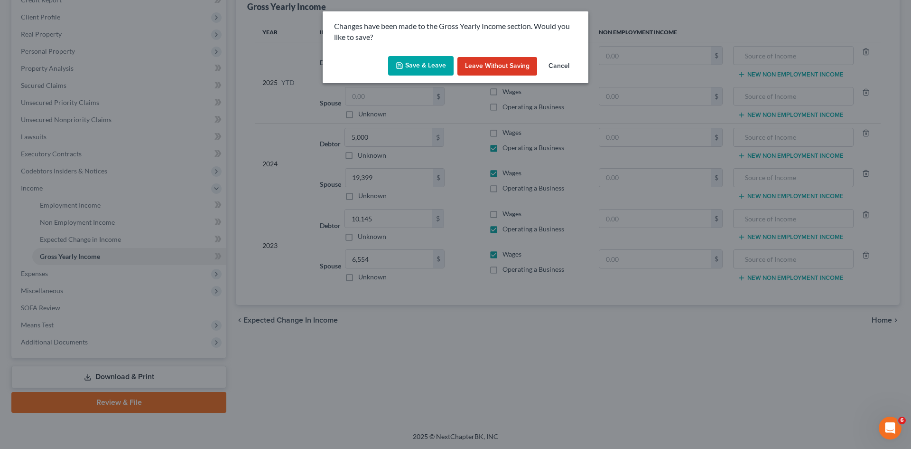
click at [428, 68] on button "Save & Leave" at bounding box center [421, 66] width 66 height 20
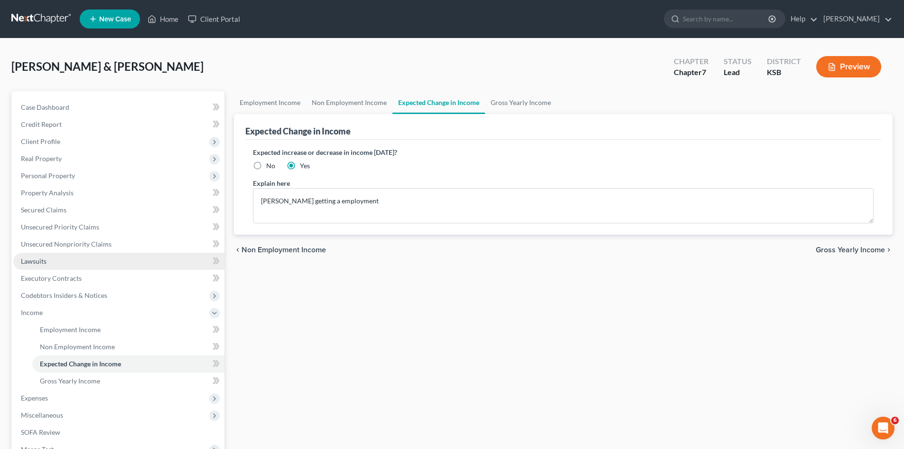
click at [46, 262] on span "Lawsuits" at bounding box center [34, 261] width 26 height 8
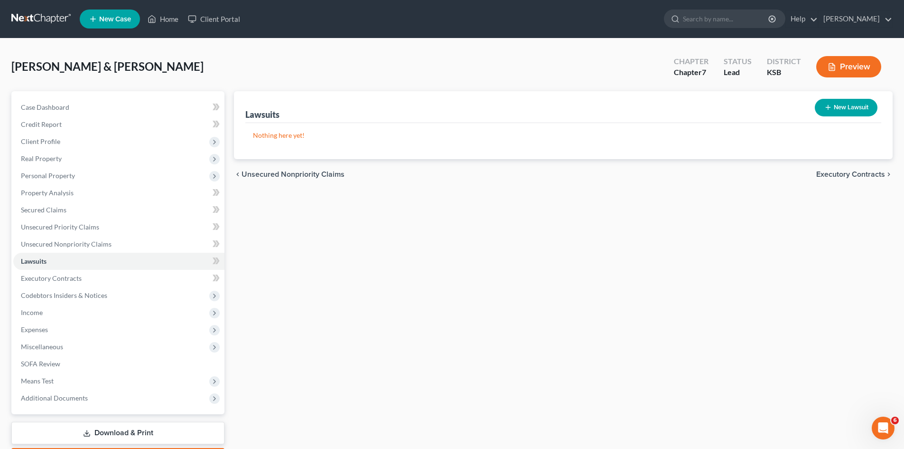
click at [854, 103] on button "New Lawsuit" at bounding box center [846, 108] width 63 height 18
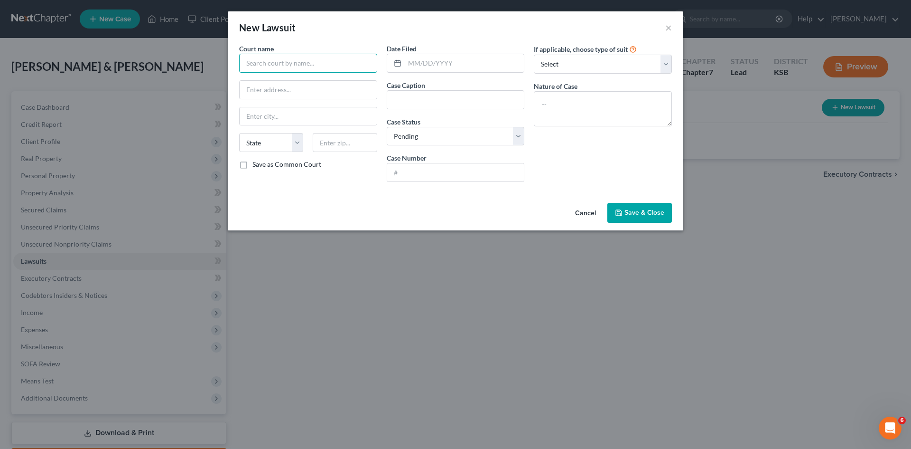
click at [291, 66] on input "text" at bounding box center [308, 63] width 138 height 19
click at [273, 87] on input "text" at bounding box center [308, 90] width 137 height 18
click at [274, 116] on input "text" at bounding box center [308, 116] width 137 height 18
click at [301, 142] on select "State AL AK AR AZ CA CO CT DE DC FL GA GU HI ID IL IN IA KS KY LA ME MD MA MI M…" at bounding box center [271, 142] width 64 height 19
click at [239, 133] on select "State AL AK AR AZ CA CO CT DE DC FL GA GU HI ID IL IN IA KS KY LA ME MD MA MI M…" at bounding box center [271, 142] width 64 height 19
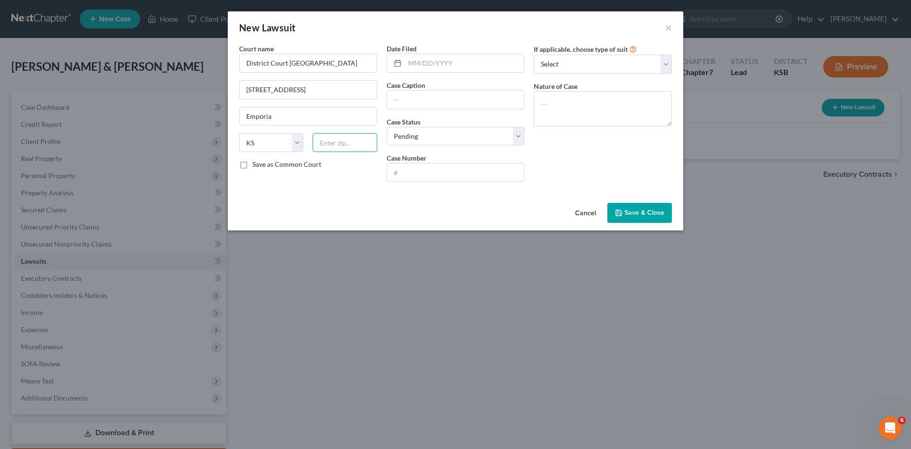
click at [349, 140] on input "text" at bounding box center [345, 142] width 64 height 19
click at [422, 175] on input "text" at bounding box center [455, 172] width 137 height 18
click at [667, 66] on select "Select Repossession Garnishment Foreclosure Attached, Seized, Or Levied Other" at bounding box center [603, 64] width 138 height 19
click at [534, 55] on select "Select Repossession Garnishment Foreclosure Attached, Seized, Or Levied Other" at bounding box center [603, 64] width 138 height 19
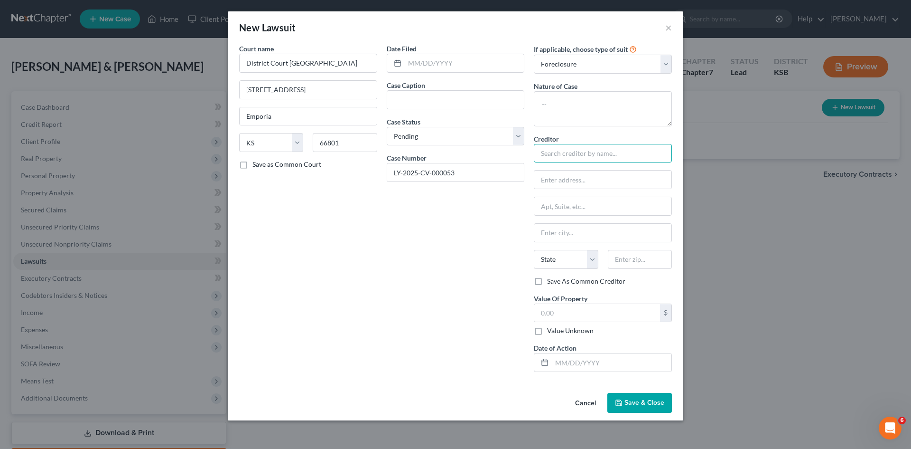
click at [562, 154] on input "text" at bounding box center [603, 153] width 138 height 19
click at [570, 182] on input "text" at bounding box center [602, 179] width 137 height 18
click at [504, 226] on div "Date Filed Case Caption Case Status * Select Pending On Appeal Concluded Case N…" at bounding box center [456, 212] width 148 height 336
click at [560, 314] on input "text" at bounding box center [597, 313] width 126 height 18
click at [555, 360] on input "text" at bounding box center [612, 362] width 120 height 18
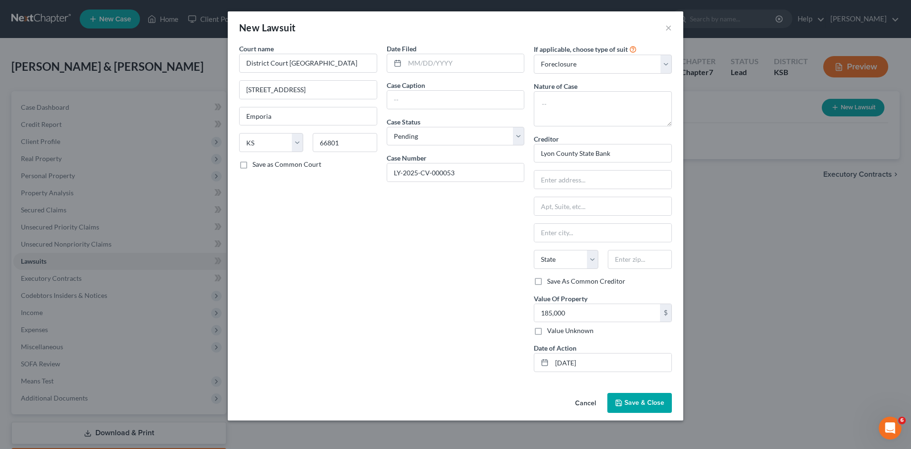
click at [632, 398] on button "Save & Close" at bounding box center [640, 403] width 65 height 20
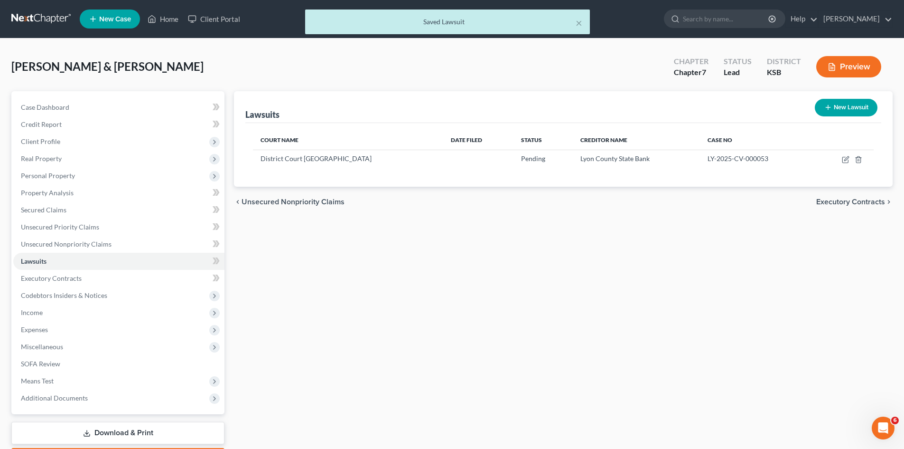
click at [834, 107] on button "New Lawsuit" at bounding box center [846, 108] width 63 height 18
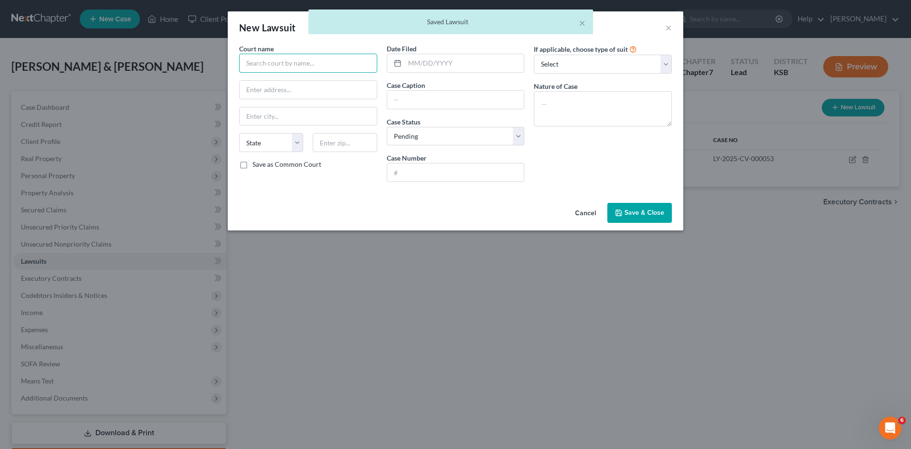
click at [263, 62] on input "text" at bounding box center [308, 63] width 138 height 19
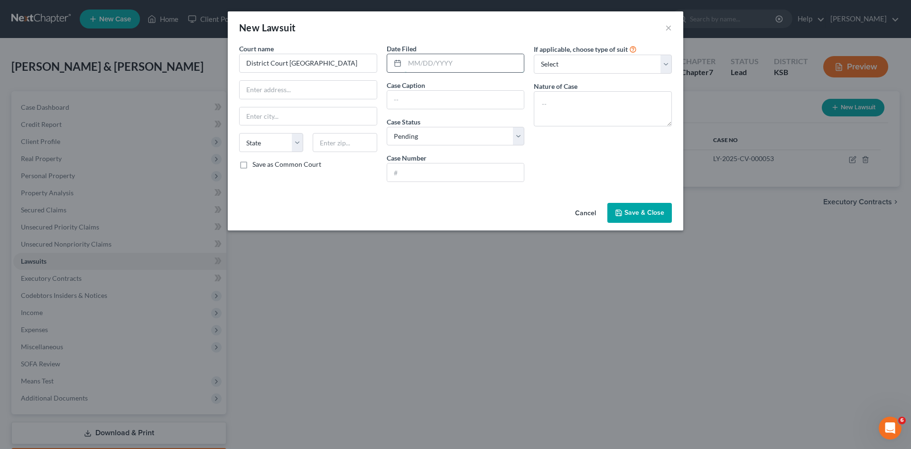
click at [421, 59] on input "text" at bounding box center [465, 63] width 120 height 18
click at [346, 92] on input "text" at bounding box center [308, 90] width 137 height 18
click at [334, 118] on input "text" at bounding box center [308, 116] width 137 height 18
click at [301, 147] on select "State AL AK AR AZ CA CO CT DE DC FL GA GU HI ID IL IN IA KS KY LA ME MD MA MI M…" at bounding box center [271, 142] width 64 height 19
click at [239, 133] on select "State AL AK AR AZ CA CO CT DE DC FL GA GU HI ID IL IN IA KS KY LA ME MD MA MI M…" at bounding box center [271, 142] width 64 height 19
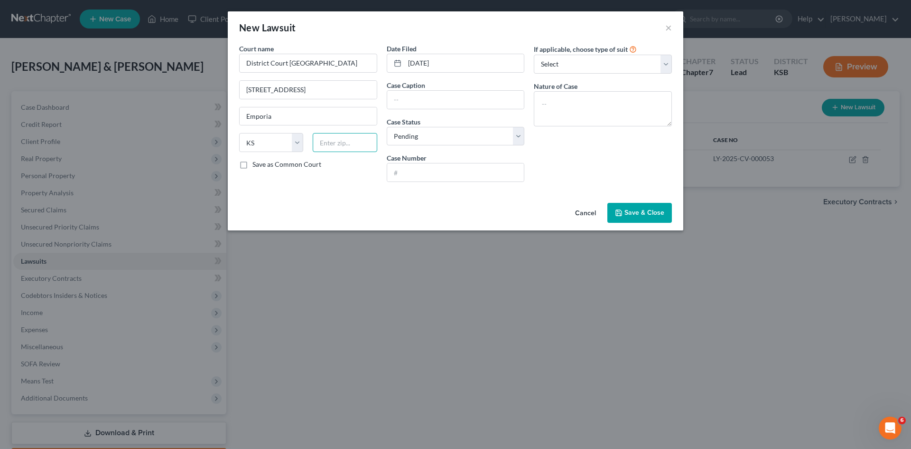
click at [325, 144] on input "text" at bounding box center [345, 142] width 64 height 19
click at [467, 177] on input "text" at bounding box center [455, 172] width 137 height 18
drag, startPoint x: 666, startPoint y: 64, endPoint x: 649, endPoint y: 69, distance: 18.5
click at [666, 64] on select "Select Repossession Garnishment Foreclosure Attached, Seized, Or Levied Other" at bounding box center [603, 64] width 138 height 19
click at [534, 55] on select "Select Repossession Garnishment Foreclosure Attached, Seized, Or Levied Other" at bounding box center [603, 64] width 138 height 19
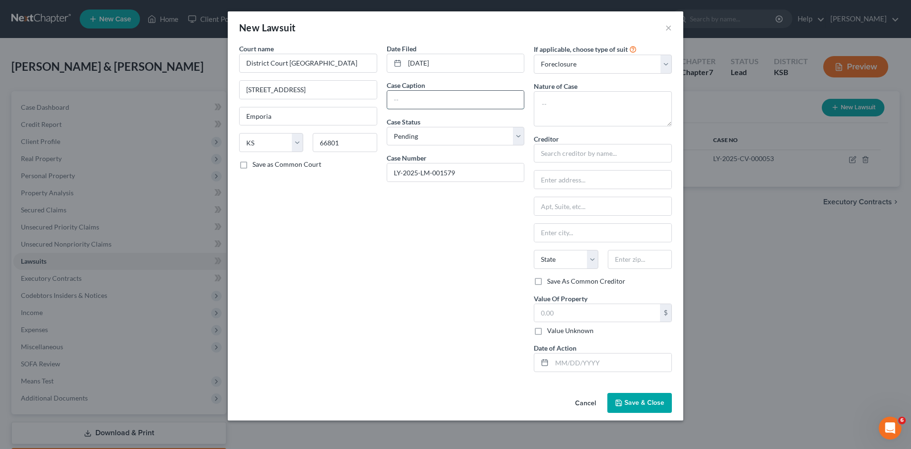
click at [417, 102] on input "text" at bounding box center [455, 100] width 137 height 18
click at [590, 151] on input "text" at bounding box center [603, 153] width 138 height 19
drag, startPoint x: 629, startPoint y: 405, endPoint x: 645, endPoint y: 446, distance: 43.3
click at [645, 446] on div "New Lawsuit × Court name * District Court Lyon County 430 Commercial St Emporia…" at bounding box center [455, 224] width 911 height 449
click at [639, 403] on span "Save & Close" at bounding box center [645, 402] width 40 height 8
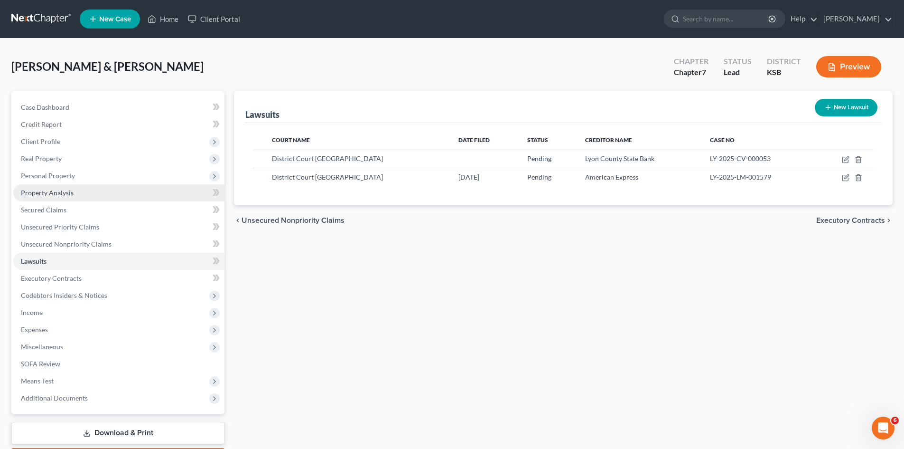
click at [61, 192] on span "Property Analysis" at bounding box center [47, 192] width 53 height 8
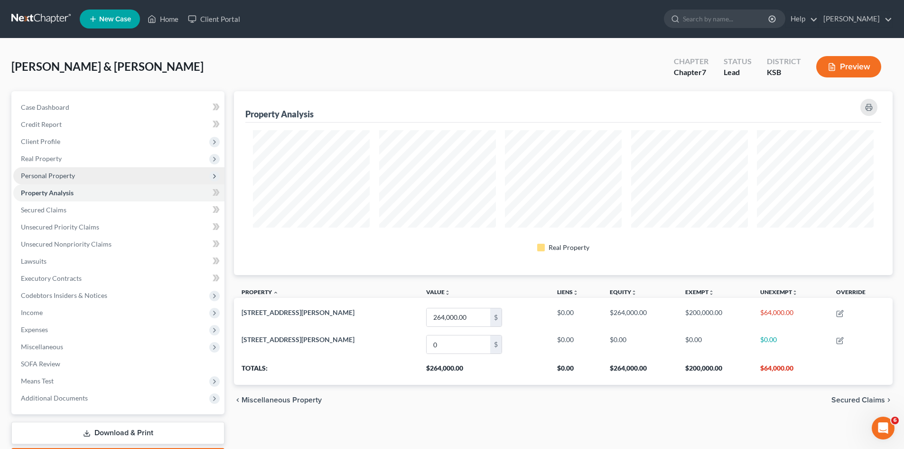
scroll to position [184, 659]
click at [58, 175] on span "Personal Property" at bounding box center [48, 175] width 54 height 8
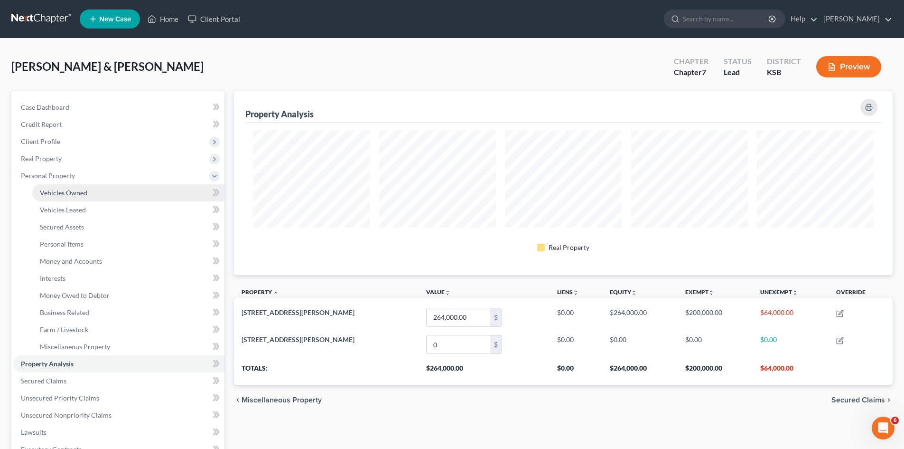
click at [75, 194] on span "Vehicles Owned" at bounding box center [63, 192] width 47 height 8
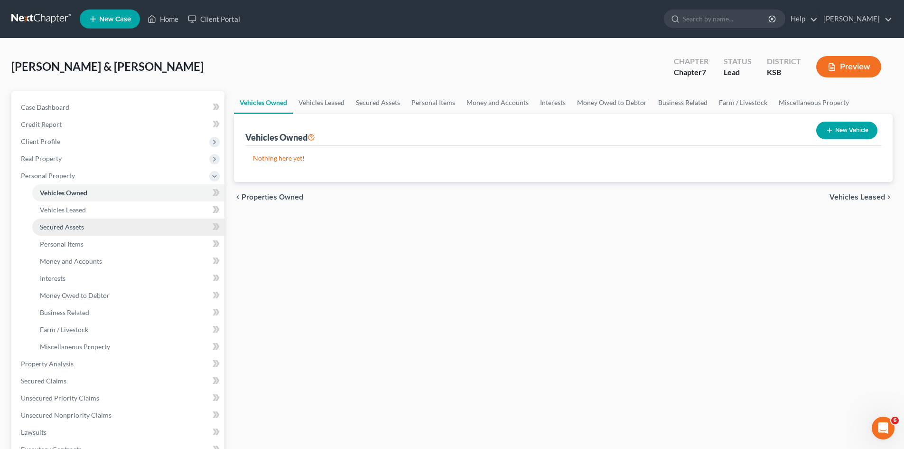
click at [57, 228] on span "Secured Assets" at bounding box center [62, 227] width 44 height 8
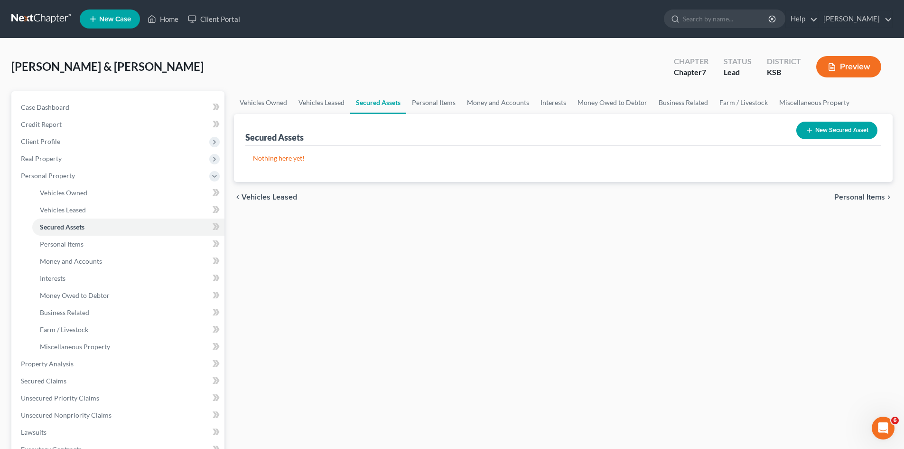
click at [826, 133] on button "New Secured Asset" at bounding box center [836, 131] width 81 height 18
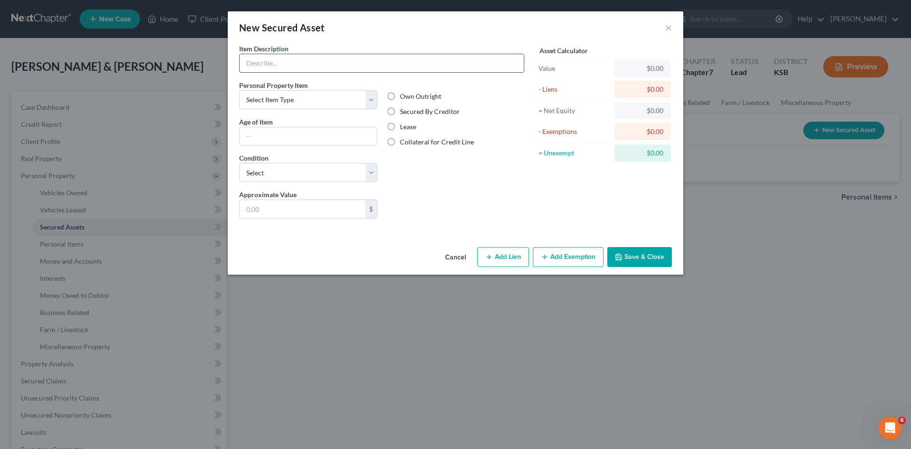
click at [277, 65] on input "text" at bounding box center [382, 63] width 284 height 18
drag, startPoint x: 277, startPoint y: 65, endPoint x: 290, endPoint y: 58, distance: 14.2
click at [277, 65] on input "text" at bounding box center [382, 63] width 284 height 18
click at [369, 103] on select "Select Item Type Clothing Collectibles Of Value Electronics Firearms Household …" at bounding box center [308, 99] width 138 height 19
click at [666, 29] on button "×" at bounding box center [668, 27] width 7 height 11
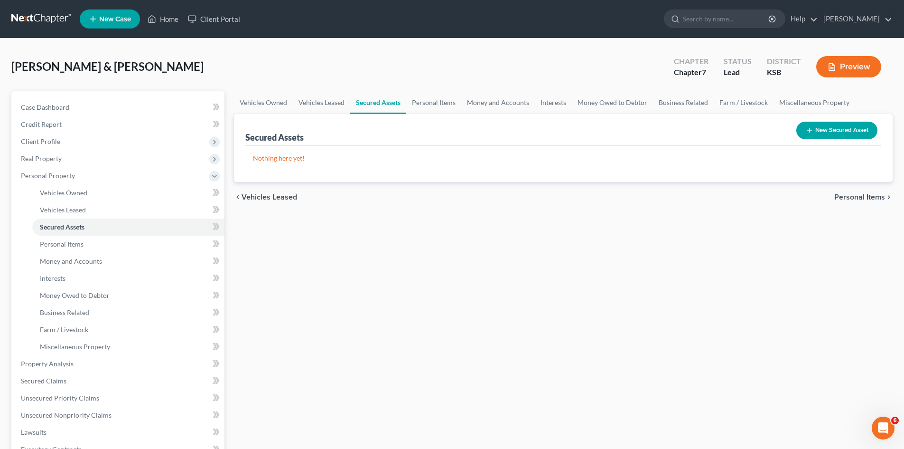
click at [847, 131] on button "New Secured Asset" at bounding box center [836, 131] width 81 height 18
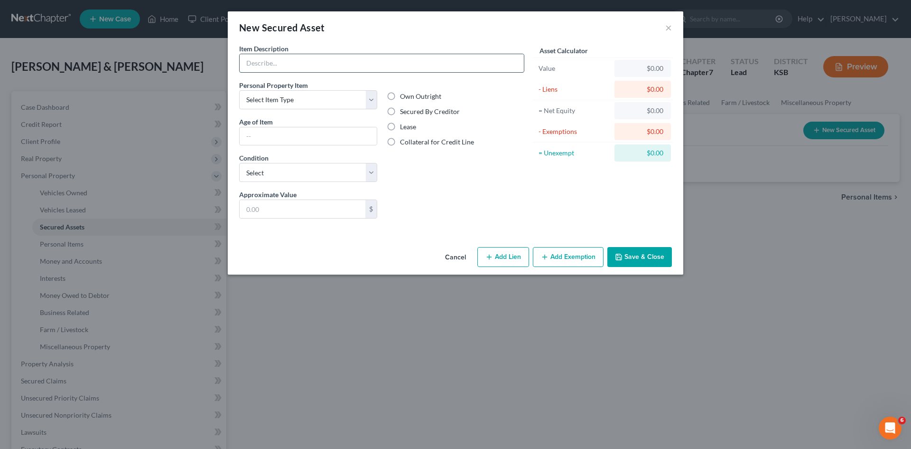
click at [376, 67] on input "text" at bounding box center [382, 63] width 284 height 18
click at [400, 112] on label "Secured By Creditor" at bounding box center [430, 111] width 60 height 9
click at [404, 112] on input "Secured By Creditor" at bounding box center [407, 110] width 6 height 6
click at [375, 174] on select "Select Excellent Very Good Good Fair Poor" at bounding box center [308, 172] width 138 height 19
click at [670, 26] on button "×" at bounding box center [668, 27] width 7 height 11
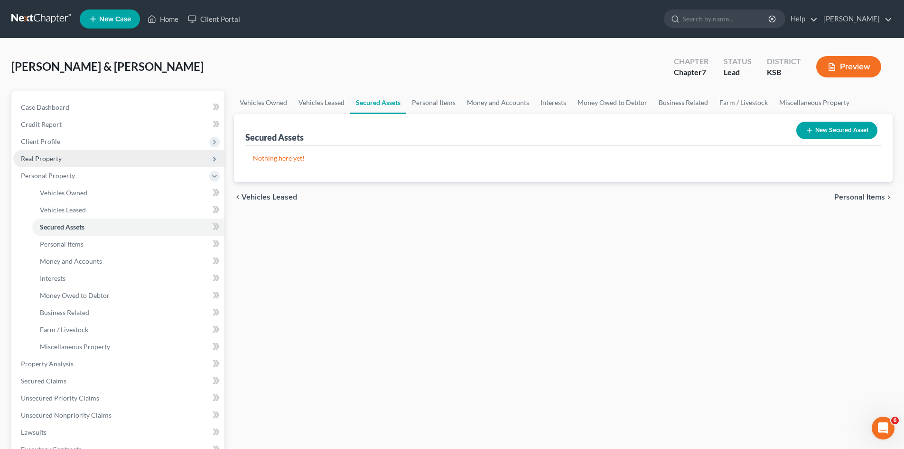
click at [60, 156] on span "Real Property" at bounding box center [41, 158] width 41 height 8
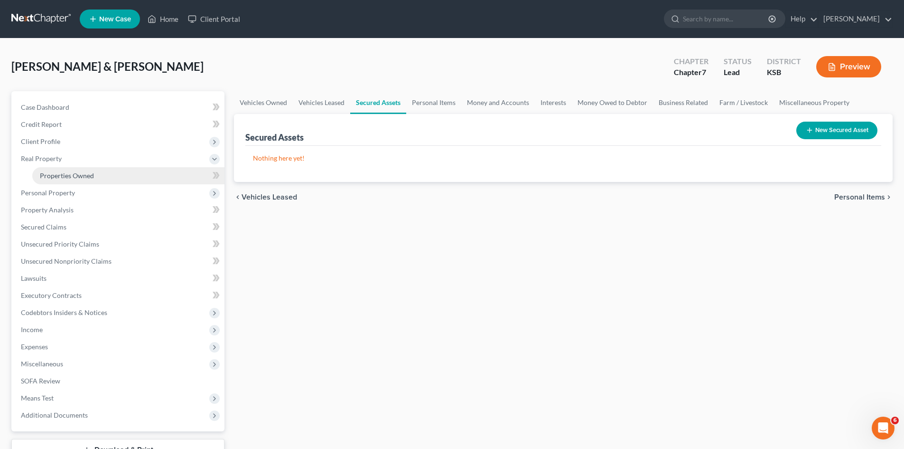
click at [61, 173] on span "Properties Owned" at bounding box center [67, 175] width 54 height 8
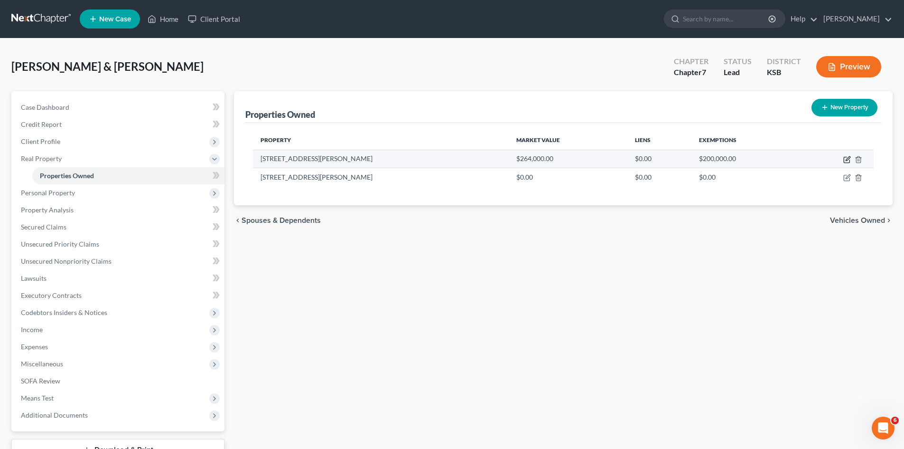
click at [848, 161] on icon "button" at bounding box center [847, 160] width 8 height 8
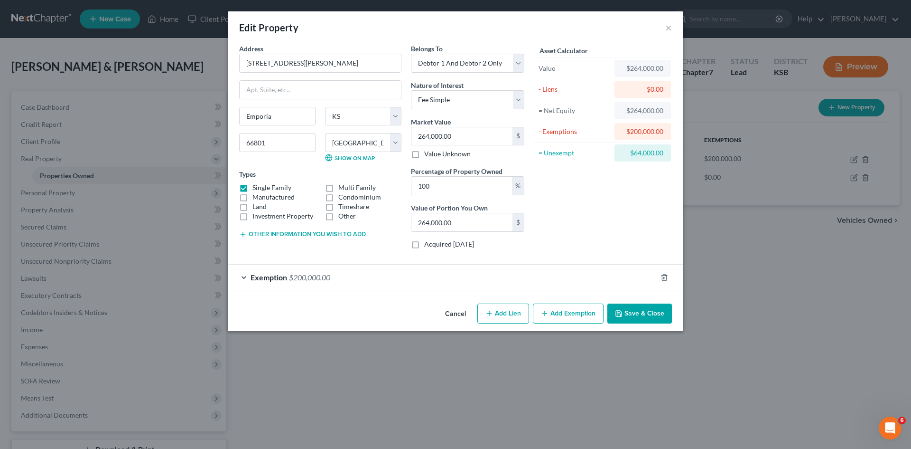
click at [509, 311] on button "Add Lien" at bounding box center [504, 313] width 52 height 20
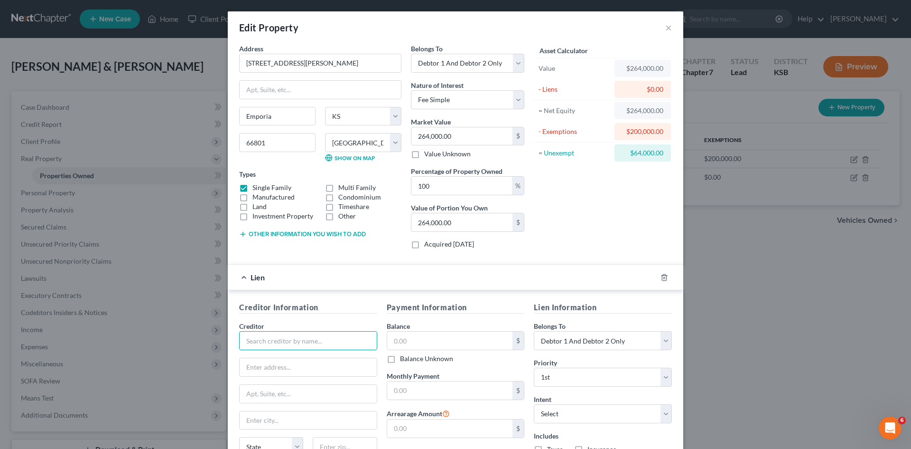
drag, startPoint x: 295, startPoint y: 341, endPoint x: 294, endPoint y: 335, distance: 5.8
click at [295, 340] on input "text" at bounding box center [308, 340] width 138 height 19
click at [266, 341] on input "text" at bounding box center [308, 340] width 138 height 19
click at [666, 29] on button "×" at bounding box center [668, 27] width 7 height 11
